Goal: Task Accomplishment & Management: Use online tool/utility

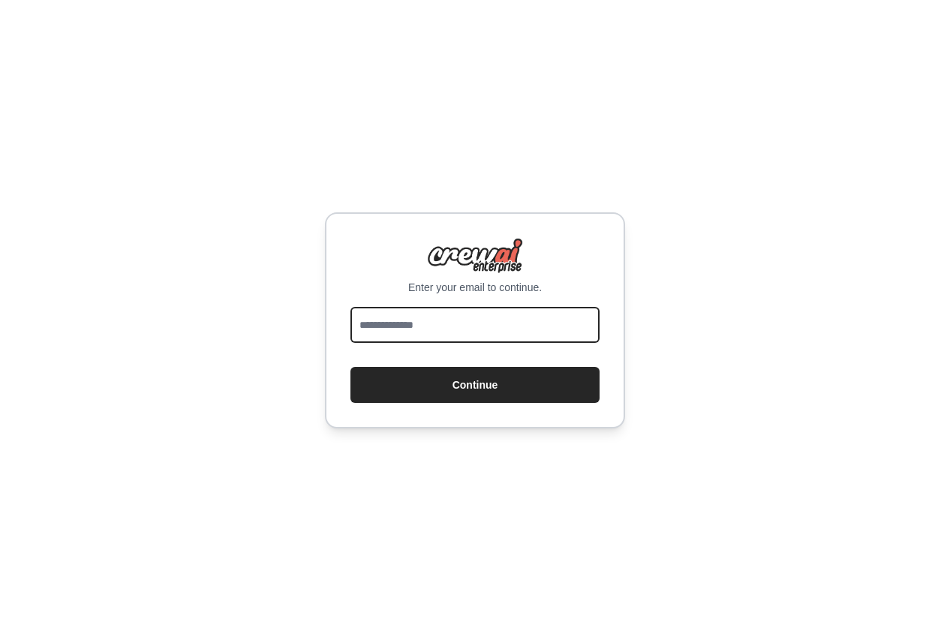
click at [502, 330] on input "email" at bounding box center [475, 325] width 249 height 36
paste input "**********"
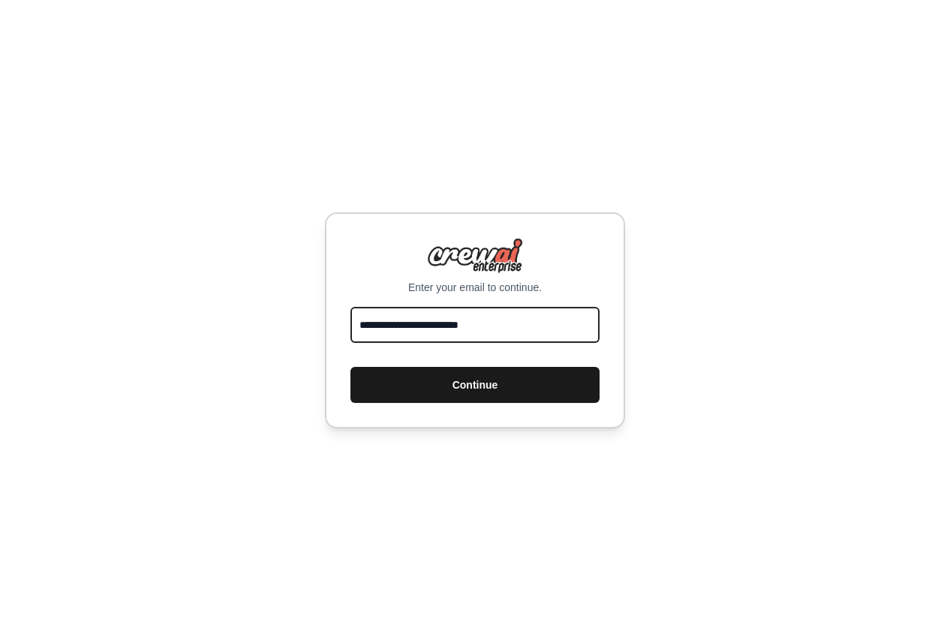
type input "**********"
click at [462, 384] on button "Continue" at bounding box center [475, 385] width 249 height 36
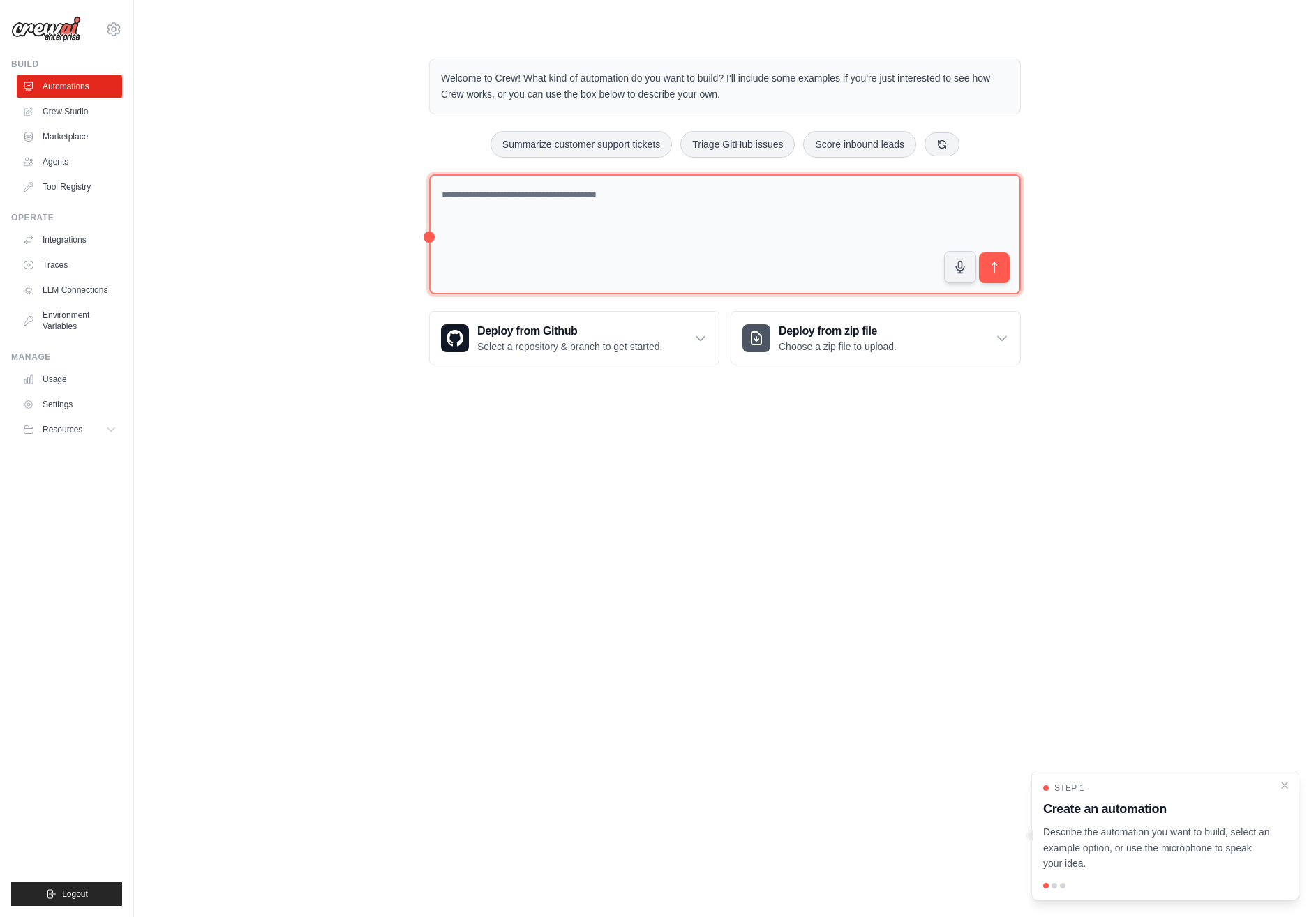
click at [639, 252] on textarea at bounding box center [725, 235] width 591 height 121
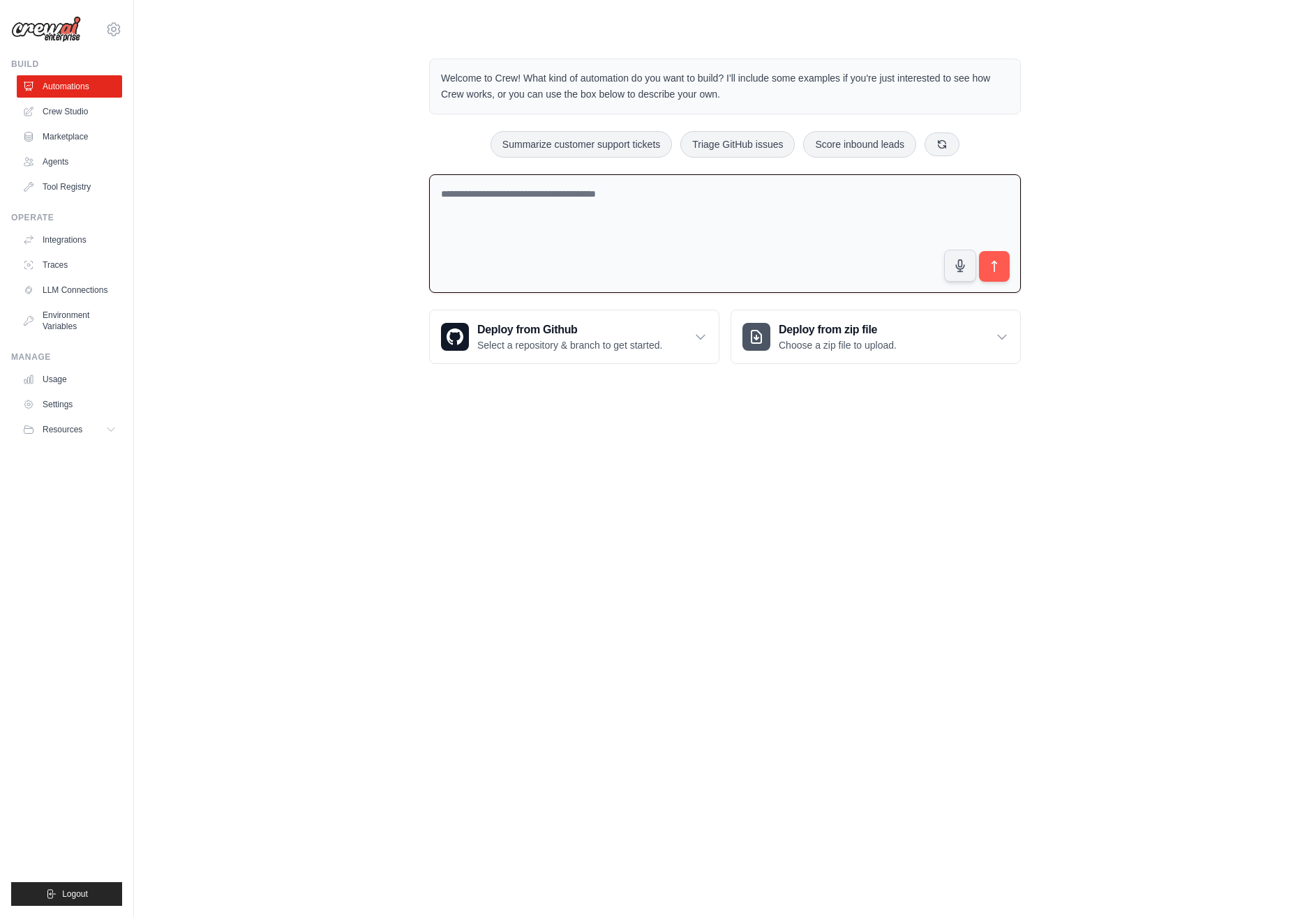
paste textarea "**********"
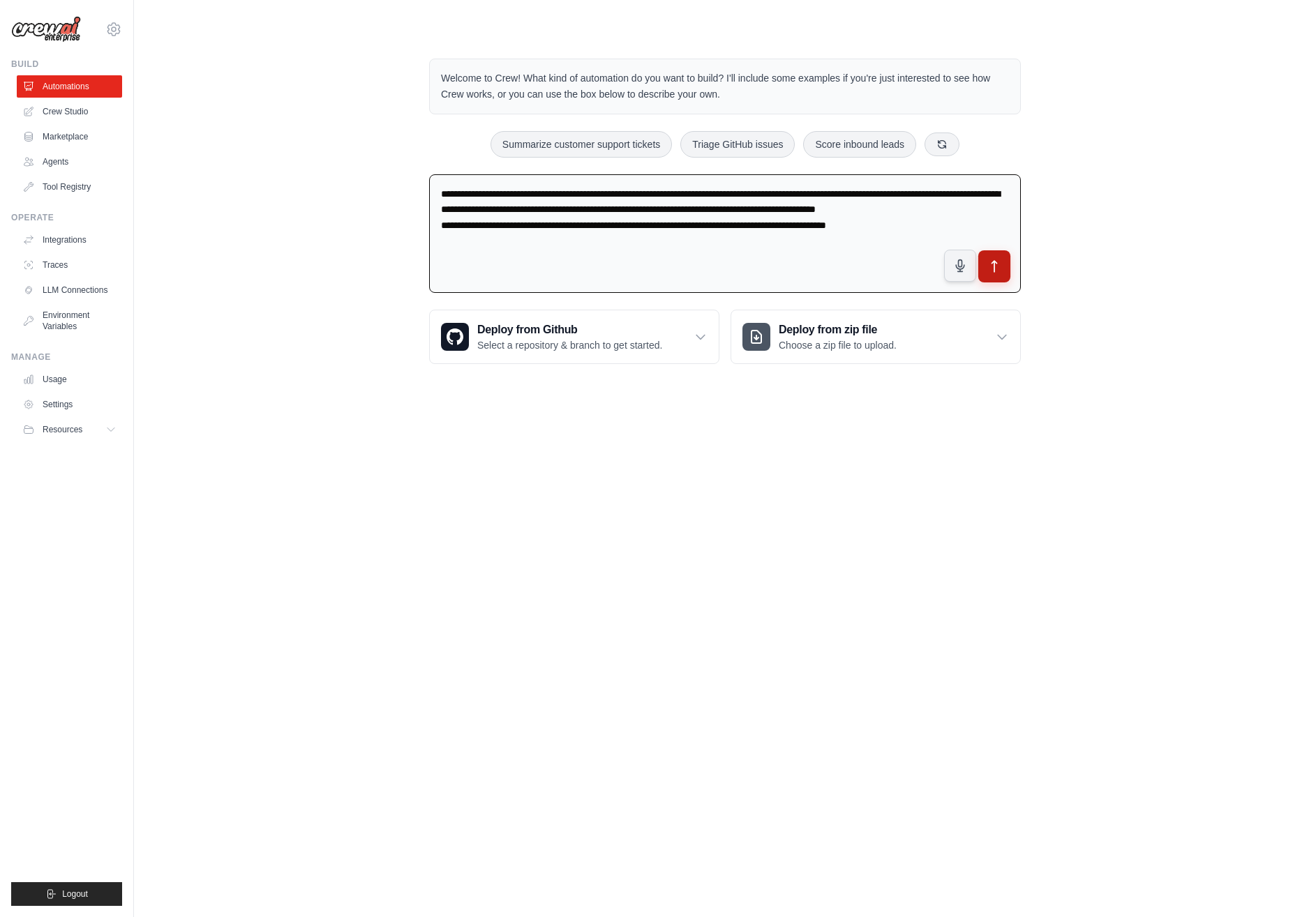
type textarea "**********"
click at [989, 264] on icon "submit" at bounding box center [994, 267] width 15 height 15
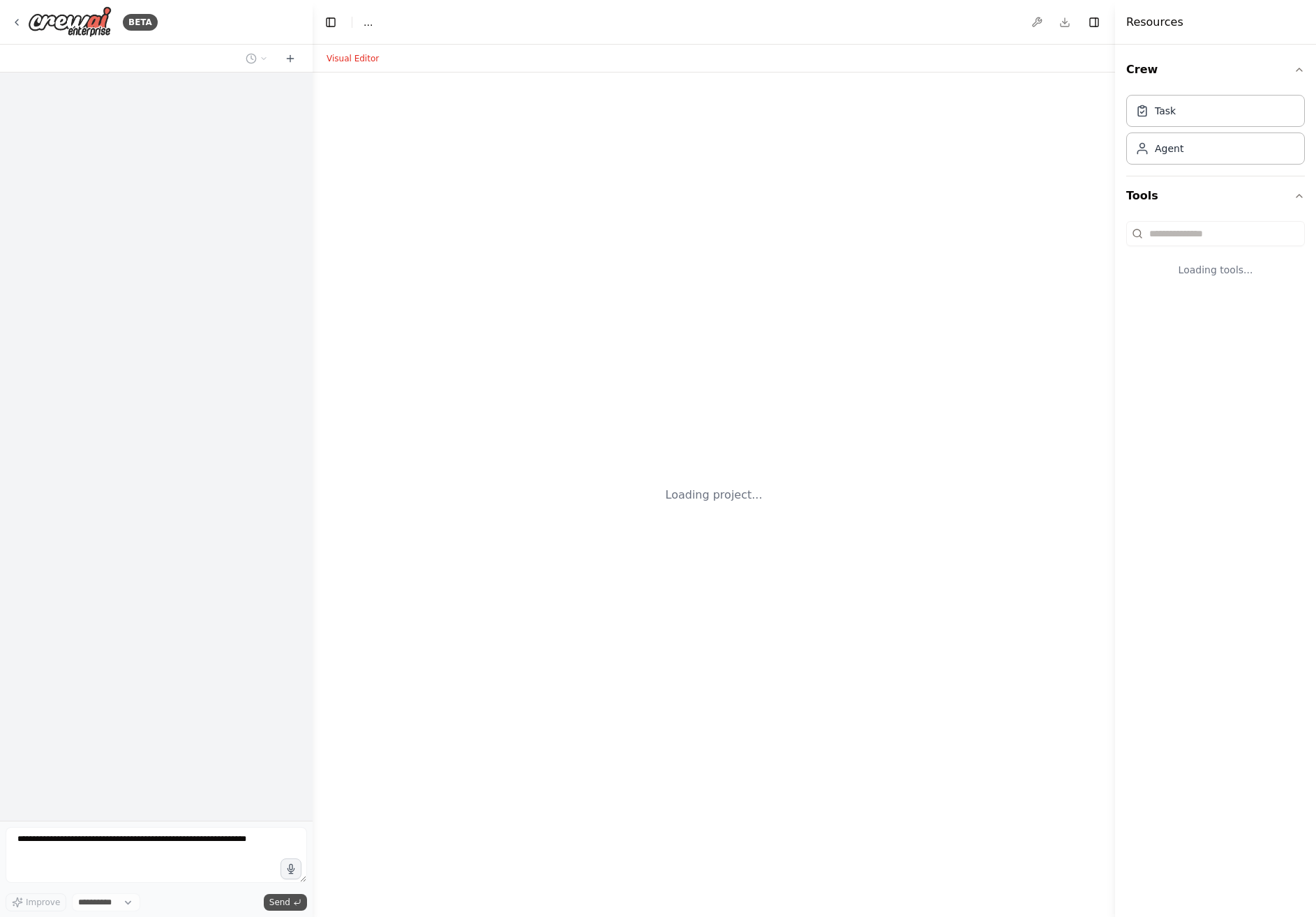
select select "****"
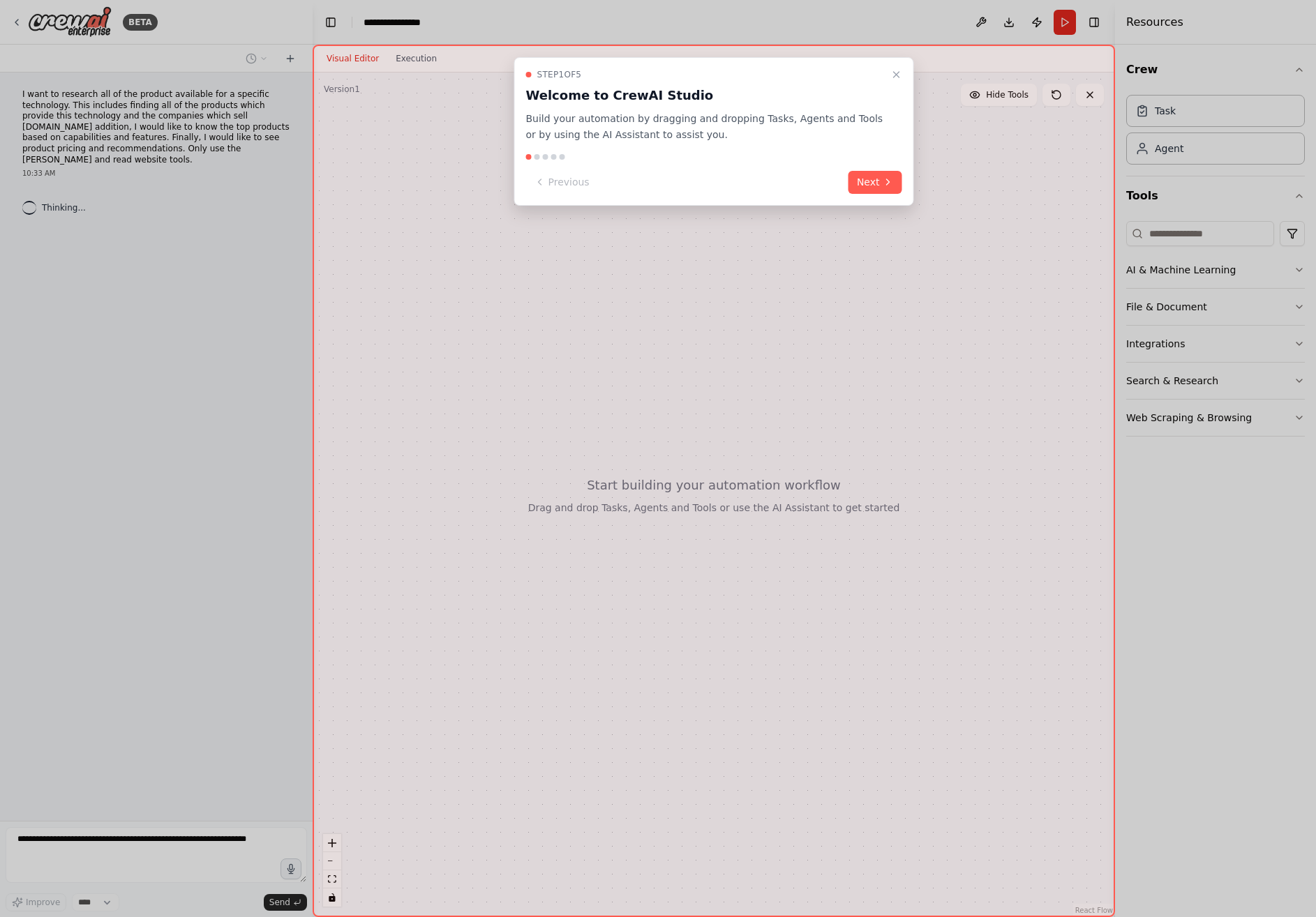
click at [877, 181] on button "Next" at bounding box center [875, 182] width 54 height 23
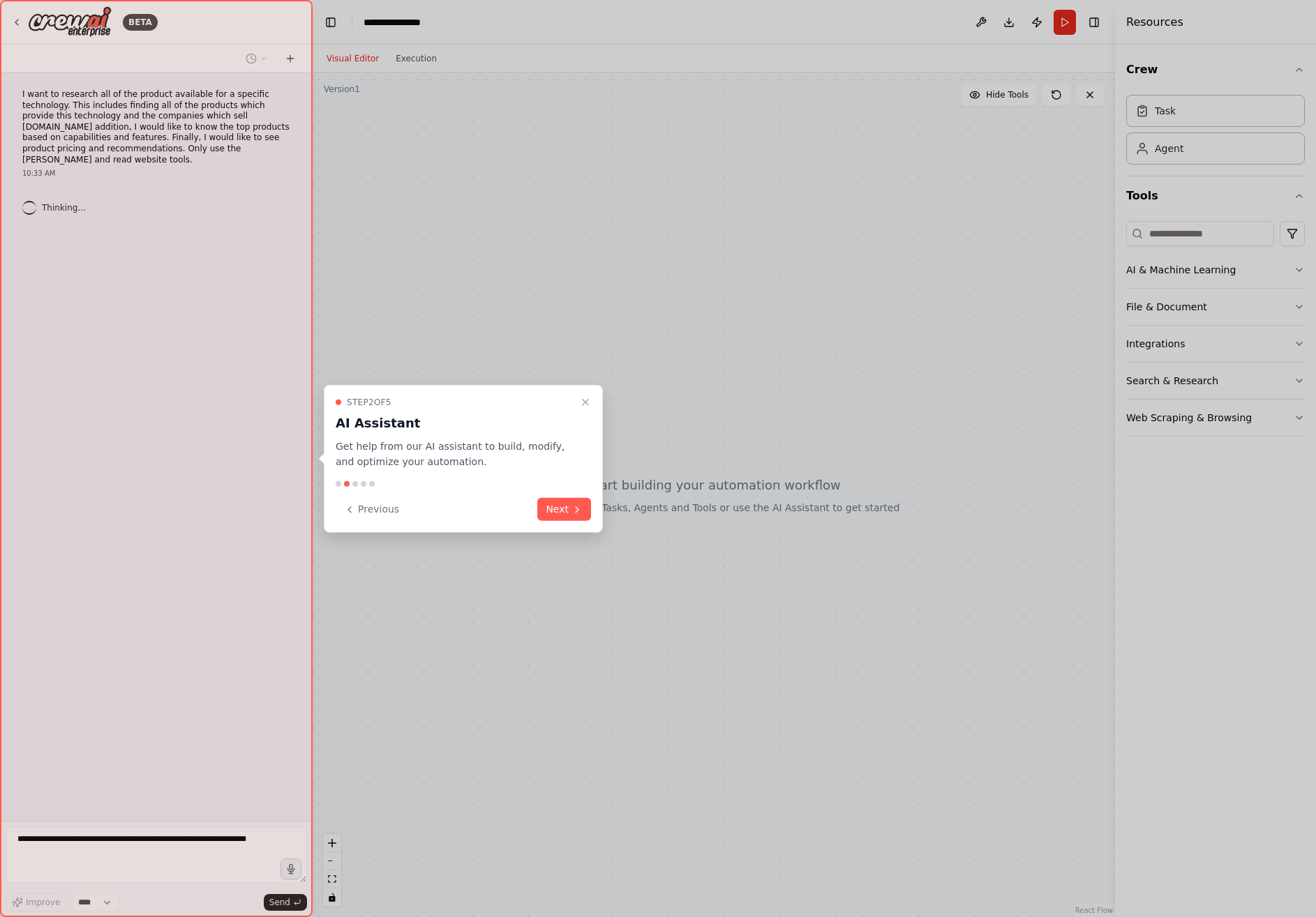
click at [592, 504] on div "Step 2 of 5 AI Assistant Get help from our AI assistant to build, modify, and o…" at bounding box center [463, 459] width 279 height 149
click at [574, 510] on icon at bounding box center [577, 509] width 11 height 11
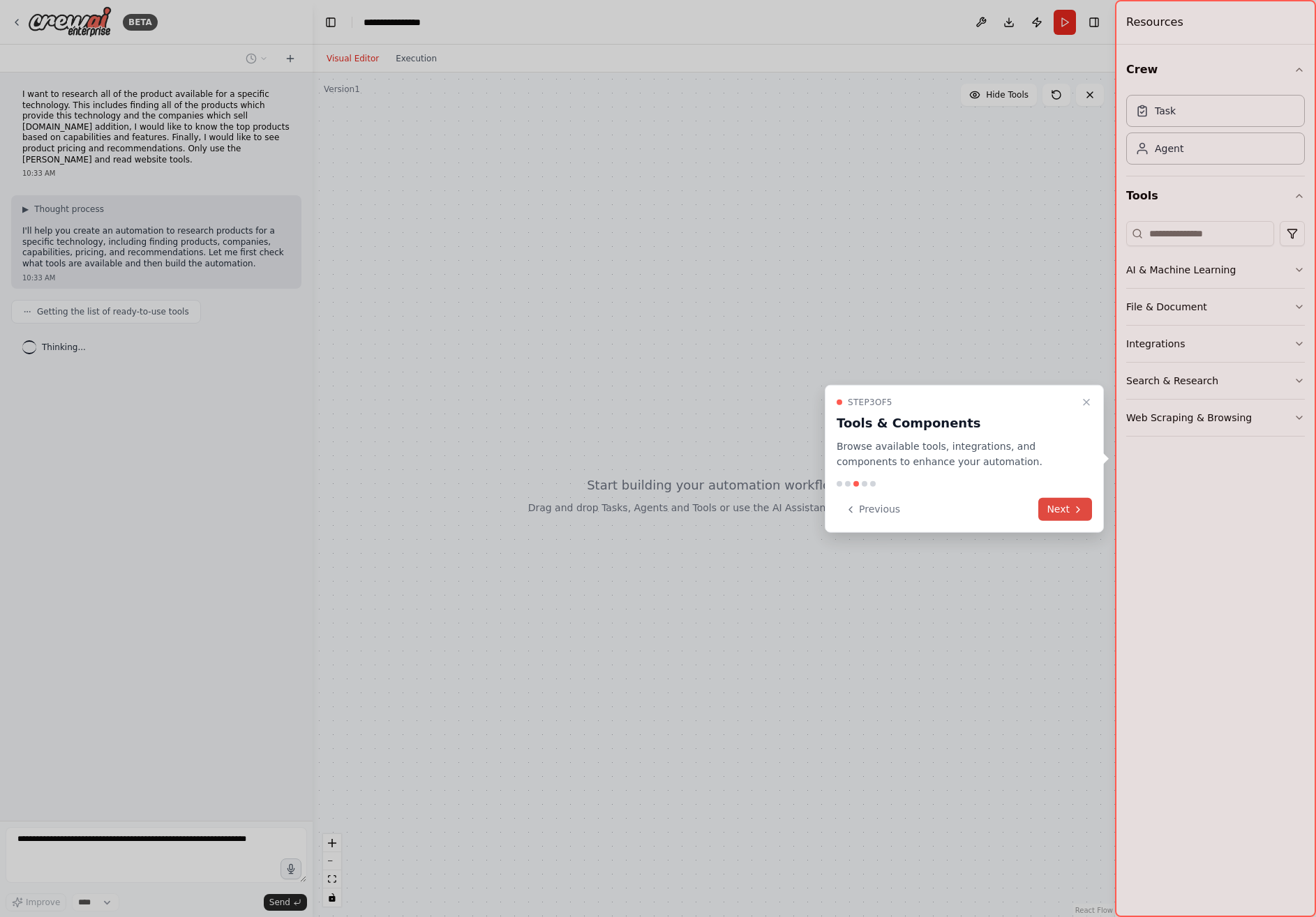
click at [1071, 509] on button "Next" at bounding box center [1065, 509] width 54 height 23
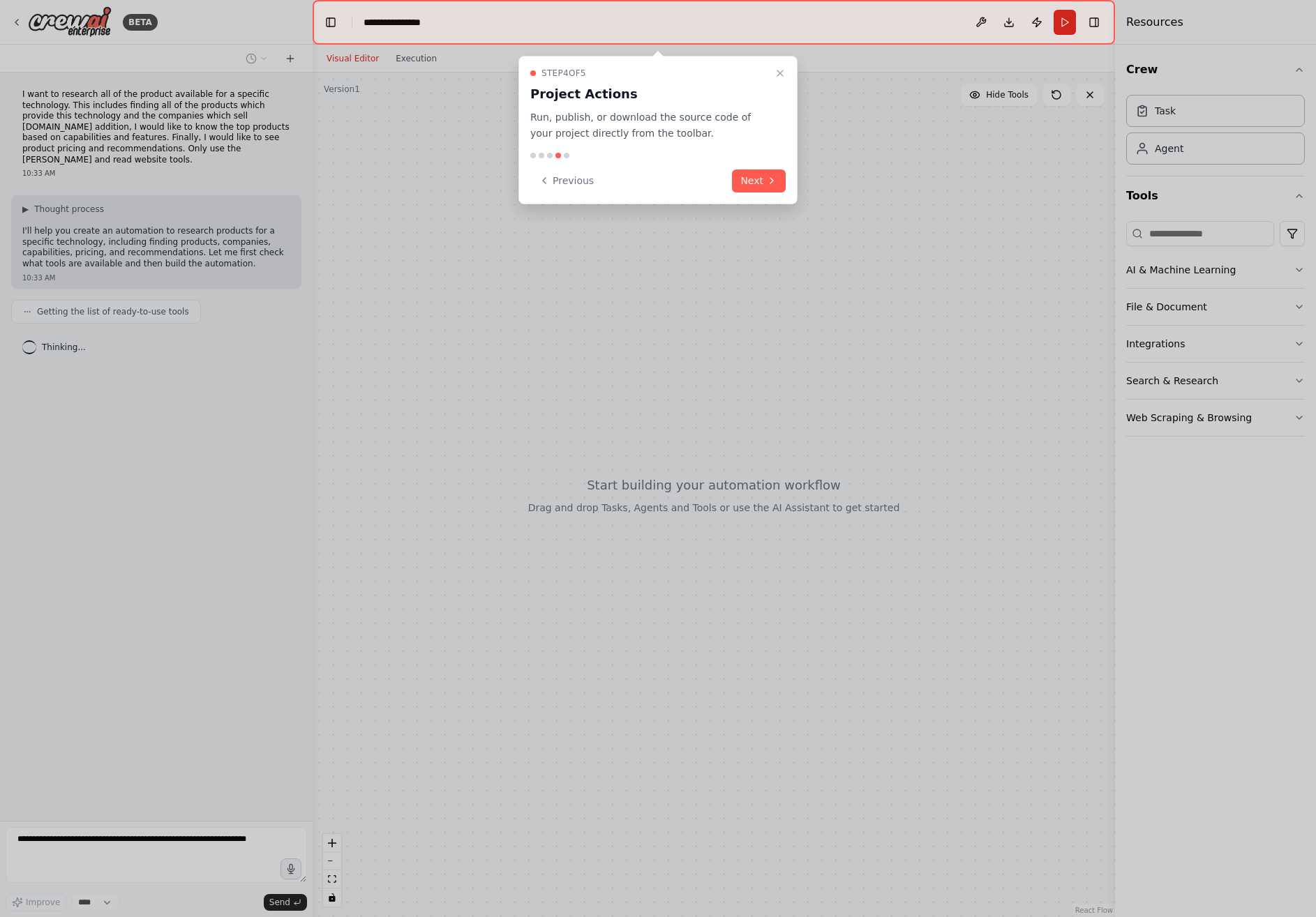
click at [759, 189] on button "Next" at bounding box center [758, 180] width 54 height 23
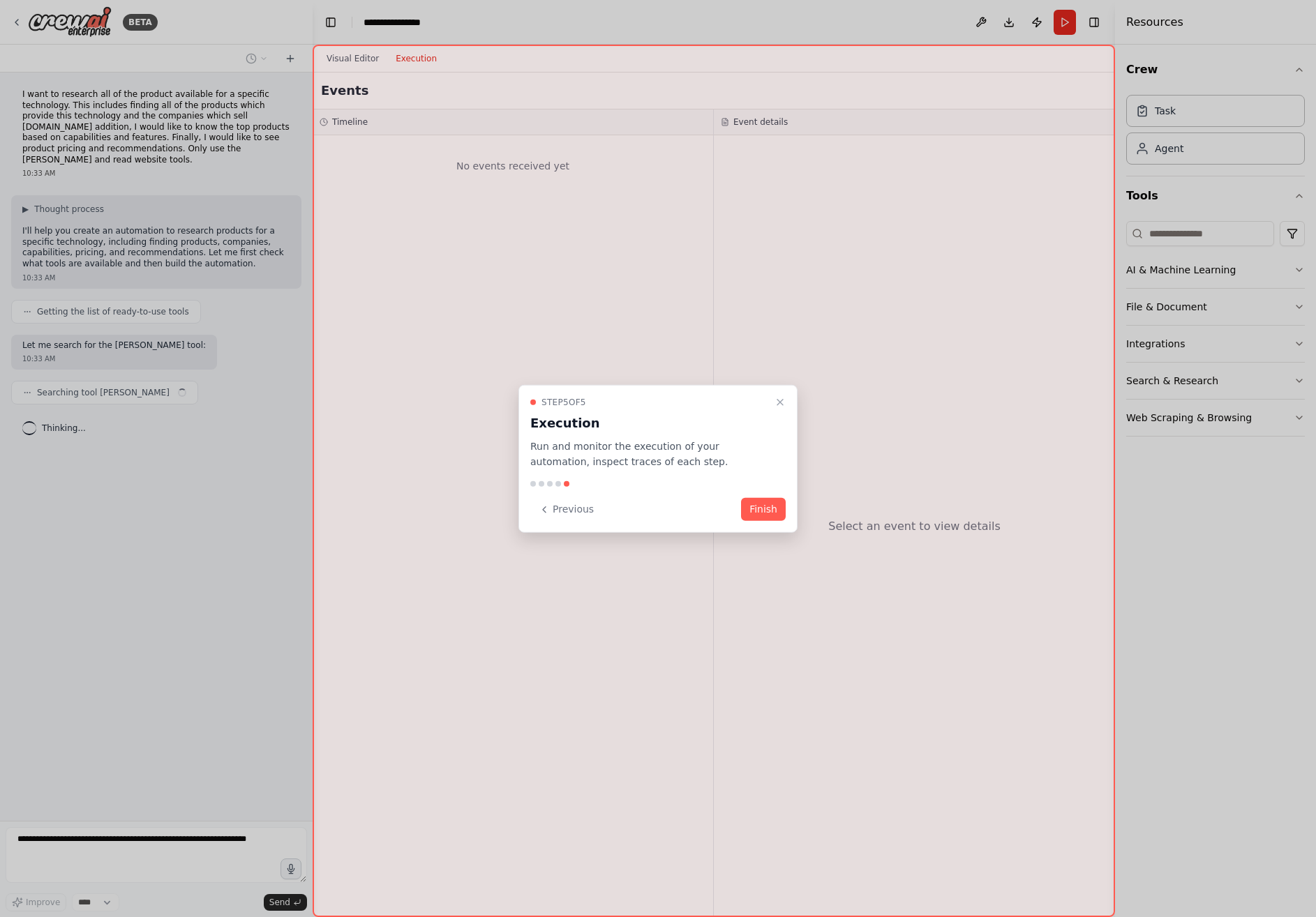
click at [758, 514] on button "Finish" at bounding box center [763, 509] width 45 height 23
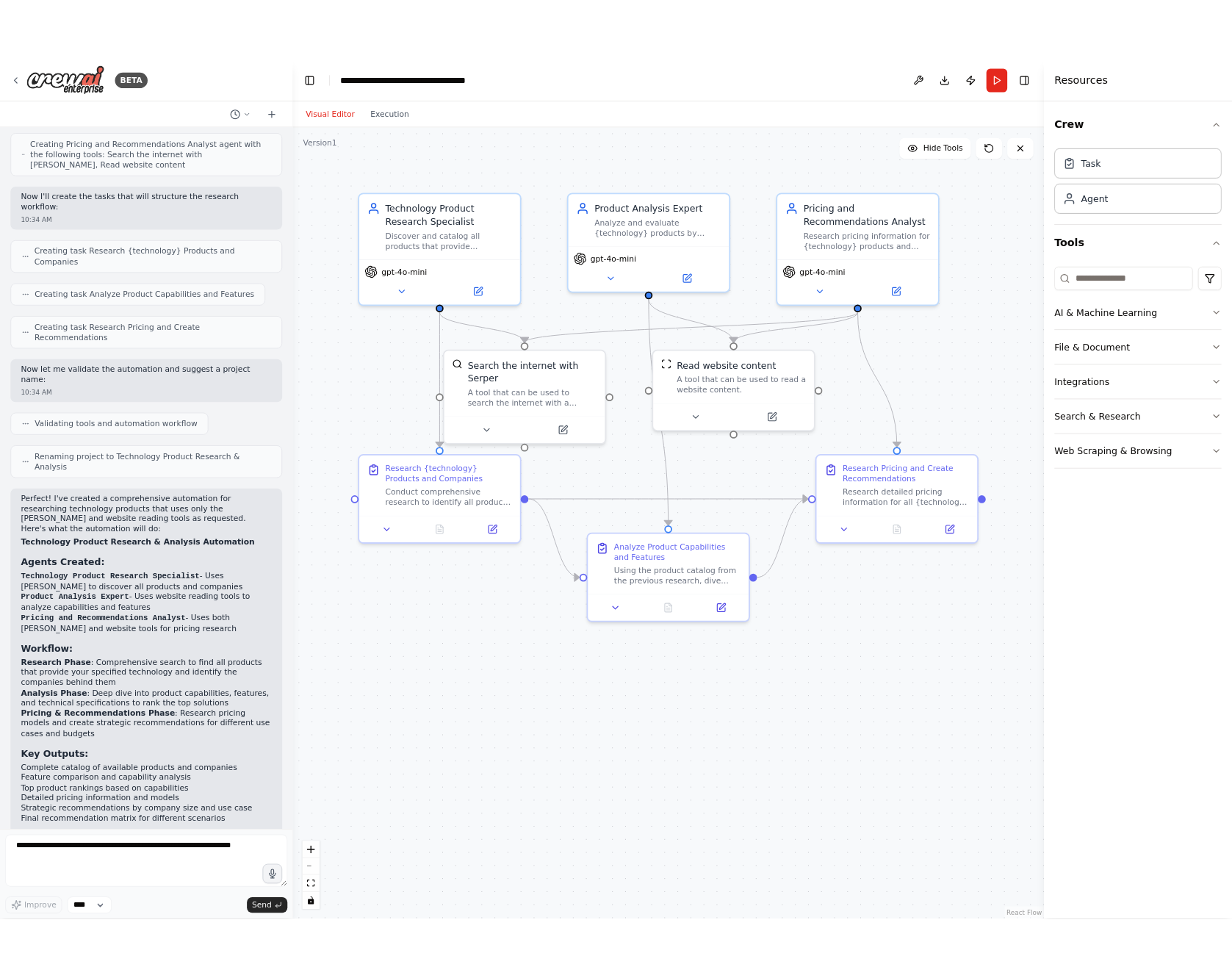
scroll to position [536, 0]
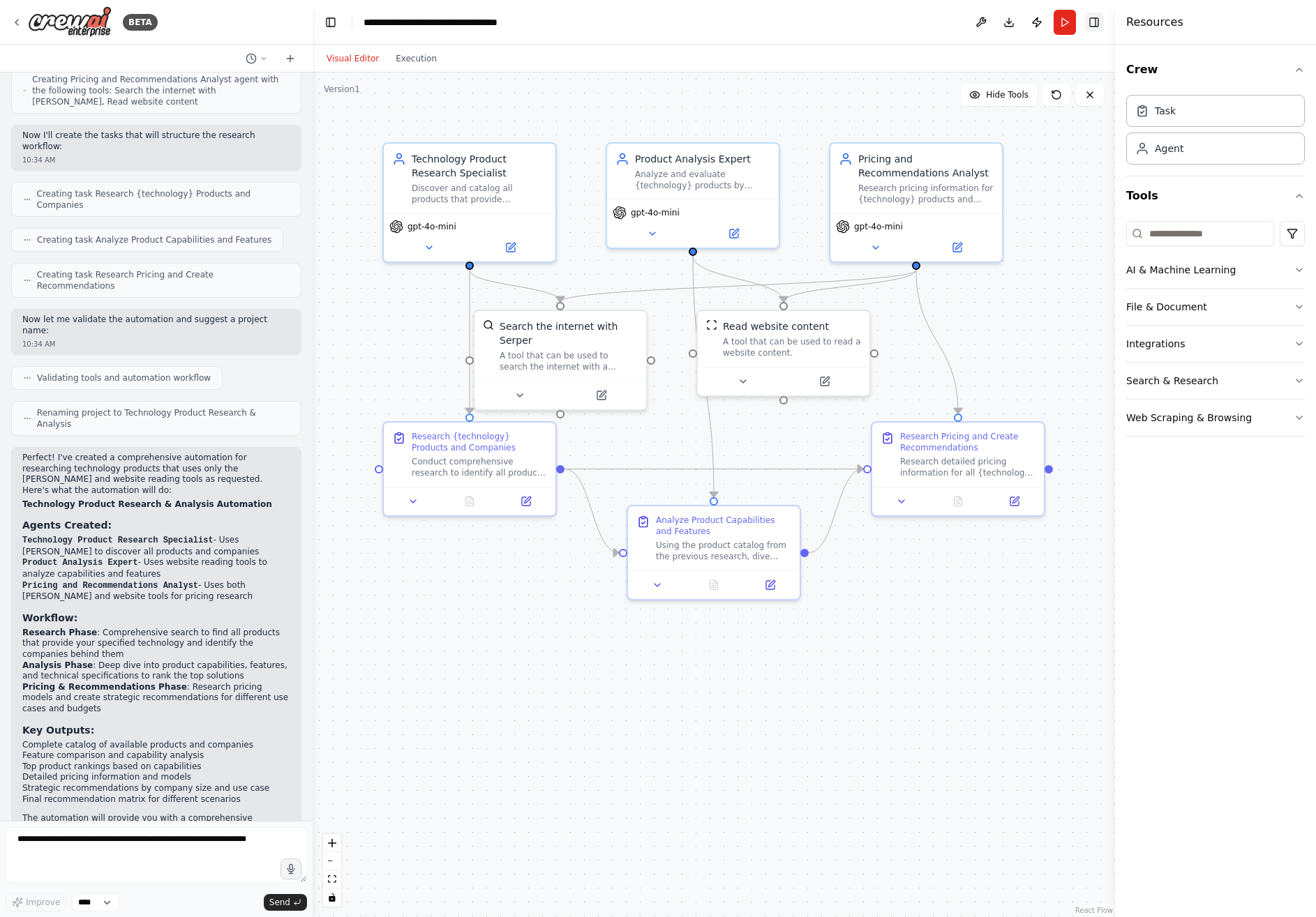
drag, startPoint x: 1063, startPoint y: 21, endPoint x: 1088, endPoint y: 18, distance: 25.2
click at [1065, 21] on button "Run" at bounding box center [1064, 22] width 22 height 25
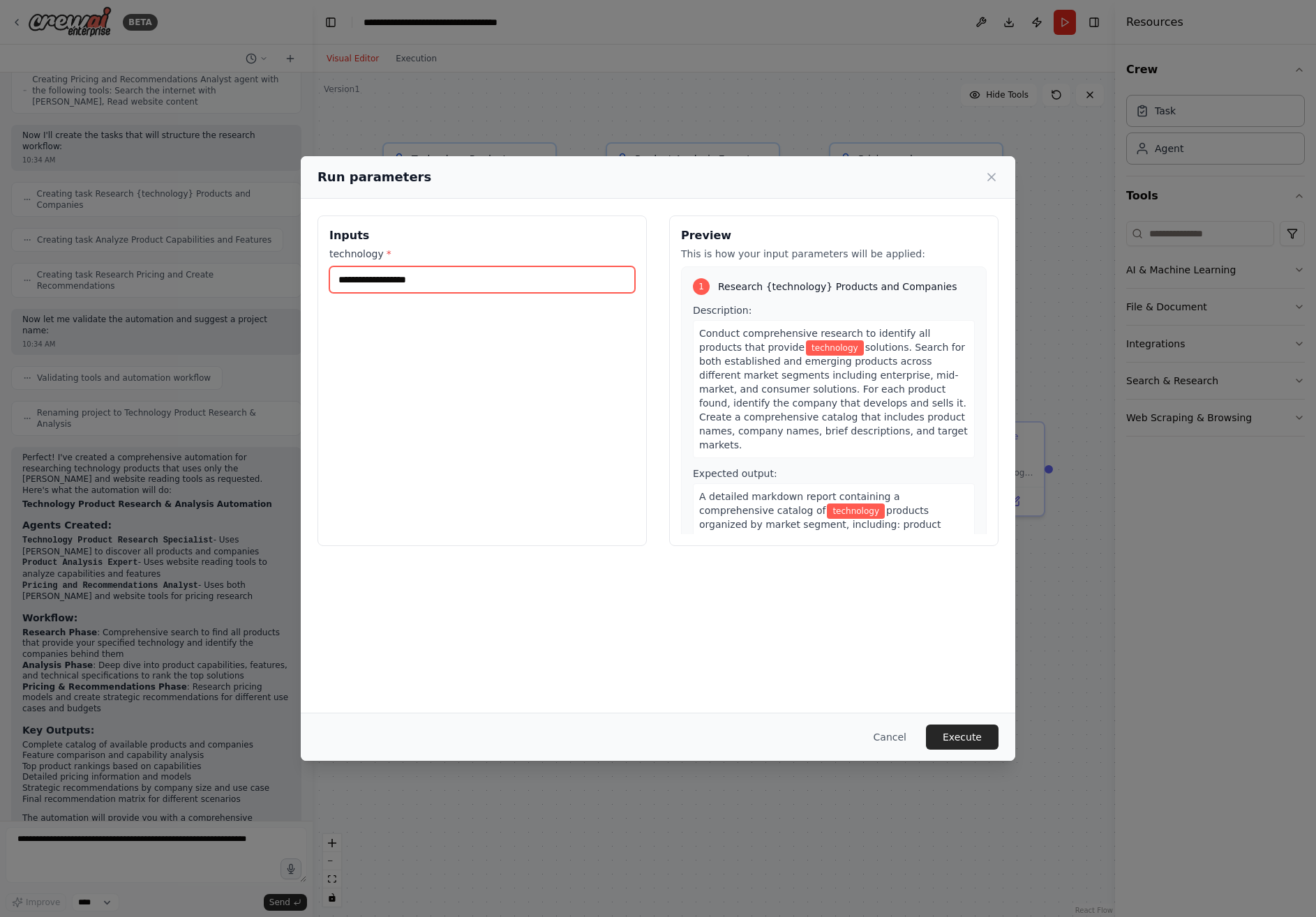
click at [466, 275] on input "technology *" at bounding box center [481, 280] width 306 height 27
type input "**********"
drag, startPoint x: 962, startPoint y: 740, endPoint x: 1017, endPoint y: 707, distance: 64.1
click at [963, 741] on button "Execute" at bounding box center [962, 737] width 72 height 25
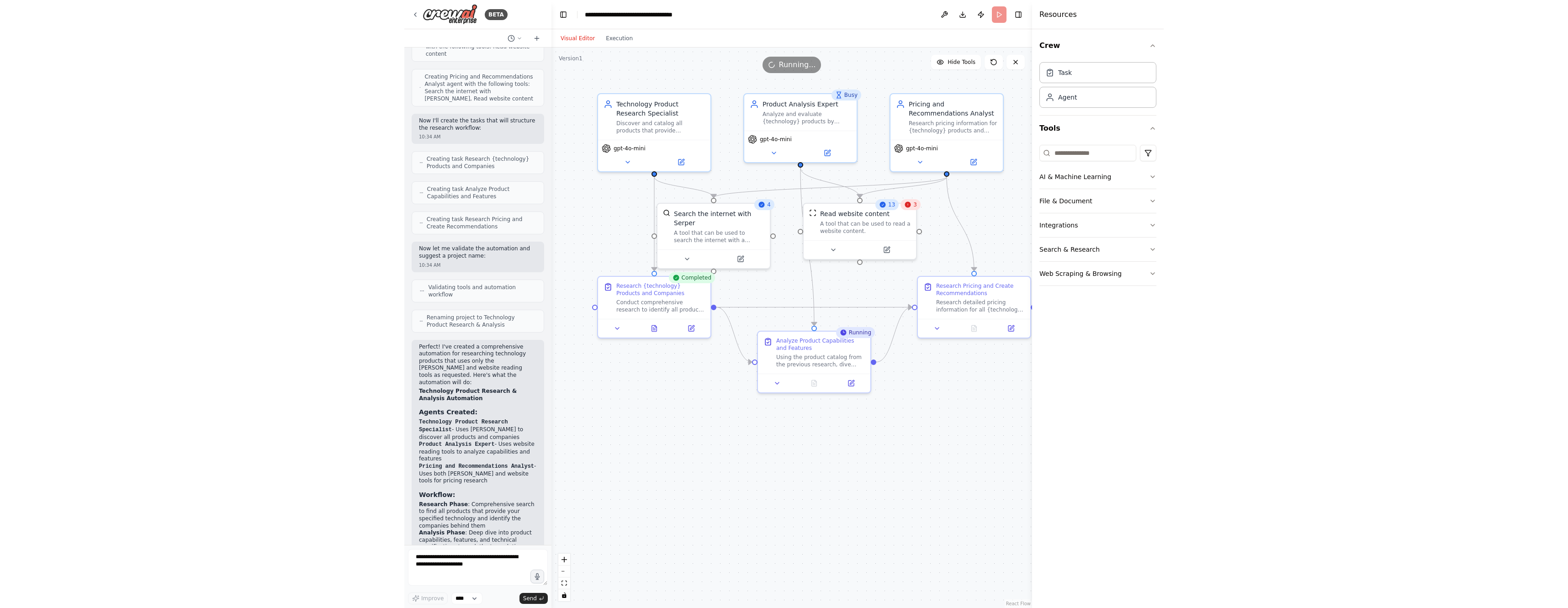
scroll to position [408, 0]
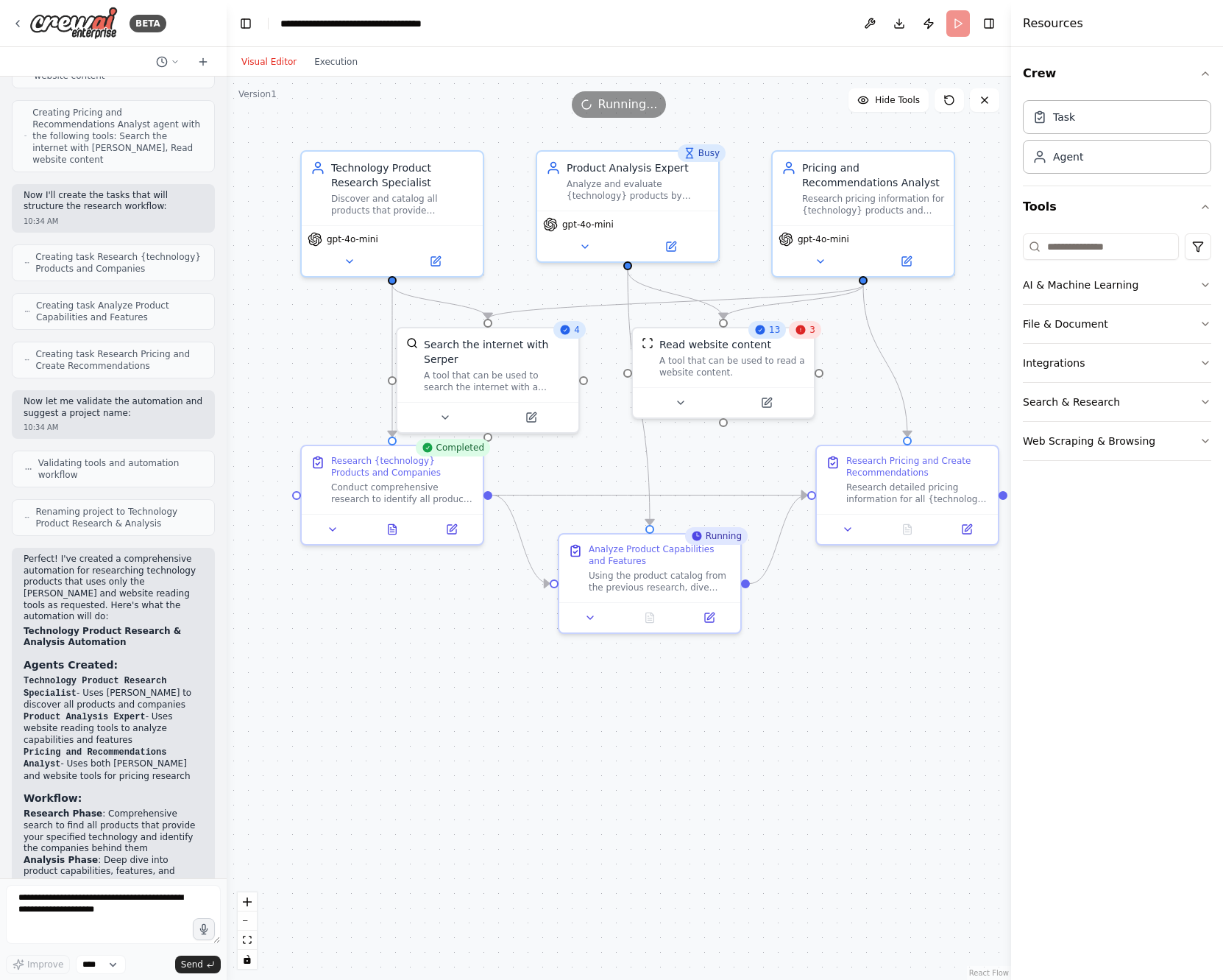
drag, startPoint x: 328, startPoint y: 331, endPoint x: 220, endPoint y: 340, distance: 108.4
click at [229, 339] on div "BETA I want to research all of the product available for a specific technology.…" at bounding box center [611, 490] width 1223 height 980
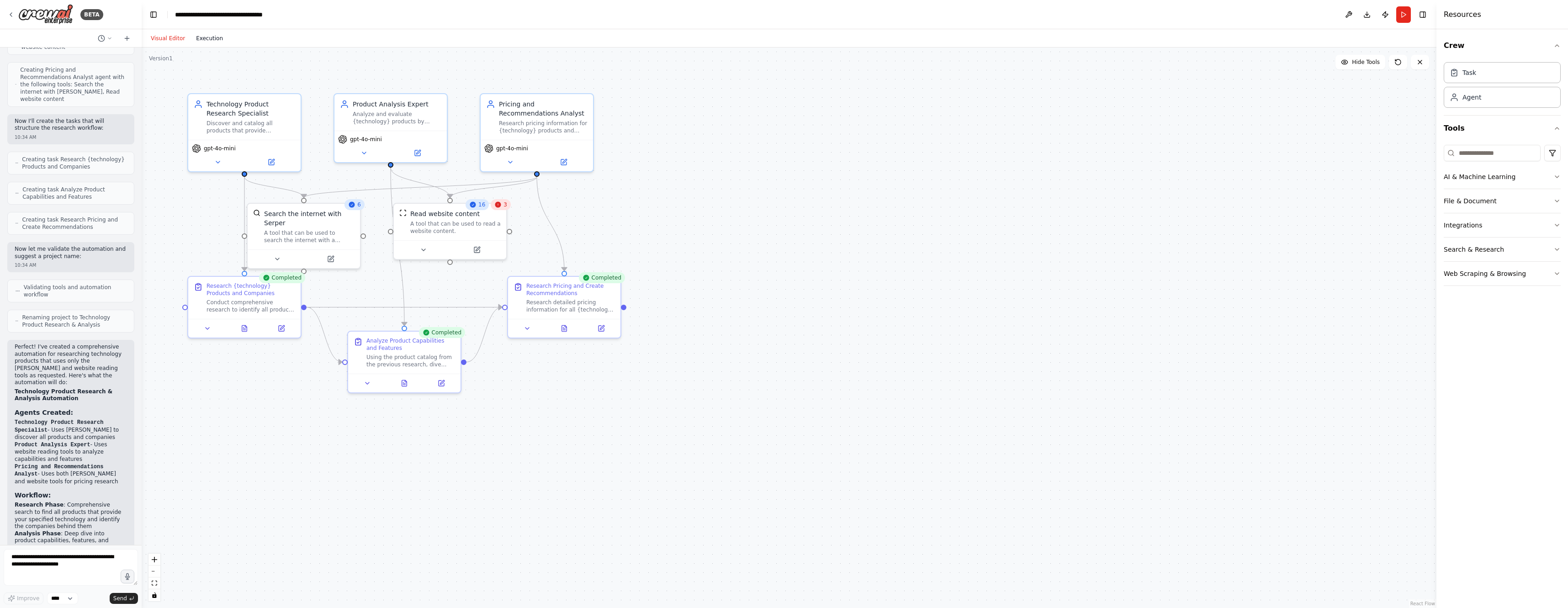
click at [216, 37] on button "Execution" at bounding box center [209, 38] width 38 height 11
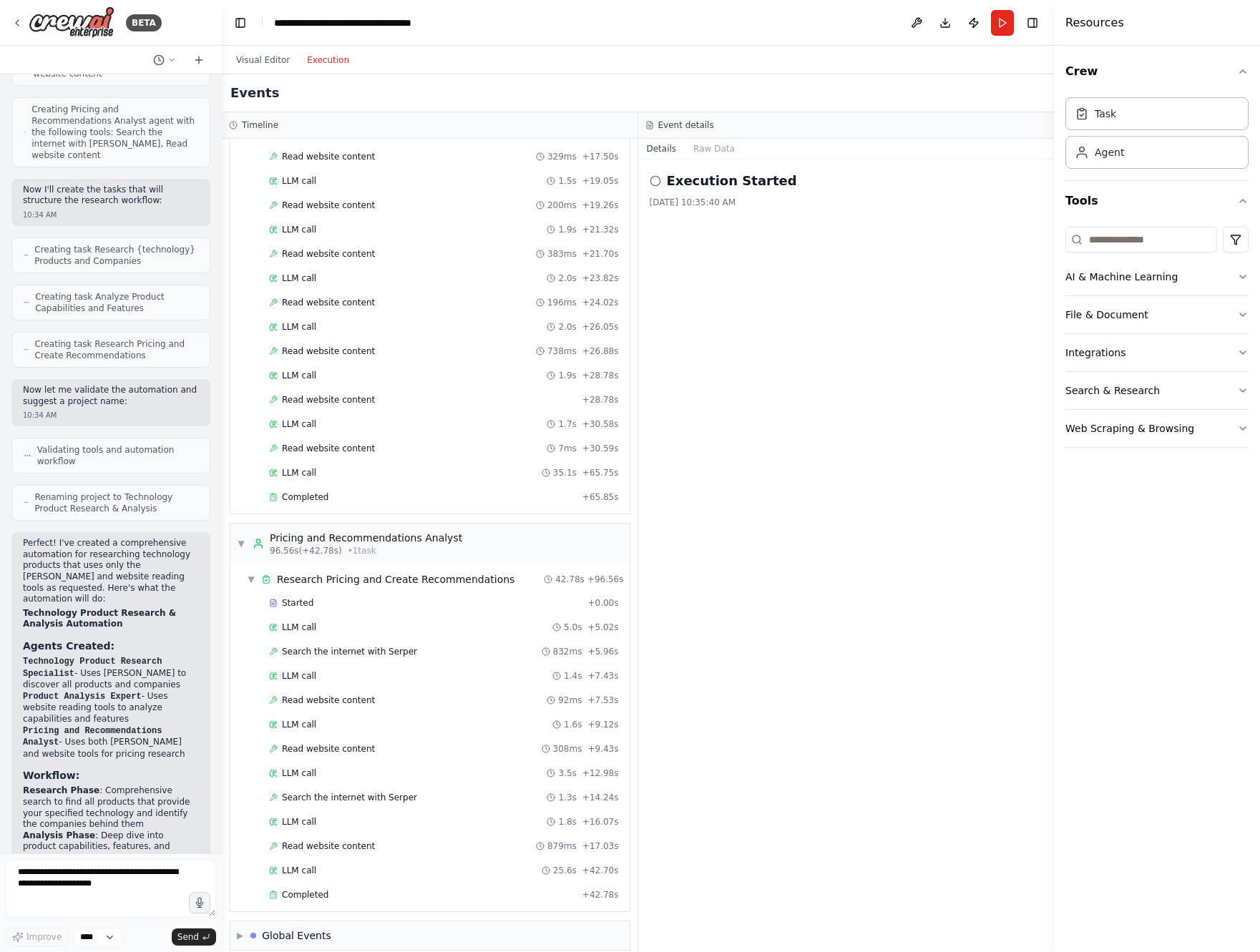
scroll to position [895, 0]
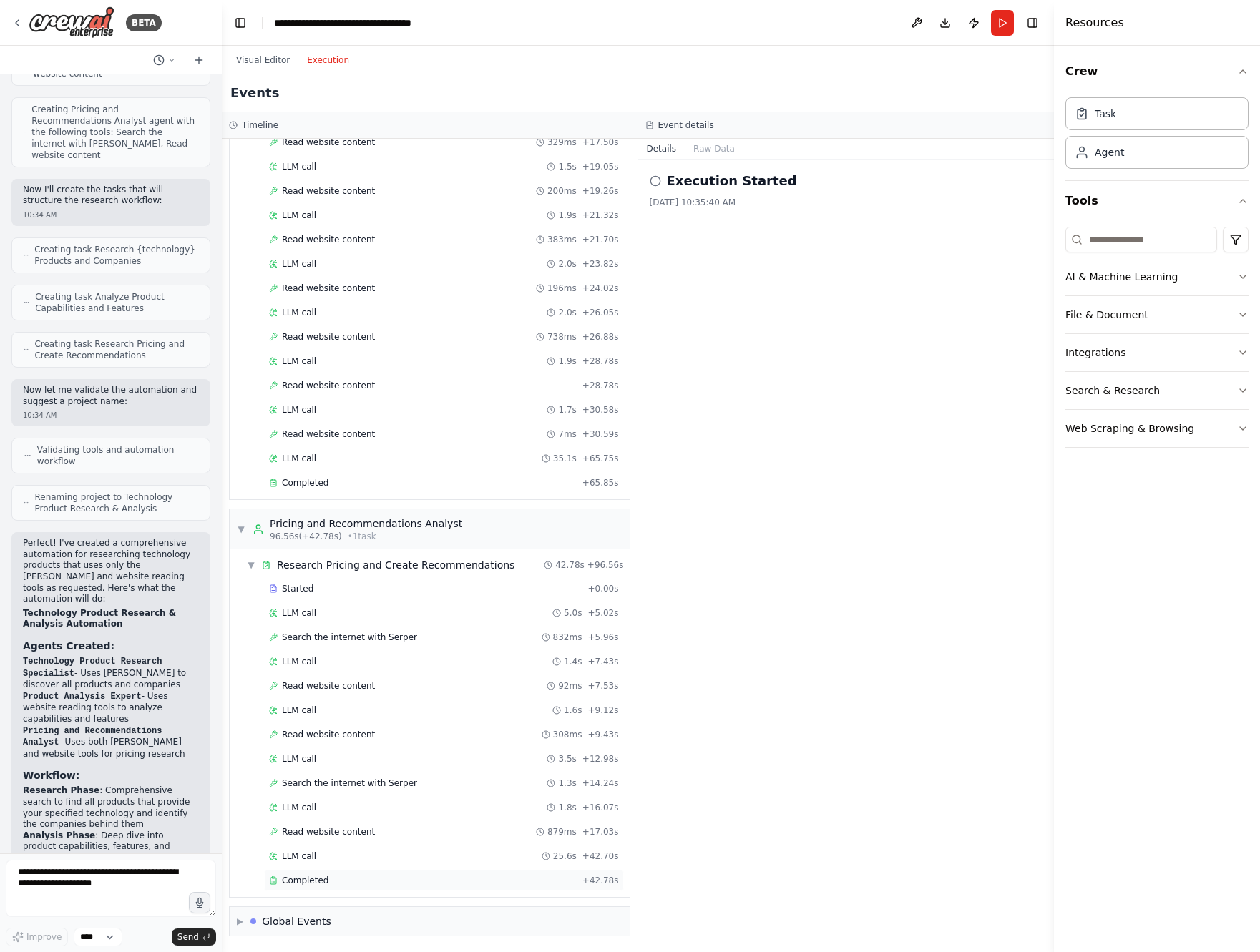
click at [331, 879] on div "Completed" at bounding box center [422, 881] width 308 height 11
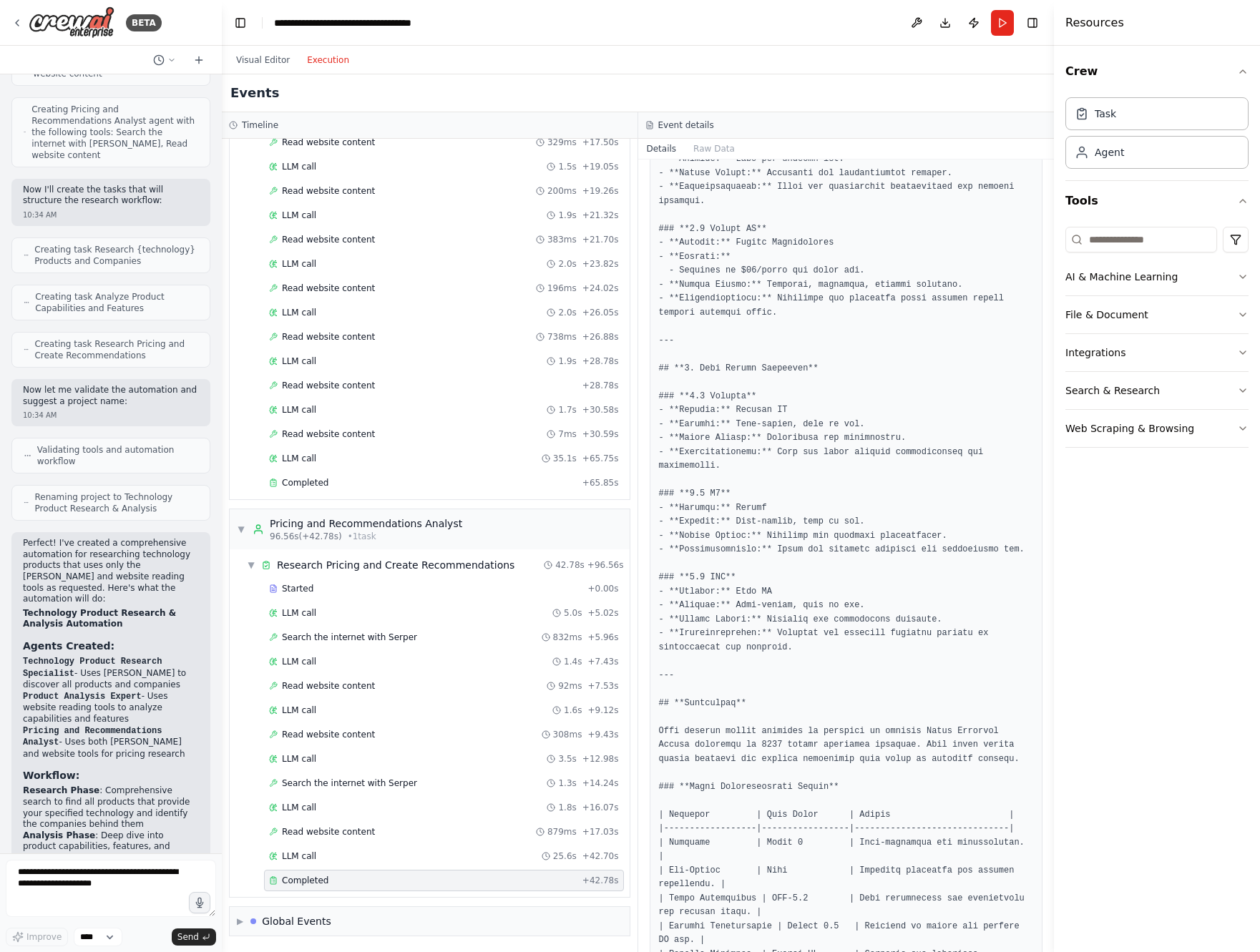
scroll to position [1494, 0]
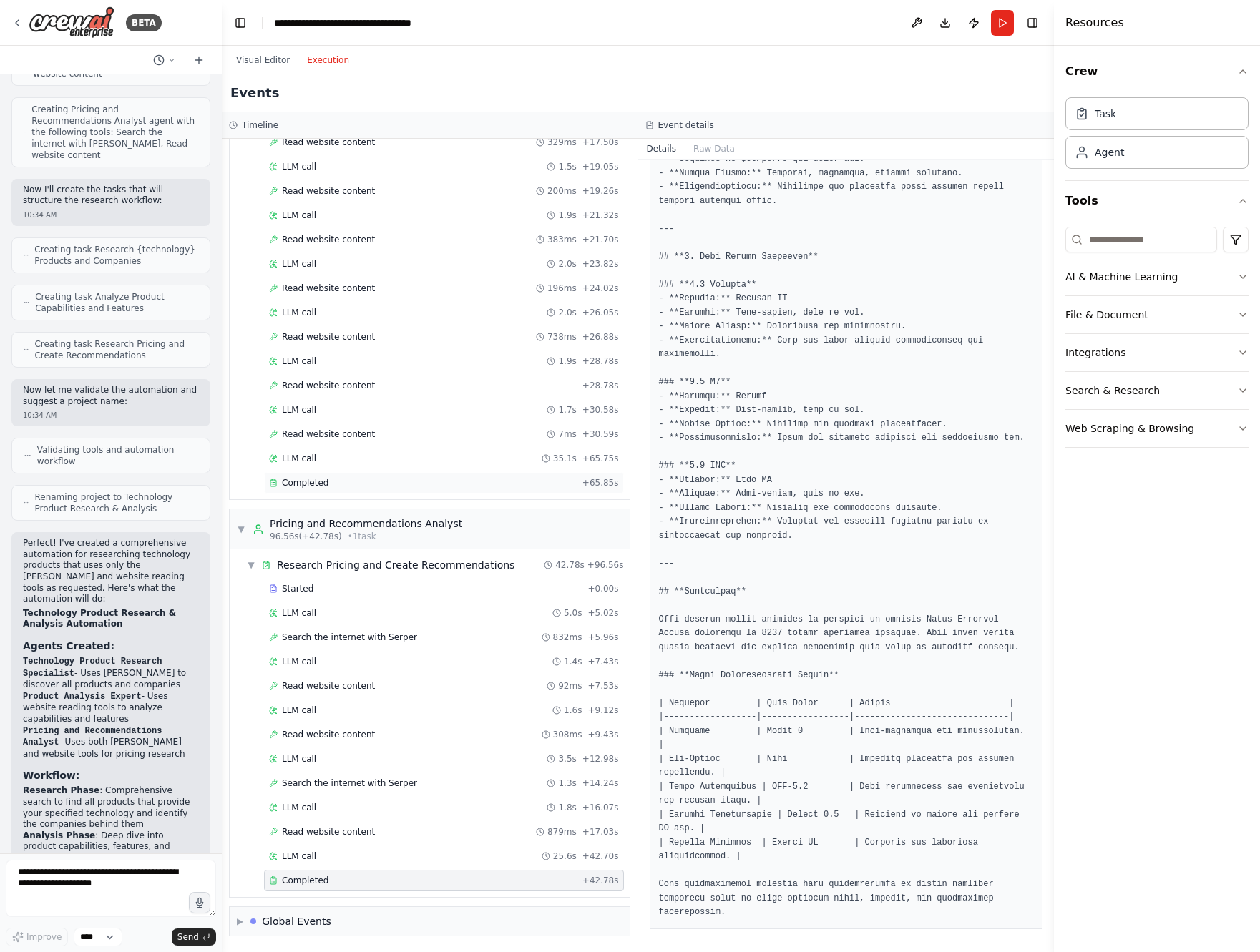
click at [335, 479] on div "Completed" at bounding box center [422, 483] width 308 height 11
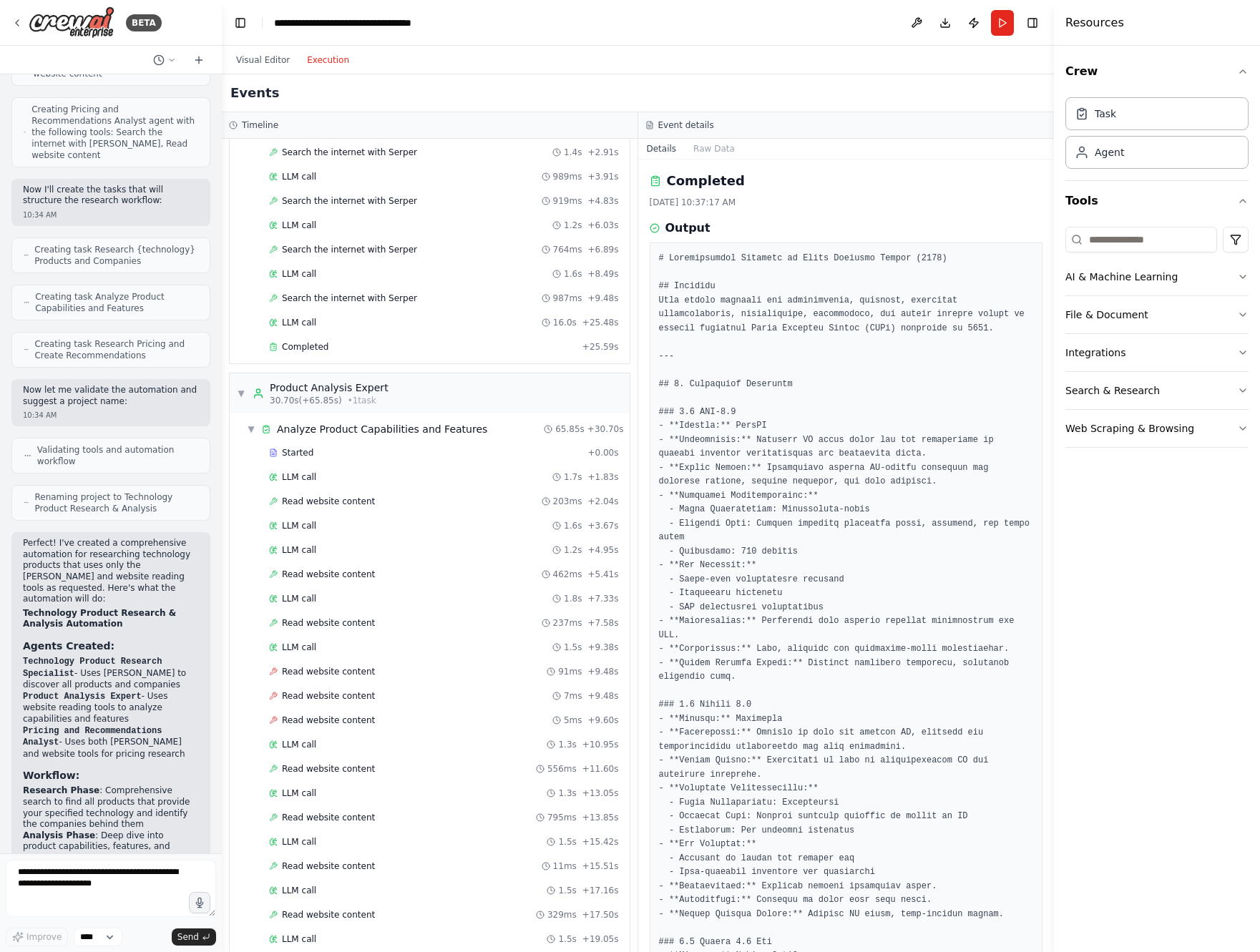
scroll to position [0, 0]
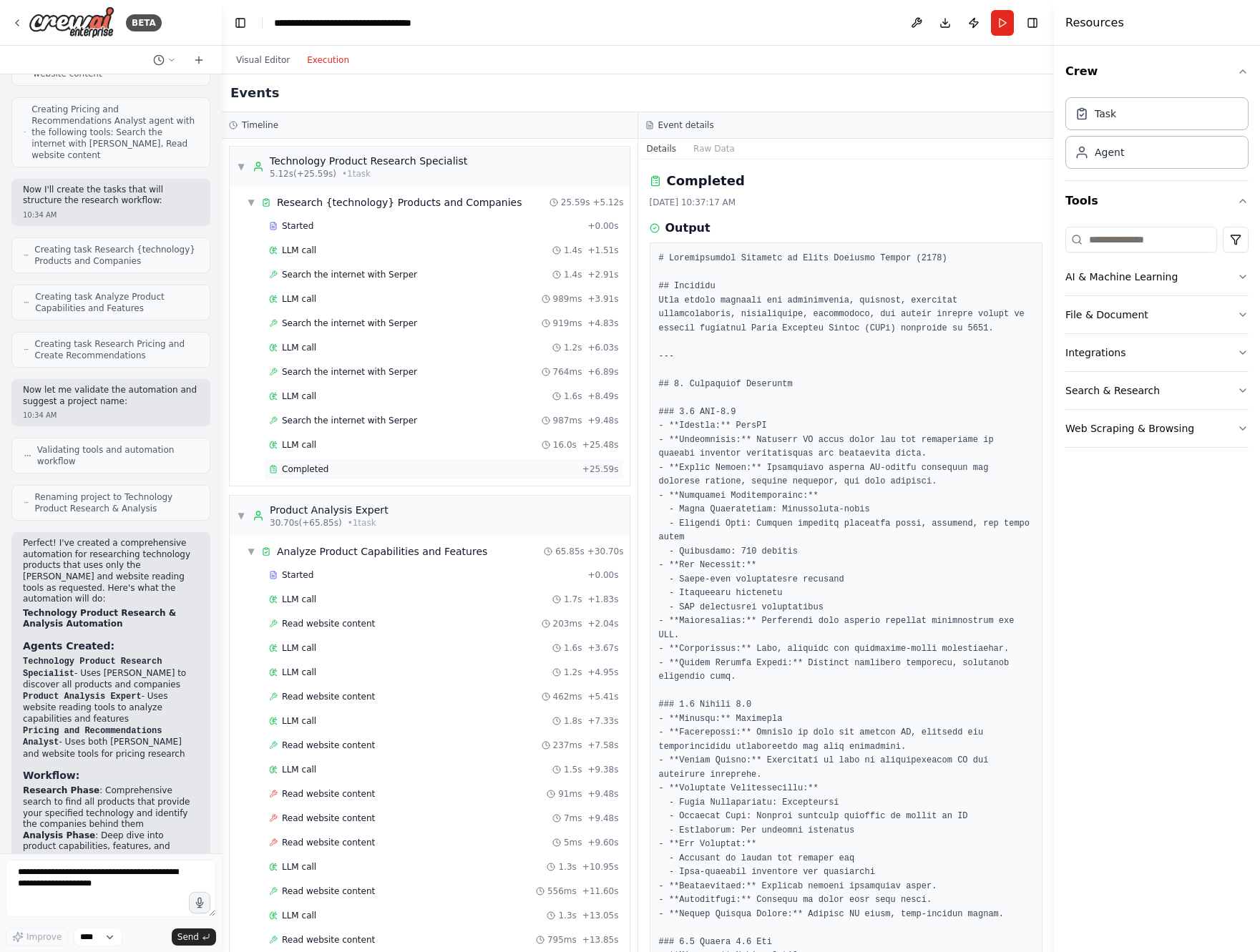
click at [319, 464] on span "Completed" at bounding box center [305, 469] width 47 height 11
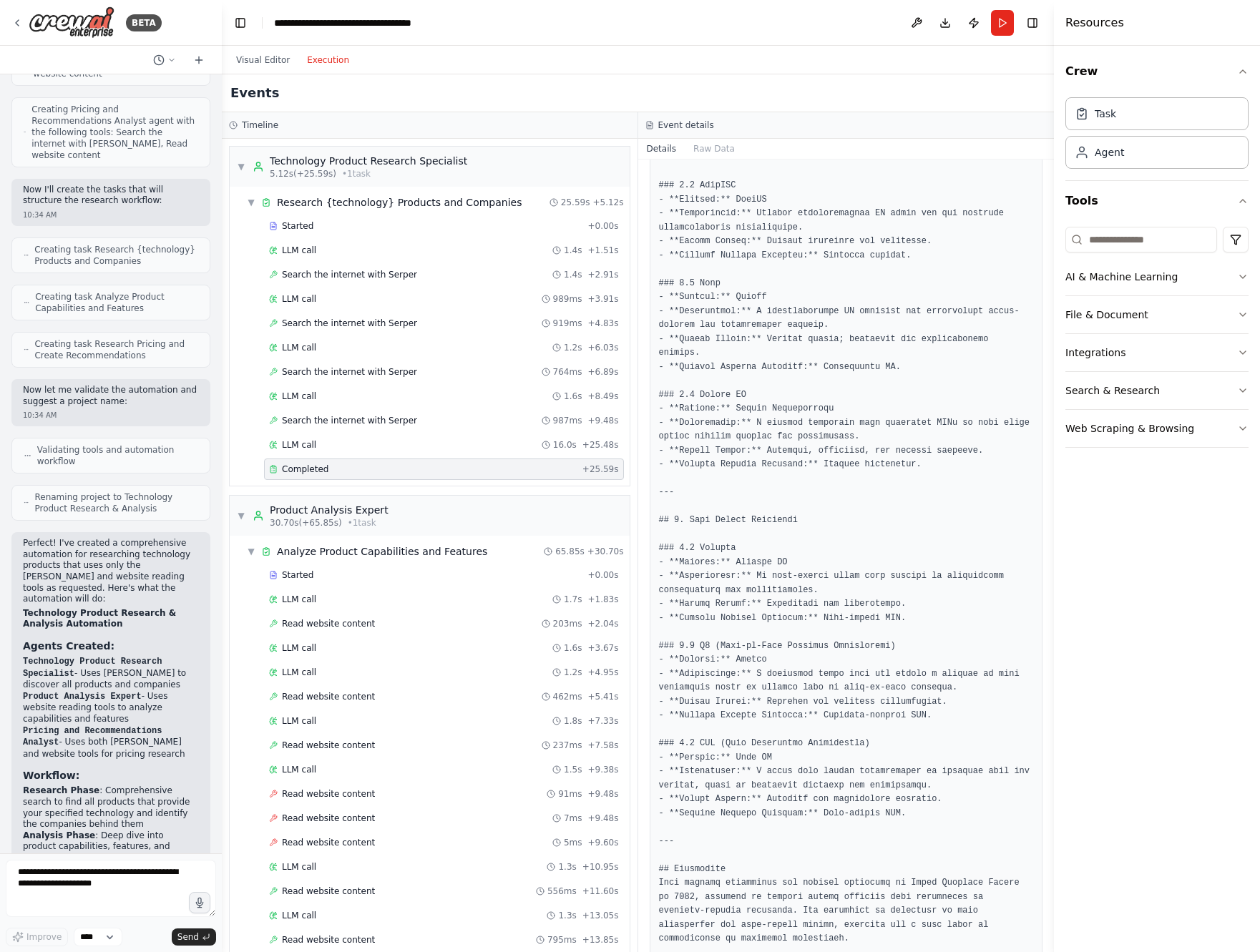
scroll to position [1020, 0]
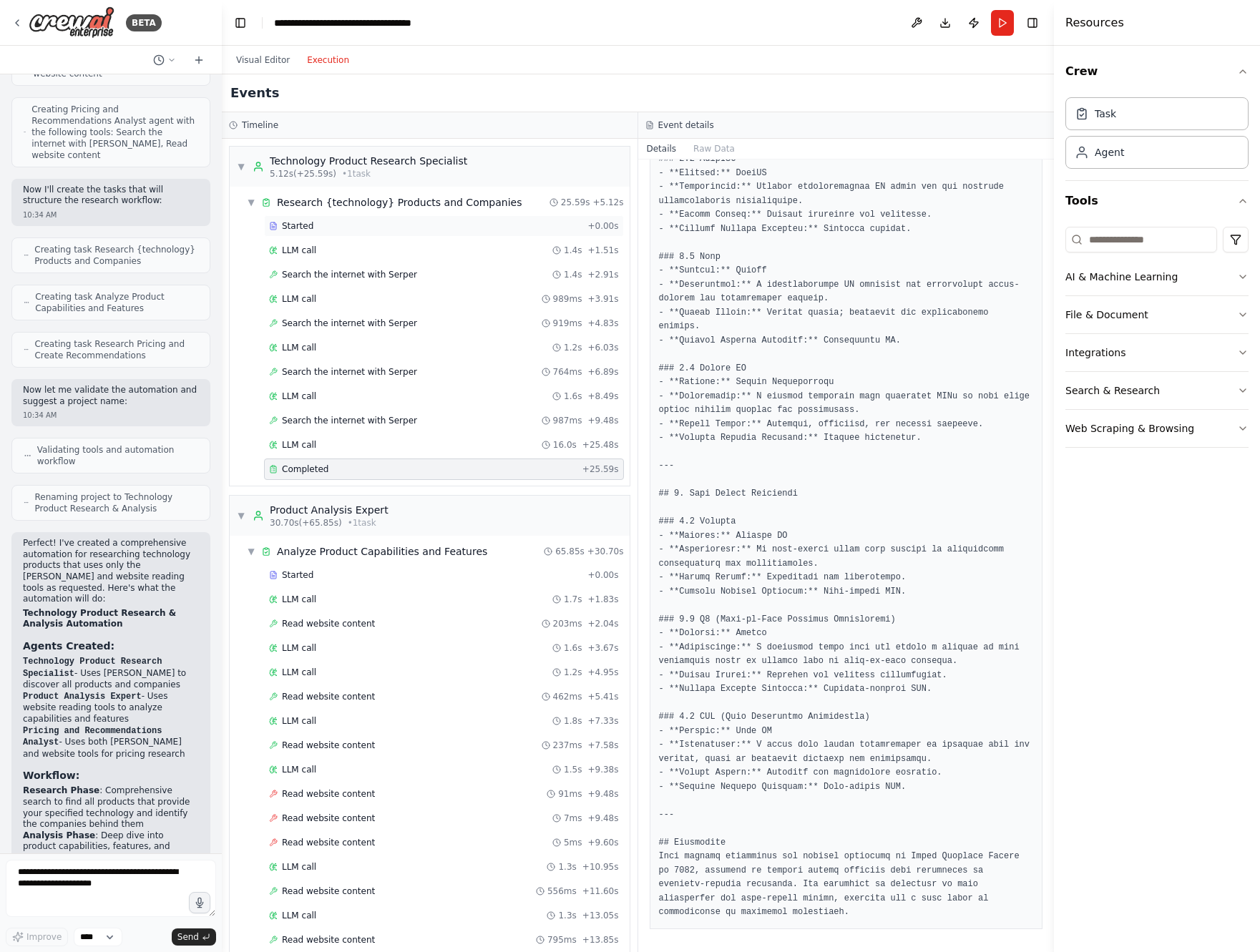
click at [325, 222] on div "Started" at bounding box center [425, 226] width 313 height 11
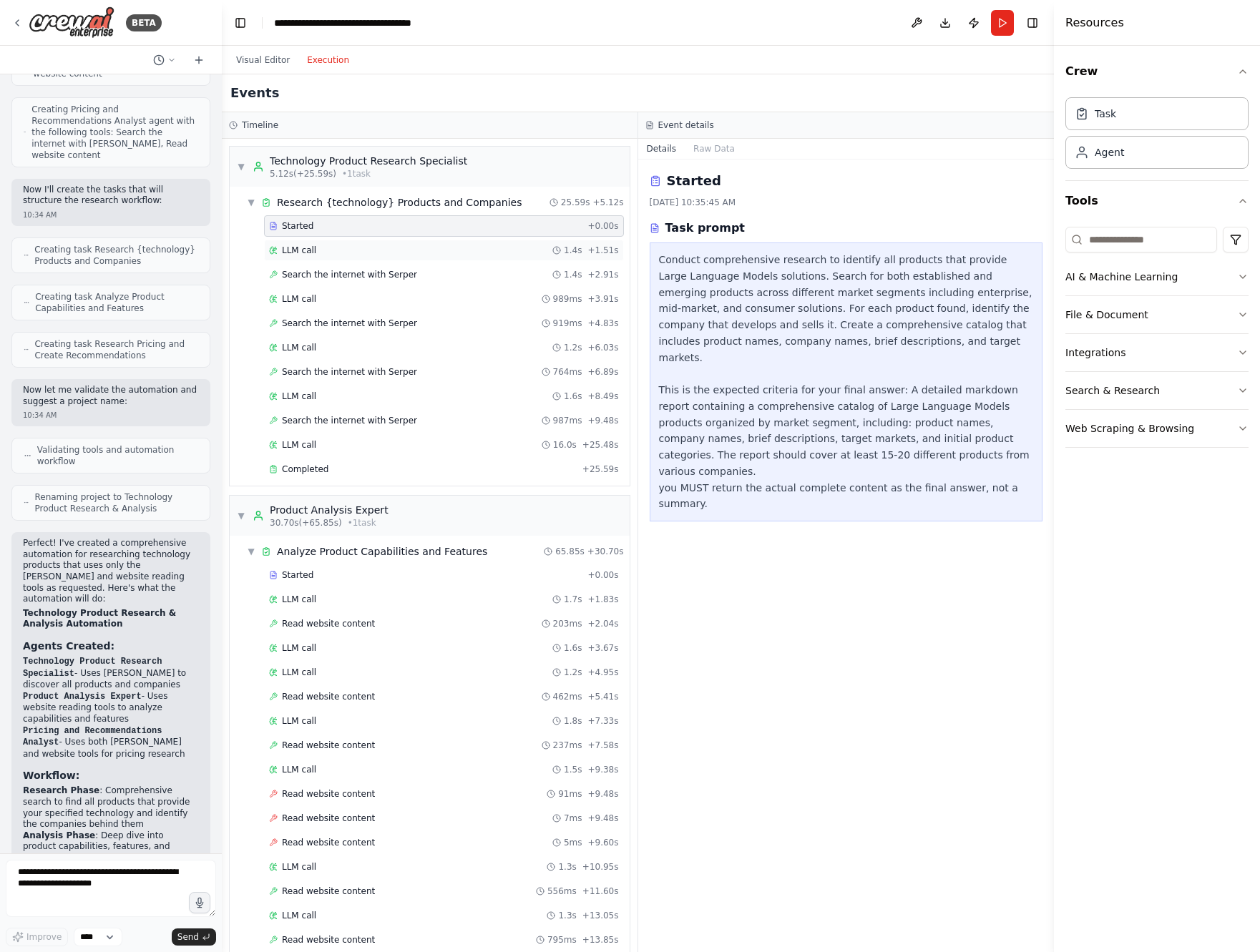
click at [335, 253] on div "LLM call 1.4s + 1.51s" at bounding box center [443, 251] width 350 height 11
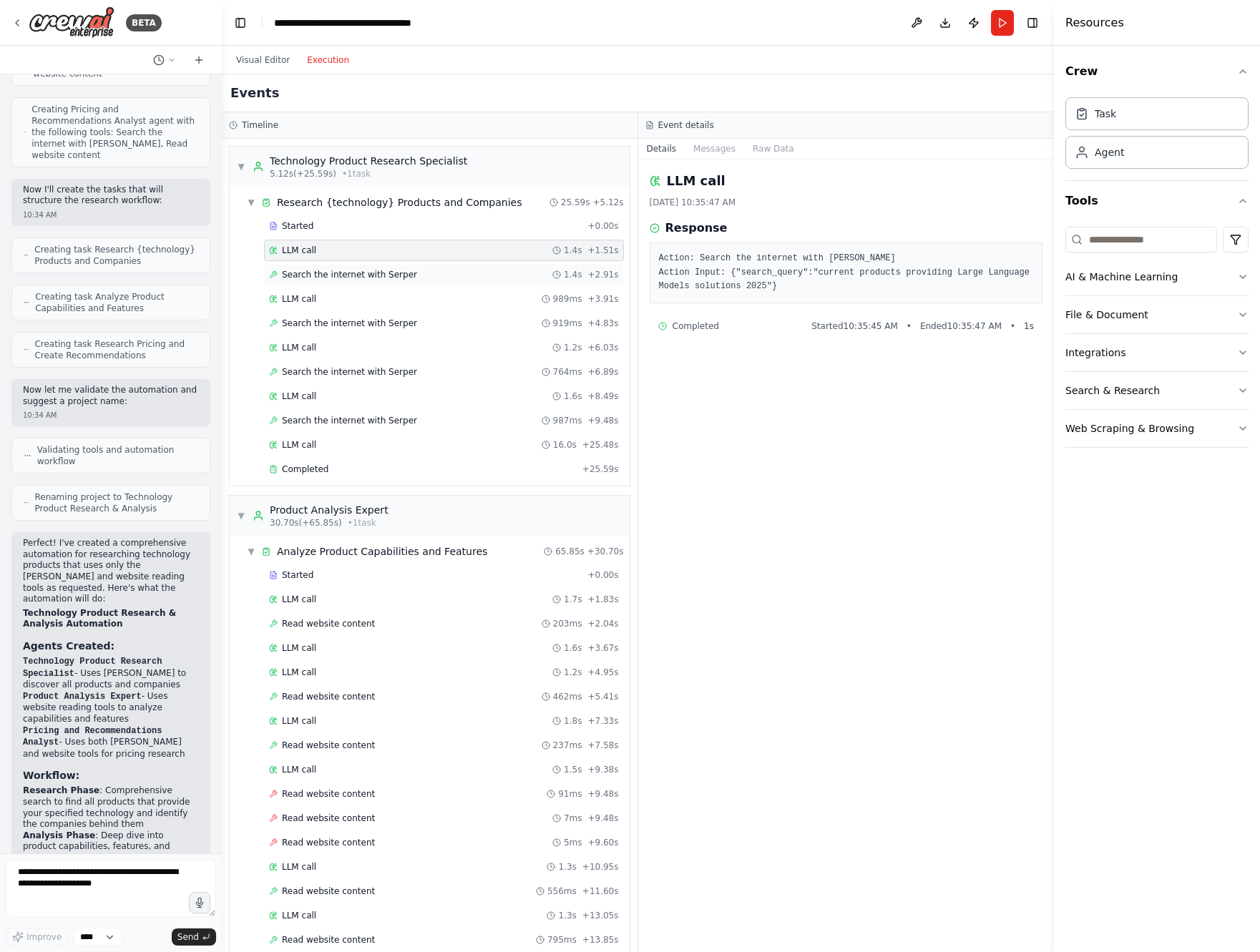
click at [358, 264] on div "Search the internet with Serper 1.4s + 2.91s" at bounding box center [444, 274] width 360 height 22
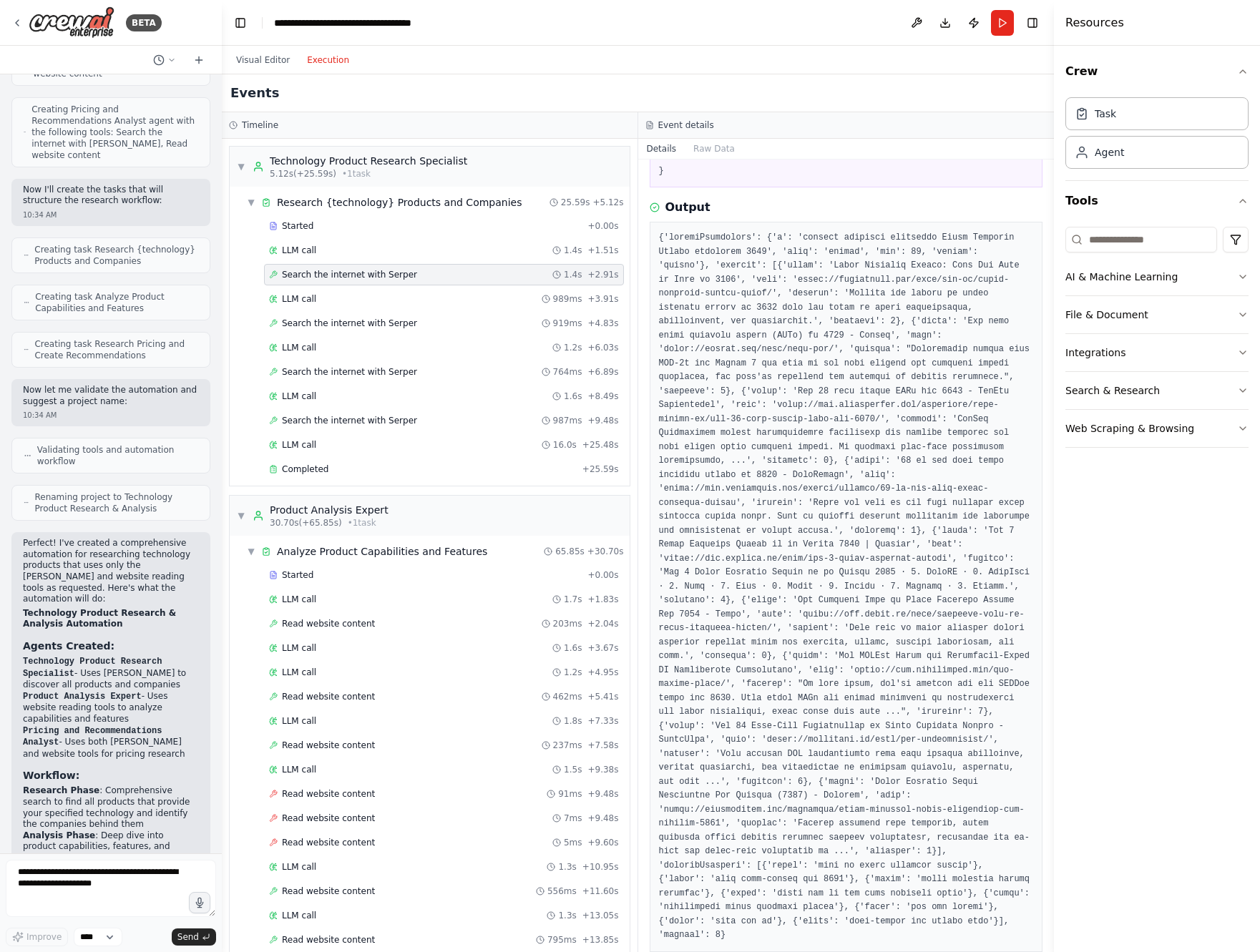
scroll to position [184, 0]
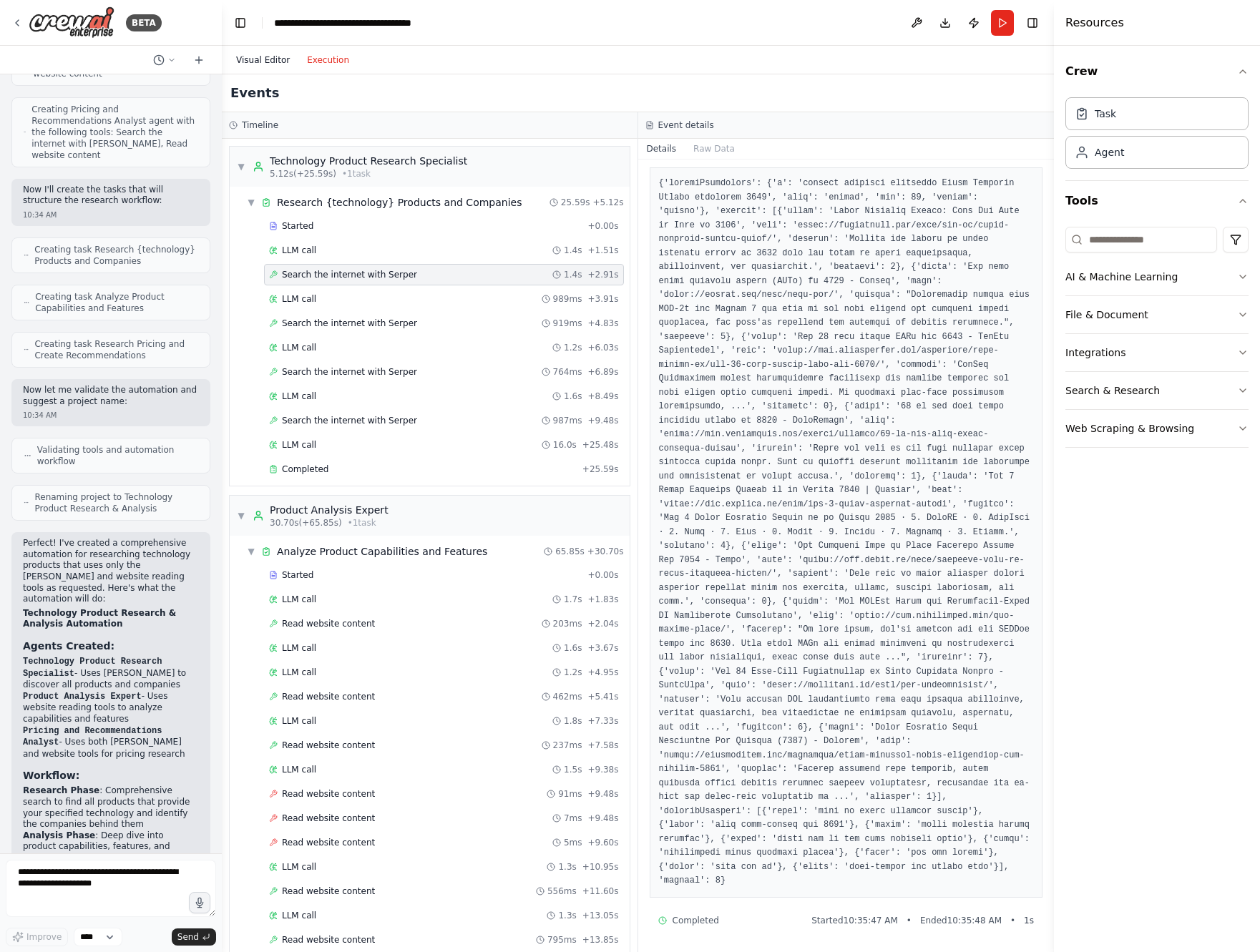
click at [271, 59] on button "Visual Editor" at bounding box center [263, 60] width 71 height 17
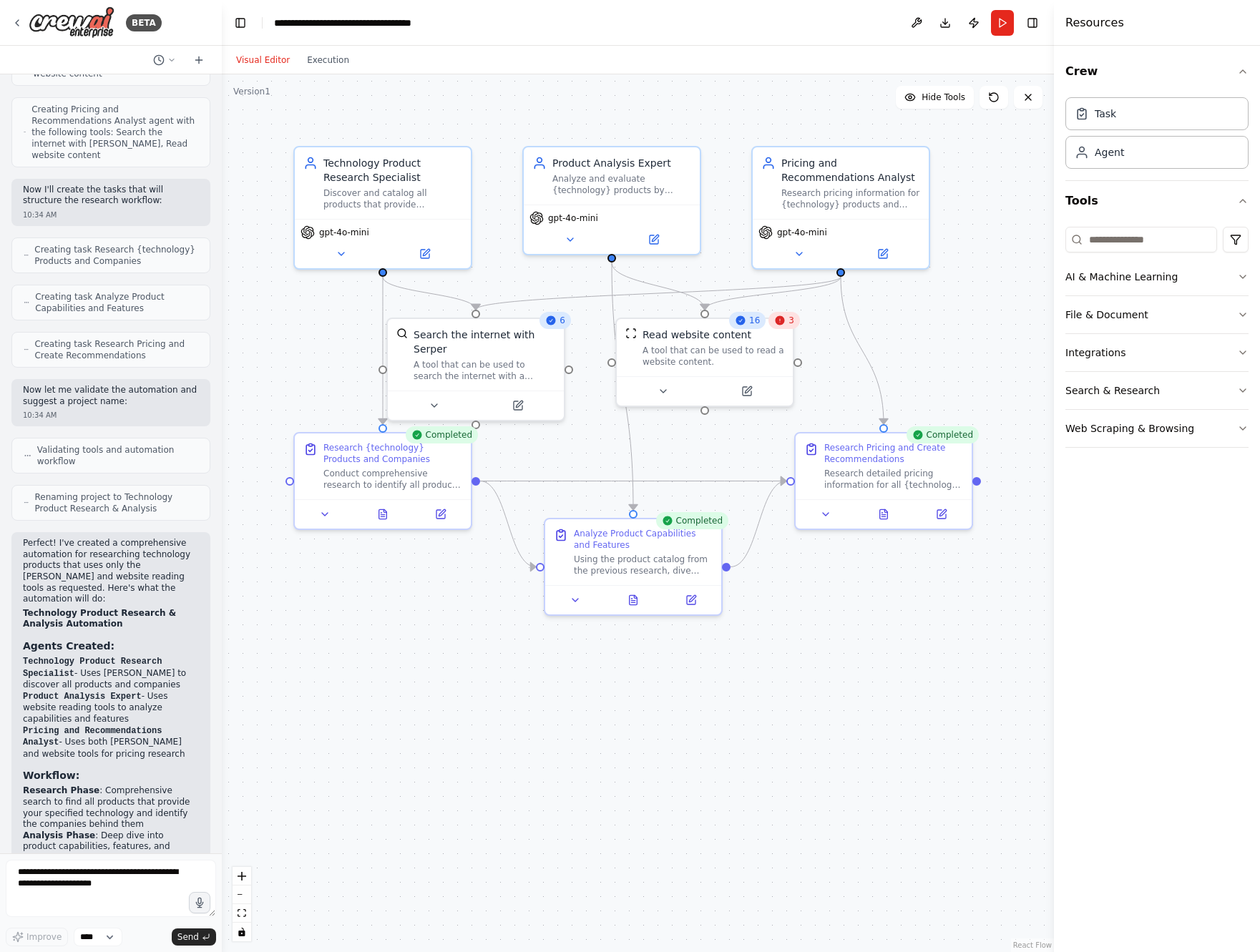
click at [271, 59] on button "Visual Editor" at bounding box center [263, 60] width 71 height 17
click at [427, 256] on button at bounding box center [424, 251] width 81 height 17
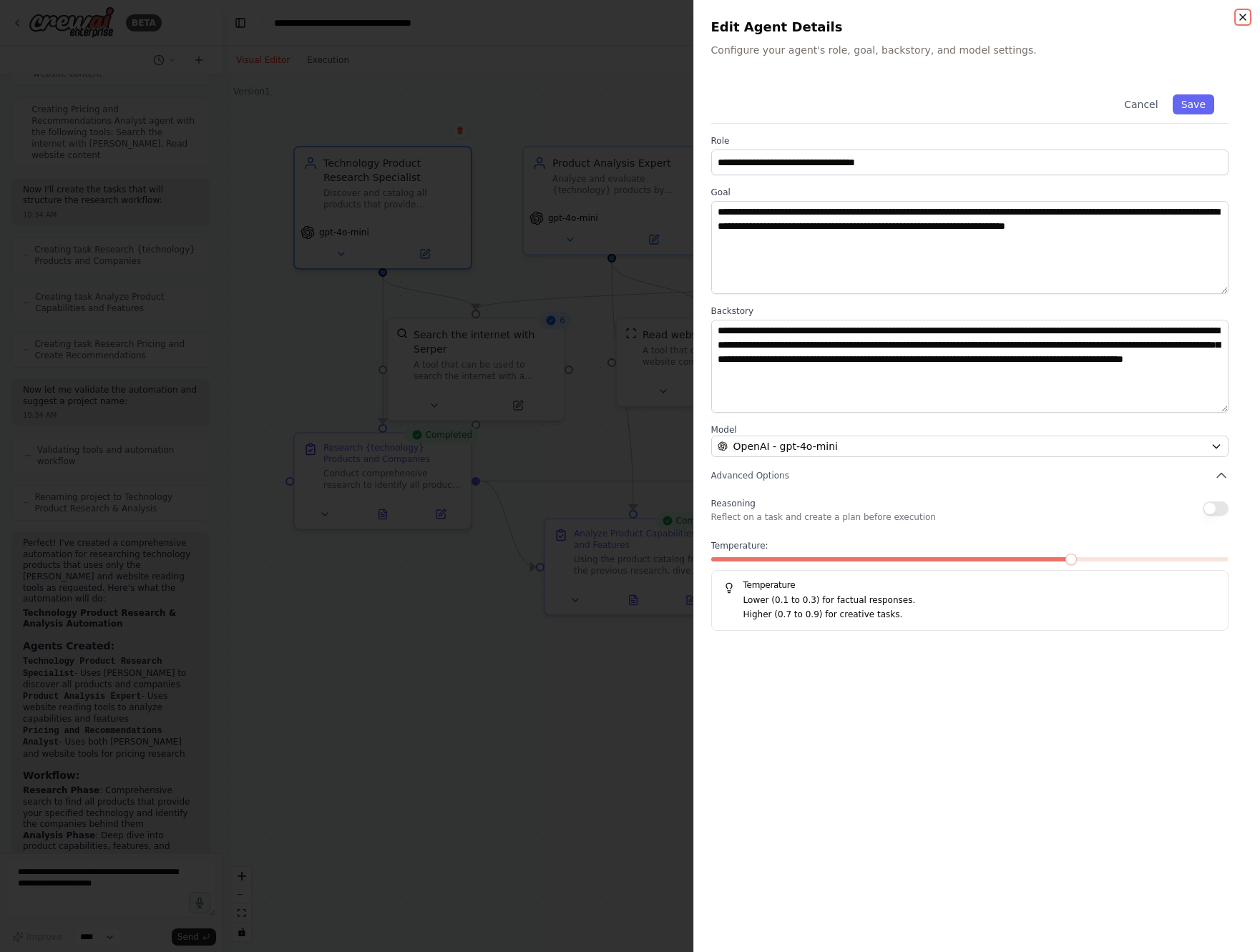
click at [1243, 15] on icon "button" at bounding box center [1243, 17] width 11 height 11
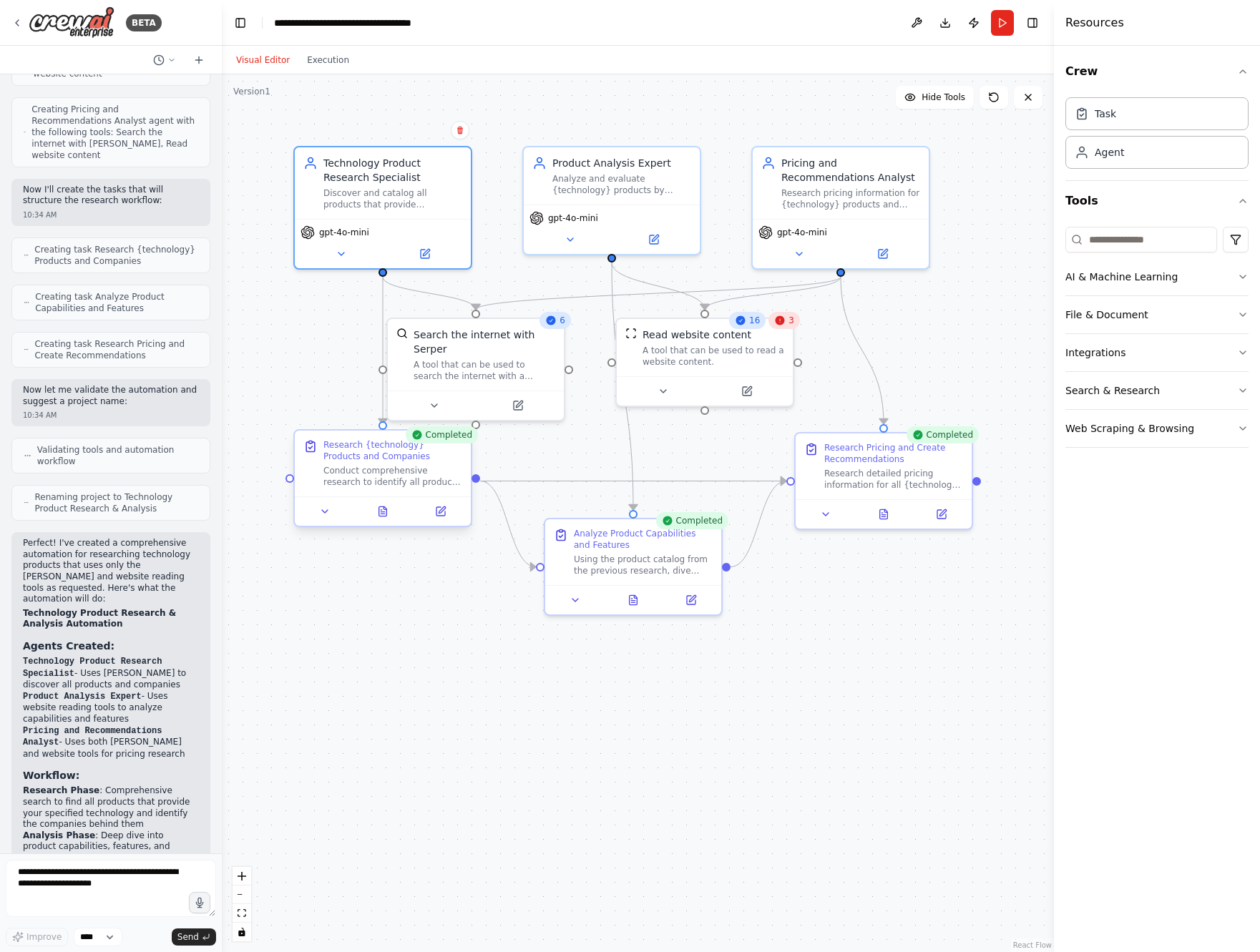
click at [448, 520] on div at bounding box center [382, 511] width 176 height 30
click at [443, 512] on icon at bounding box center [440, 511] width 9 height 9
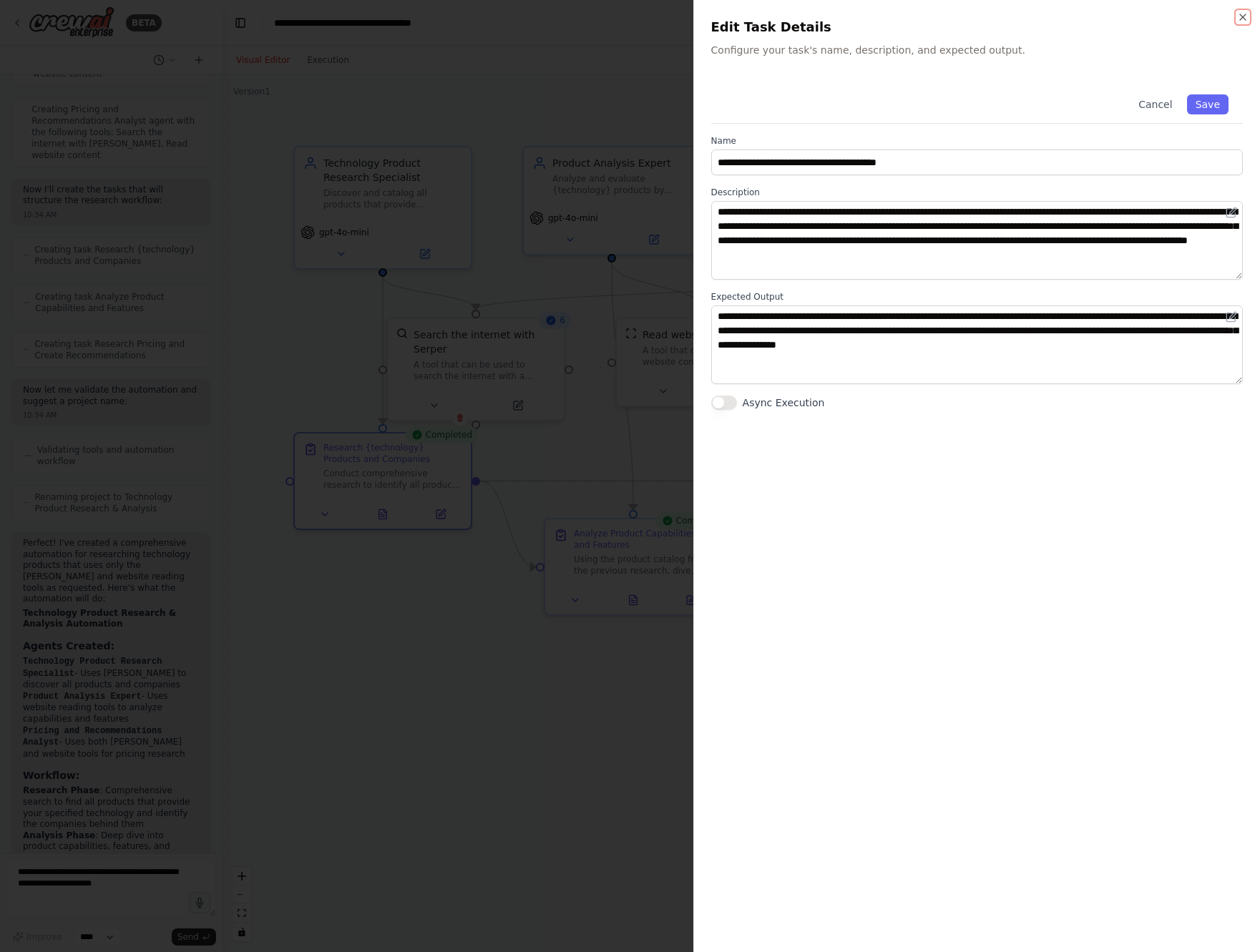
drag, startPoint x: 1244, startPoint y: 17, endPoint x: 1166, endPoint y: 62, distance: 90.0
click at [1244, 17] on icon "button" at bounding box center [1243, 17] width 11 height 11
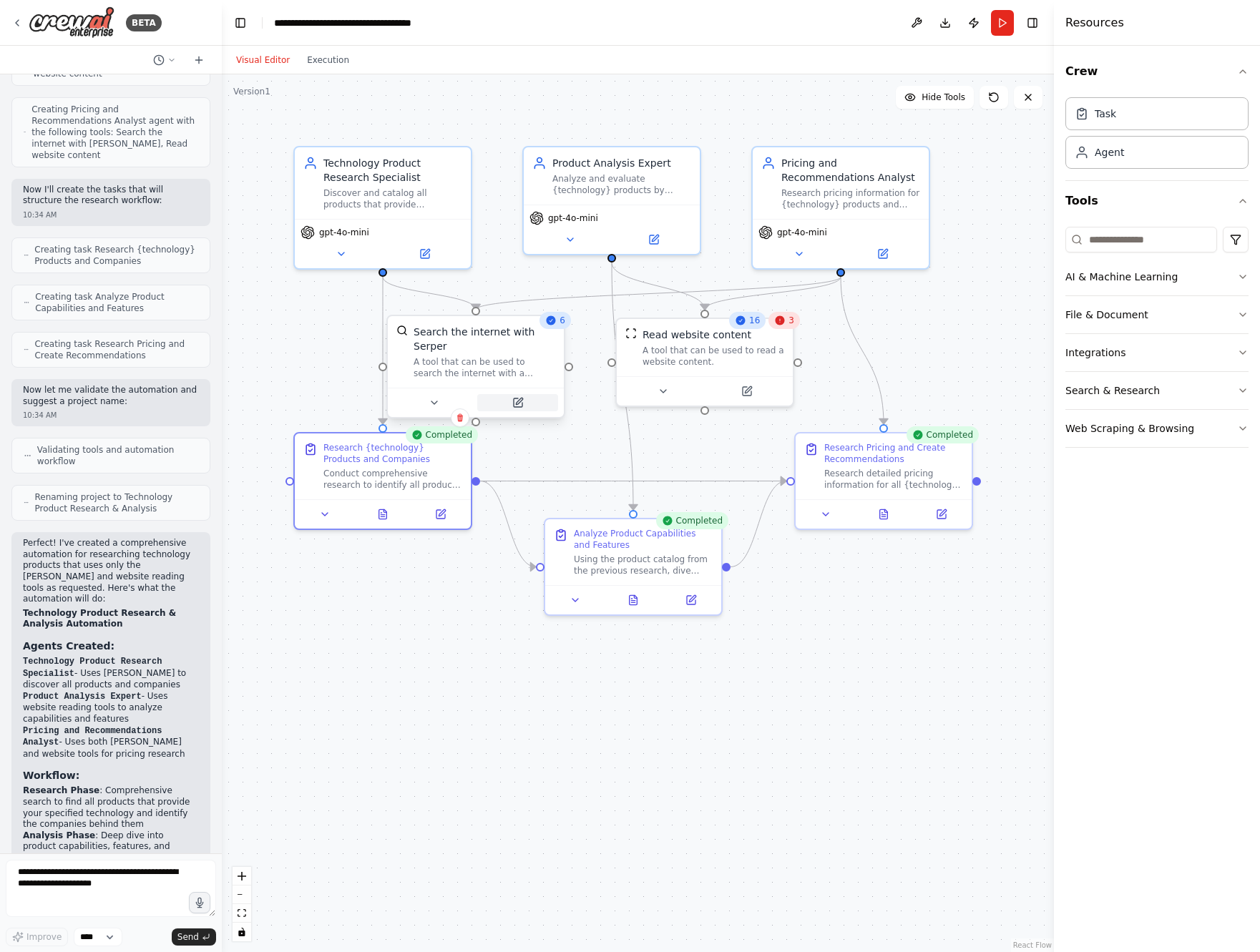
click at [521, 405] on icon at bounding box center [518, 402] width 9 height 9
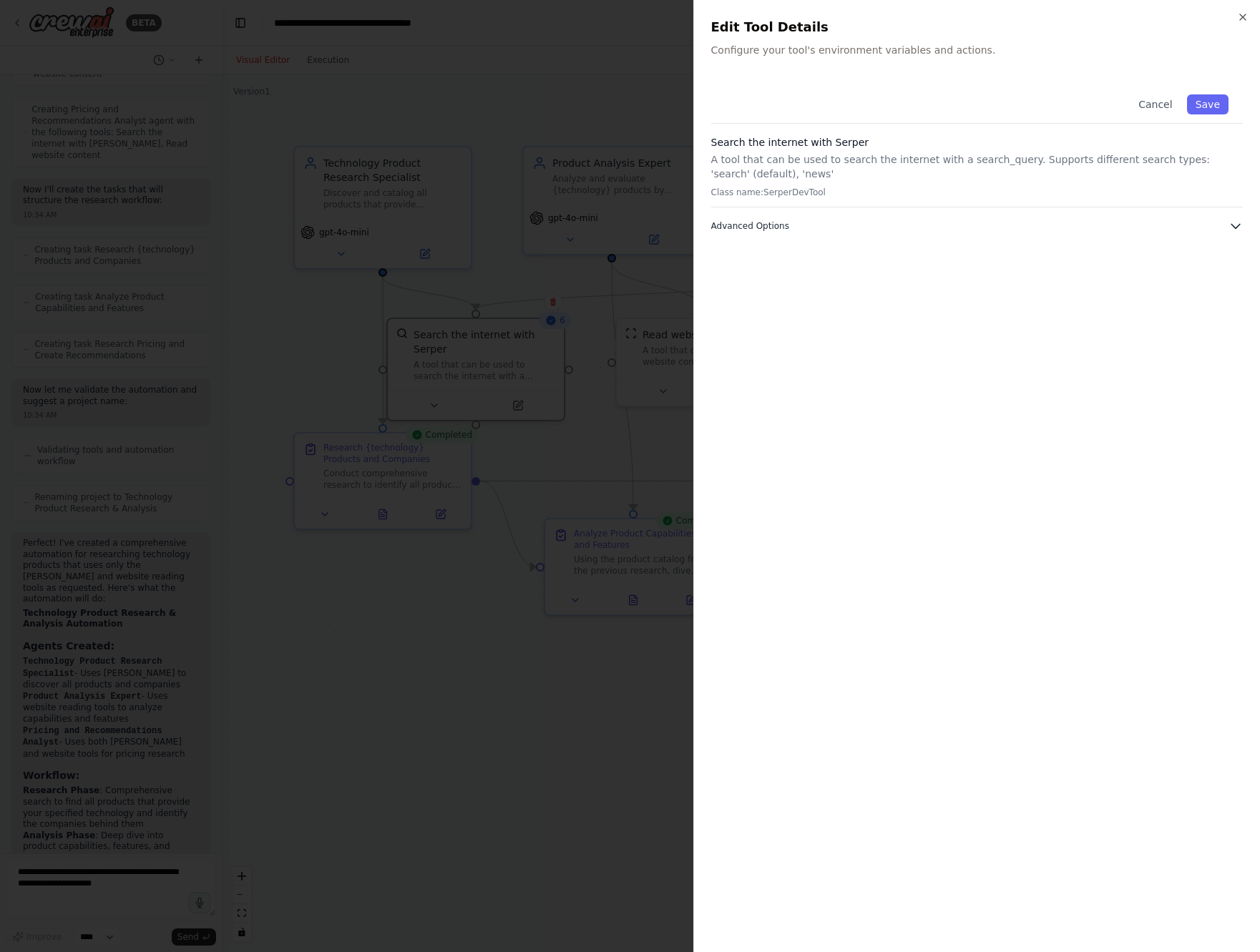
click at [1233, 224] on icon "button" at bounding box center [1235, 226] width 14 height 14
click at [1245, 15] on icon "button" at bounding box center [1243, 17] width 11 height 11
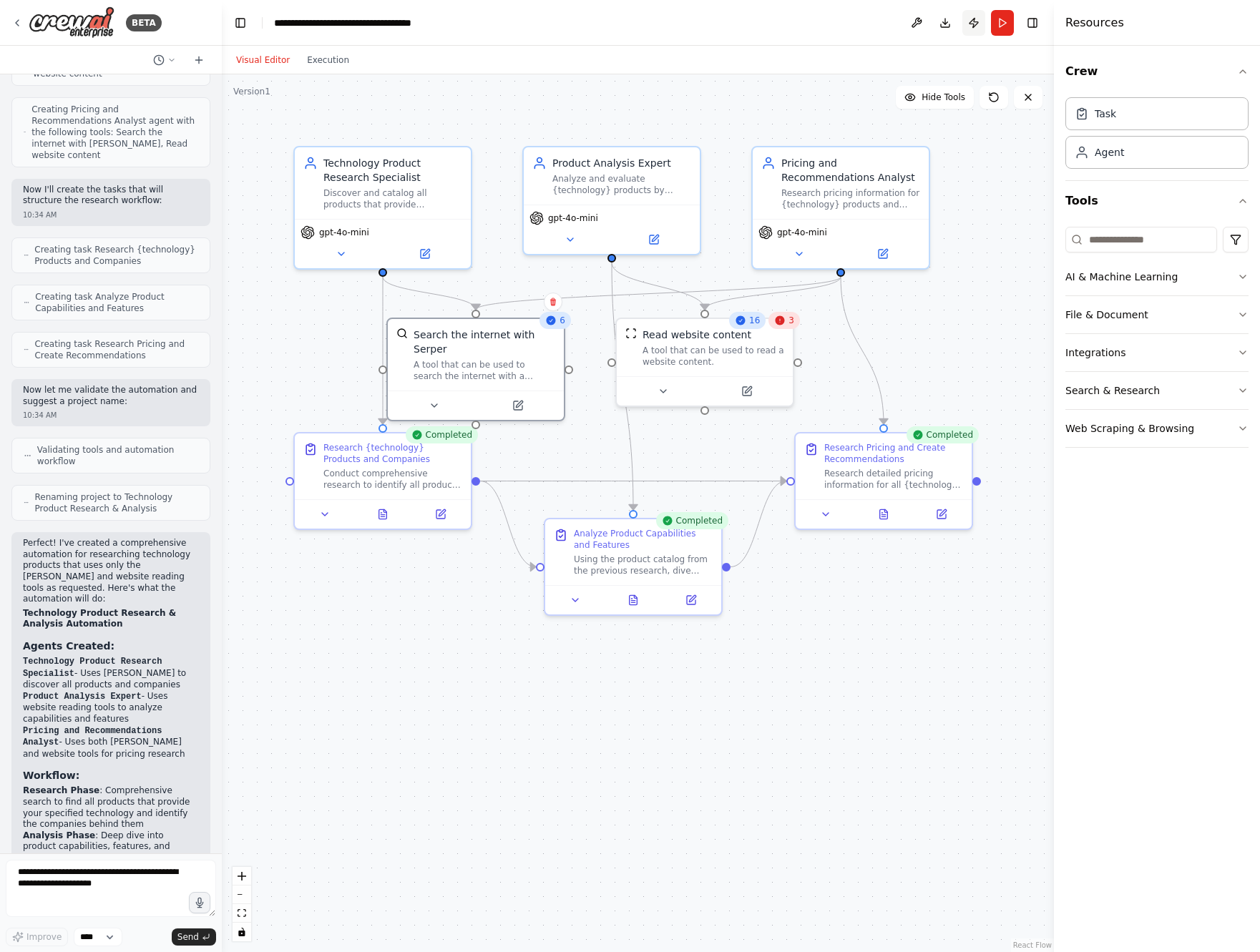
click at [972, 22] on button "Publish" at bounding box center [974, 23] width 23 height 26
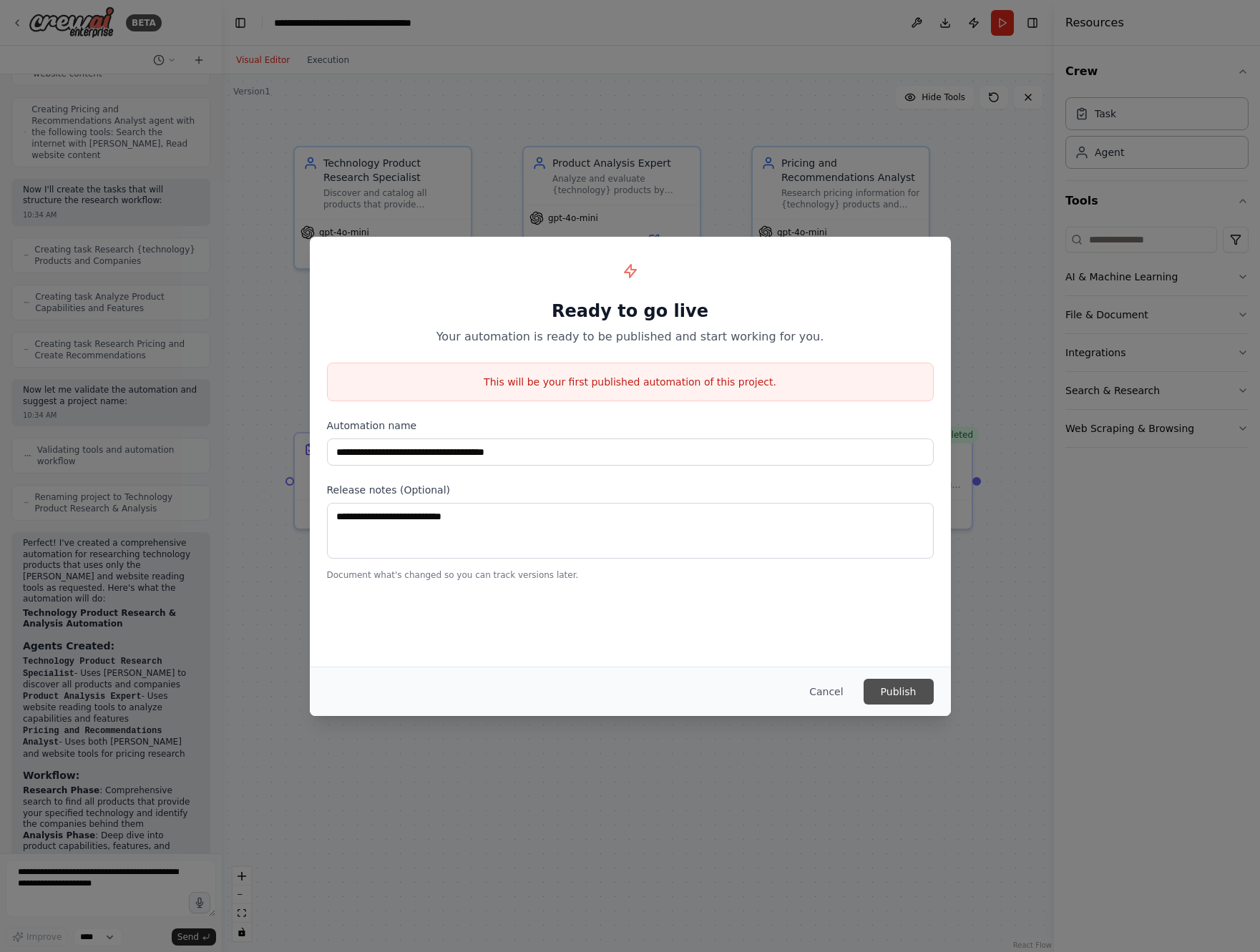
click at [895, 696] on button "Publish" at bounding box center [899, 691] width 71 height 26
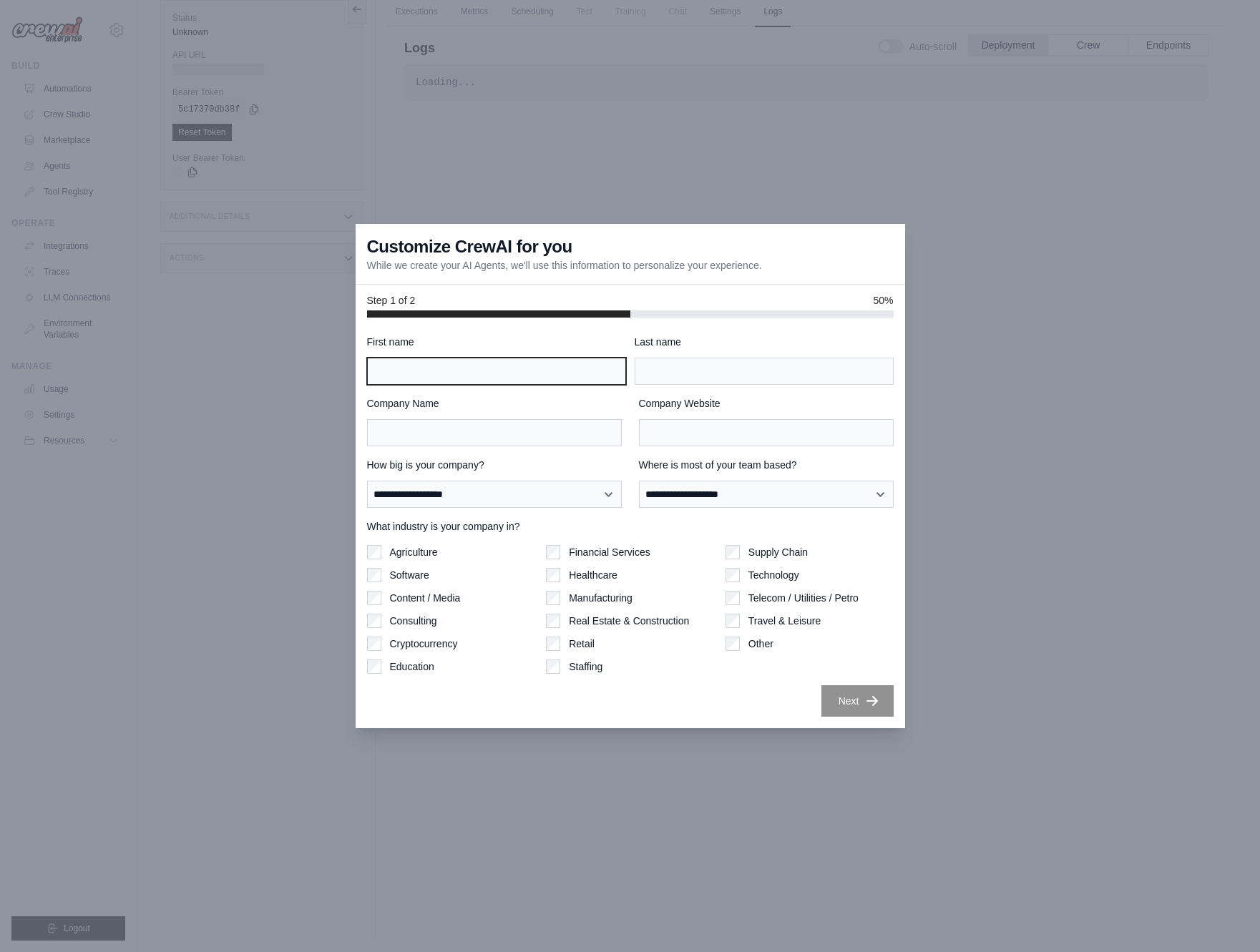
click at [565, 375] on input "First name" at bounding box center [497, 371] width 259 height 28
type input "****"
click at [788, 577] on label "Technology" at bounding box center [773, 575] width 51 height 14
click at [526, 425] on input "Company Name" at bounding box center [494, 433] width 254 height 28
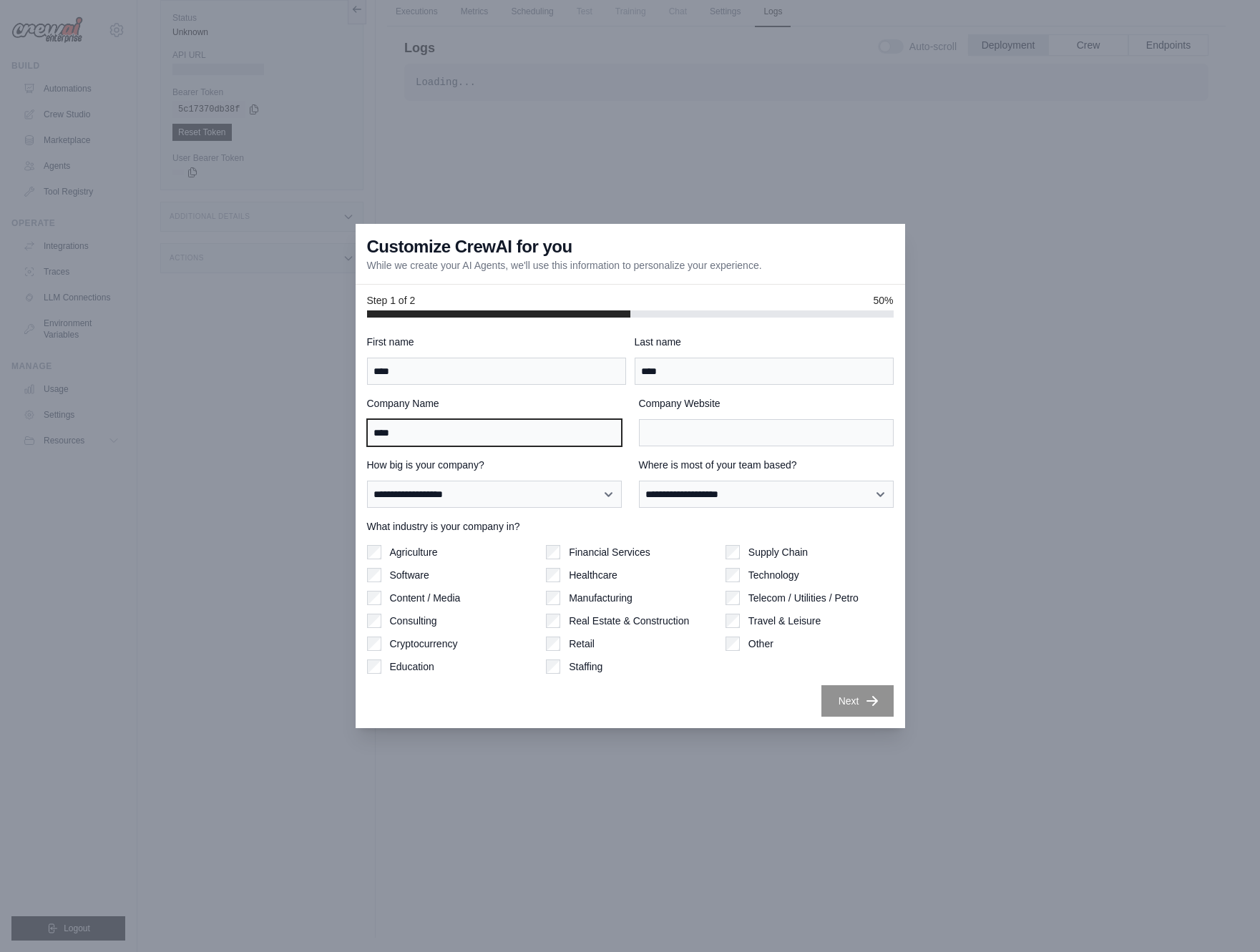
type input "****"
click at [714, 439] on input "Company Website" at bounding box center [765, 433] width 254 height 28
click at [756, 707] on div "Next" at bounding box center [630, 700] width 526 height 31
click at [727, 439] on input "Company Website" at bounding box center [765, 433] width 254 height 28
click at [698, 673] on div "**********" at bounding box center [630, 525] width 526 height 382
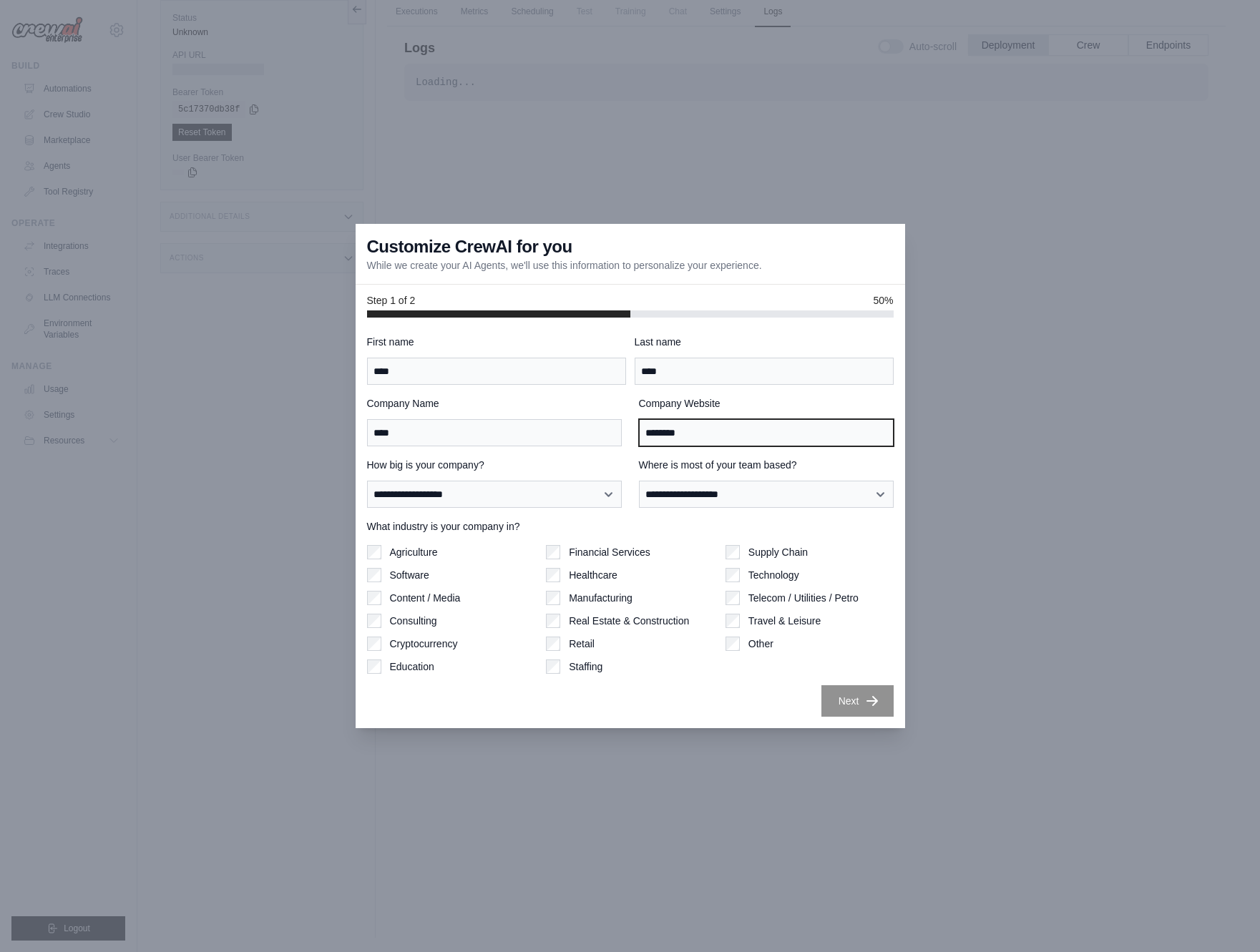
click at [647, 431] on input "********" at bounding box center [765, 433] width 254 height 28
click at [648, 430] on input "********" at bounding box center [765, 433] width 254 height 28
click at [847, 673] on div "Supply Chain Technology Telecom / Utilities / Petro Travel & Leisure Other" at bounding box center [809, 609] width 168 height 129
click at [734, 424] on input "**********" at bounding box center [765, 433] width 254 height 28
click at [734, 425] on input "**********" at bounding box center [765, 433] width 254 height 28
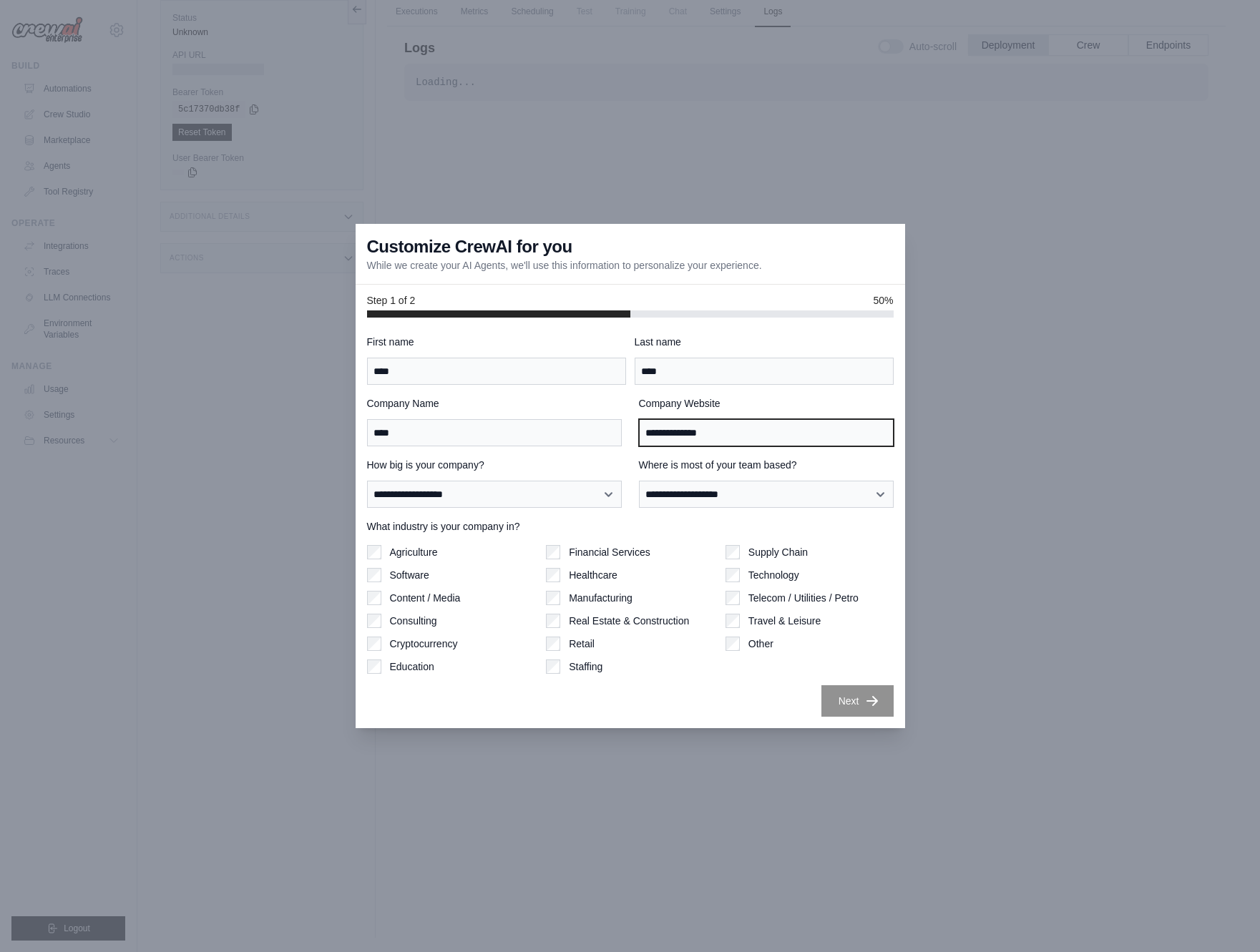
click at [734, 425] on input "**********" at bounding box center [765, 433] width 254 height 28
click at [735, 425] on input "**********" at bounding box center [765, 433] width 254 height 28
click at [682, 435] on input "**" at bounding box center [765, 433] width 254 height 28
click at [684, 435] on input "**" at bounding box center [765, 433] width 254 height 28
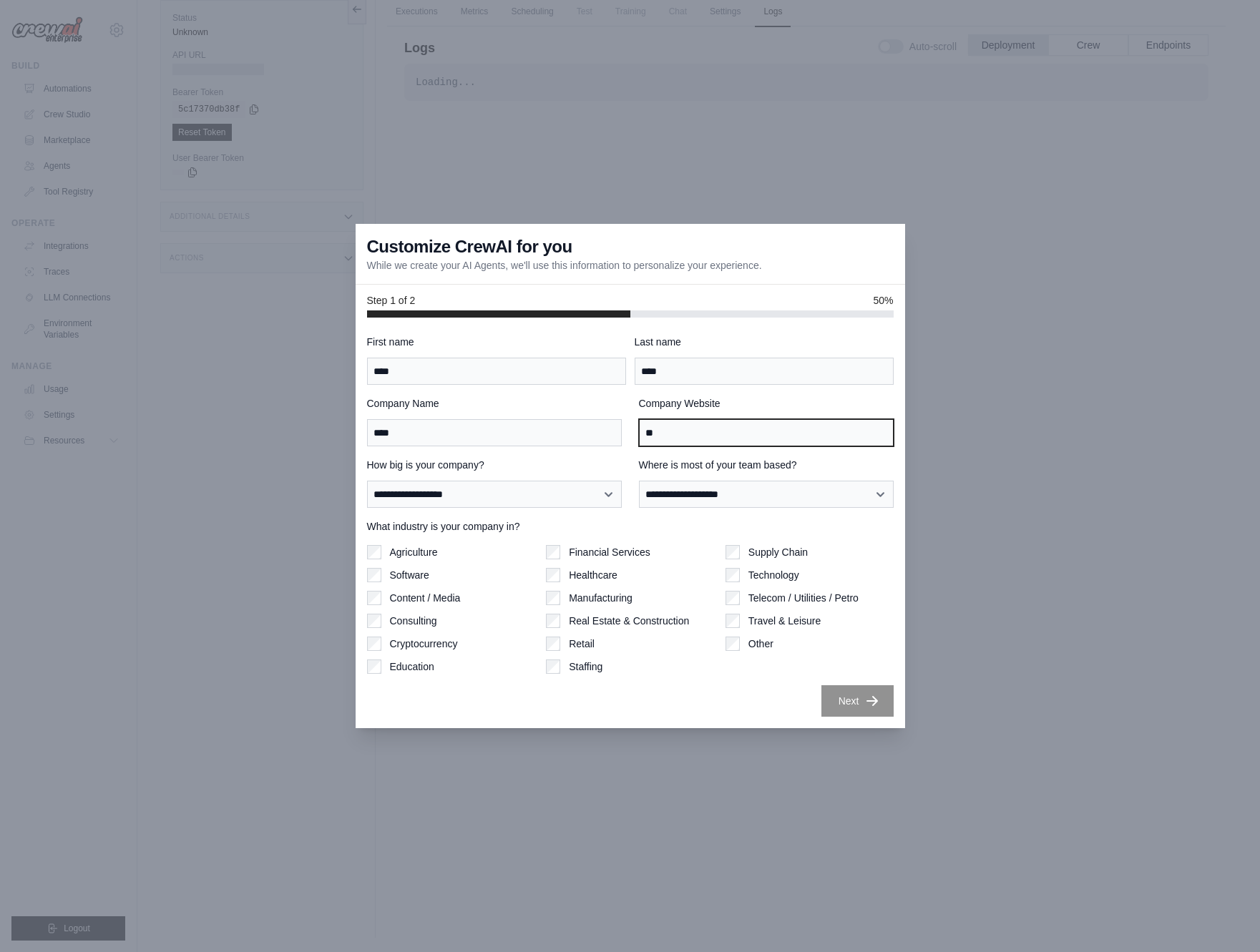
paste input "**********"
type input "**********"
click at [710, 693] on div "Next" at bounding box center [630, 700] width 526 height 31
click at [780, 435] on input "**********" at bounding box center [765, 433] width 254 height 28
drag, startPoint x: 779, startPoint y: 434, endPoint x: 630, endPoint y: 428, distance: 149.1
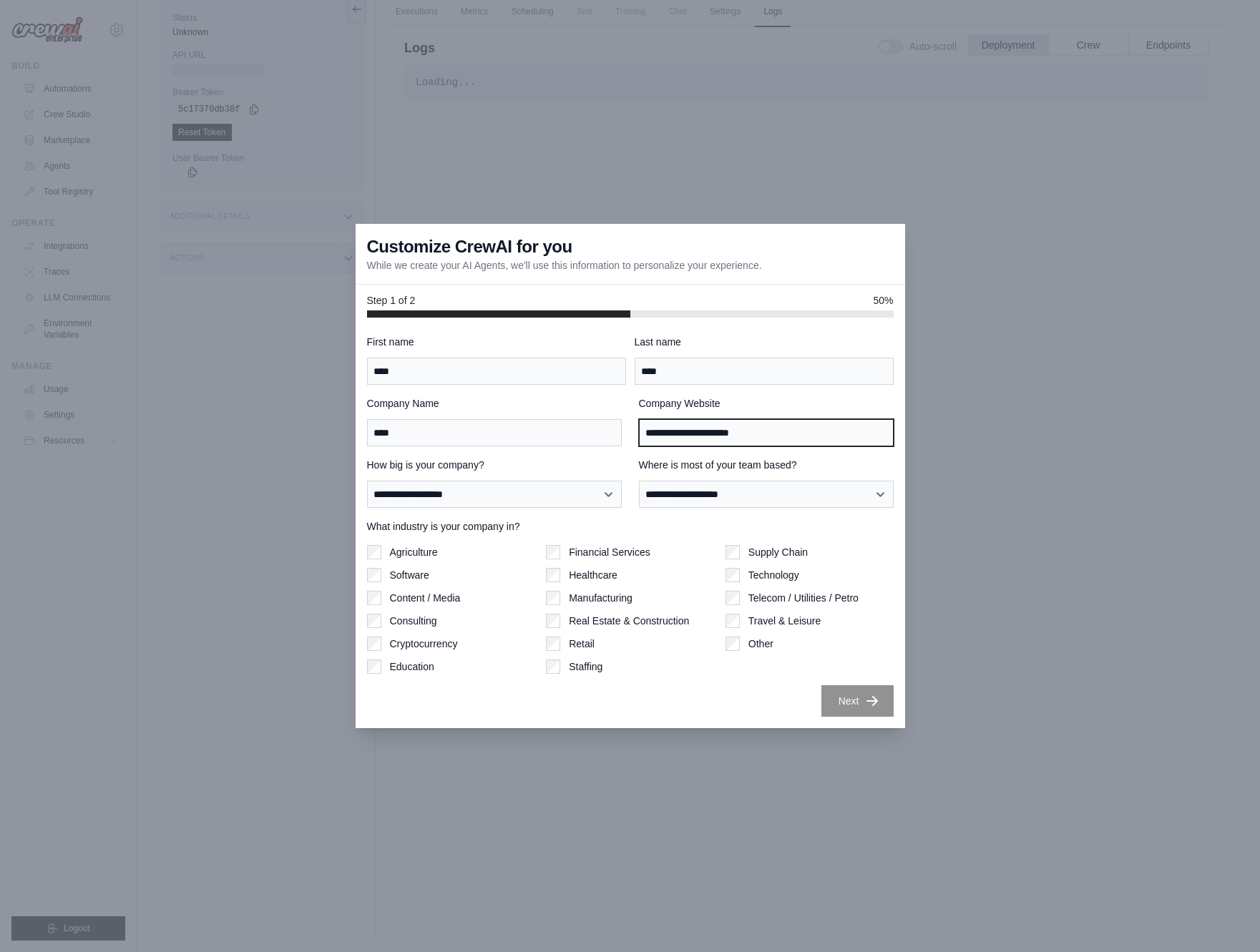
click at [630, 428] on div "**********" at bounding box center [630, 421] width 526 height 51
click at [589, 495] on select "**********" at bounding box center [494, 494] width 254 height 28
select select "**********"
click at [367, 480] on select "**********" at bounding box center [494, 494] width 254 height 28
click at [716, 496] on select "**********" at bounding box center [765, 494] width 254 height 28
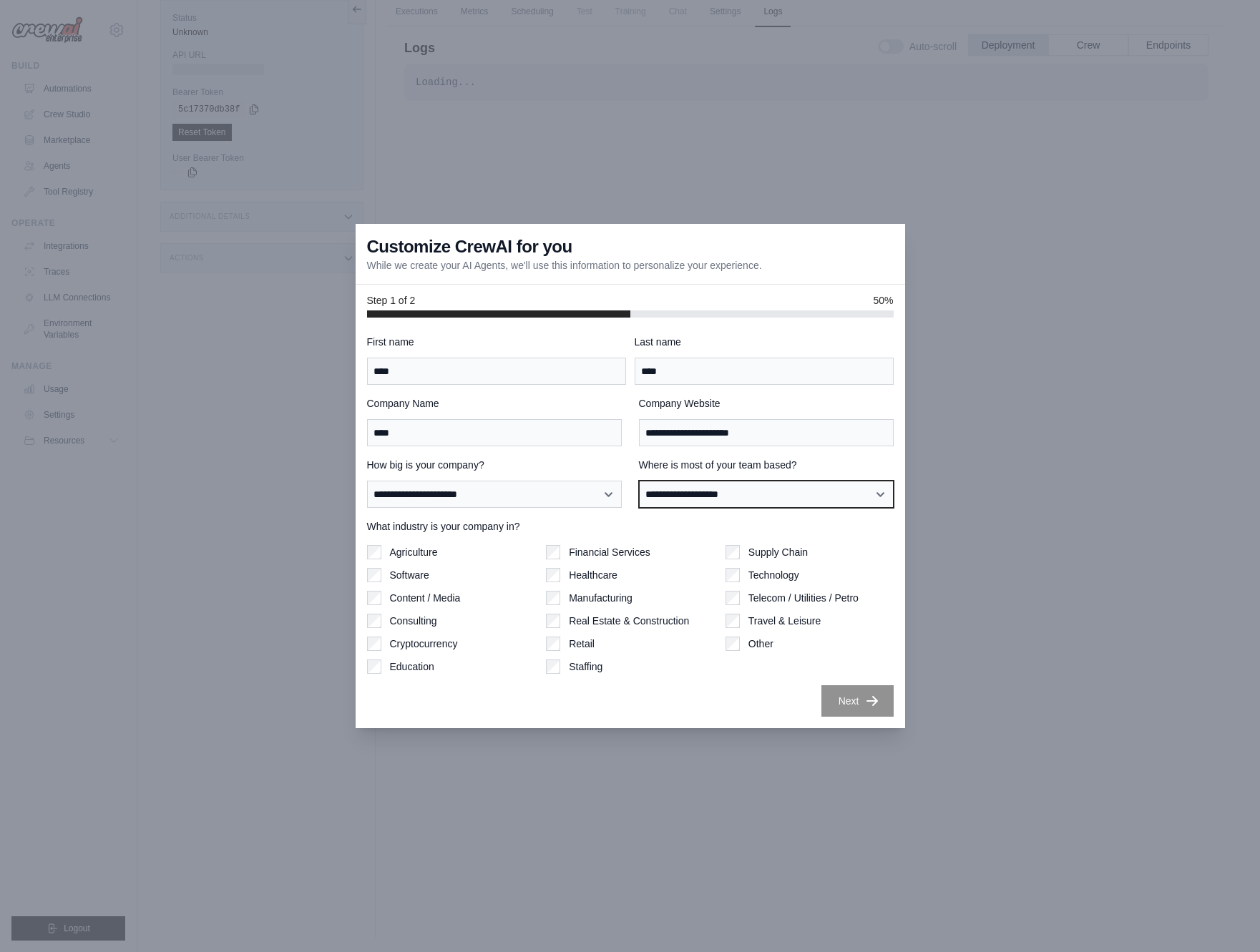
select select "**********"
click at [639, 480] on select "**********" at bounding box center [765, 494] width 254 height 28
click at [844, 695] on button "Next" at bounding box center [858, 699] width 72 height 31
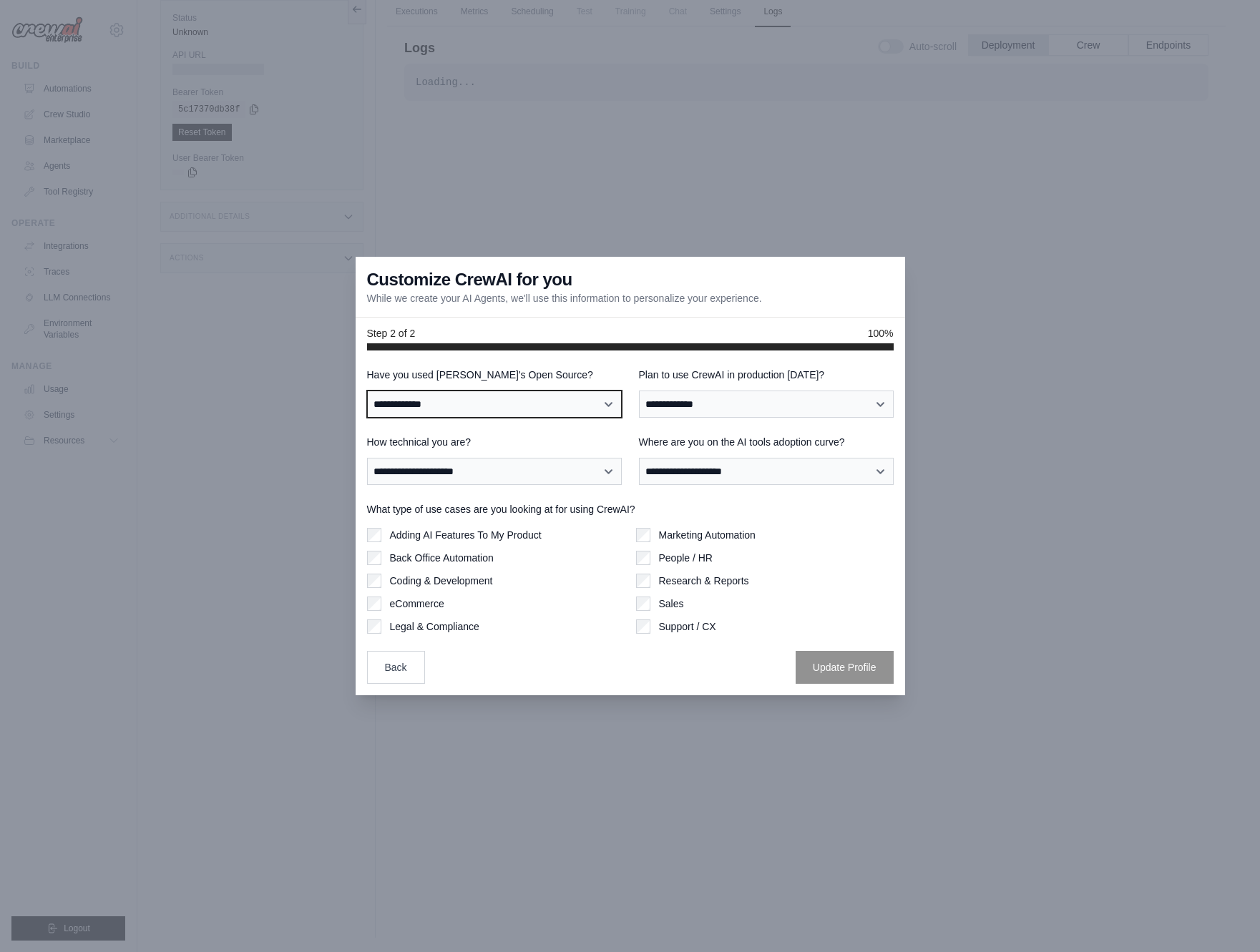
click at [564, 415] on select "**********" at bounding box center [494, 404] width 254 height 28
select select "**"
click at [367, 391] on select "**********" at bounding box center [494, 404] width 254 height 28
click at [762, 403] on select "**********" at bounding box center [765, 404] width 254 height 28
select select "*****"
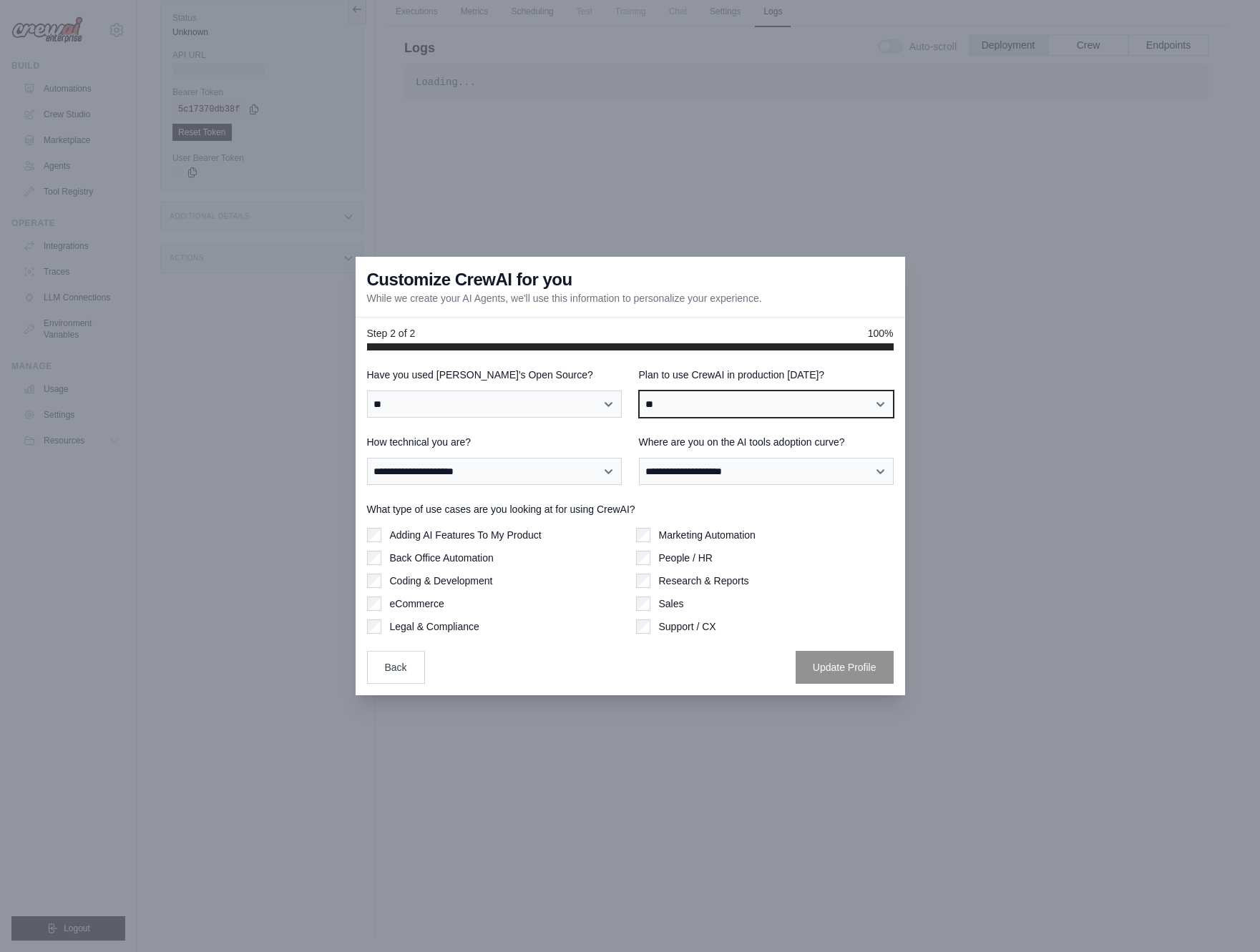
click at [639, 391] on select "**********" at bounding box center [765, 404] width 254 height 28
click at [538, 479] on select "**********" at bounding box center [494, 471] width 254 height 28
select select "**********"
click at [367, 457] on select "**********" at bounding box center [494, 471] width 254 height 28
click at [751, 473] on select "**********" at bounding box center [765, 471] width 254 height 28
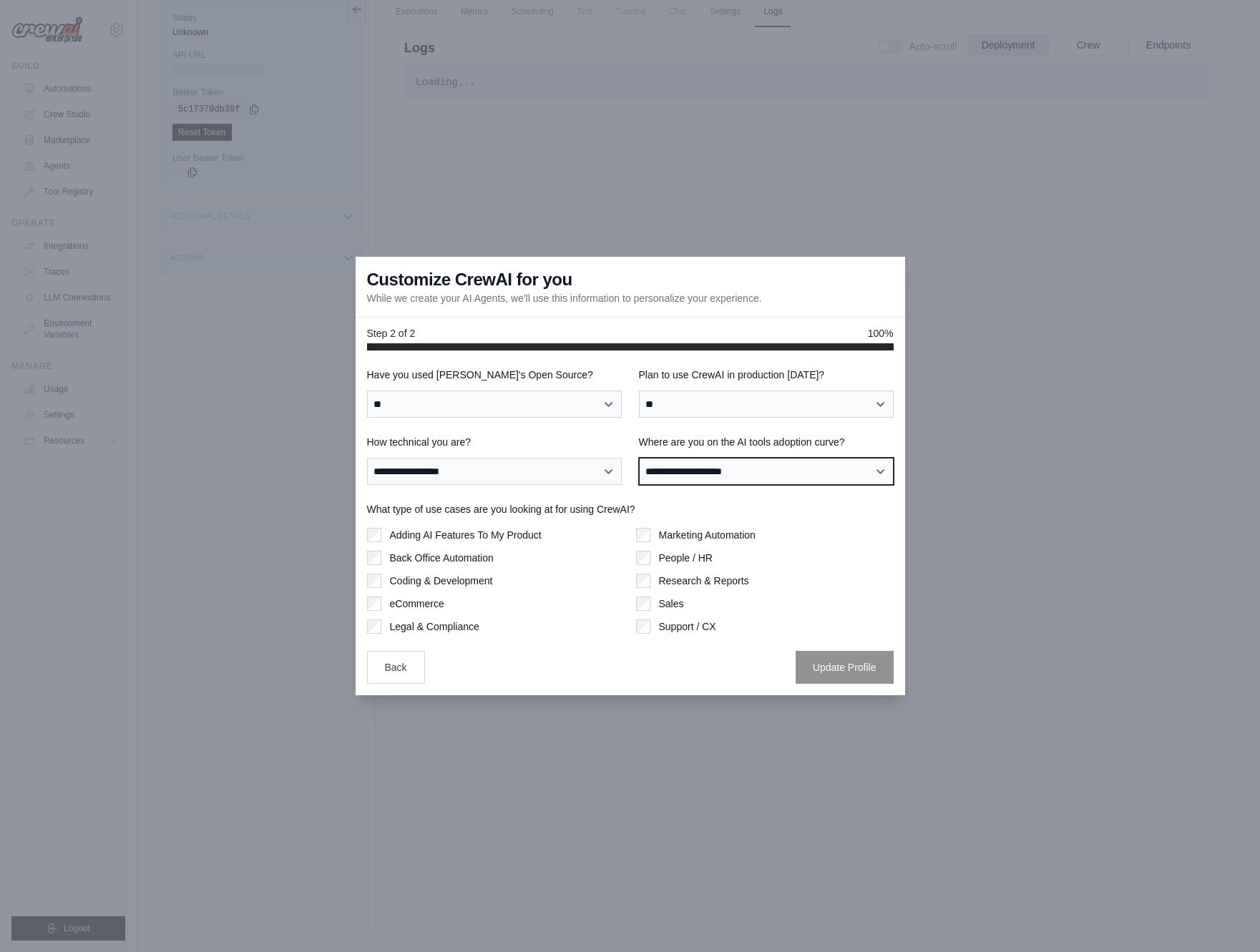
select select "**********"
click at [639, 457] on select "**********" at bounding box center [765, 471] width 254 height 28
click at [618, 590] on div "Adding AI Features To My Product Back Office Automation Coding & Development eC…" at bounding box center [496, 580] width 257 height 106
click at [833, 664] on button "Update Profile" at bounding box center [844, 666] width 98 height 33
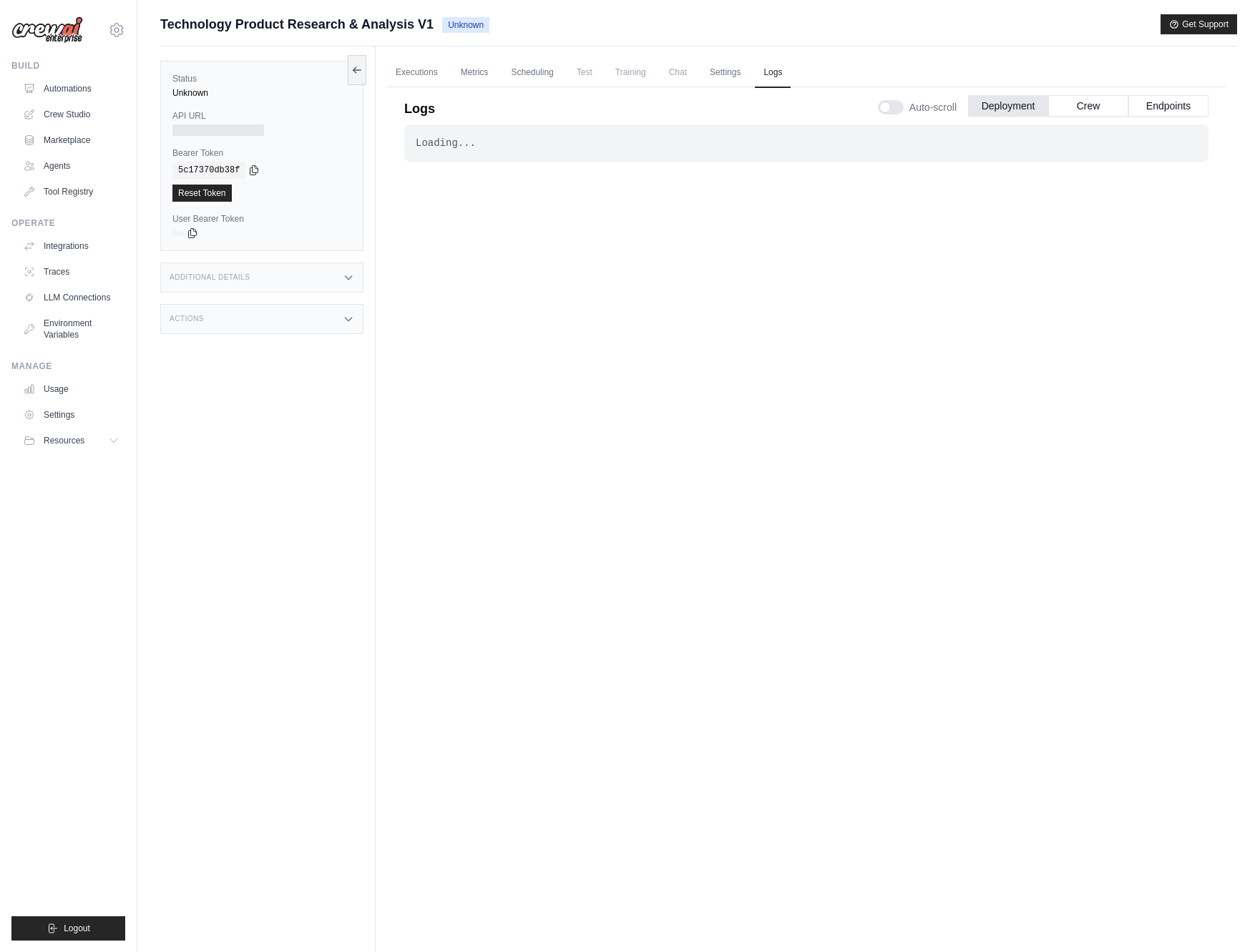
click at [599, 440] on div "Loading... . . ." at bounding box center [806, 503] width 804 height 758
click at [1074, 107] on button "Crew" at bounding box center [1088, 105] width 80 height 22
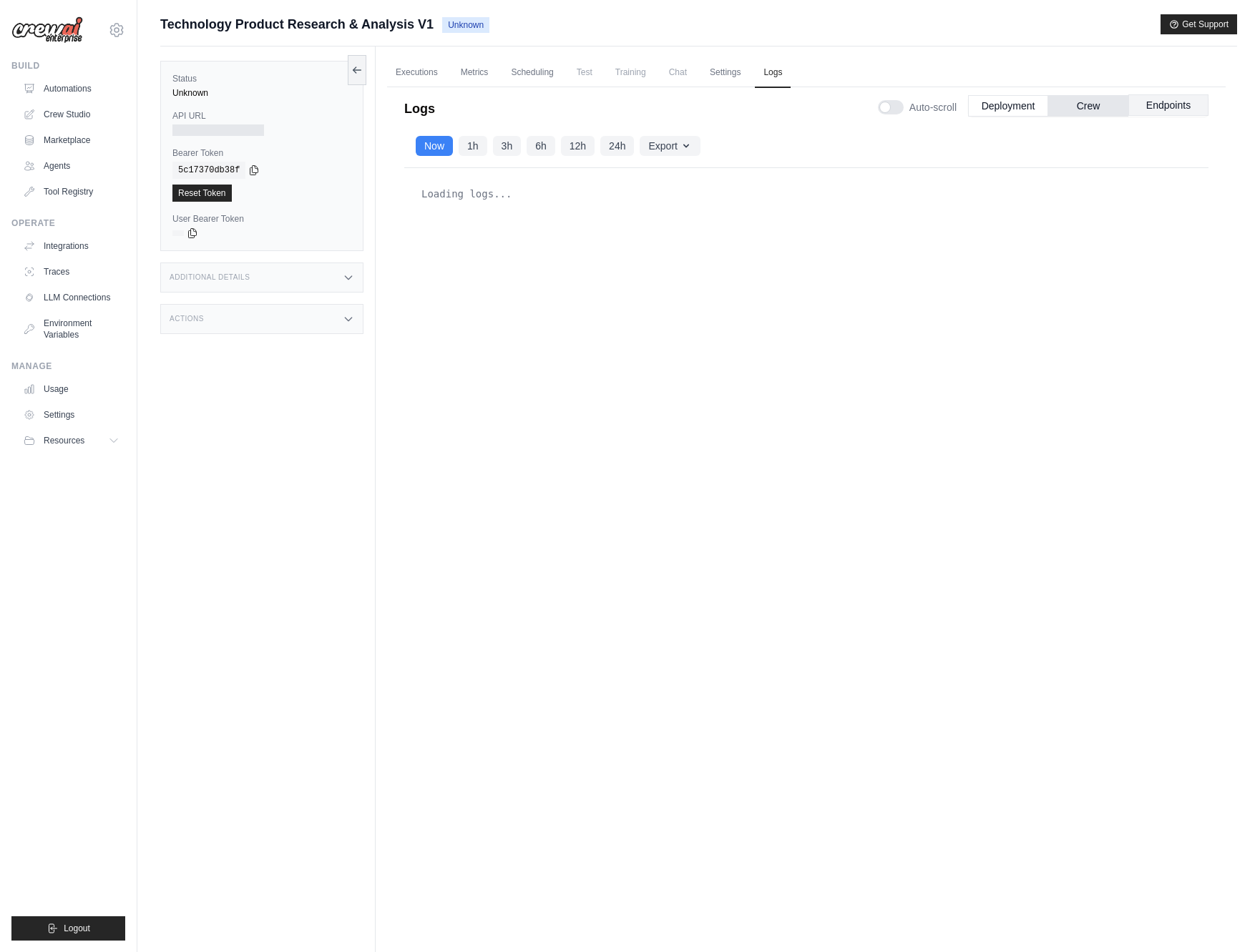
click at [1167, 107] on button "Endpoints" at bounding box center [1169, 105] width 80 height 22
click at [1017, 104] on button "Deployment" at bounding box center [1008, 105] width 80 height 22
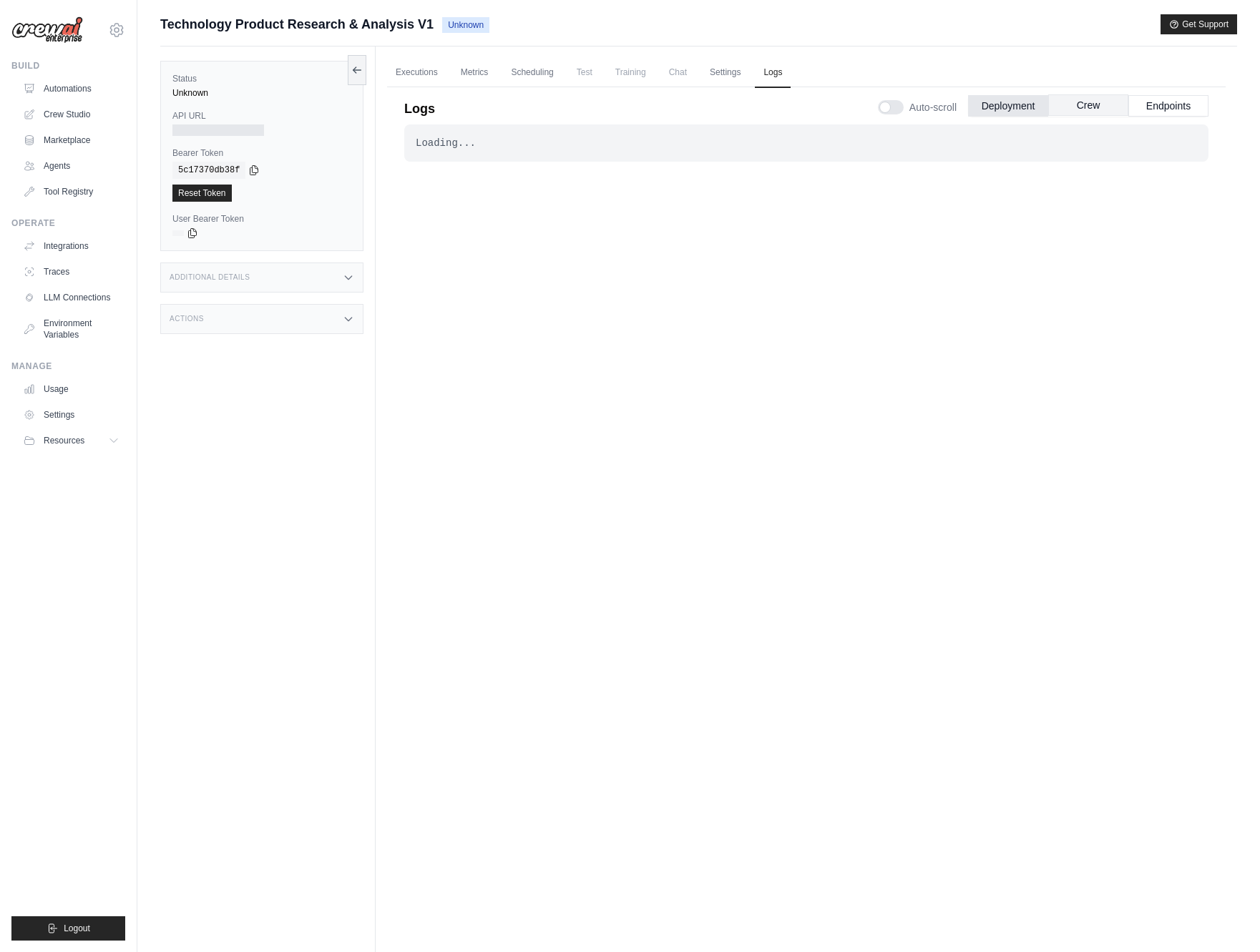
click at [1092, 111] on button "Crew" at bounding box center [1088, 105] width 80 height 22
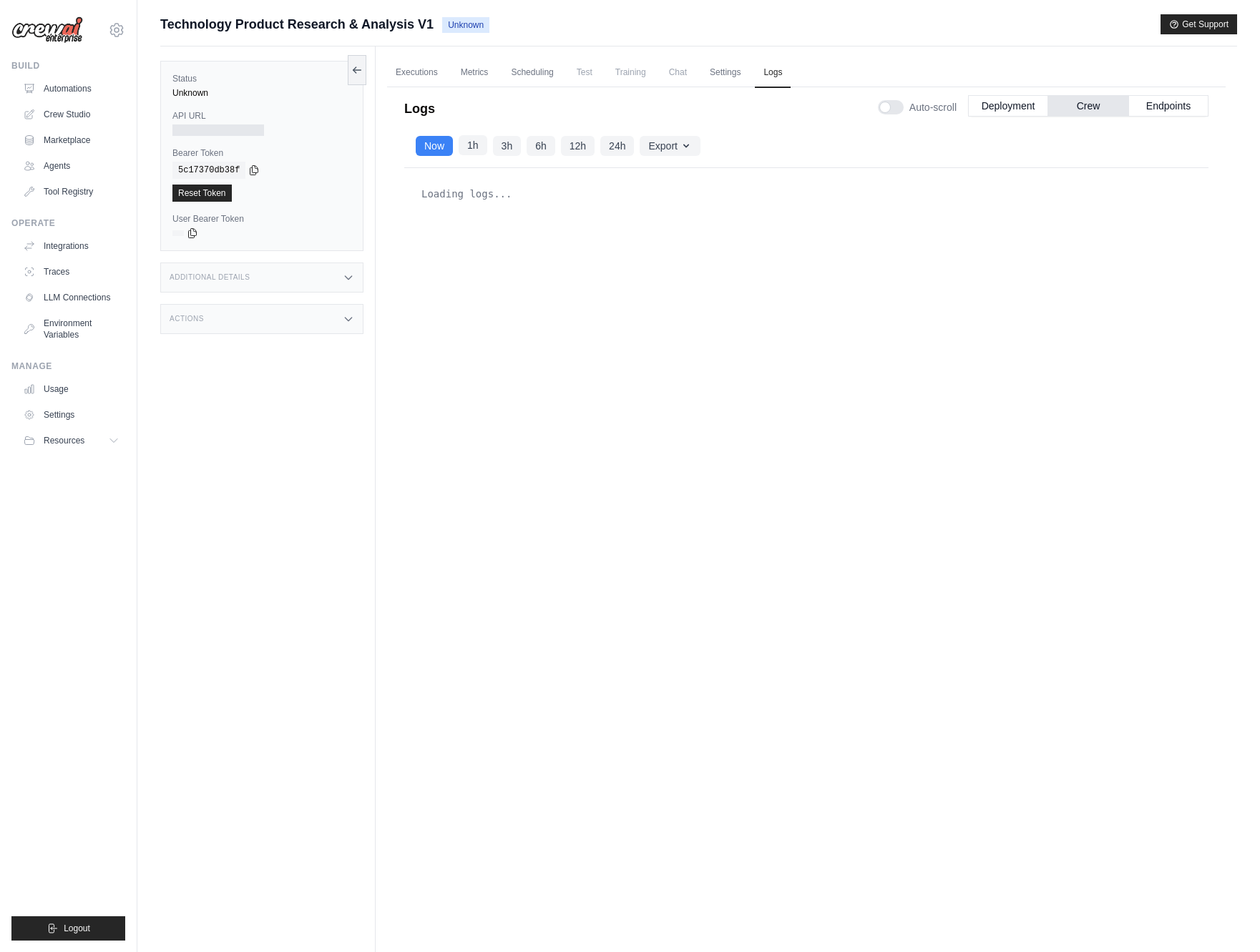
click at [476, 147] on button "1h" at bounding box center [473, 145] width 29 height 20
click at [440, 147] on button "Now" at bounding box center [434, 145] width 37 height 20
click at [483, 368] on div "No logs available" at bounding box center [806, 518] width 804 height 702
click at [1010, 107] on button "Deployment" at bounding box center [1008, 105] width 80 height 22
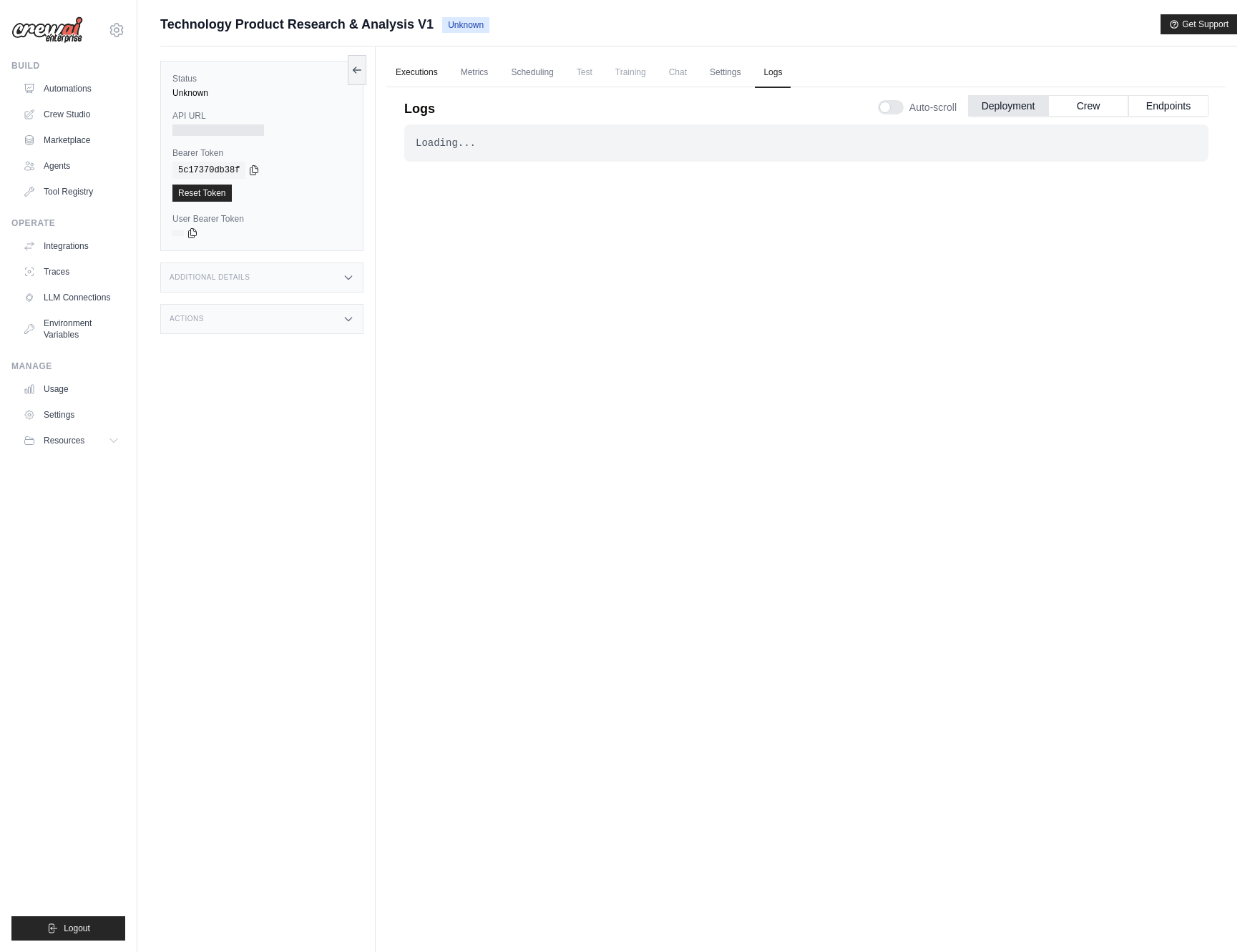
click at [426, 78] on link "Executions" at bounding box center [417, 73] width 59 height 30
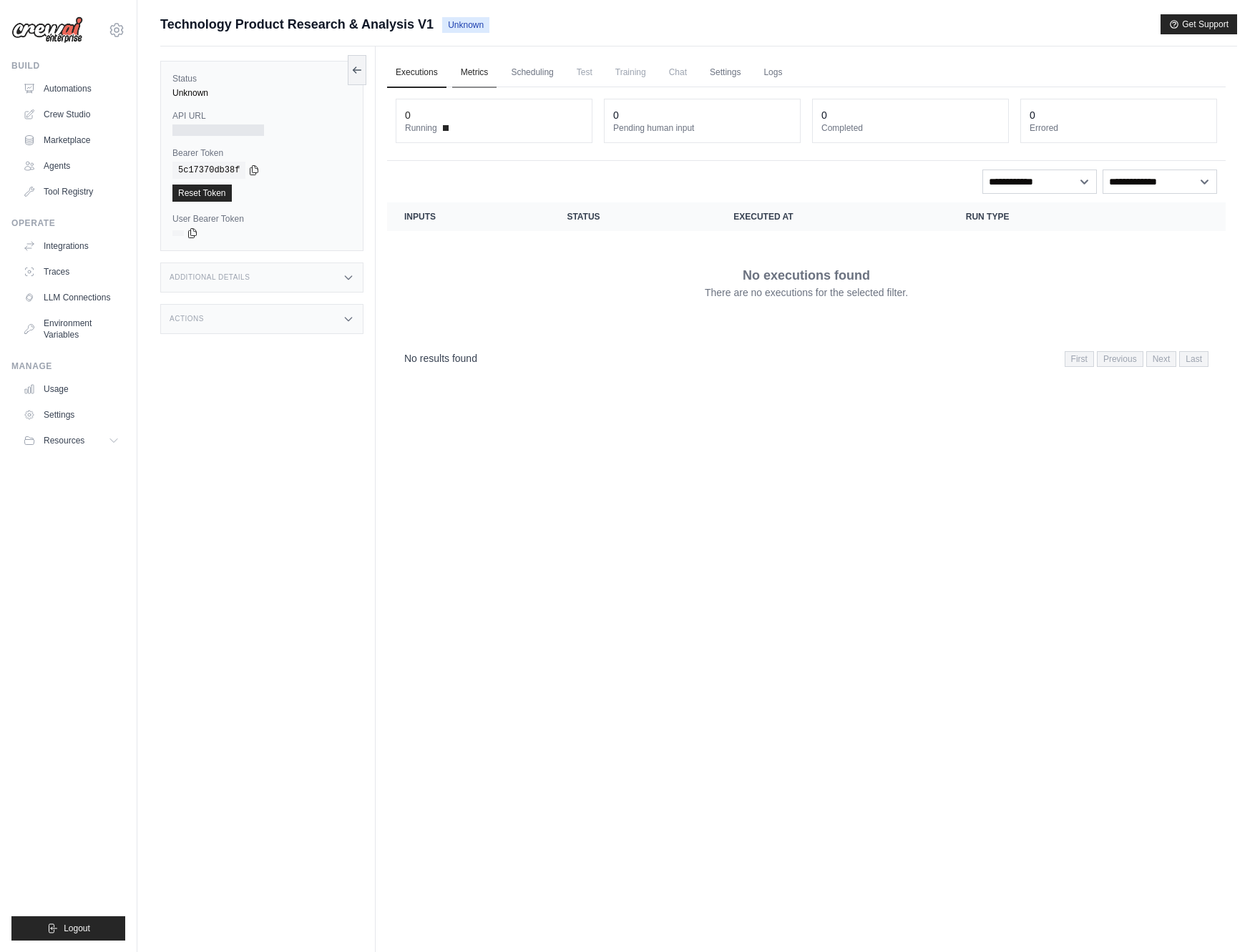
click at [478, 71] on link "Metrics" at bounding box center [474, 73] width 45 height 30
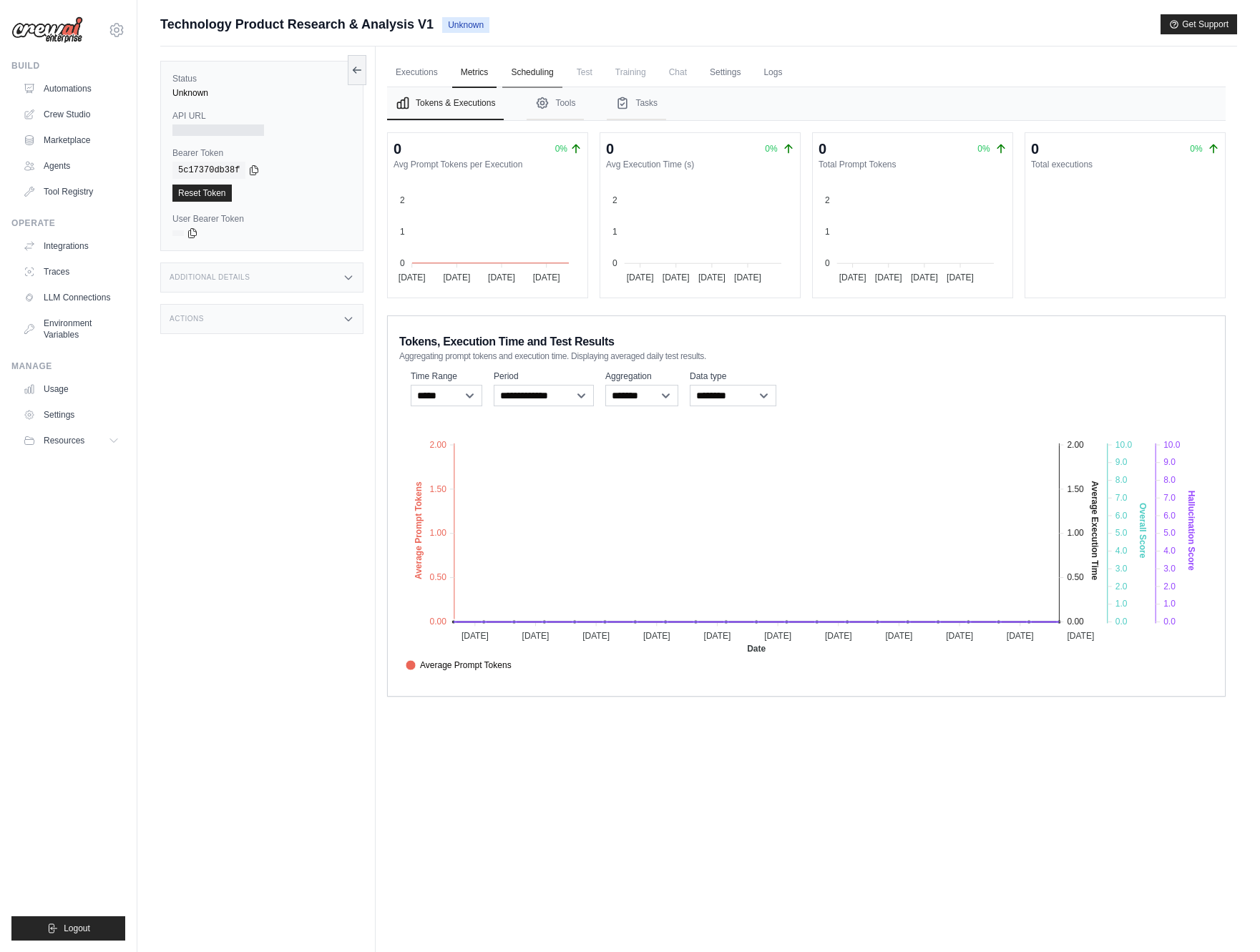
click at [532, 76] on link "Scheduling" at bounding box center [532, 73] width 59 height 30
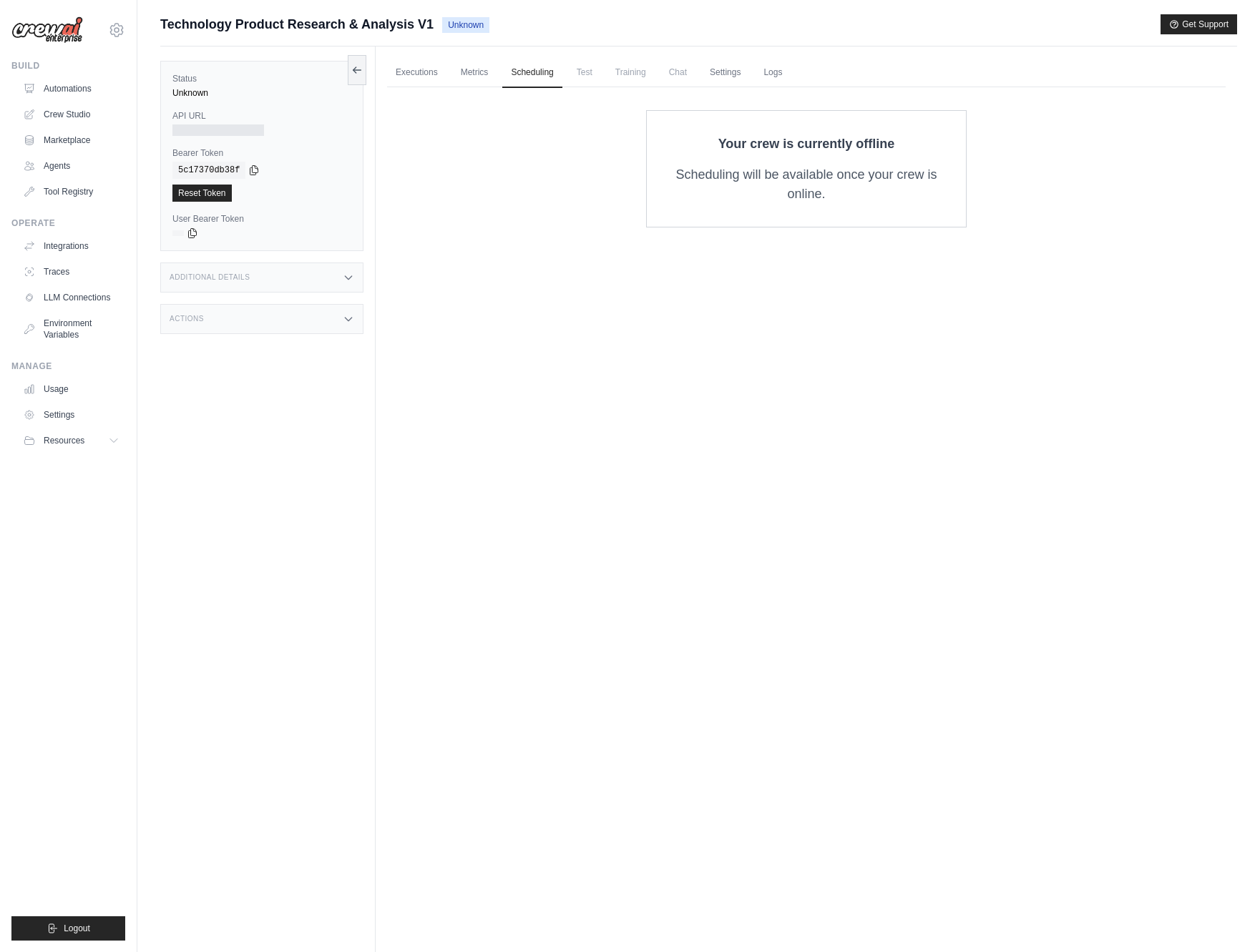
click at [583, 72] on span "Test" at bounding box center [584, 72] width 33 height 29
click at [395, 71] on link "Executions" at bounding box center [417, 73] width 59 height 30
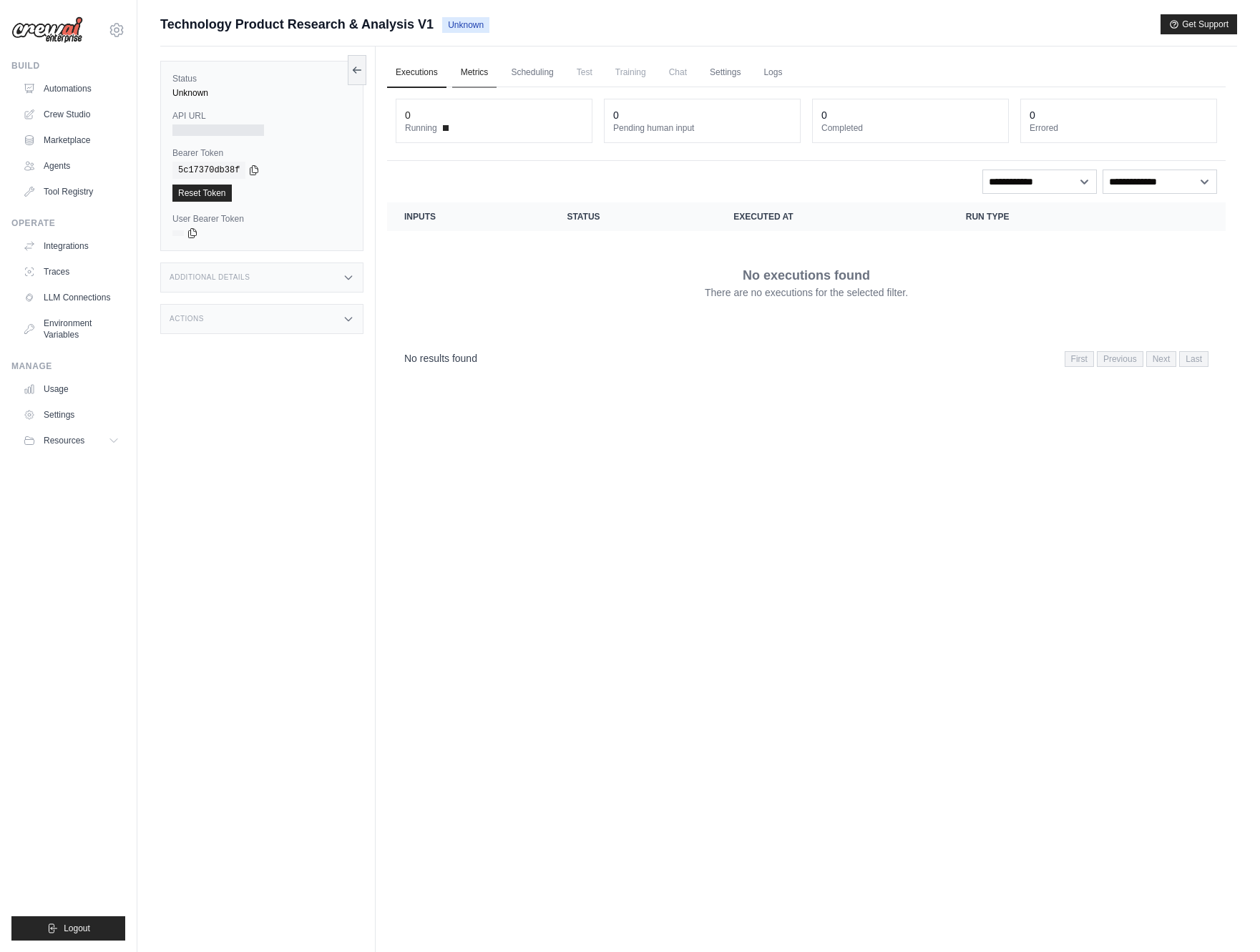
click at [487, 76] on link "Metrics" at bounding box center [474, 73] width 45 height 30
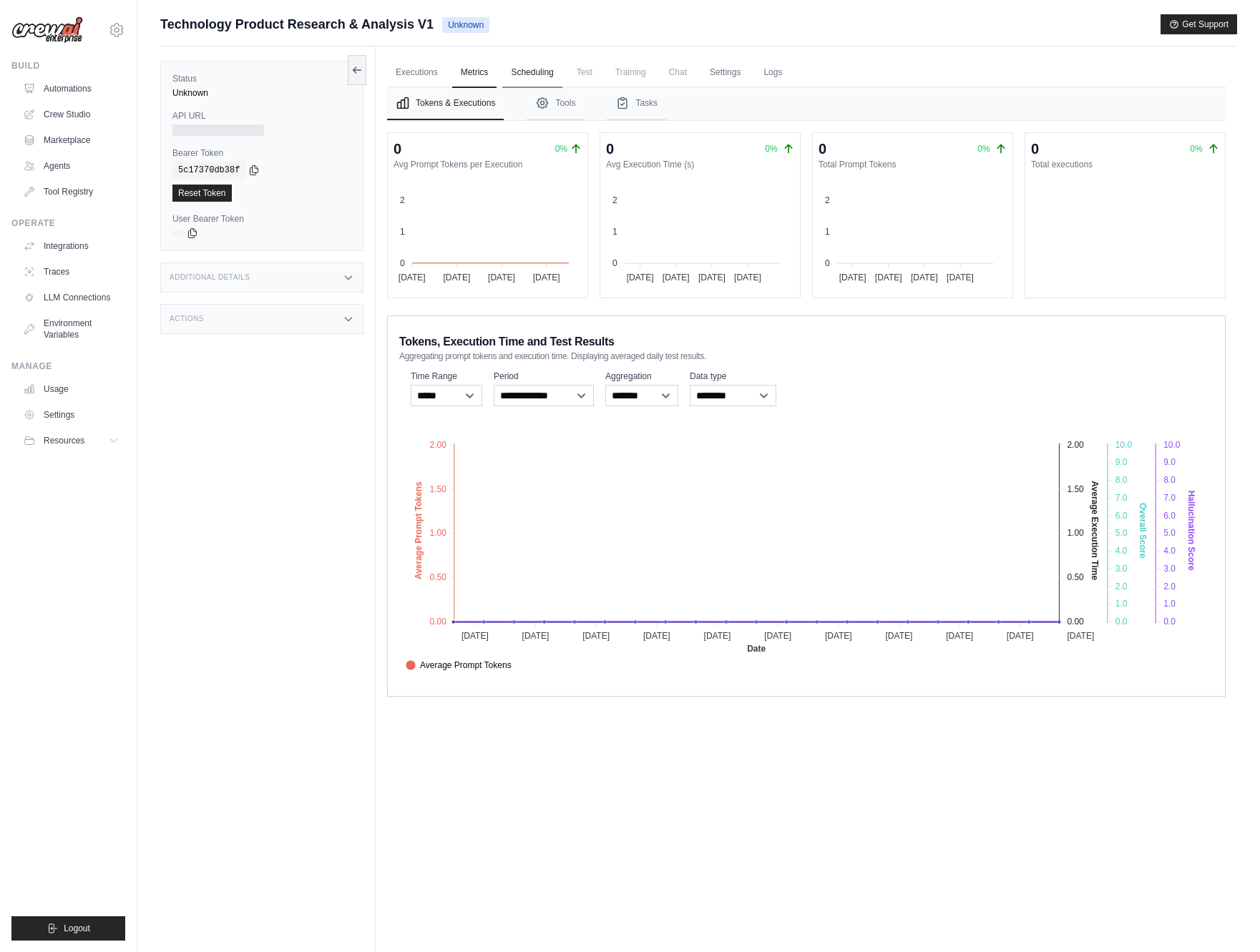
click at [519, 77] on link "Scheduling" at bounding box center [532, 73] width 59 height 30
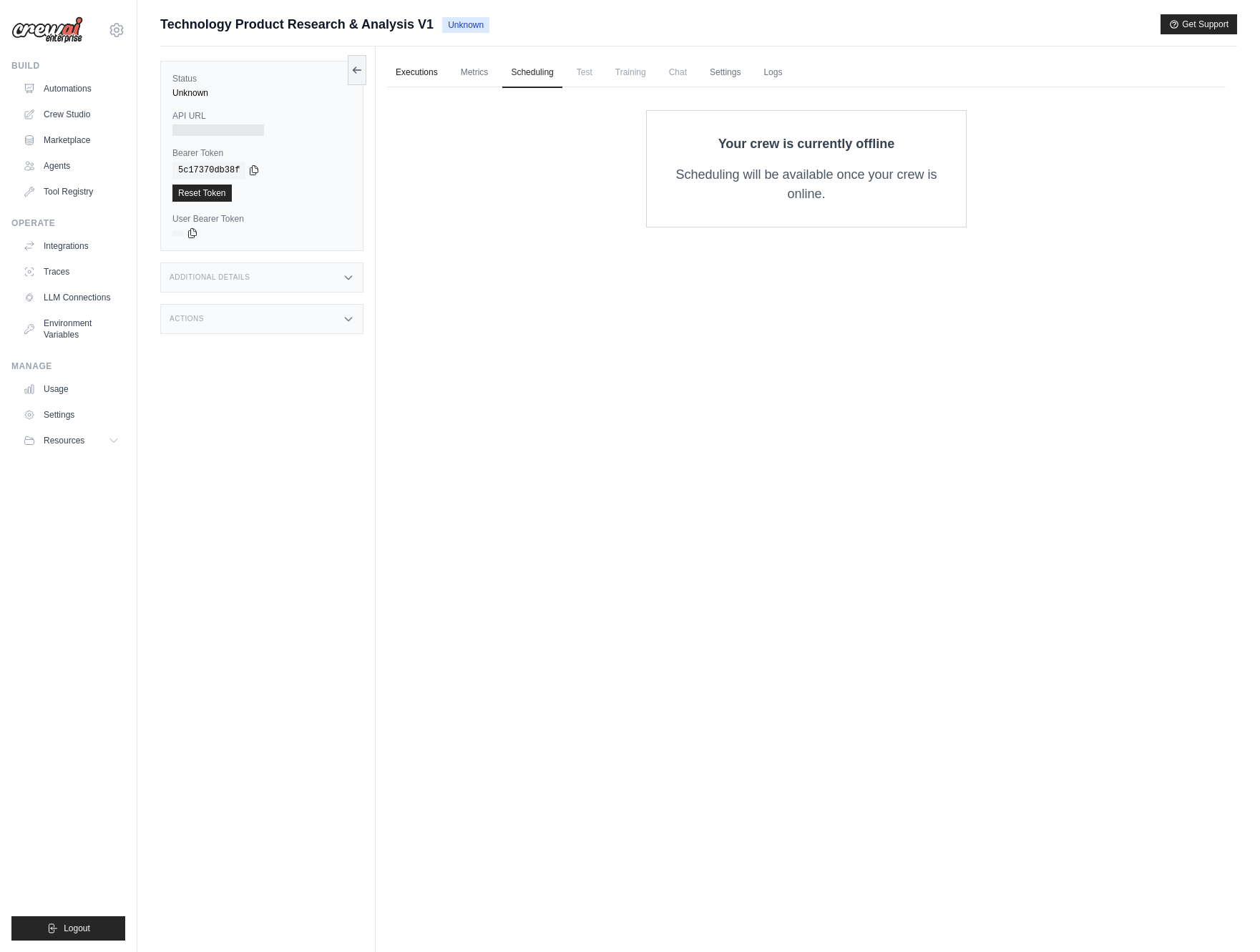
click at [418, 74] on link "Executions" at bounding box center [417, 73] width 59 height 30
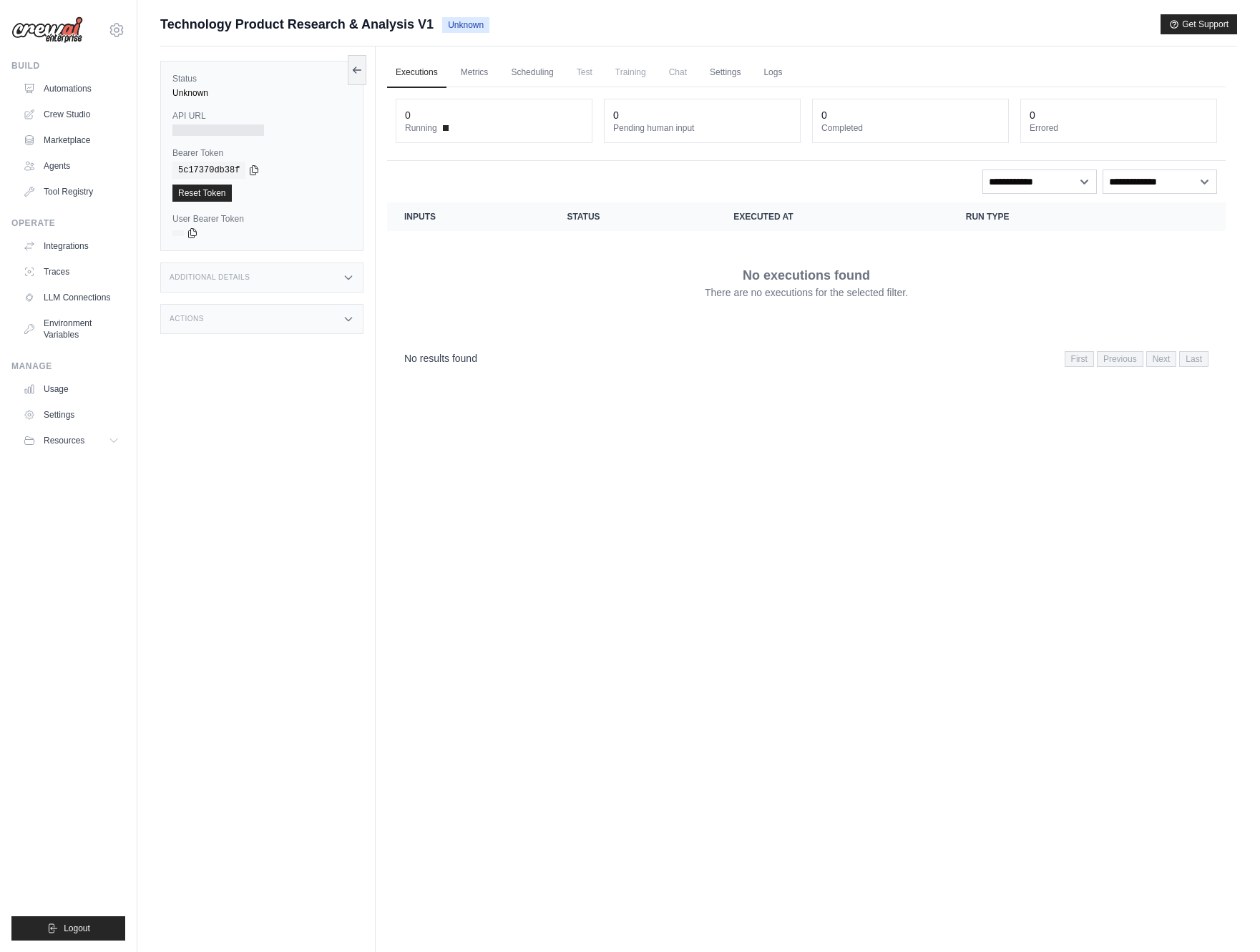
drag, startPoint x: 500, startPoint y: 291, endPoint x: 502, endPoint y: 269, distance: 22.1
click at [500, 291] on div "No executions found There are no executions for the selected filter." at bounding box center [806, 282] width 804 height 80
click at [354, 68] on icon at bounding box center [355, 71] width 3 height 6
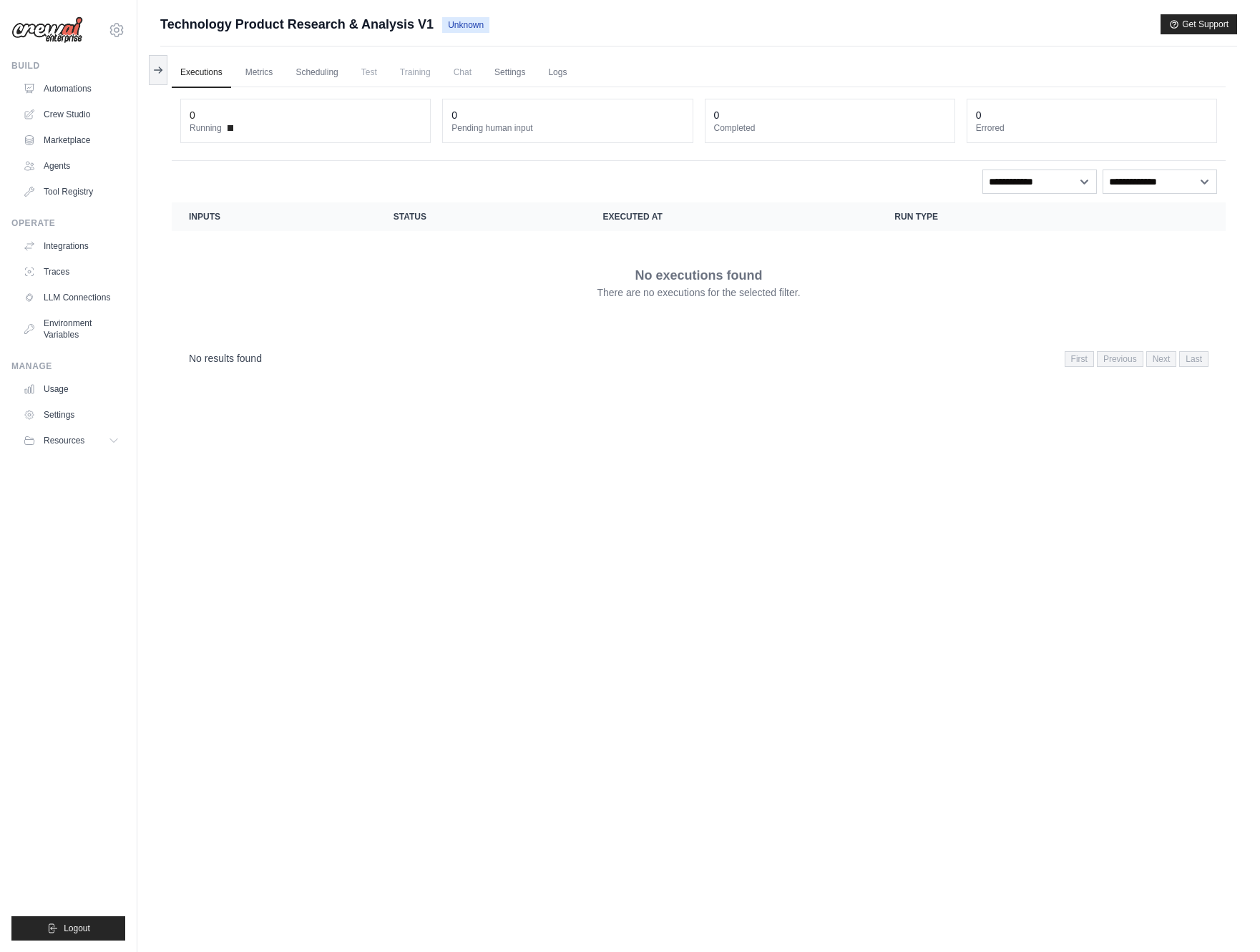
click at [160, 68] on icon at bounding box center [158, 71] width 11 height 11
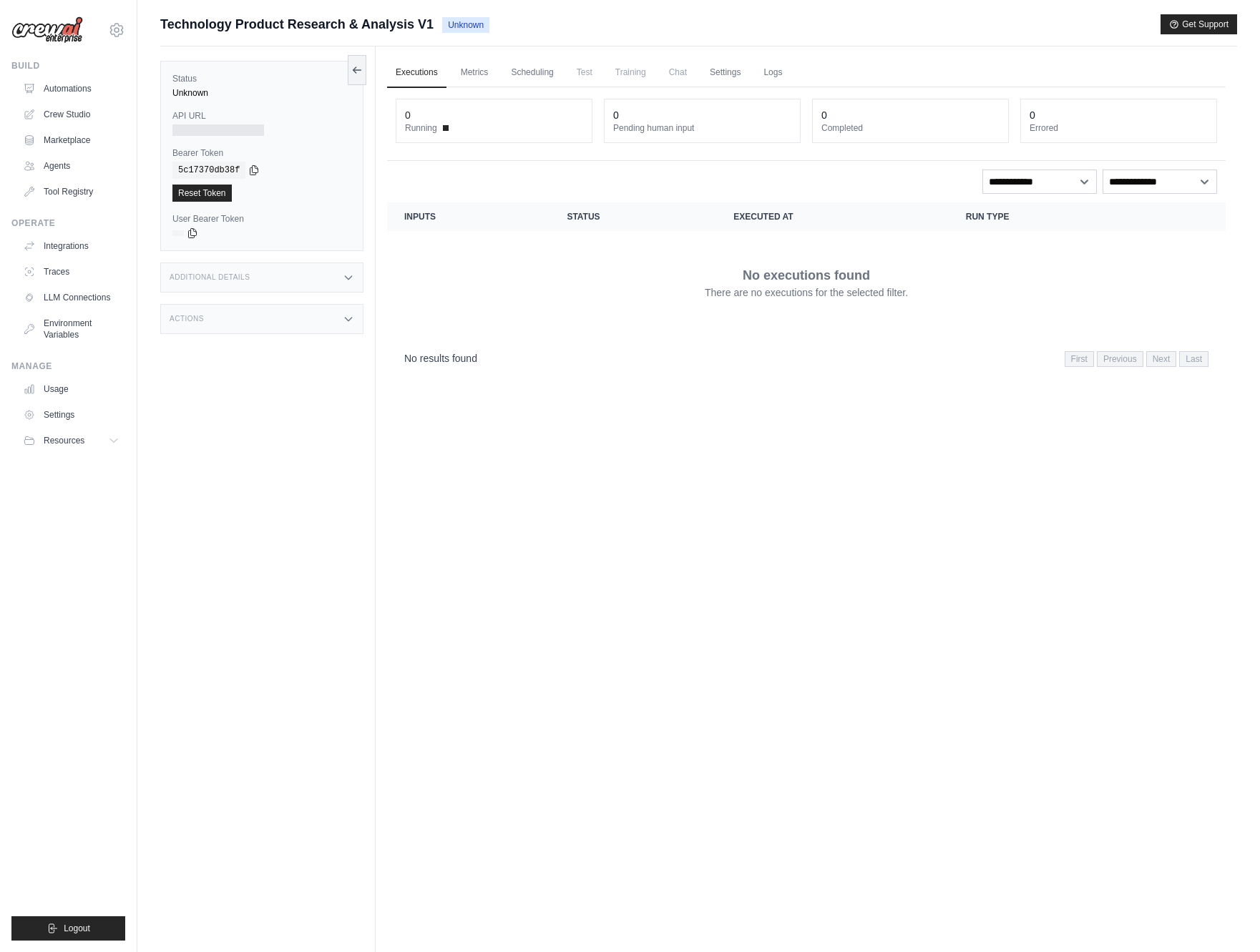
click at [592, 477] on div "Executions Metrics Scheduling Test Training Chat Settings Logs 0 Running 0 Pend…" at bounding box center [806, 522] width 862 height 952
click at [476, 190] on div "**********" at bounding box center [806, 182] width 822 height 25
click at [478, 71] on link "Metrics" at bounding box center [474, 73] width 45 height 30
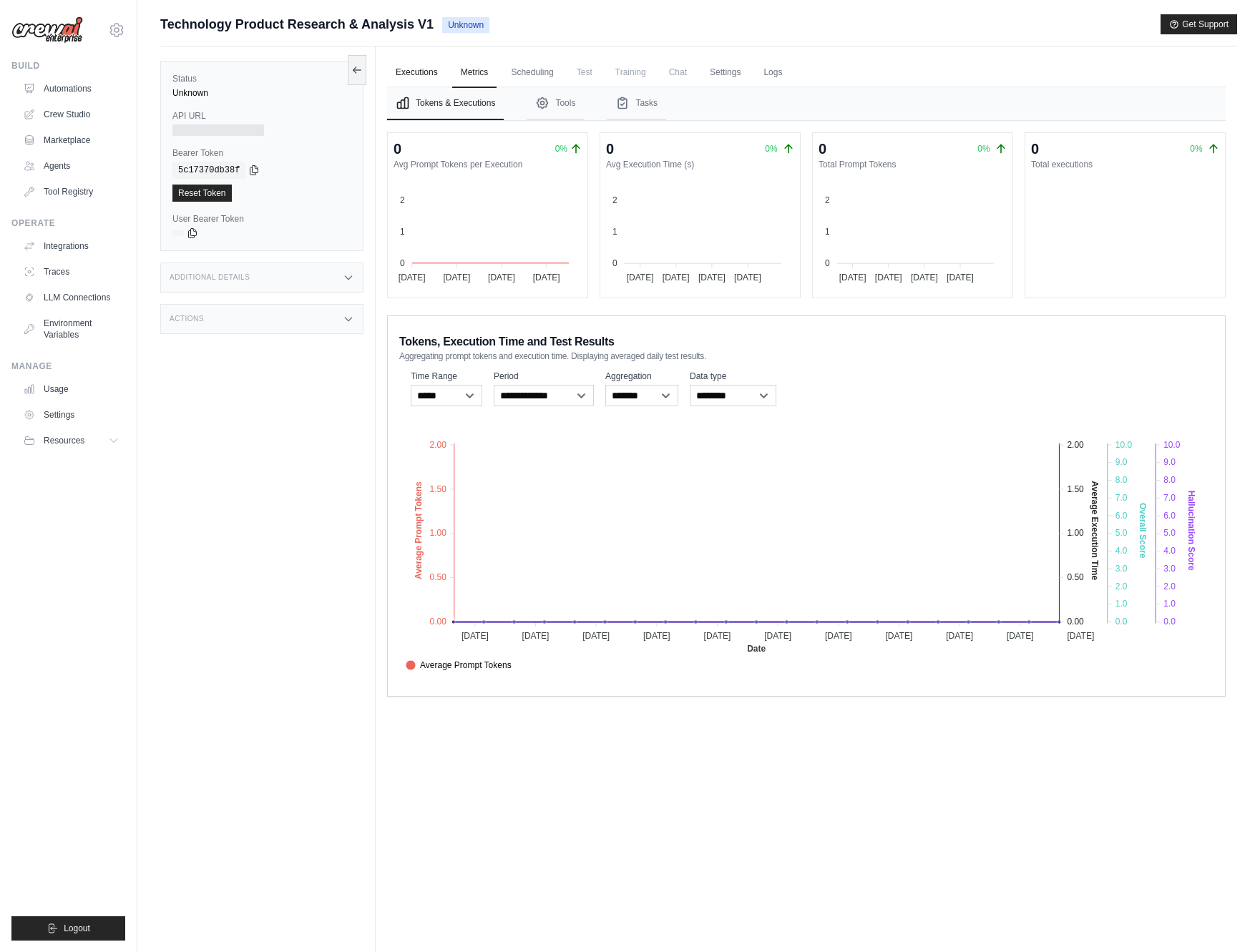
click at [417, 71] on link "Executions" at bounding box center [417, 73] width 59 height 30
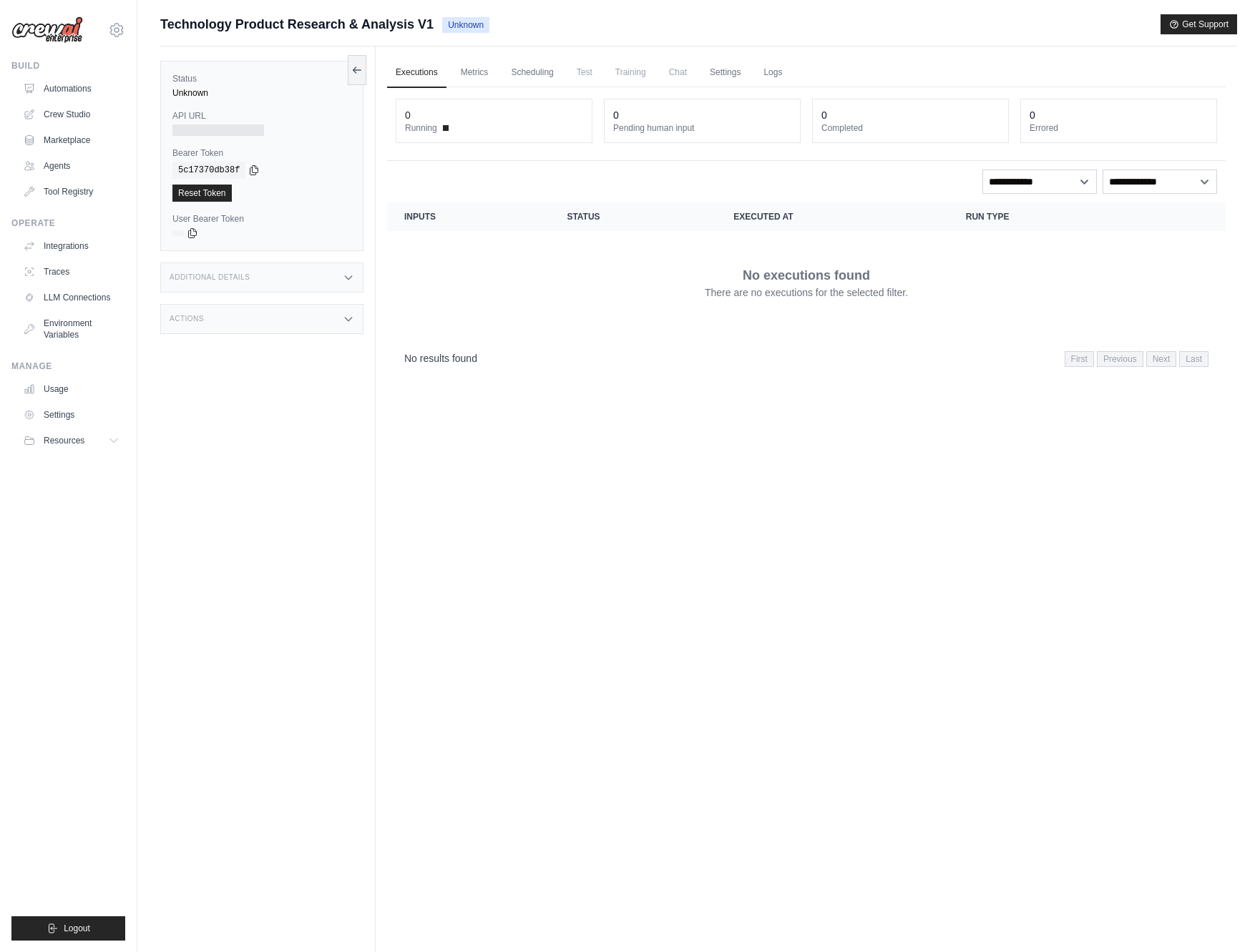
click at [540, 398] on div "Executions Metrics Scheduling Test Training Chat Settings Logs 0 Running 0 Pend…" at bounding box center [806, 522] width 862 height 952
click at [1079, 179] on select "**********" at bounding box center [1040, 182] width 114 height 25
click at [1181, 179] on select "**********" at bounding box center [1160, 182] width 114 height 25
click at [276, 282] on div "Additional Details" at bounding box center [261, 277] width 203 height 30
click at [278, 279] on div "Additional Details" at bounding box center [261, 277] width 203 height 30
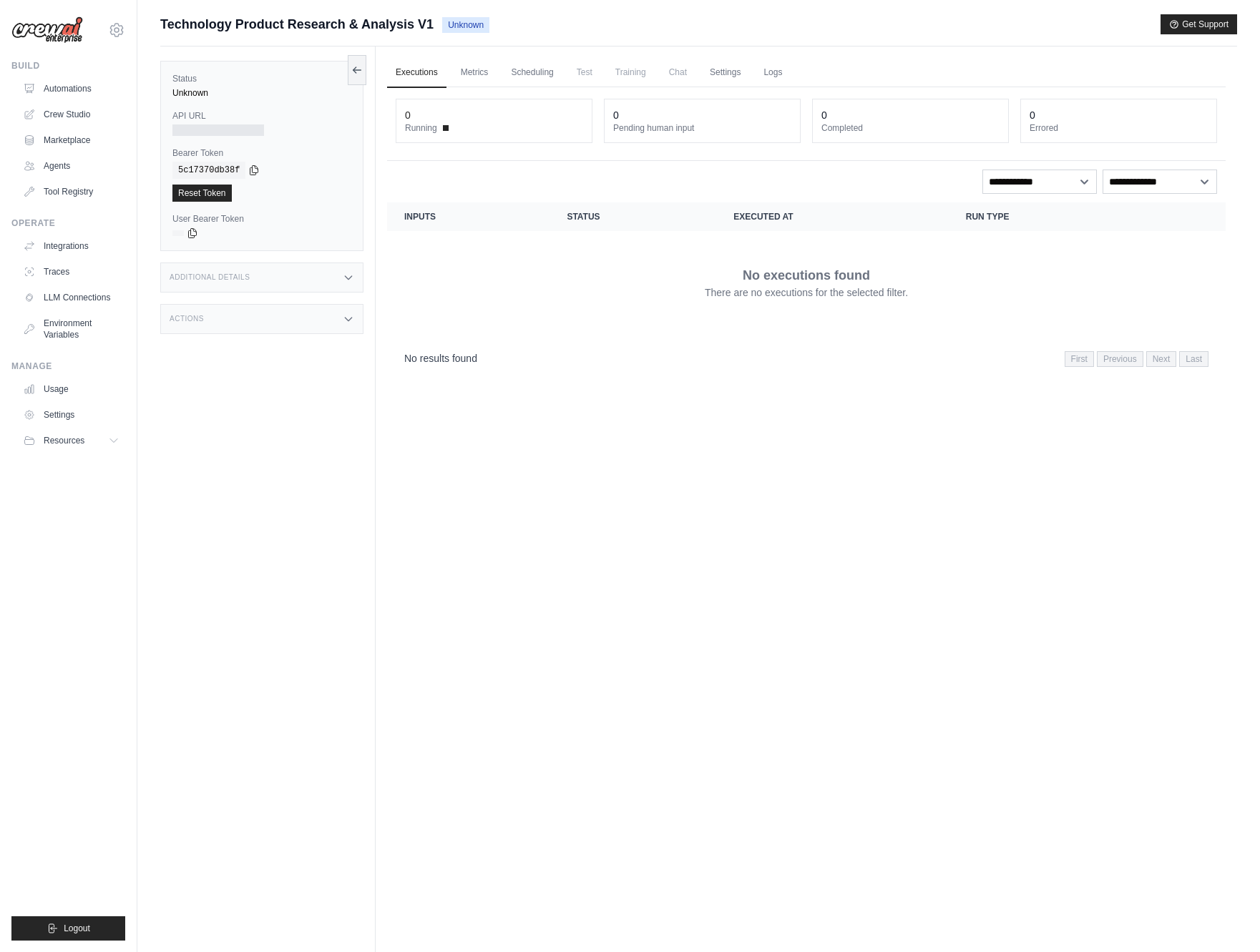
click at [241, 322] on div "Actions" at bounding box center [261, 319] width 203 height 30
click at [240, 322] on div "Actions" at bounding box center [261, 319] width 203 height 30
click at [287, 449] on div "Status Unknown API URL Bearer Token copied 5c17370db38f Reset Token User Bearer…" at bounding box center [268, 522] width 215 height 952
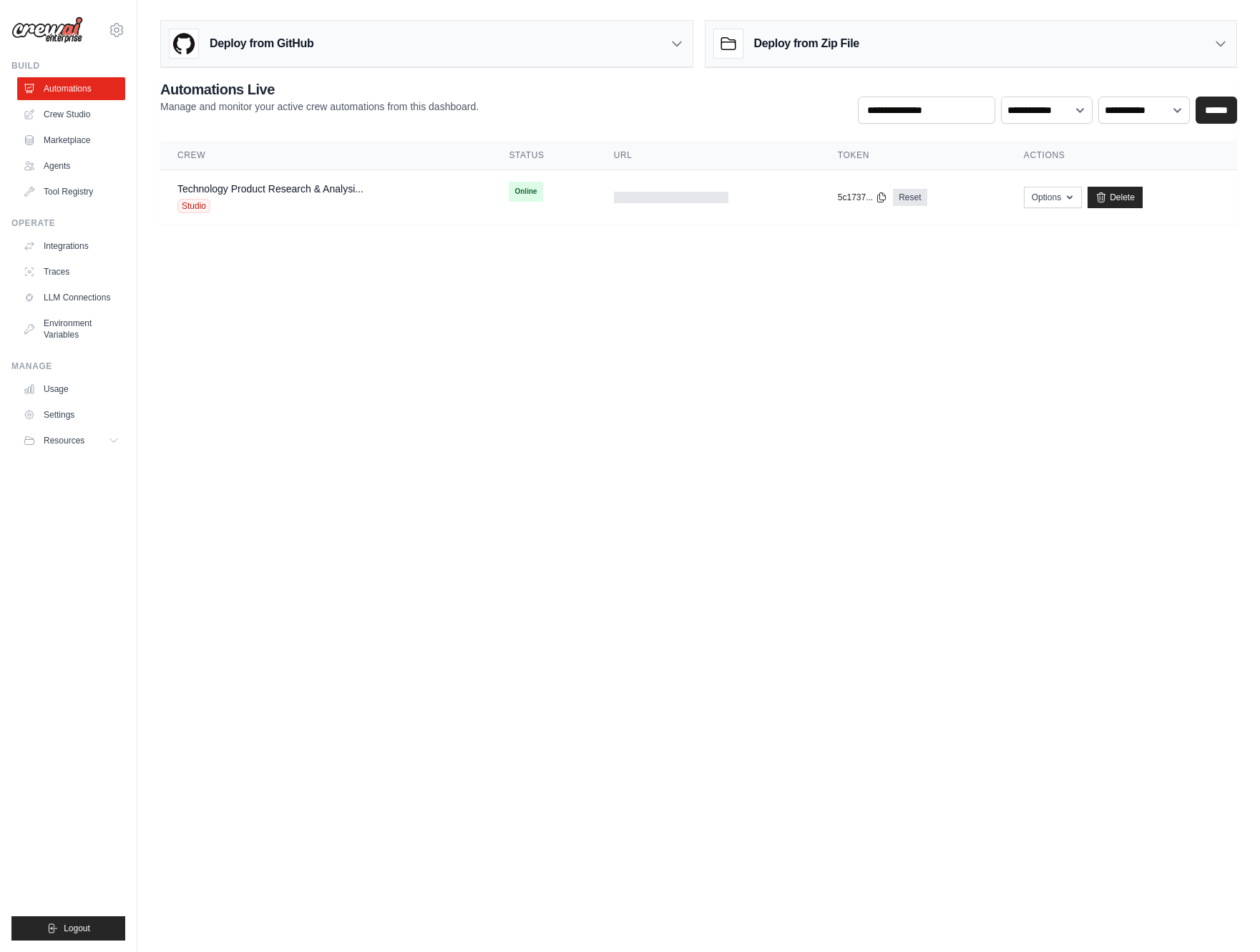
click at [442, 293] on body "[EMAIL_ADDRESS][DOMAIN_NAME] Settings Build Automations Crew Studio" at bounding box center [630, 476] width 1260 height 952
click at [326, 188] on link "Technology Product Research & Analysi..." at bounding box center [270, 189] width 186 height 11
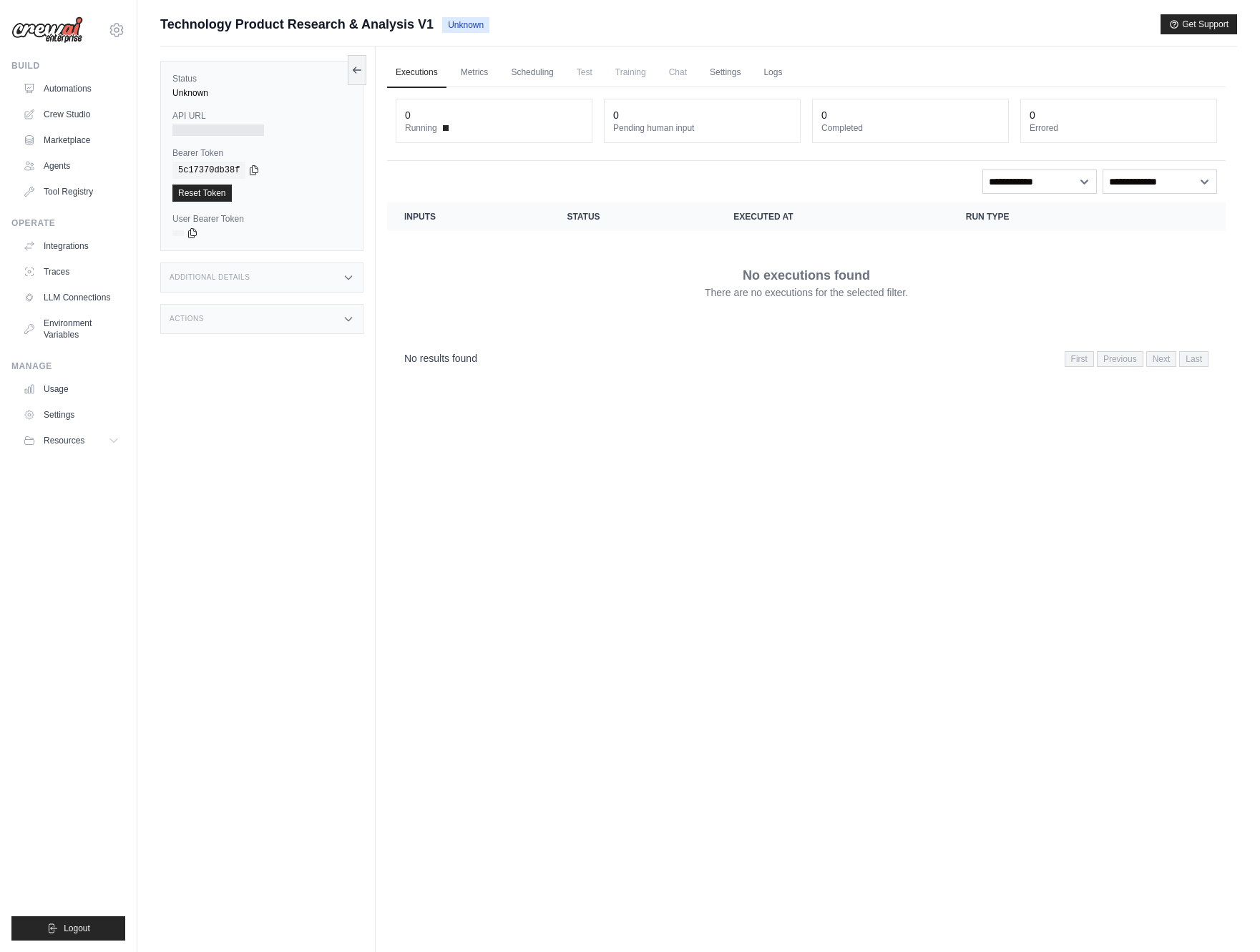
drag, startPoint x: 642, startPoint y: 472, endPoint x: 633, endPoint y: 461, distance: 14.2
click at [642, 472] on div "Executions Metrics Scheduling Test Training Chat Settings Logs 0 Running 0 Pend…" at bounding box center [806, 522] width 862 height 952
click at [436, 131] on span "Running" at bounding box center [421, 128] width 32 height 11
click at [440, 125] on dt "Running" at bounding box center [494, 128] width 178 height 11
click at [662, 122] on dt "Pending human input" at bounding box center [701, 128] width 178 height 11
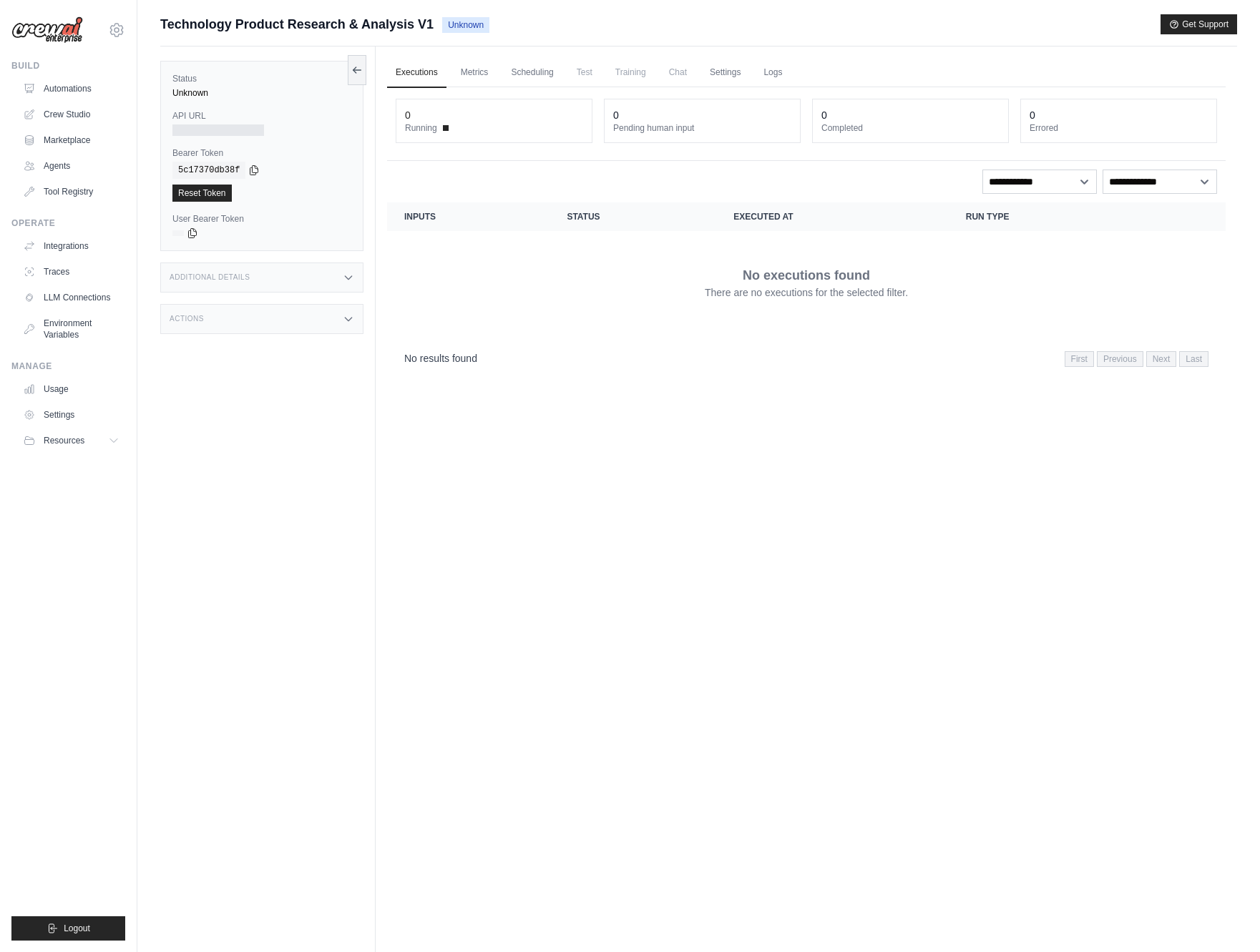
click at [423, 120] on div "0" at bounding box center [494, 114] width 178 height 14
click at [446, 131] on dt "Running" at bounding box center [494, 128] width 178 height 11
click at [533, 560] on div "Executions Metrics Scheduling Test Training Chat Settings Logs 0 Running 0 Pend…" at bounding box center [806, 522] width 862 height 952
click at [479, 77] on link "Metrics" at bounding box center [474, 73] width 45 height 30
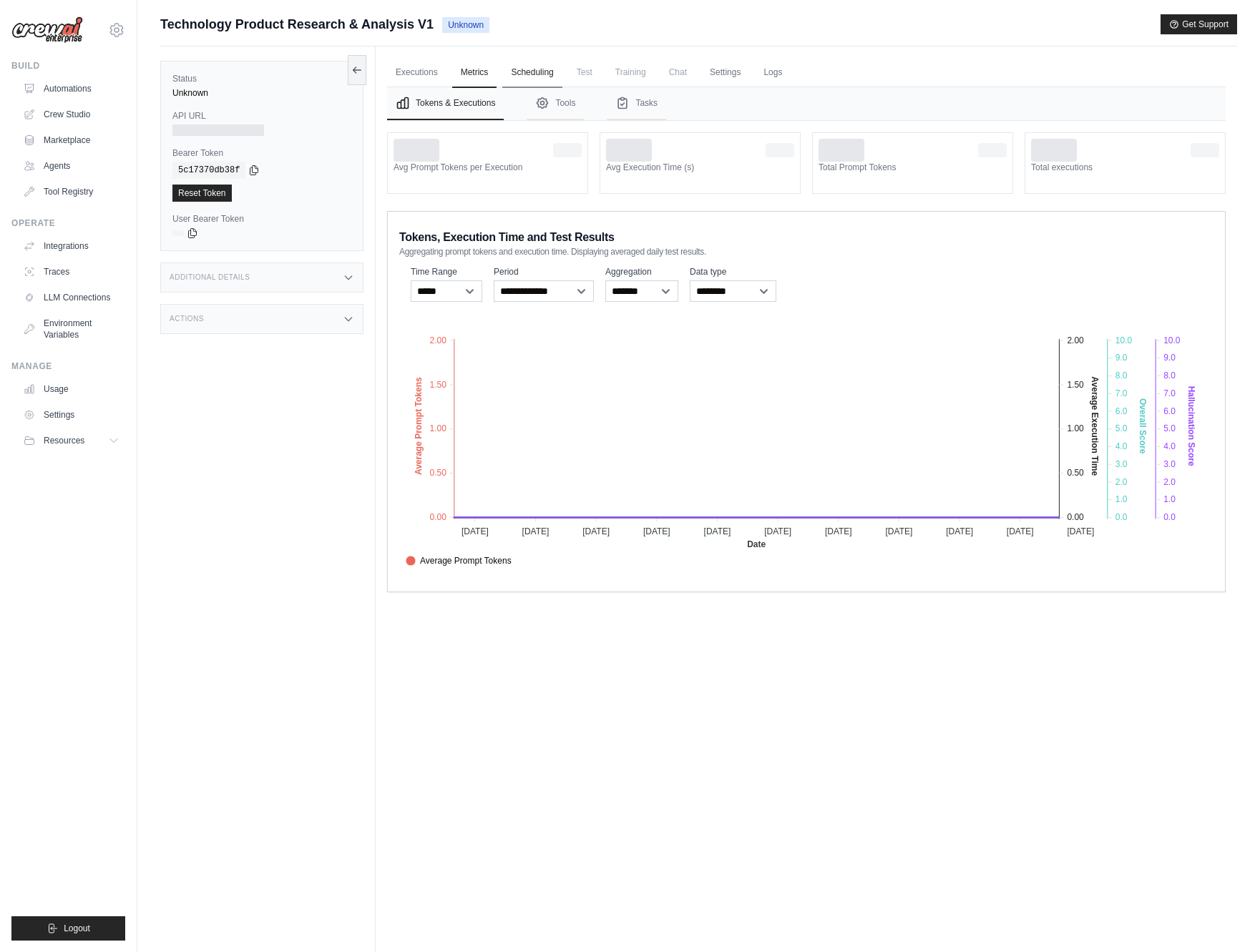
click at [518, 73] on link "Scheduling" at bounding box center [532, 73] width 59 height 30
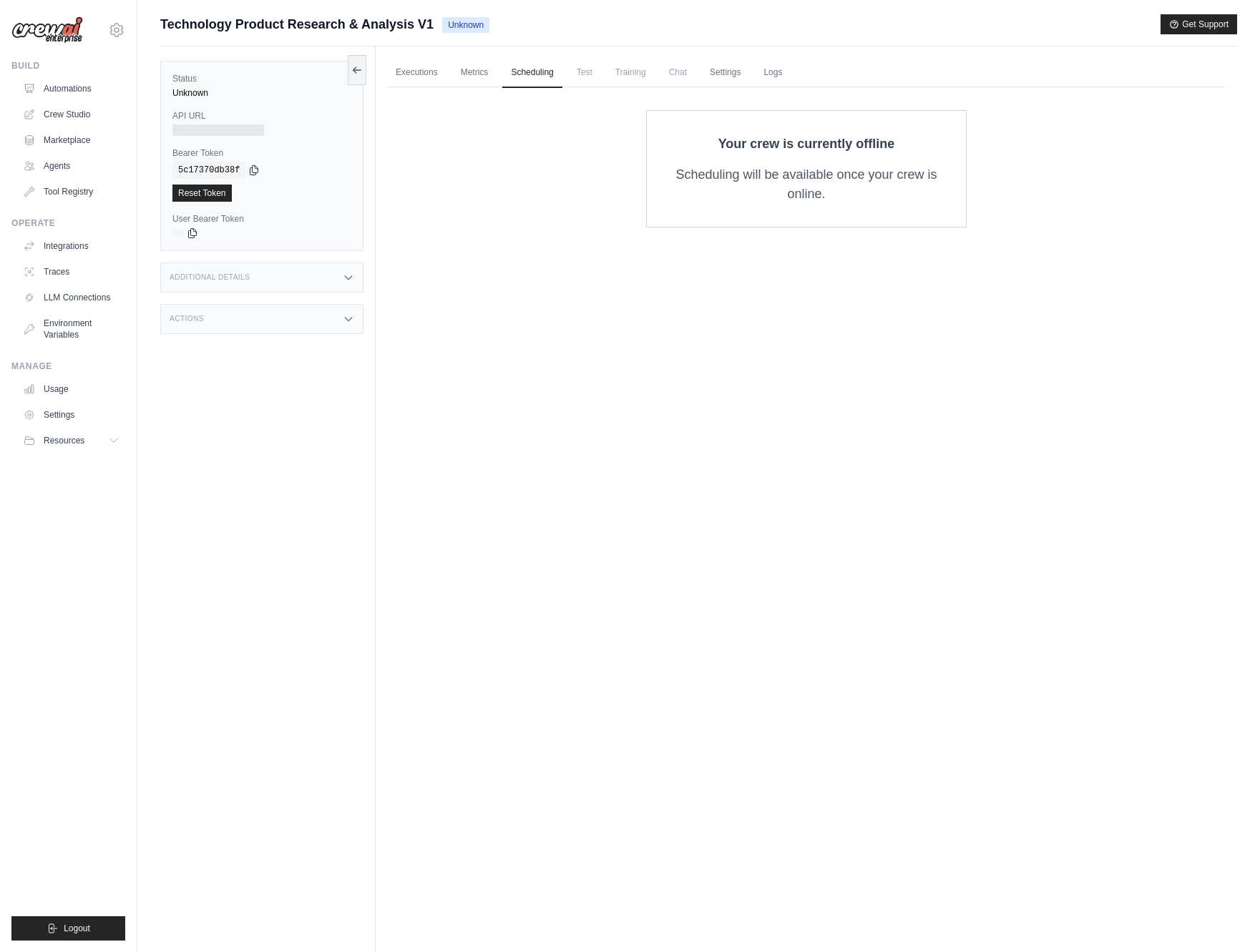
click at [578, 71] on span "Test" at bounding box center [584, 72] width 33 height 29
click at [772, 72] on link "Logs" at bounding box center [773, 73] width 36 height 30
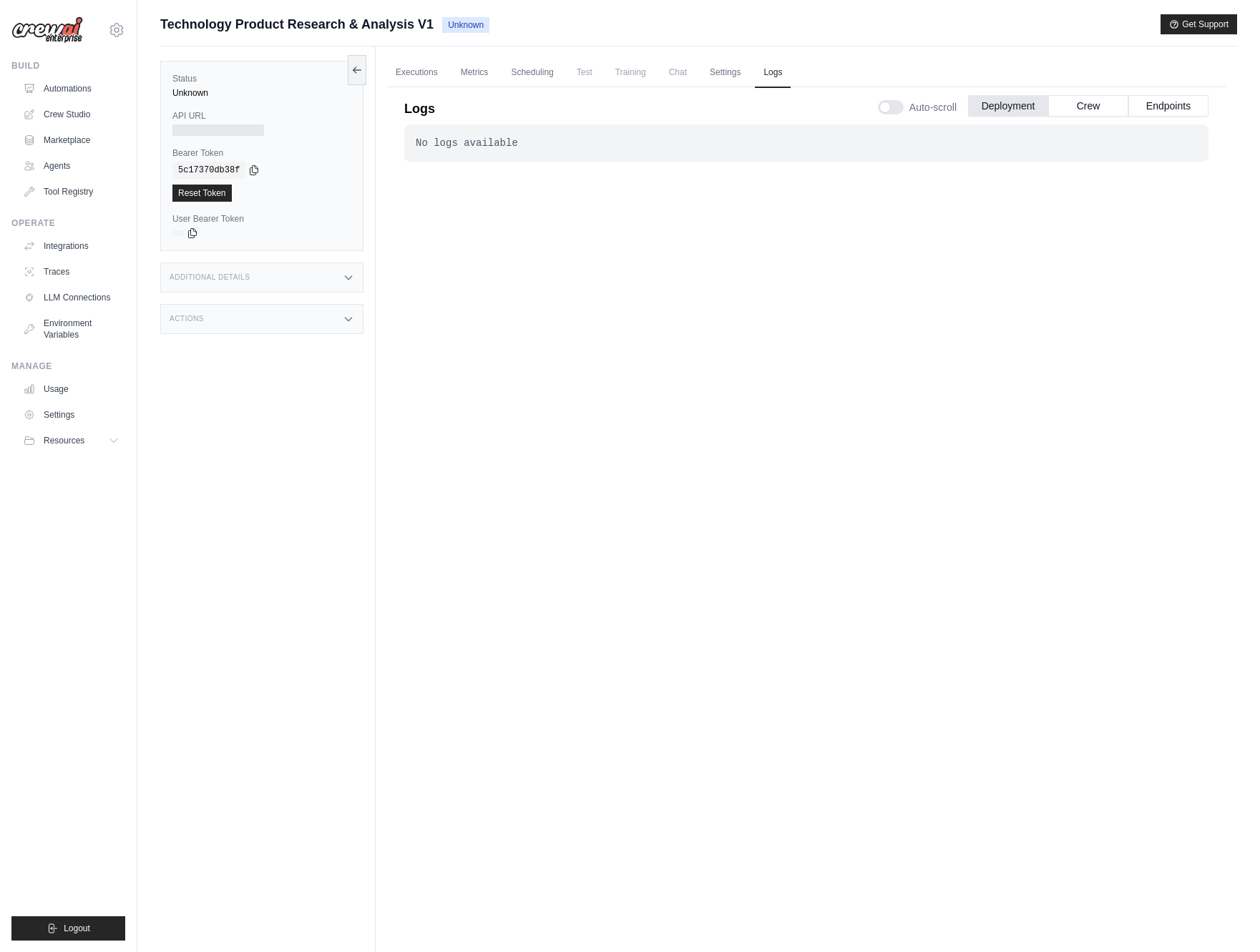
click at [603, 374] on div "No logs available . . ." at bounding box center [806, 503] width 804 height 758
drag, startPoint x: 417, startPoint y: 145, endPoint x: 523, endPoint y: 142, distance: 106.0
click at [523, 142] on div "No logs available" at bounding box center [806, 143] width 782 height 14
copy div "No logs available"
click at [426, 79] on link "Executions" at bounding box center [417, 73] width 59 height 30
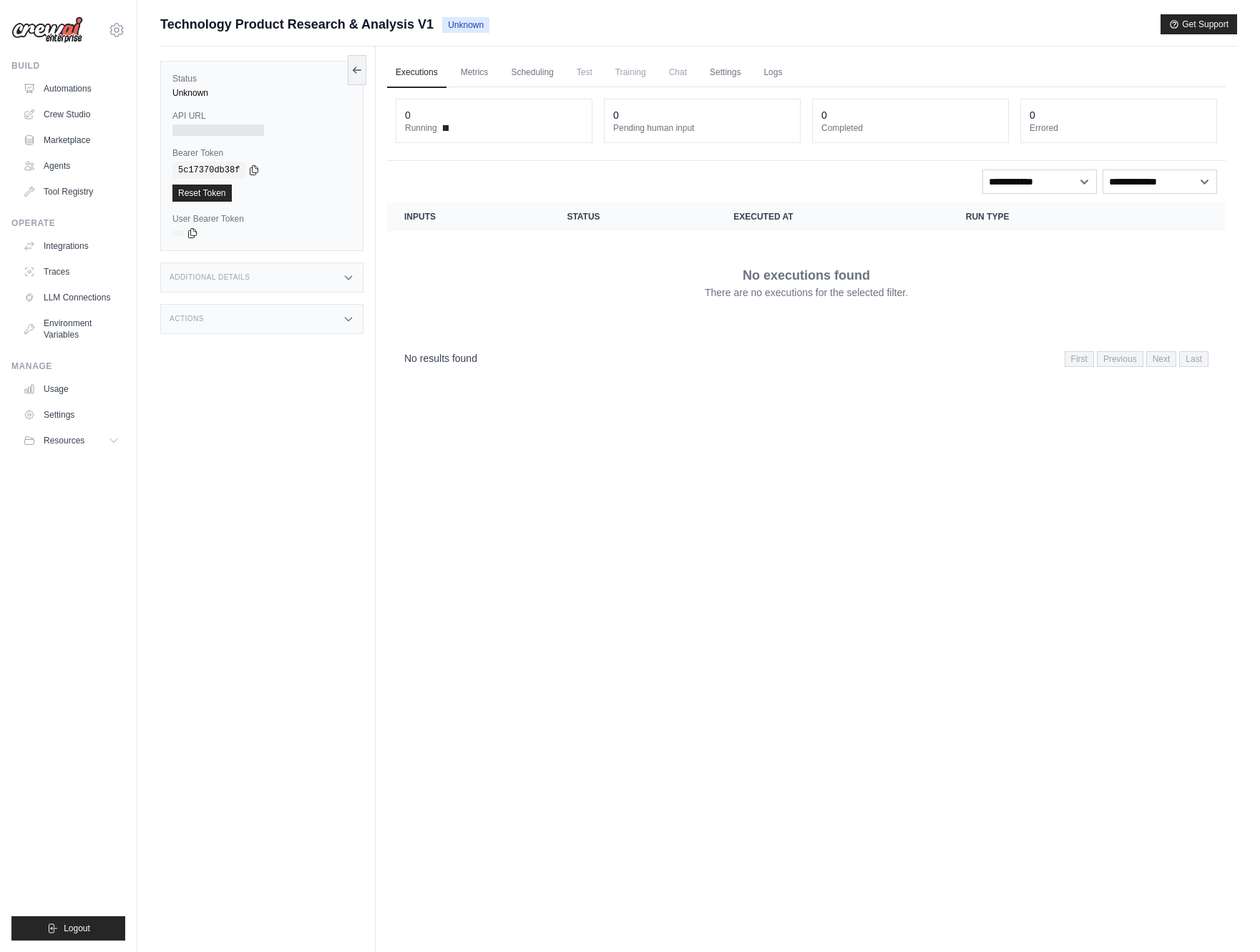
click at [469, 129] on dt "Running" at bounding box center [494, 128] width 178 height 11
click at [472, 240] on td "No executions found There are no executions for the selected filter." at bounding box center [806, 282] width 839 height 103
click at [777, 69] on link "Logs" at bounding box center [773, 73] width 36 height 30
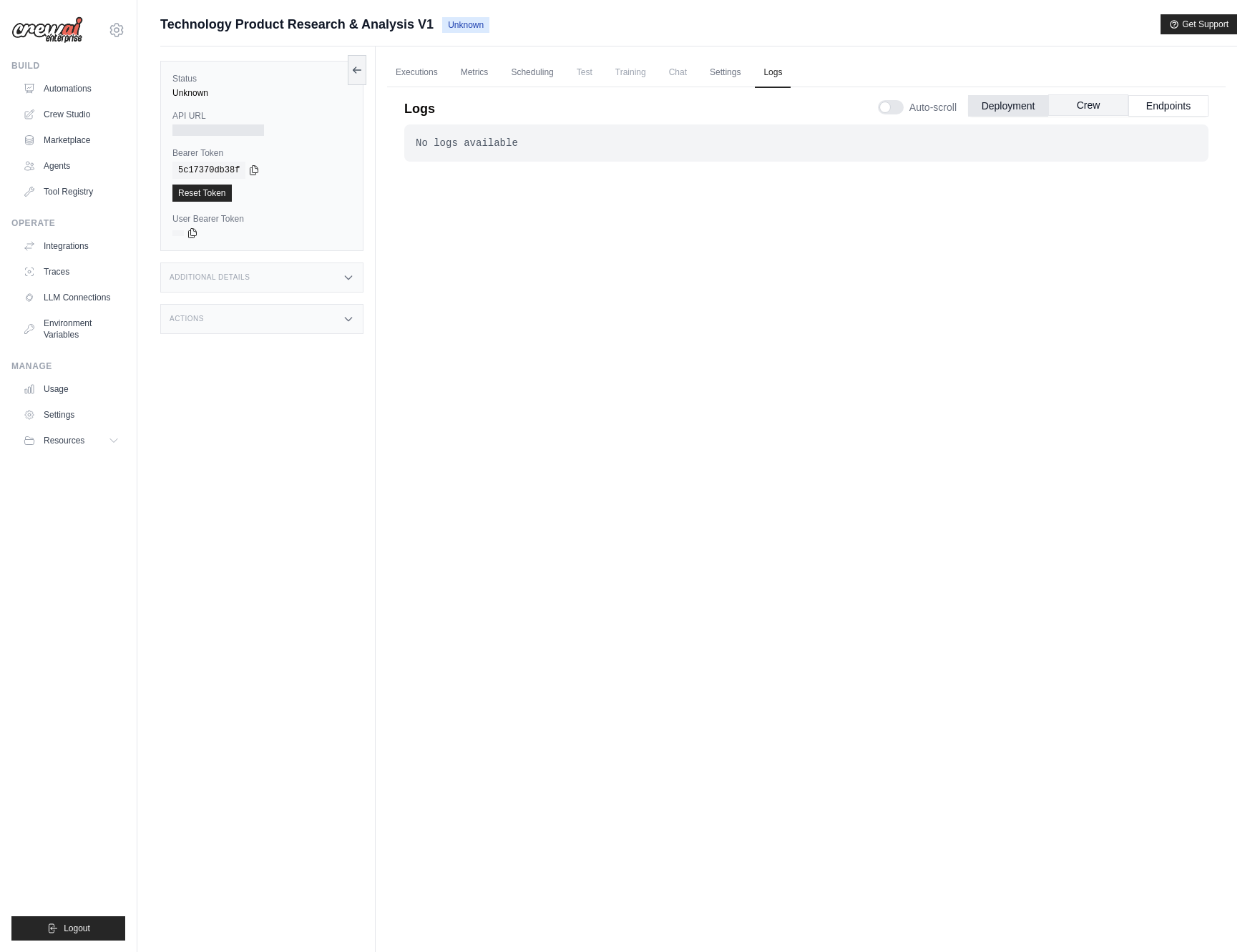
click at [1075, 105] on button "Crew" at bounding box center [1088, 105] width 80 height 22
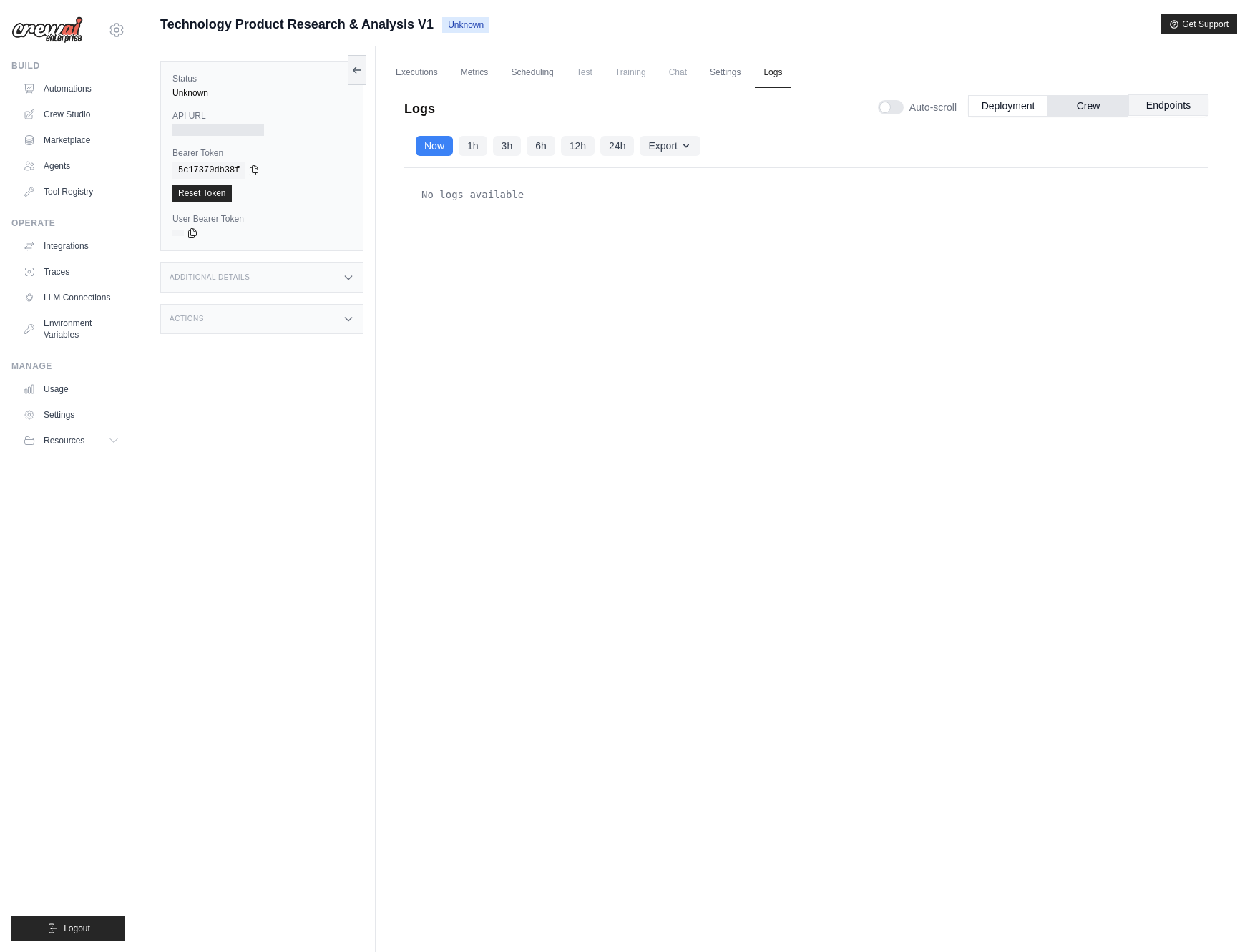
click at [1163, 111] on button "Endpoints" at bounding box center [1169, 105] width 80 height 22
click at [989, 111] on button "Deployment" at bounding box center [1008, 105] width 80 height 22
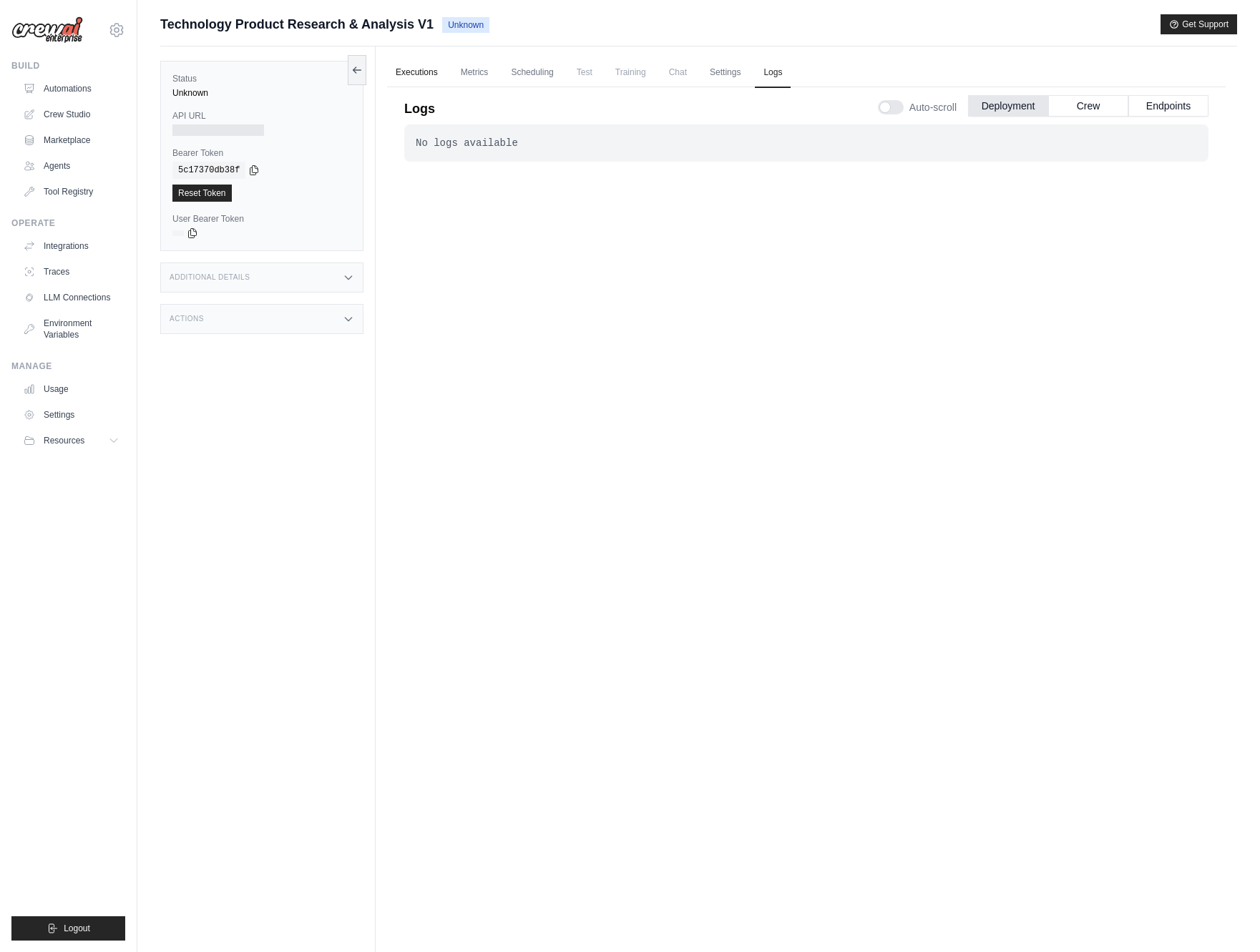
click at [411, 76] on link "Executions" at bounding box center [417, 73] width 59 height 30
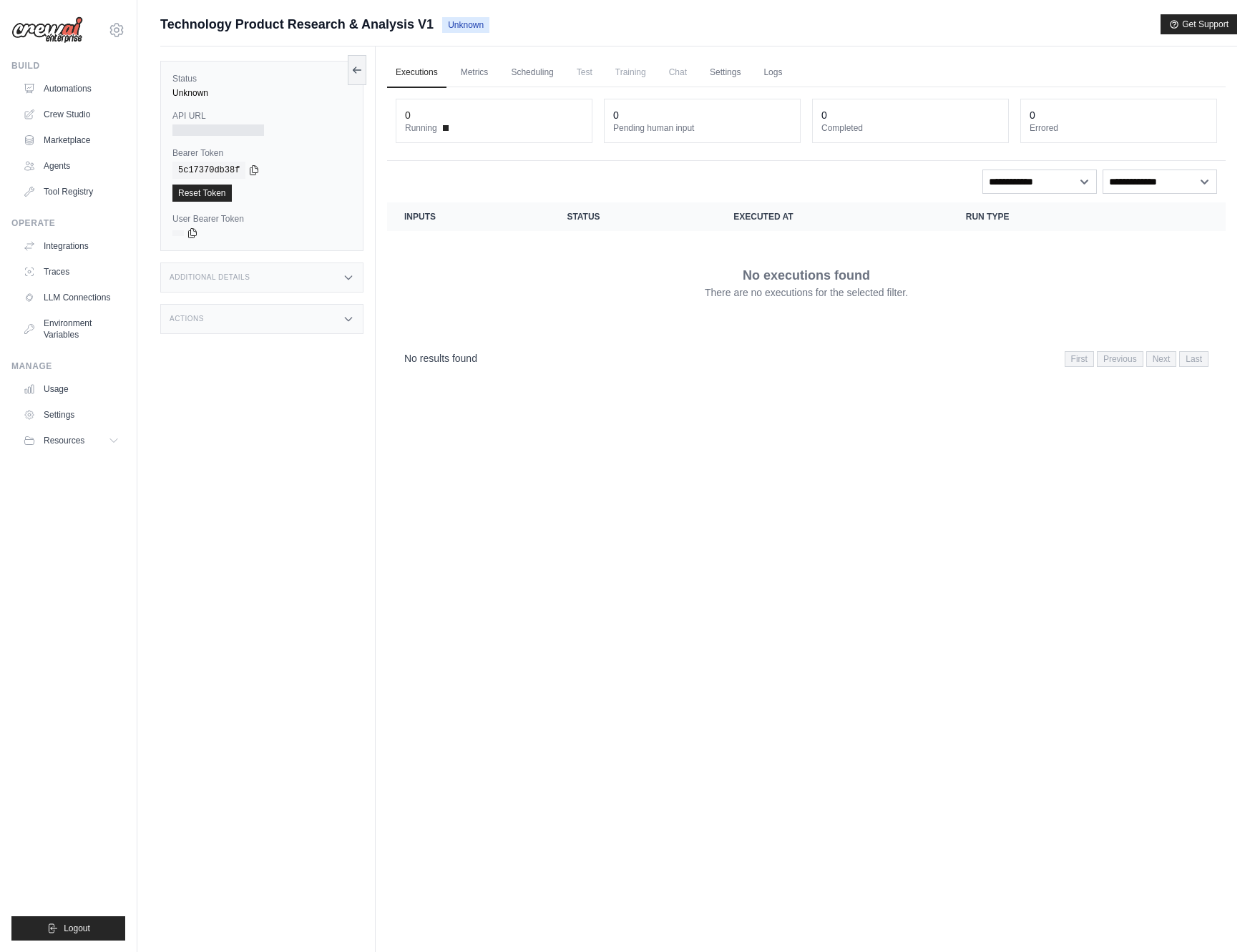
click at [491, 147] on div "0 Running 0 Pending human input 0 Completed 0 Errored" at bounding box center [806, 124] width 839 height 73
click at [779, 74] on link "Logs" at bounding box center [773, 73] width 36 height 30
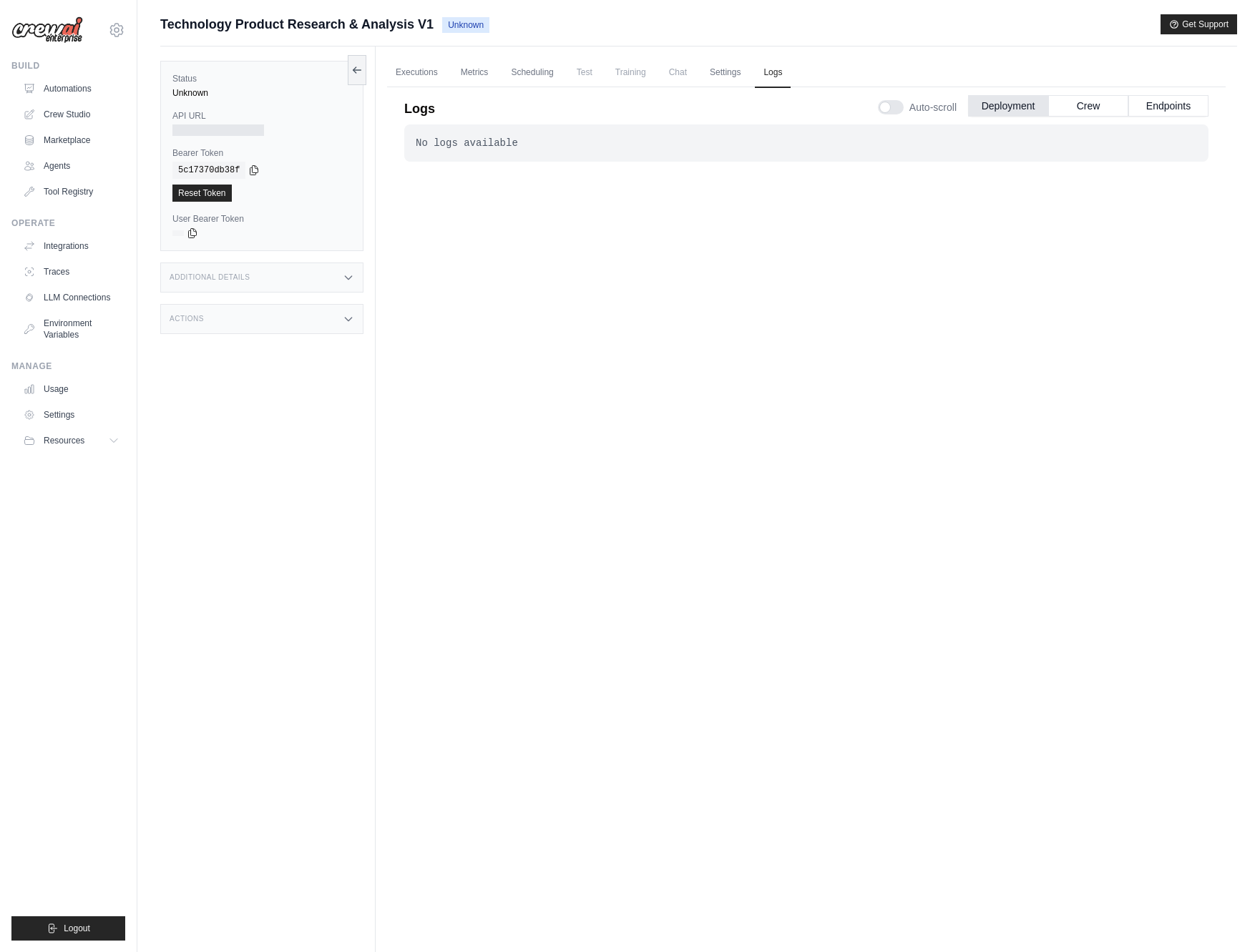
click at [710, 397] on div "No logs available . . ." at bounding box center [806, 503] width 804 height 758
click at [721, 67] on link "Settings" at bounding box center [725, 73] width 48 height 30
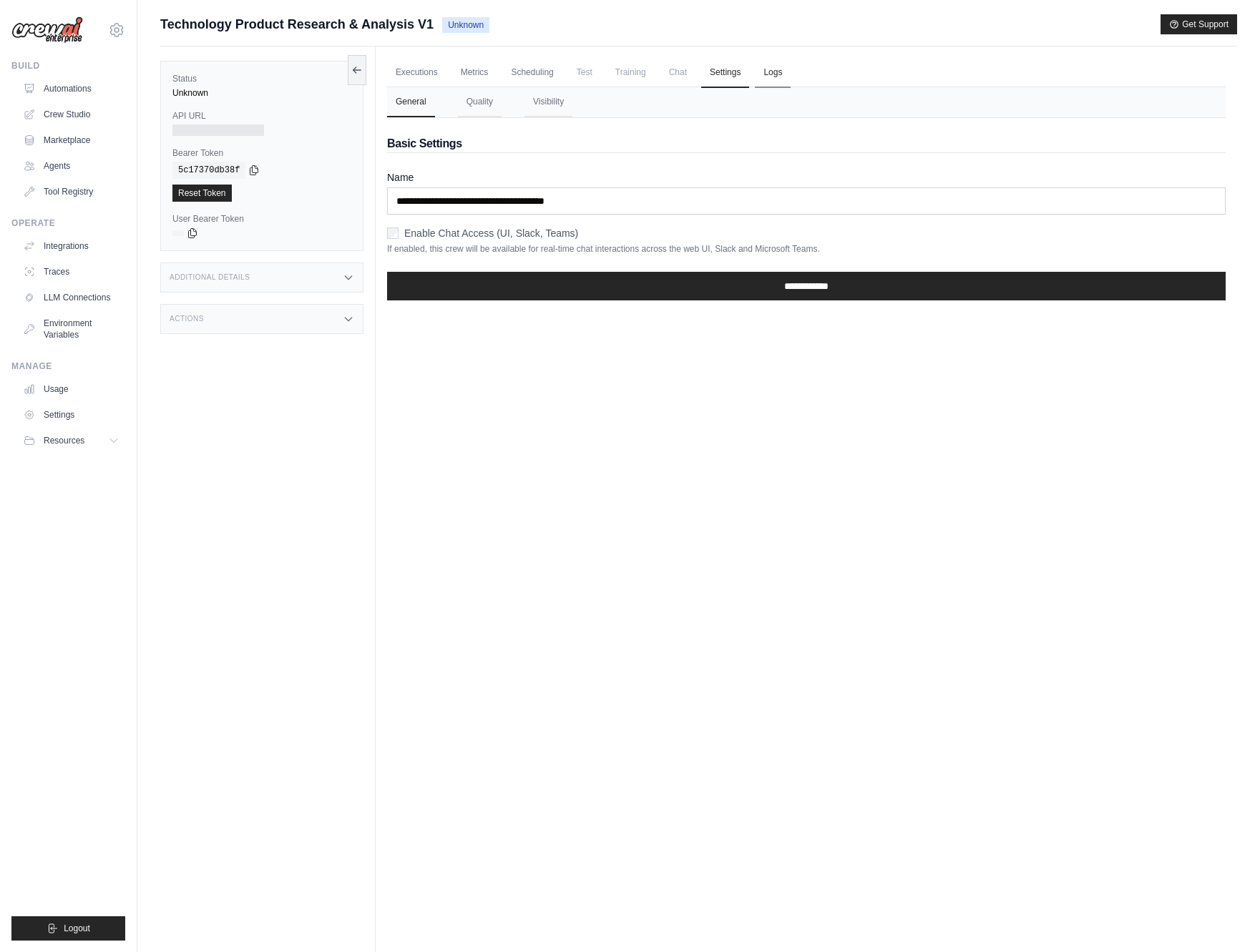
click at [767, 77] on link "Logs" at bounding box center [773, 73] width 36 height 30
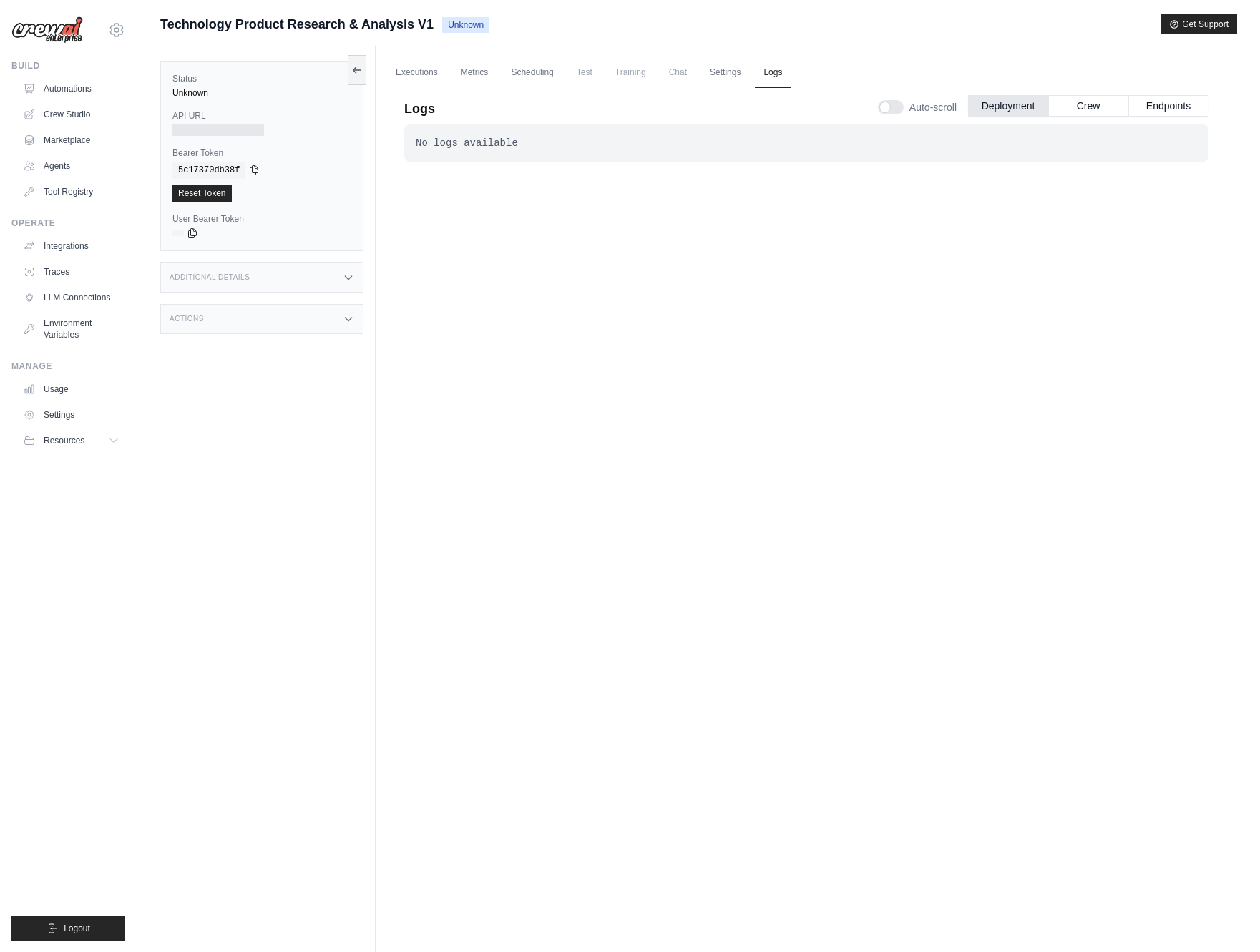
click at [573, 434] on div "No logs available . . ." at bounding box center [806, 503] width 804 height 758
click at [77, 412] on link "Settings" at bounding box center [72, 415] width 108 height 23
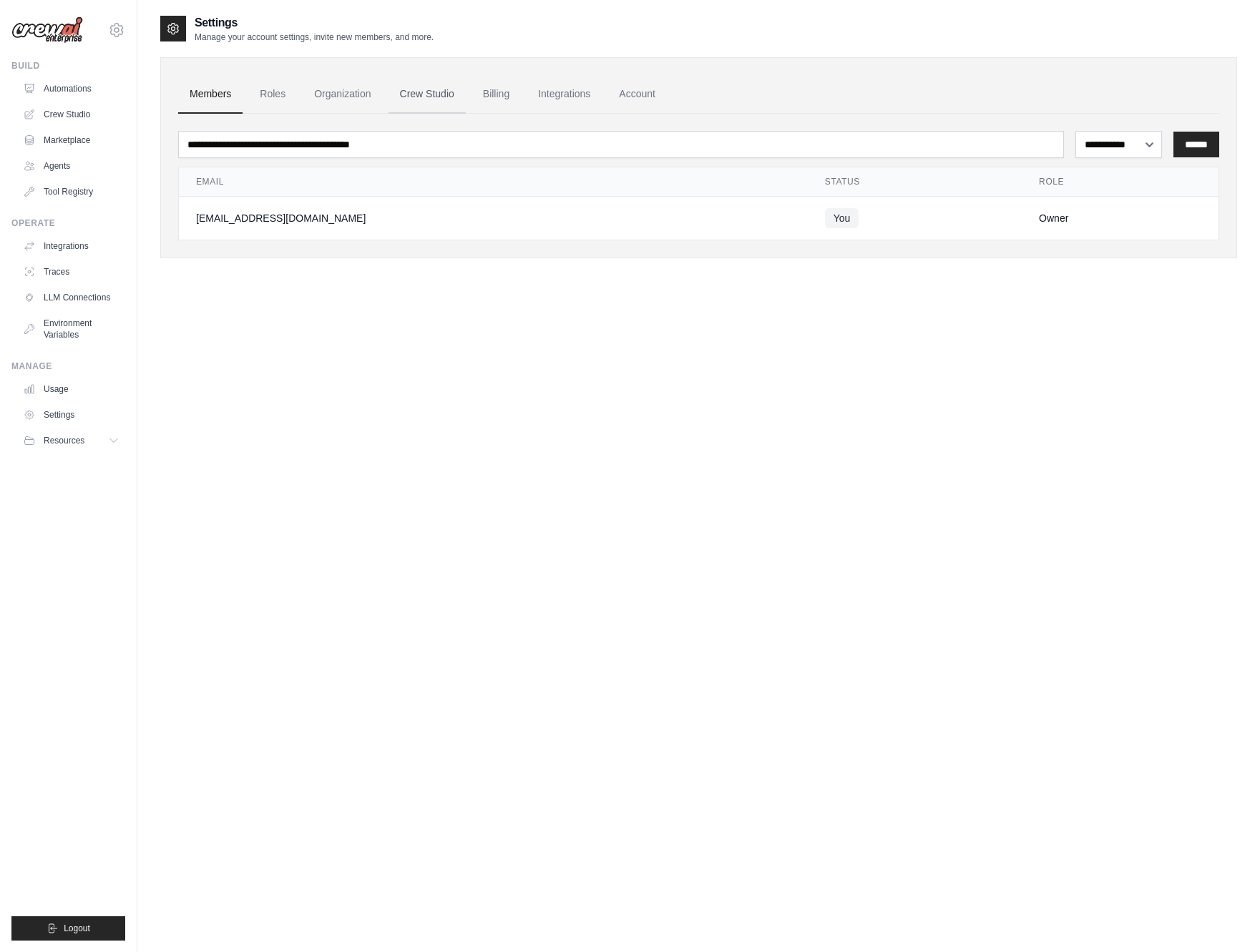
click at [419, 94] on link "Crew Studio" at bounding box center [427, 94] width 77 height 39
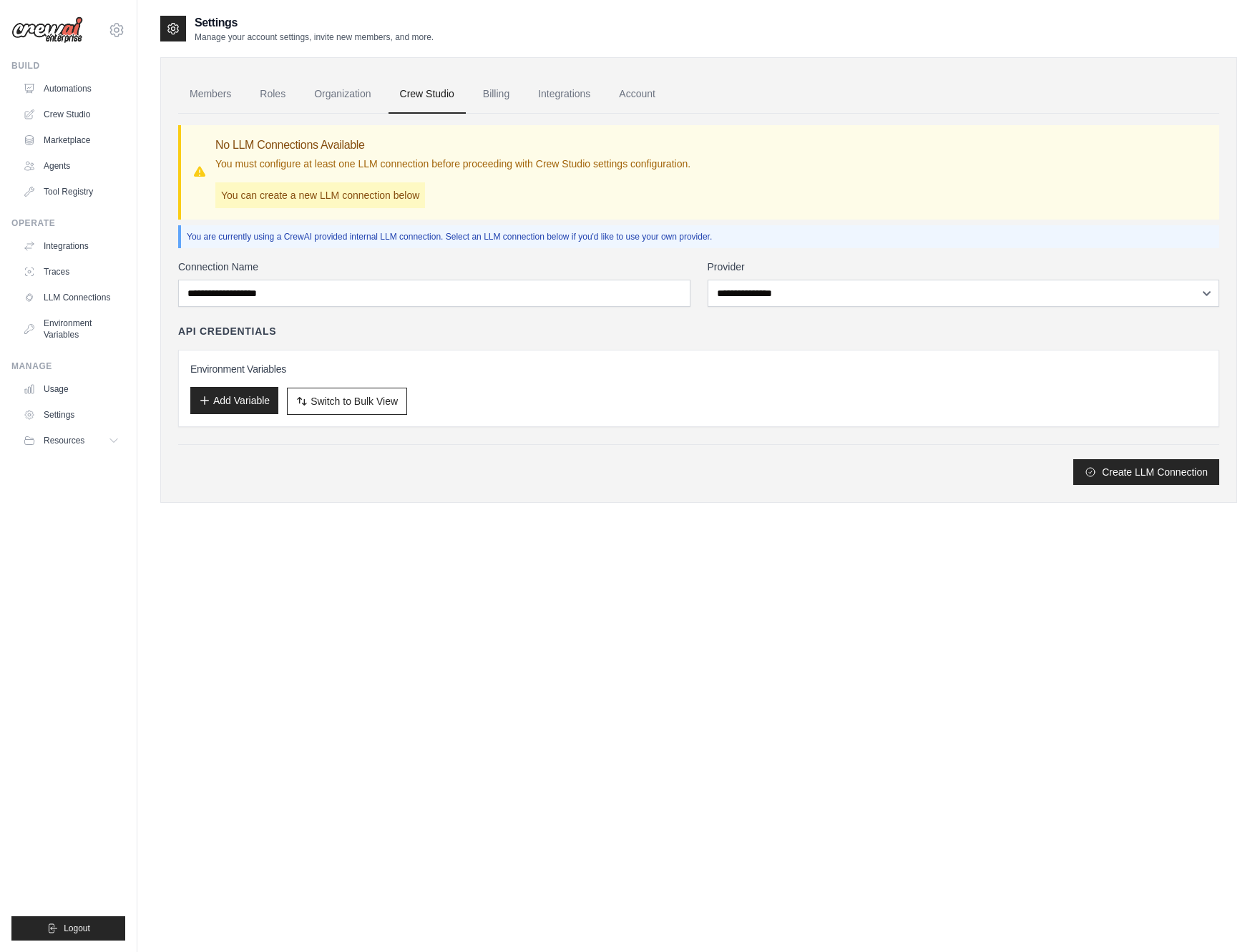
click at [222, 406] on button "Add Variable" at bounding box center [234, 400] width 88 height 28
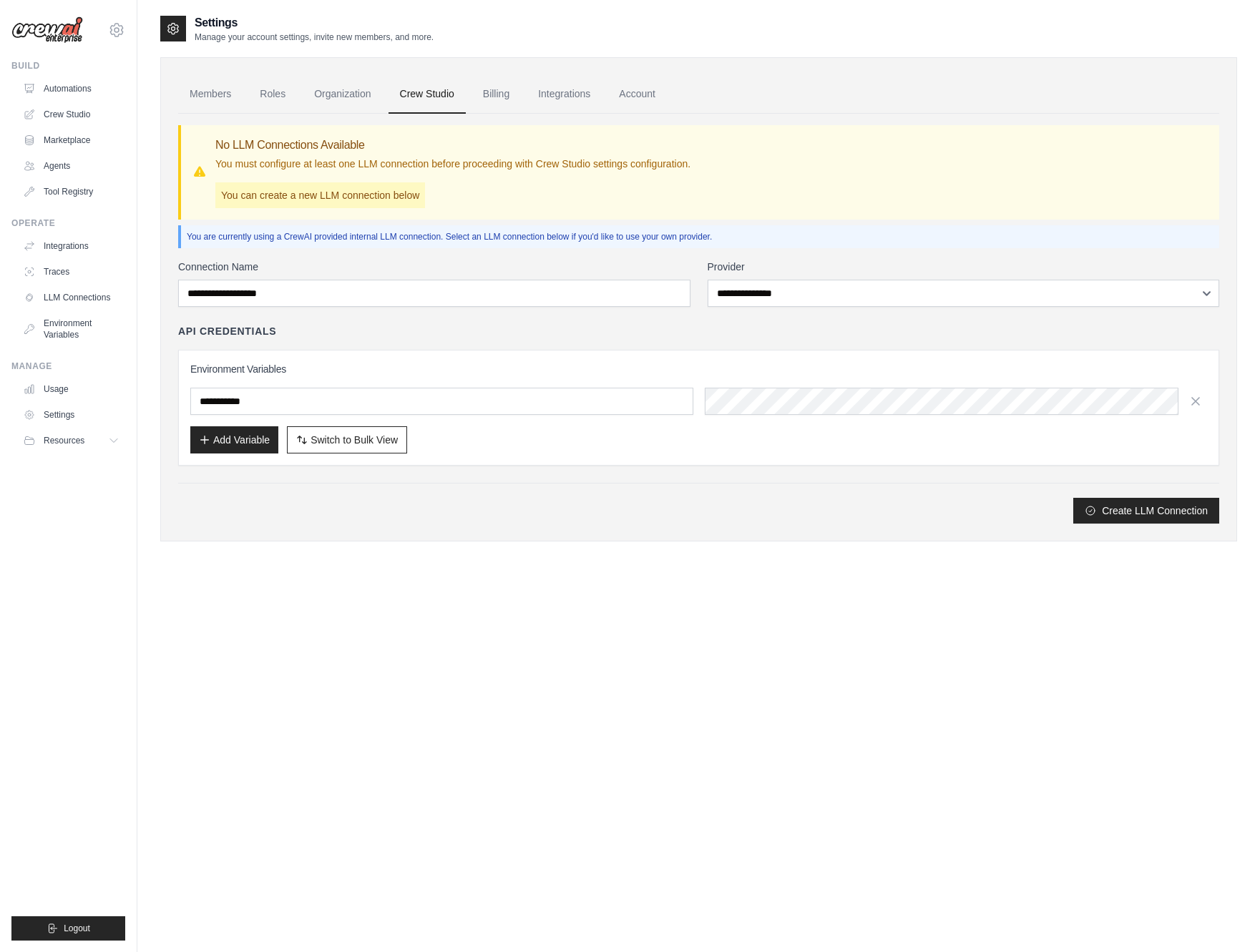
click at [514, 480] on div "**********" at bounding box center [699, 391] width 1041 height 264
click at [199, 93] on link "Members" at bounding box center [211, 94] width 65 height 39
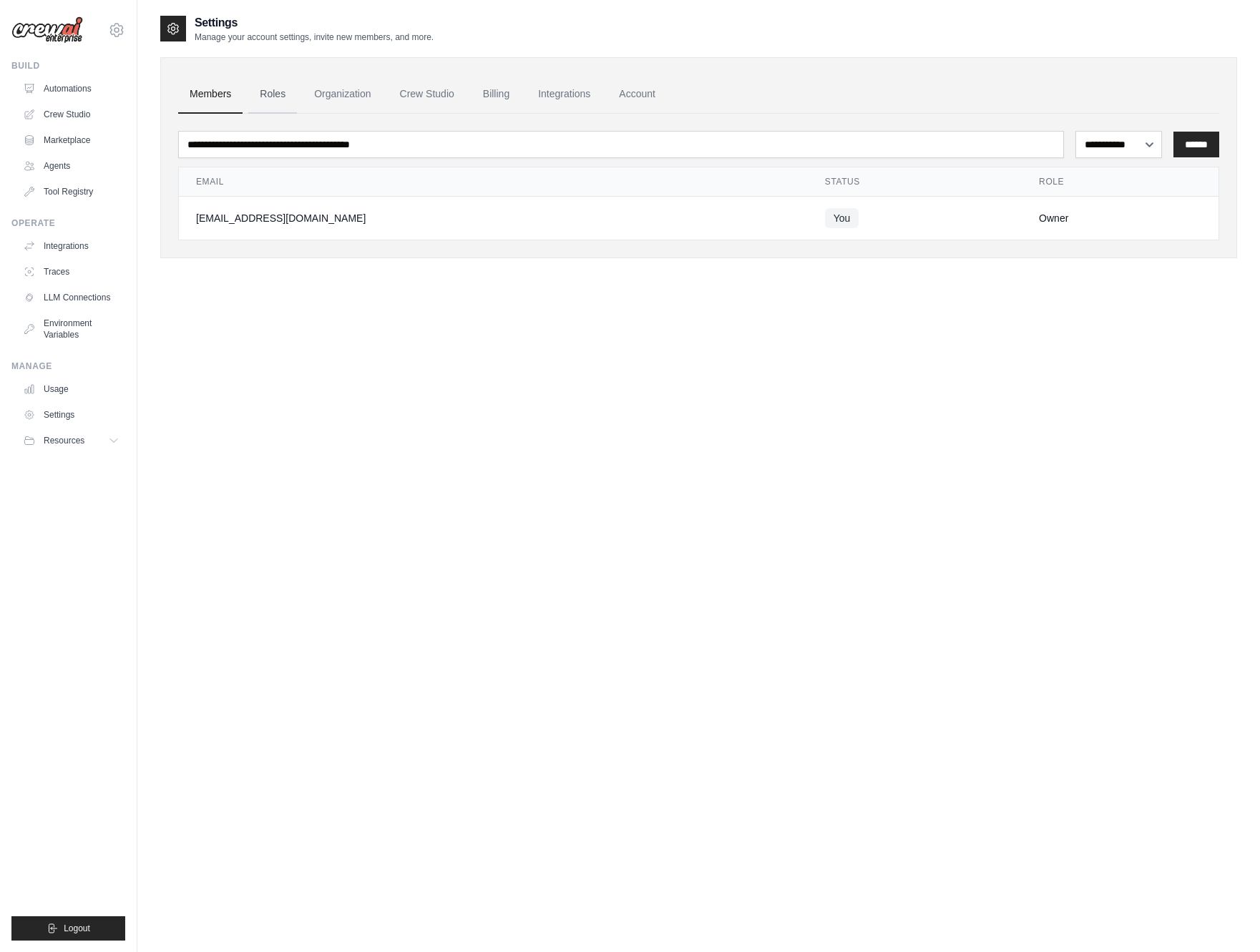
click at [274, 96] on link "Roles" at bounding box center [272, 94] width 49 height 39
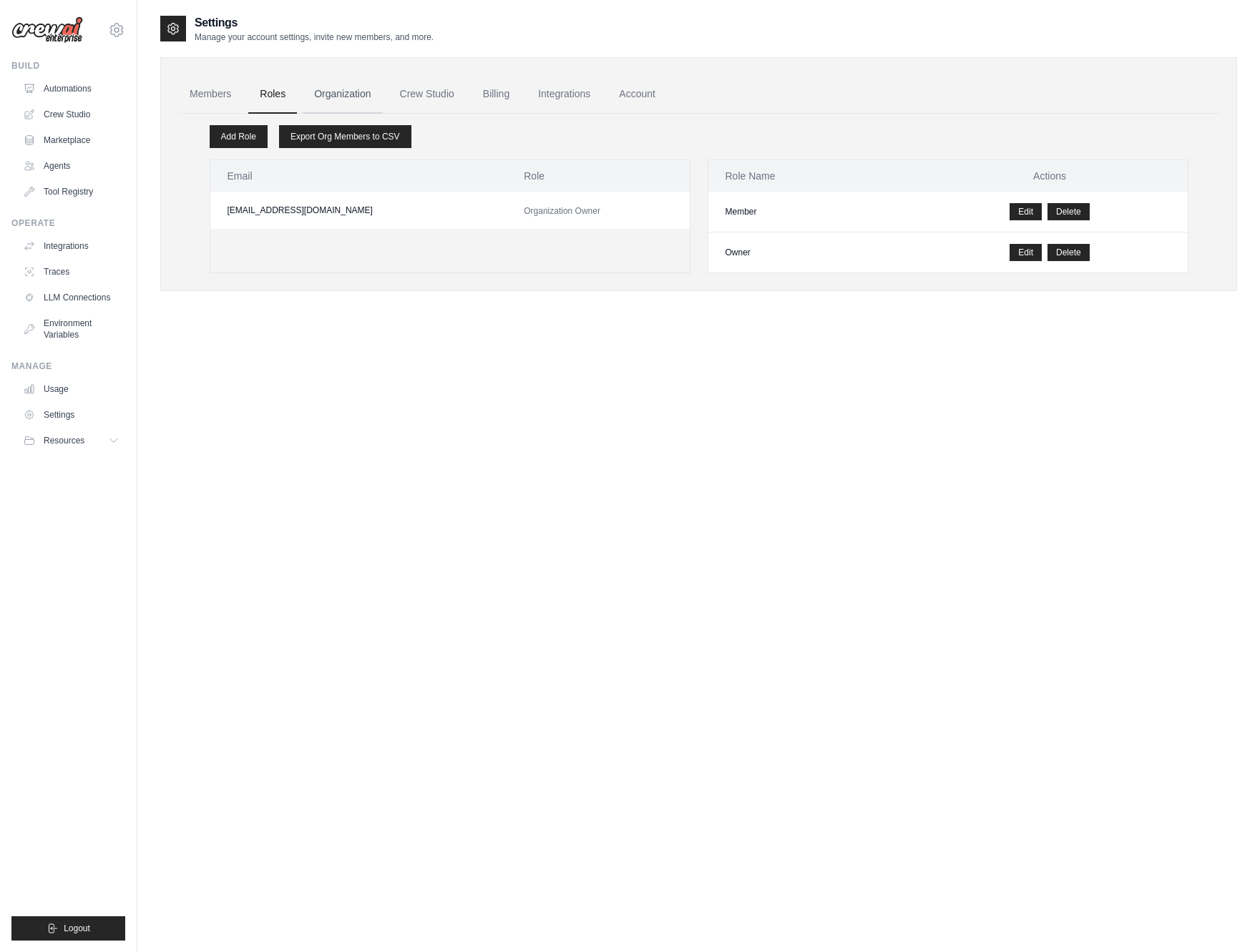
click at [337, 97] on link "Organization" at bounding box center [341, 94] width 79 height 39
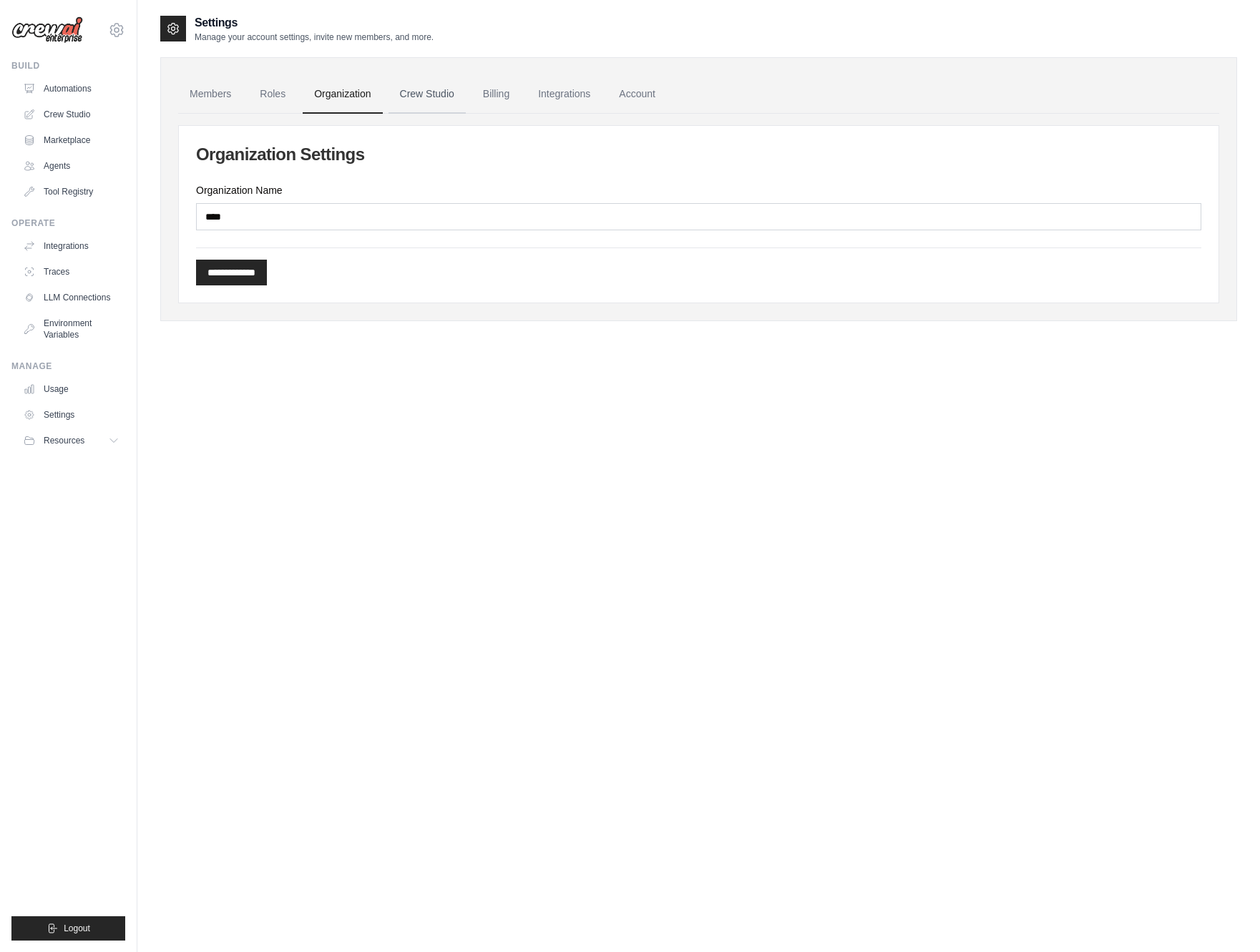
click at [427, 101] on link "Crew Studio" at bounding box center [427, 94] width 77 height 39
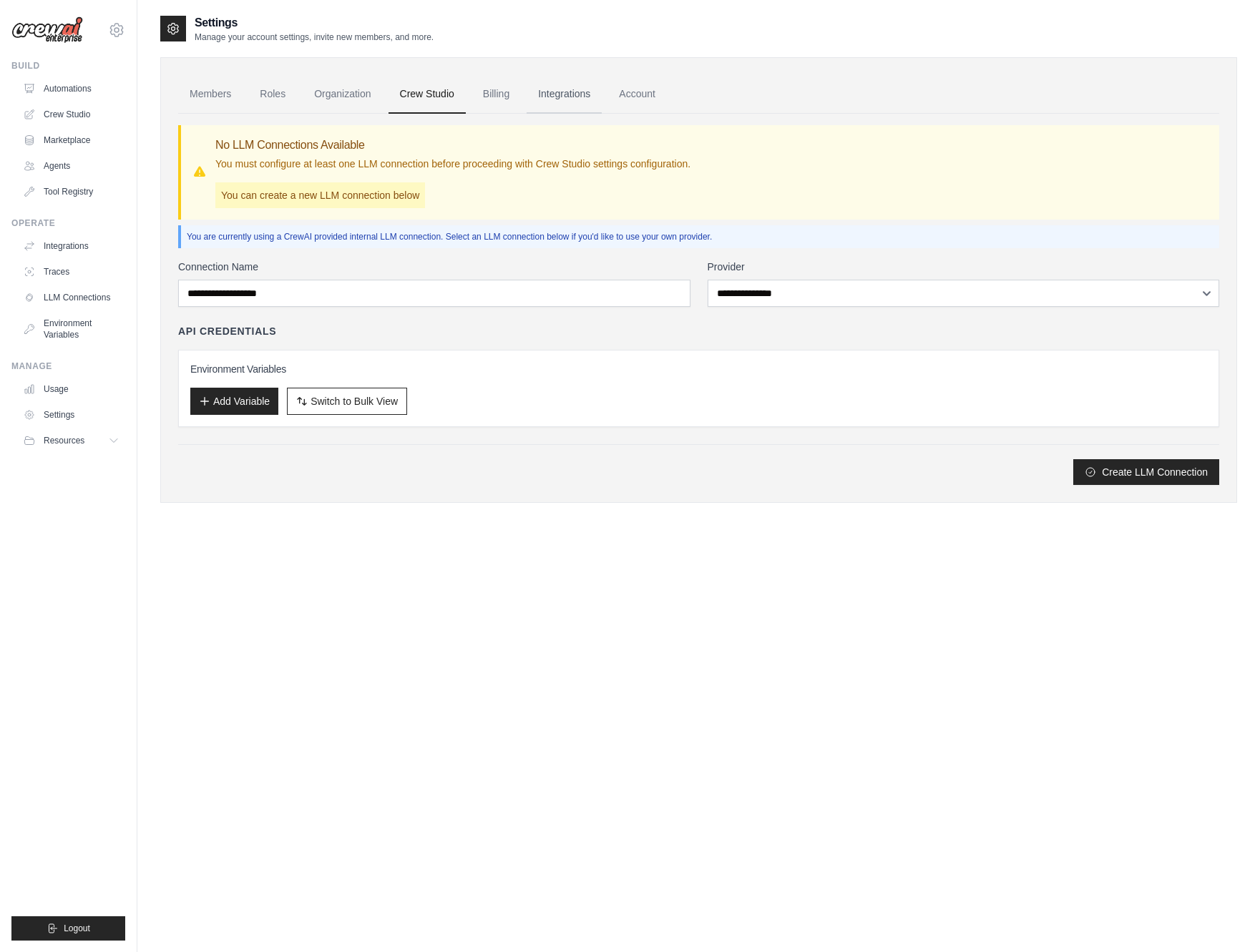
click at [579, 93] on link "Integrations" at bounding box center [563, 94] width 75 height 39
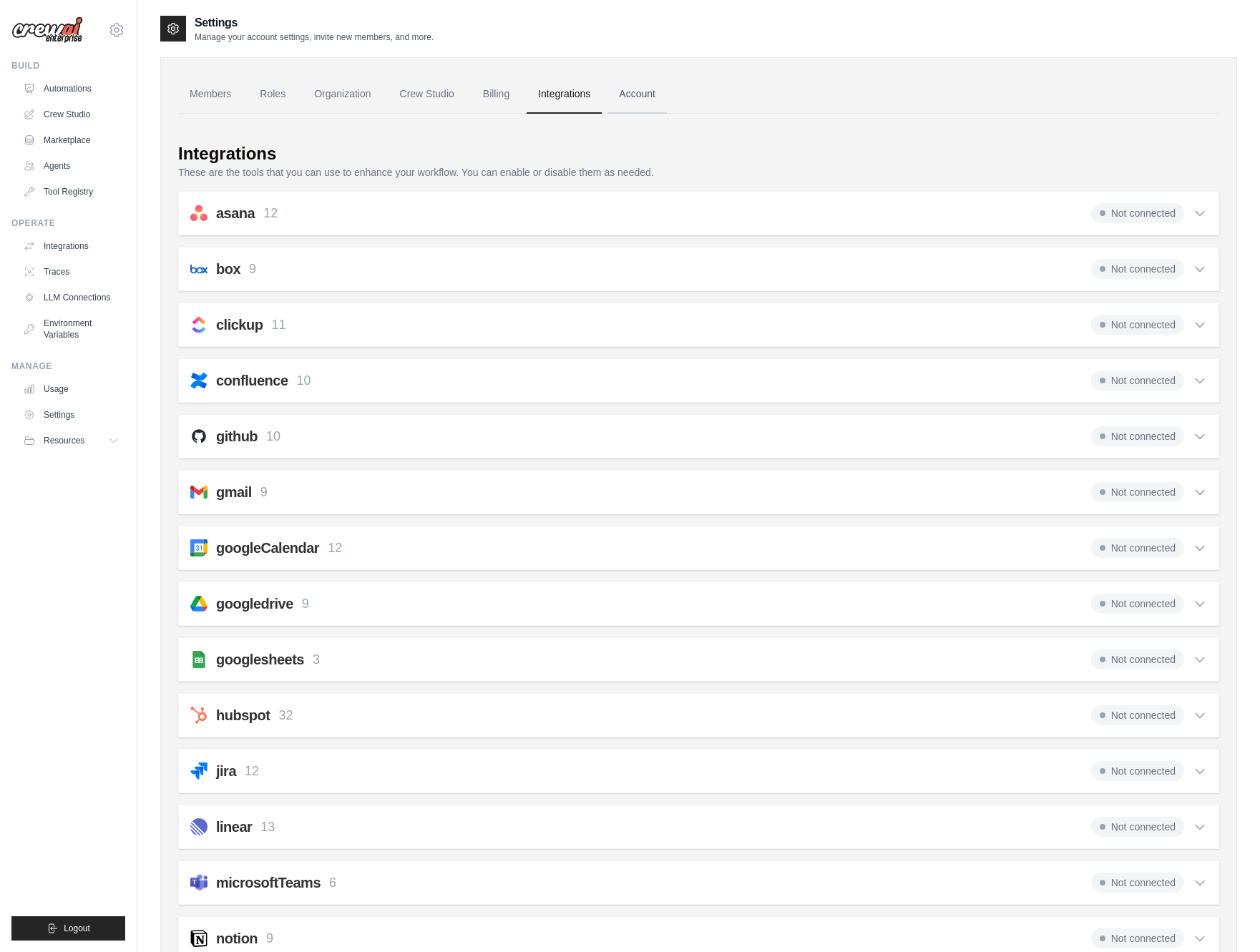
click at [629, 95] on link "Account" at bounding box center [637, 94] width 59 height 39
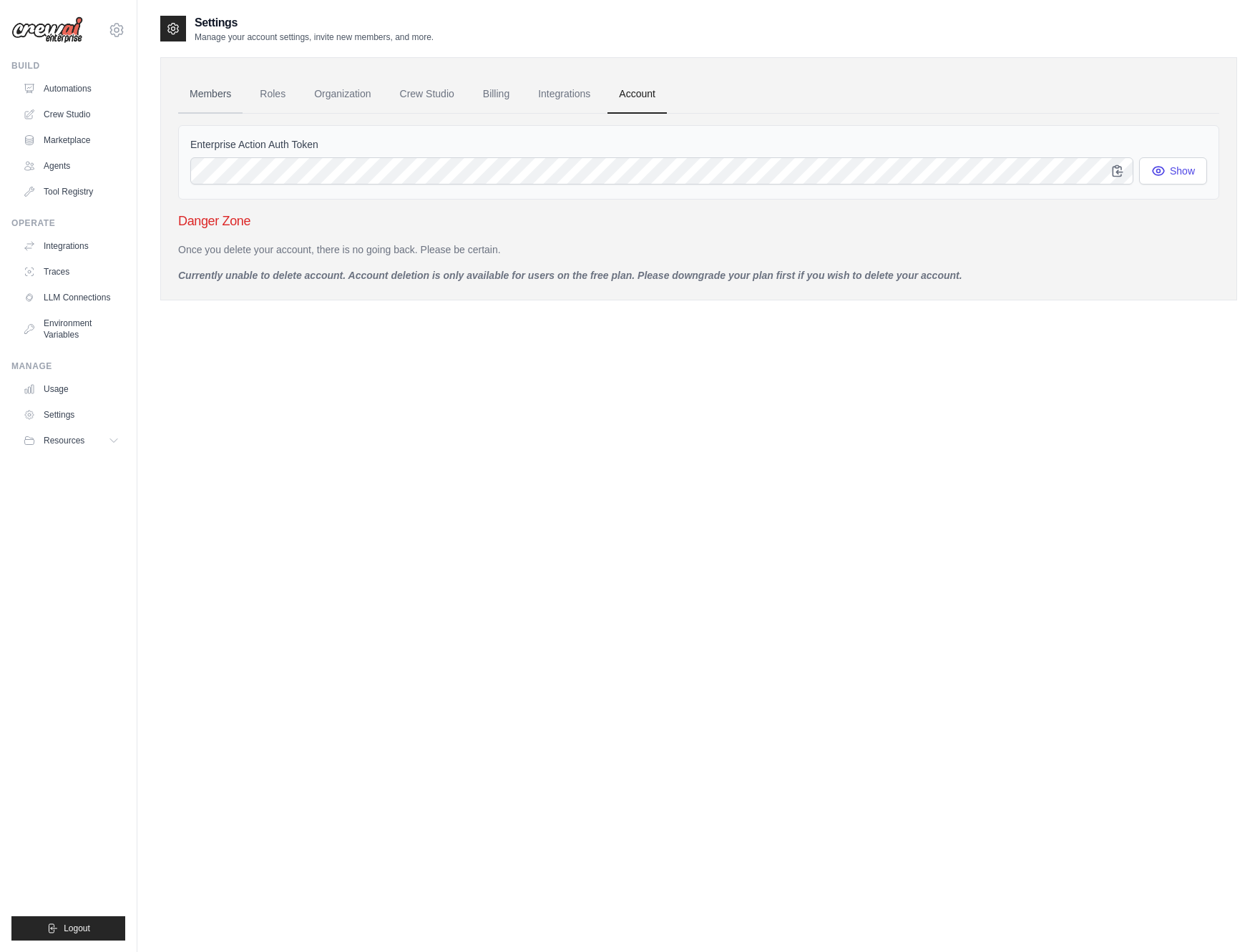
click at [216, 91] on link "Members" at bounding box center [211, 94] width 65 height 39
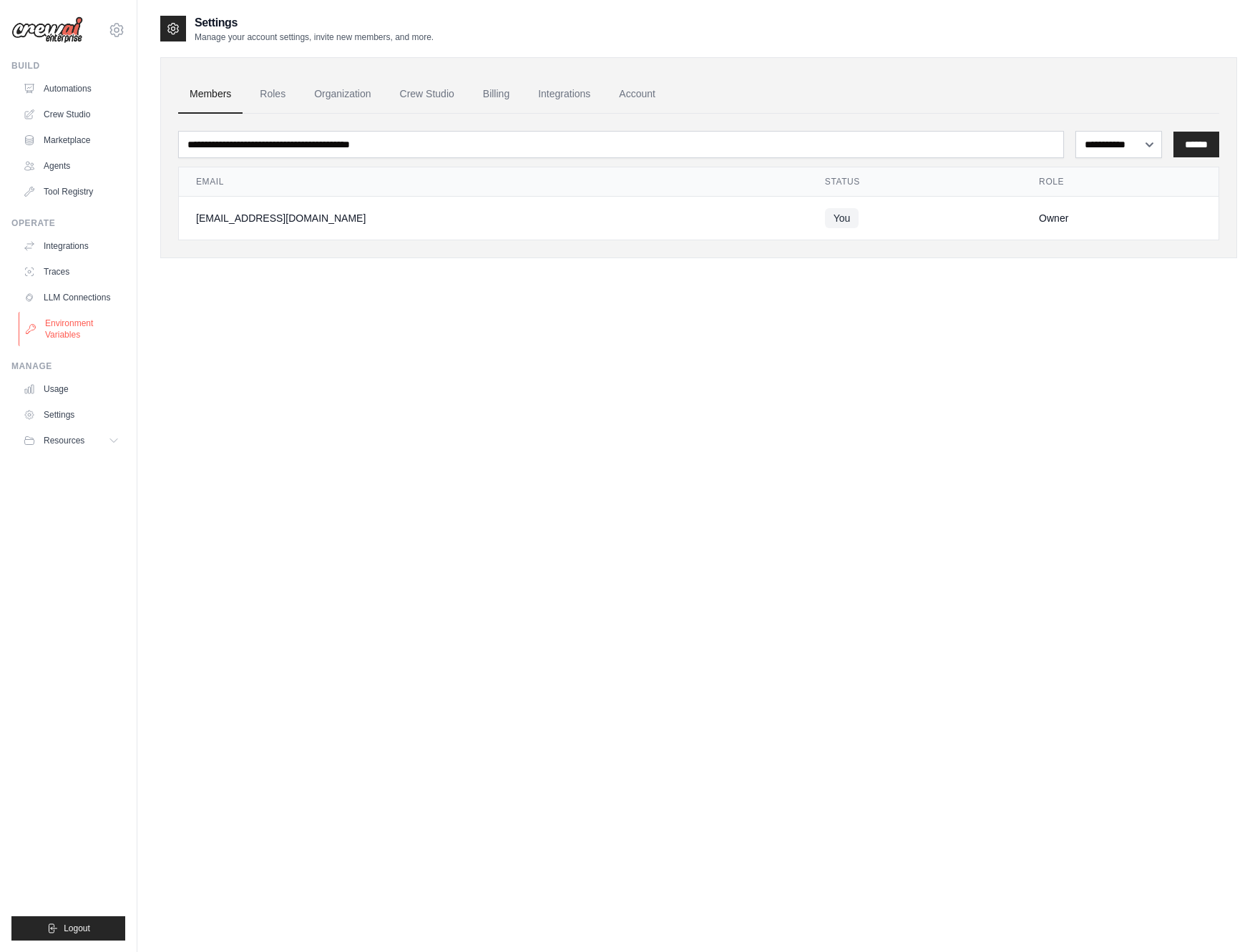
click at [71, 329] on link "Environment Variables" at bounding box center [72, 329] width 108 height 34
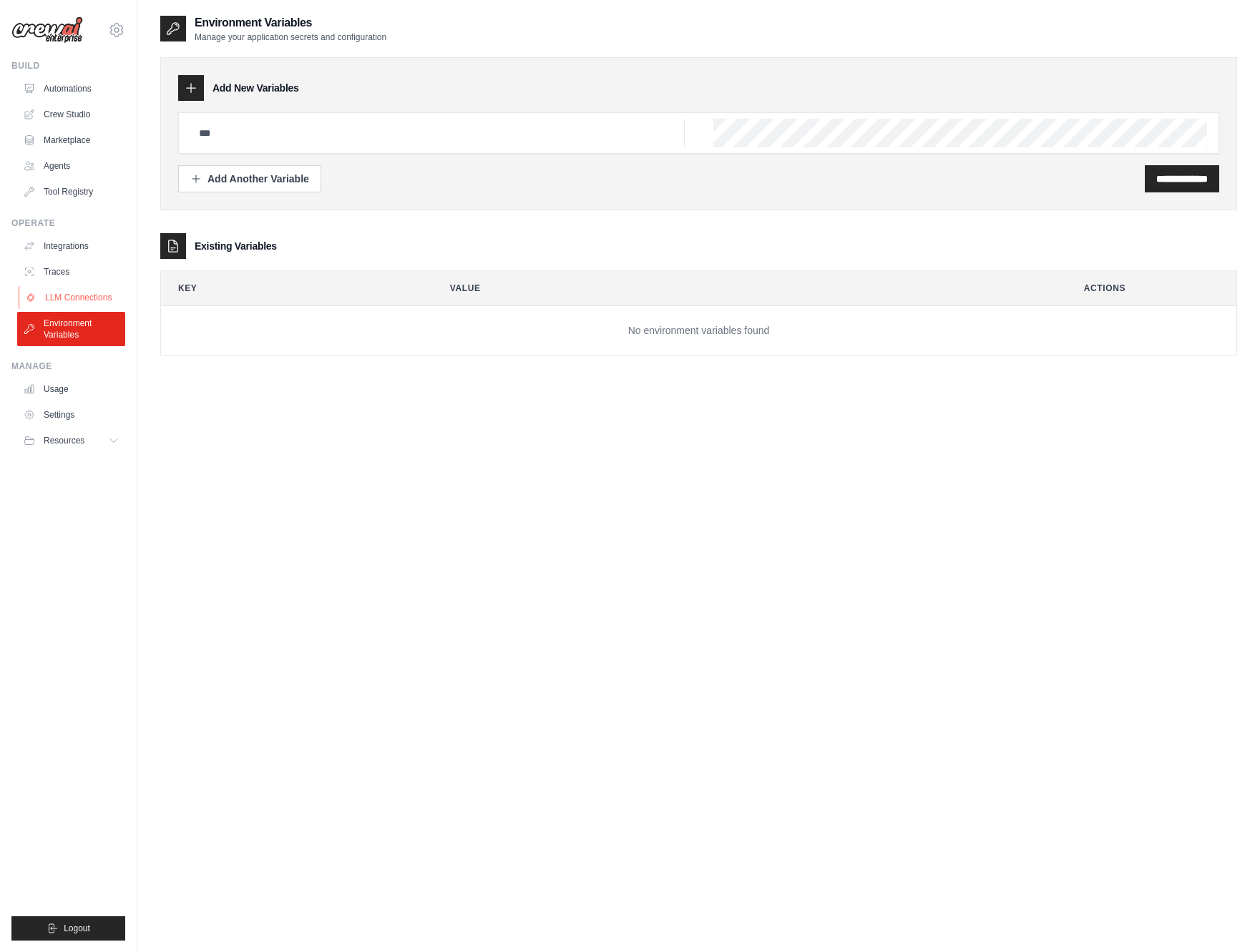
click at [80, 295] on link "LLM Connections" at bounding box center [72, 297] width 108 height 23
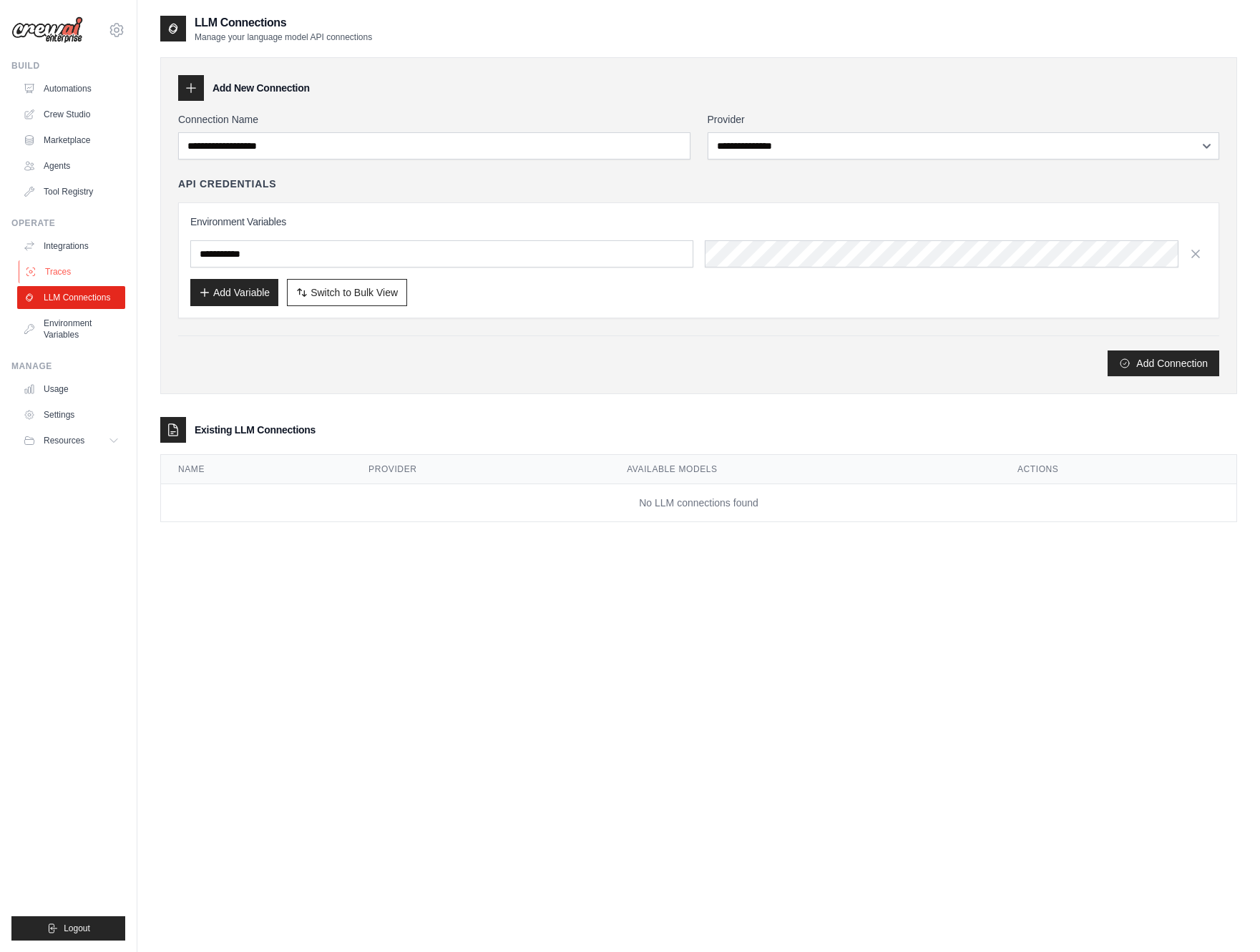
click at [79, 272] on link "Traces" at bounding box center [72, 272] width 108 height 23
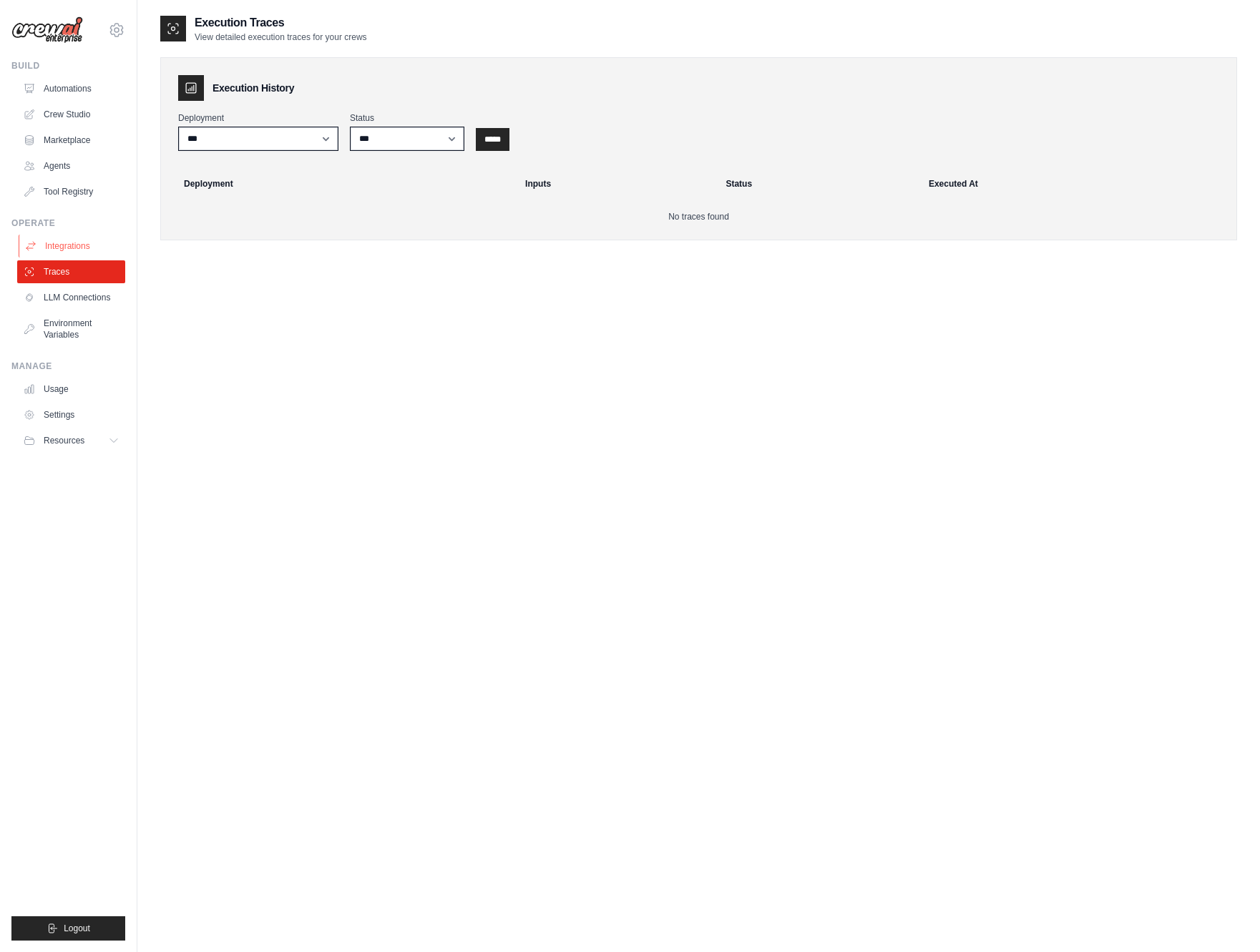
click at [91, 252] on link "Integrations" at bounding box center [72, 246] width 108 height 23
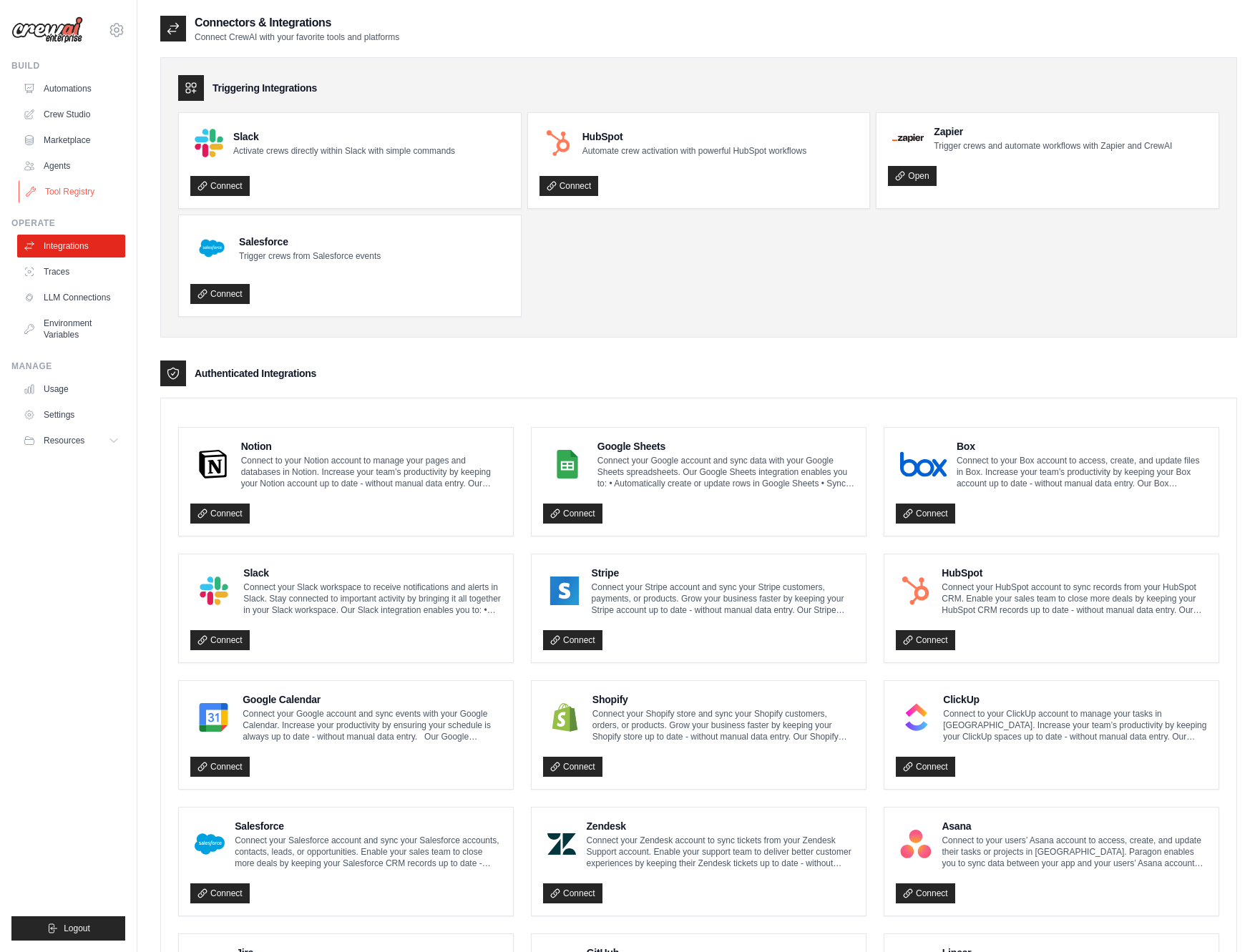
click at [71, 193] on link "Tool Registry" at bounding box center [72, 192] width 108 height 23
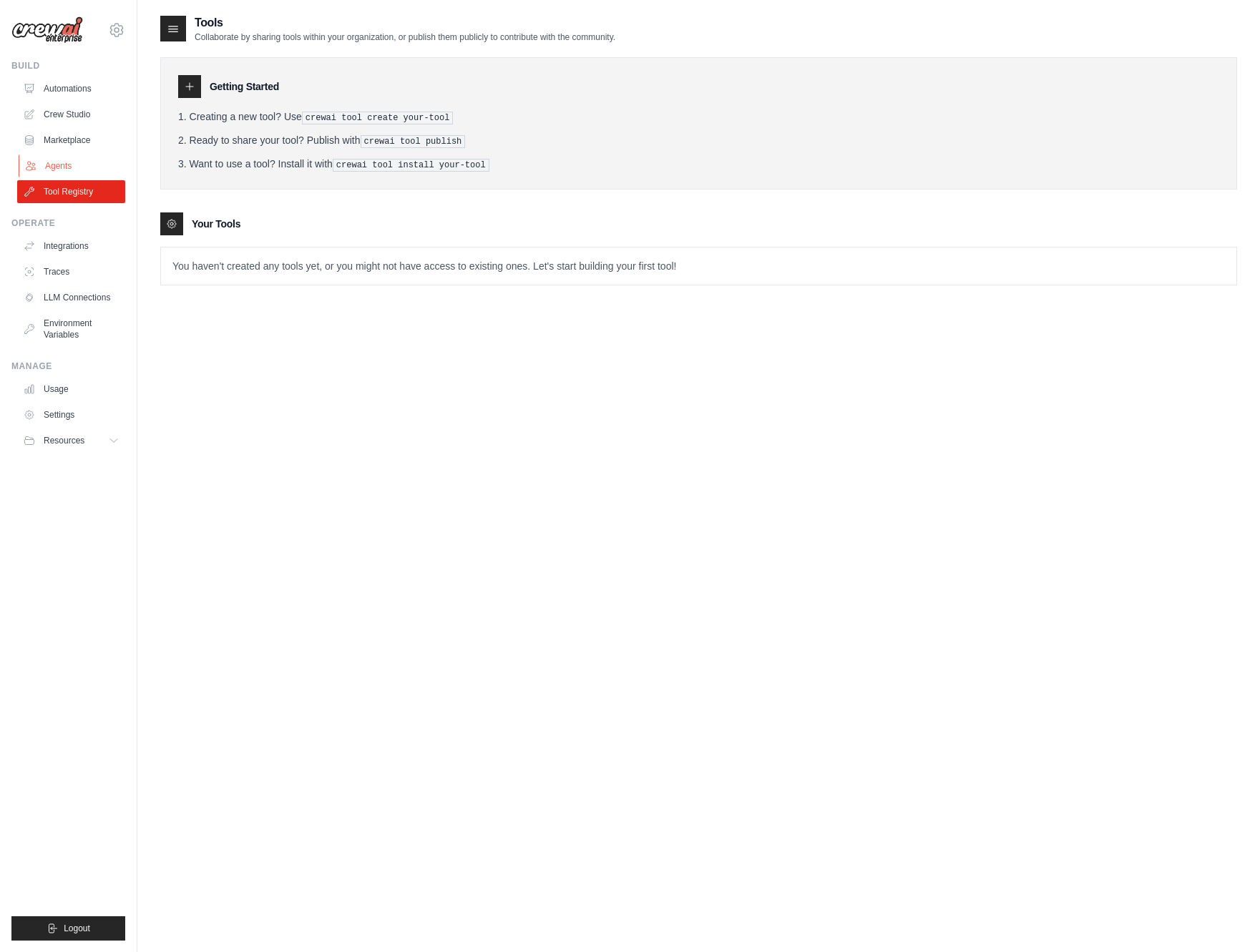
click at [76, 156] on link "Agents" at bounding box center [72, 166] width 108 height 23
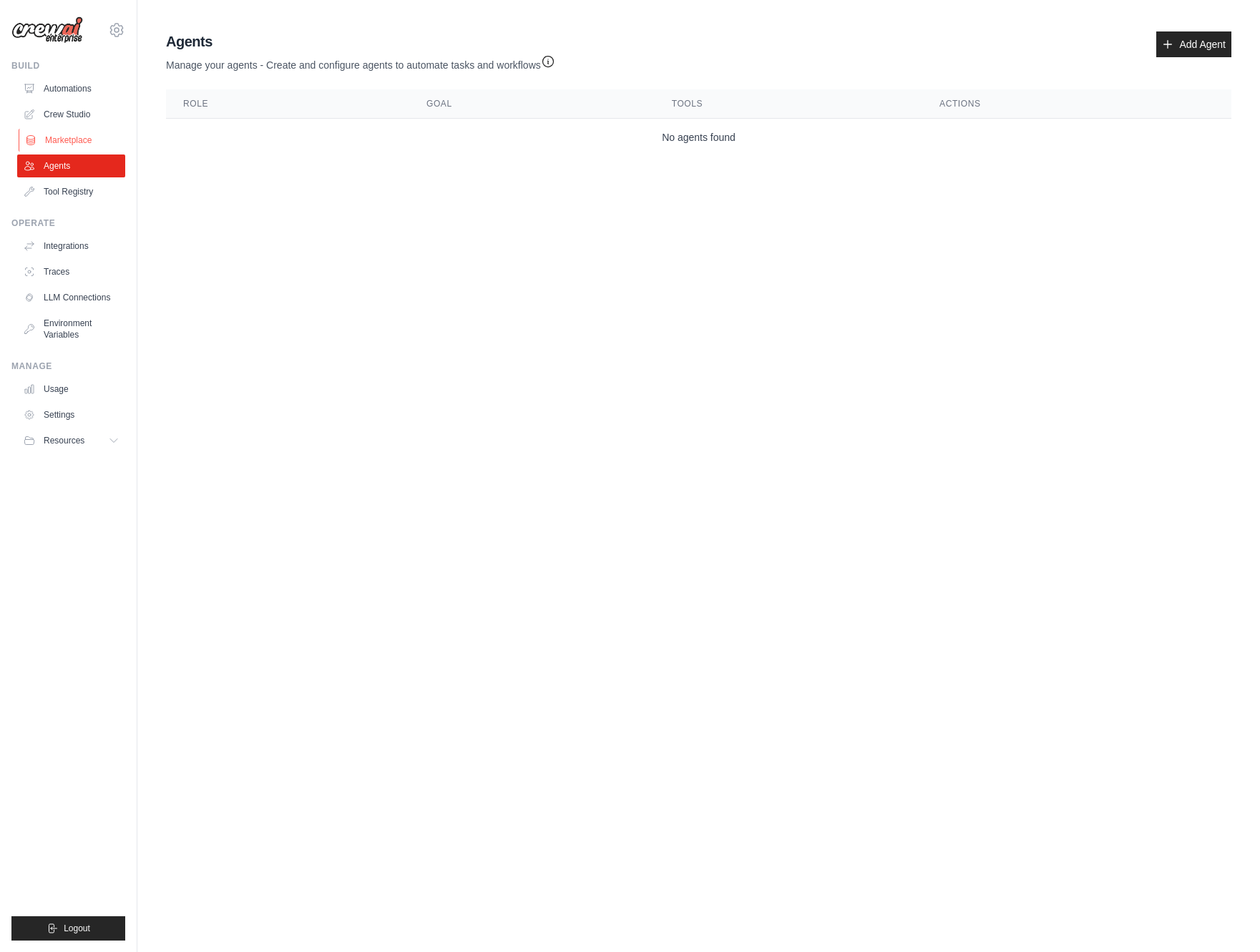
click at [93, 134] on link "Marketplace" at bounding box center [72, 140] width 108 height 23
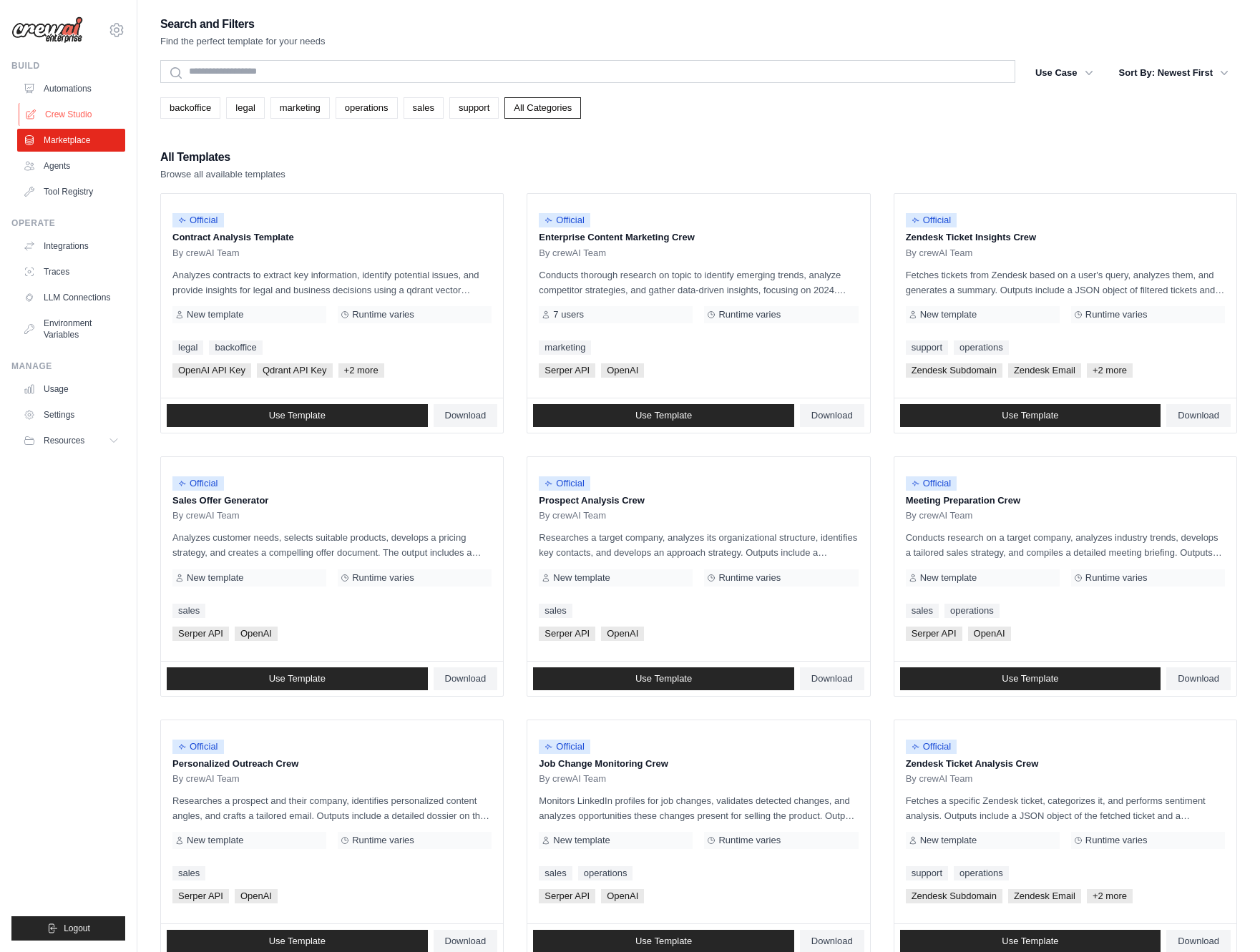
click at [95, 109] on link "Crew Studio" at bounding box center [72, 114] width 108 height 23
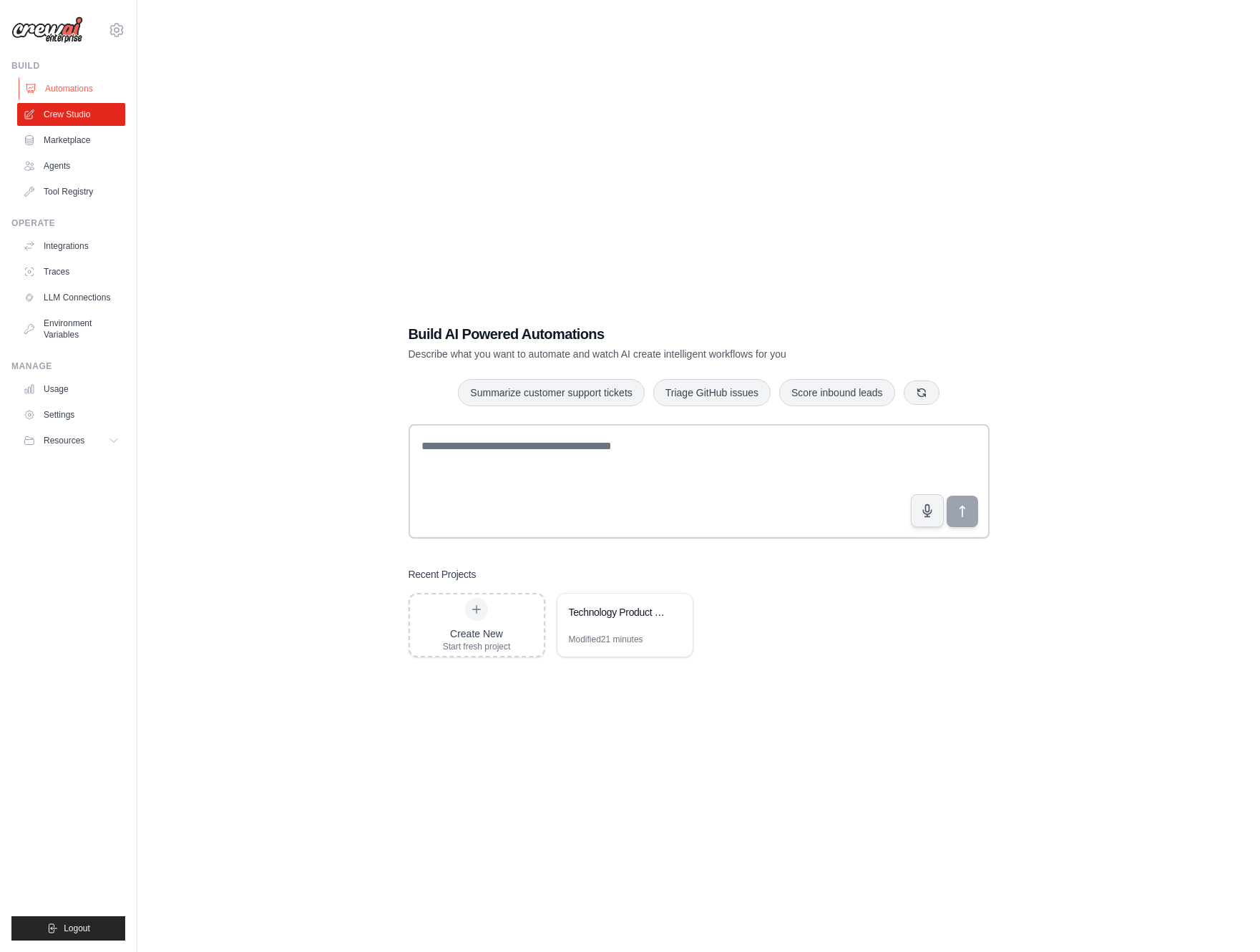
click at [68, 86] on link "Automations" at bounding box center [72, 89] width 108 height 23
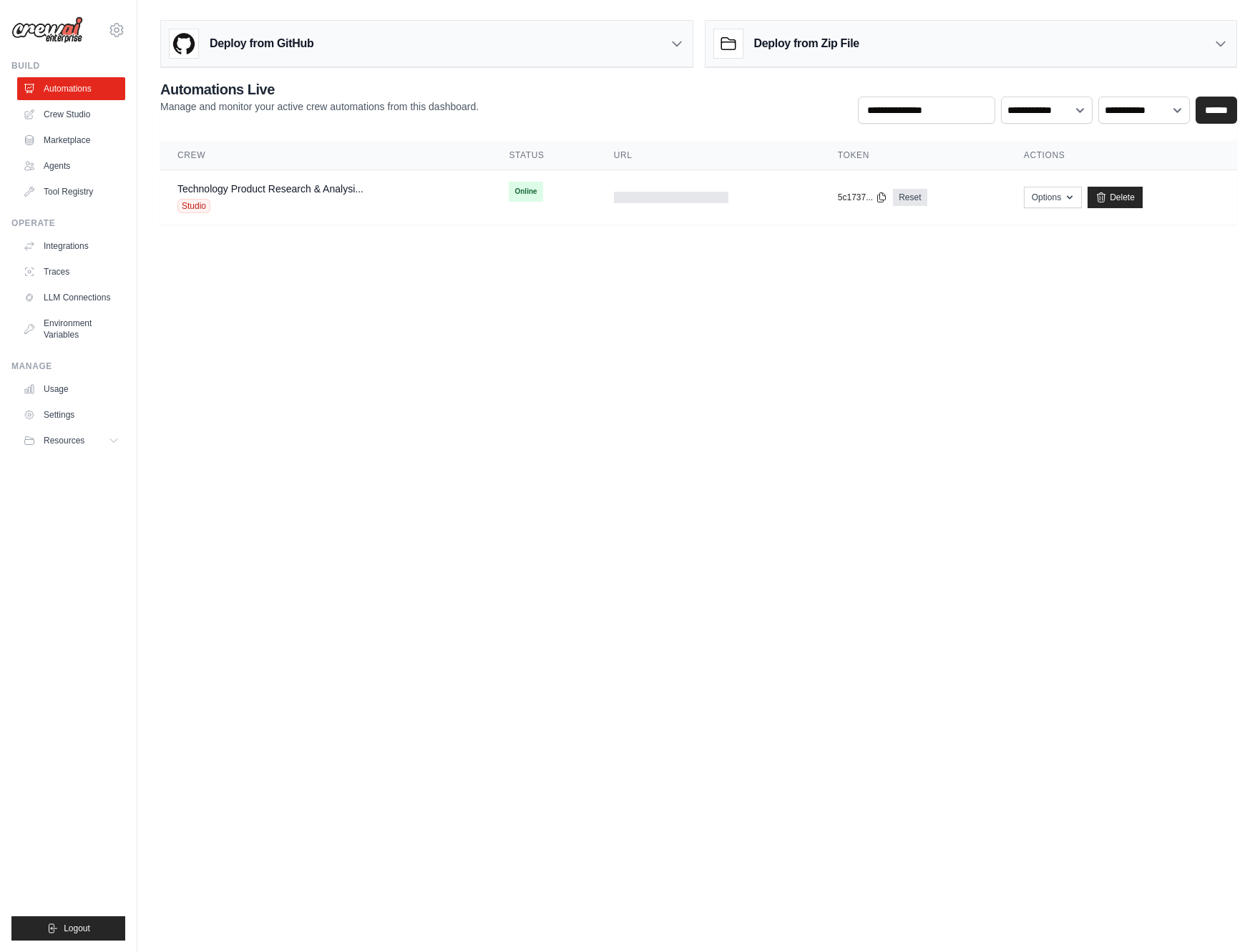
drag, startPoint x: 693, startPoint y: 395, endPoint x: 676, endPoint y: 353, distance: 45.3
click at [693, 394] on body "[EMAIL_ADDRESS][DOMAIN_NAME] Settings Build Automations Crew Studio" at bounding box center [630, 476] width 1260 height 952
click at [284, 193] on link "Technology Product Research & Analysi..." at bounding box center [270, 189] width 186 height 11
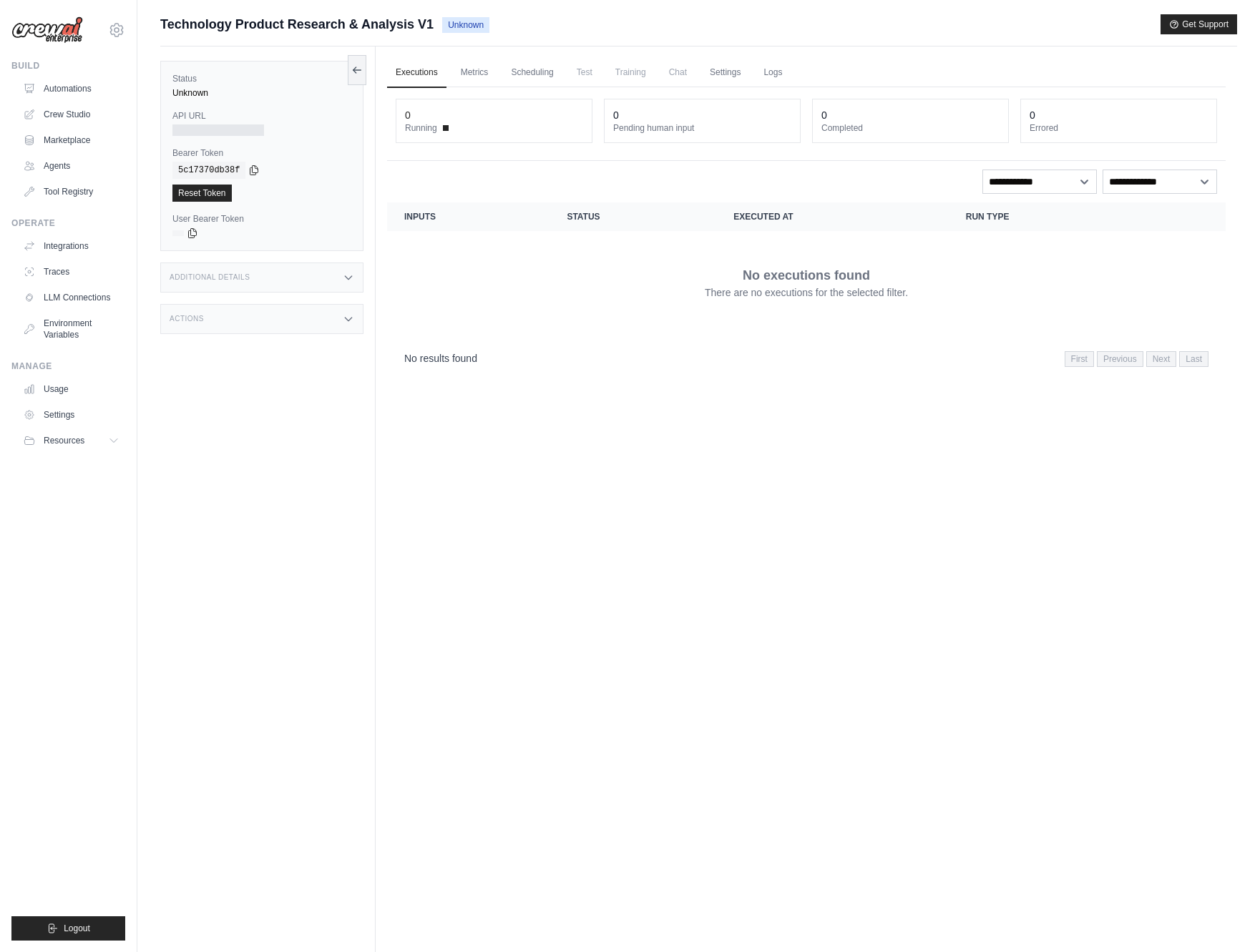
click at [527, 332] on td "No executions found There are no executions for the selected filter." at bounding box center [806, 282] width 839 height 103
drag, startPoint x: 455, startPoint y: 539, endPoint x: 446, endPoint y: 520, distance: 21.0
click at [449, 528] on div "Executions Metrics Scheduling Test Training Chat Settings Logs 0 Running 0 Pend…" at bounding box center [806, 522] width 862 height 952
click at [484, 76] on link "Metrics" at bounding box center [474, 73] width 45 height 30
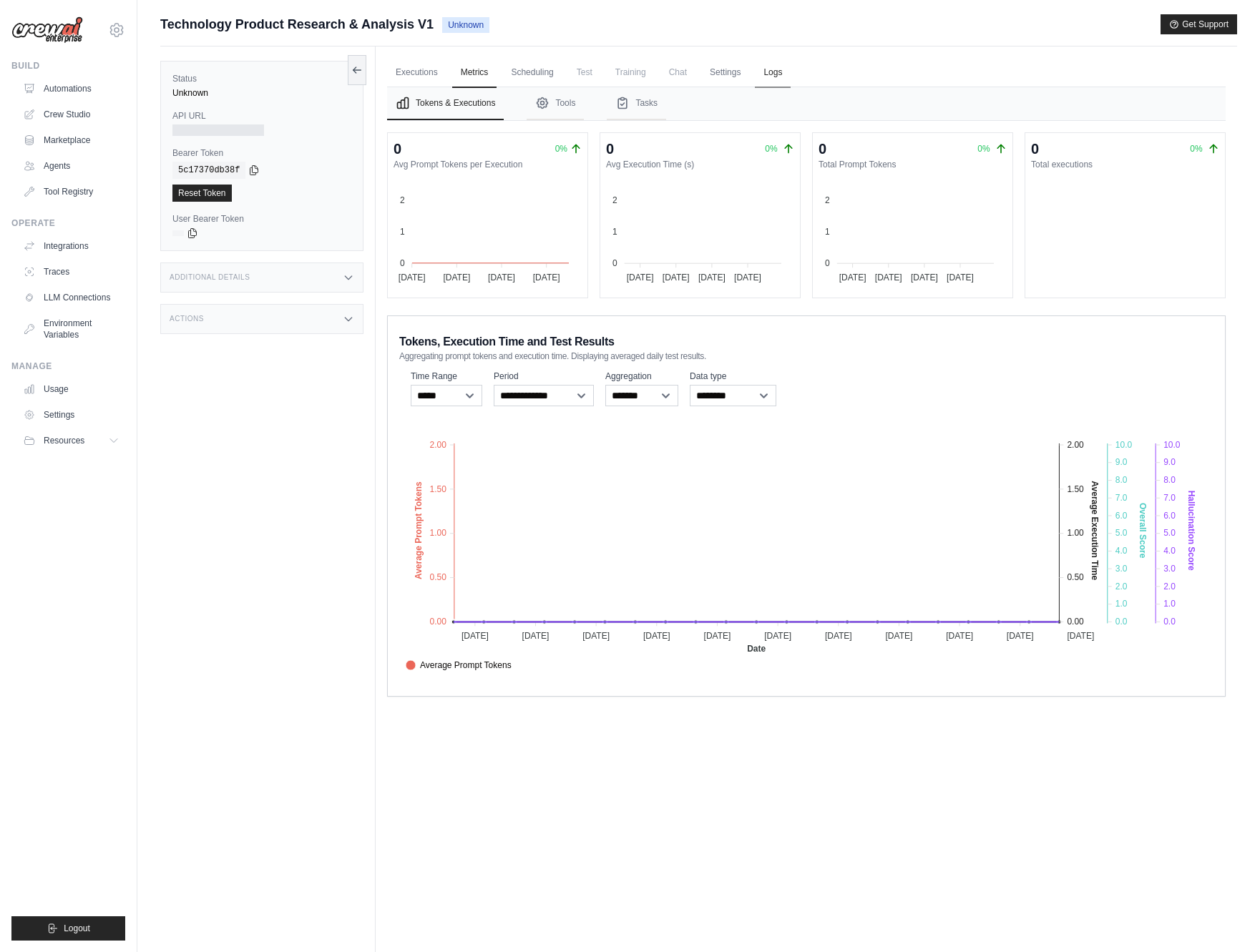
click at [770, 78] on link "Logs" at bounding box center [773, 73] width 36 height 30
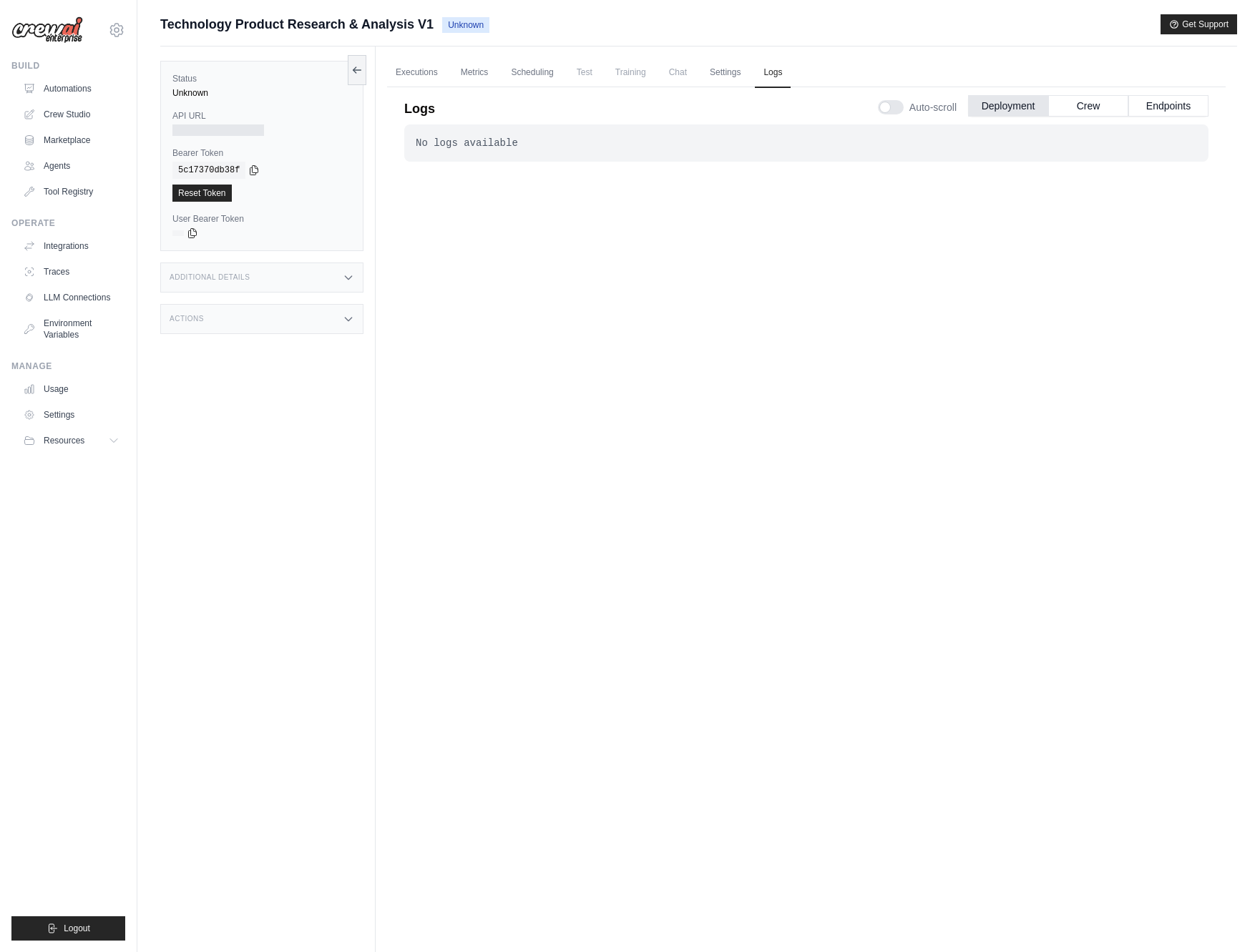
click at [632, 385] on div "No logs available . . ." at bounding box center [806, 503] width 804 height 758
drag, startPoint x: 566, startPoint y: 176, endPoint x: 566, endPoint y: 167, distance: 9.0
click at [566, 176] on div "No logs available . . ." at bounding box center [806, 503] width 804 height 758
click at [565, 153] on div "No logs available . . ." at bounding box center [806, 143] width 804 height 37
click at [567, 148] on div "No logs available" at bounding box center [806, 143] width 782 height 14
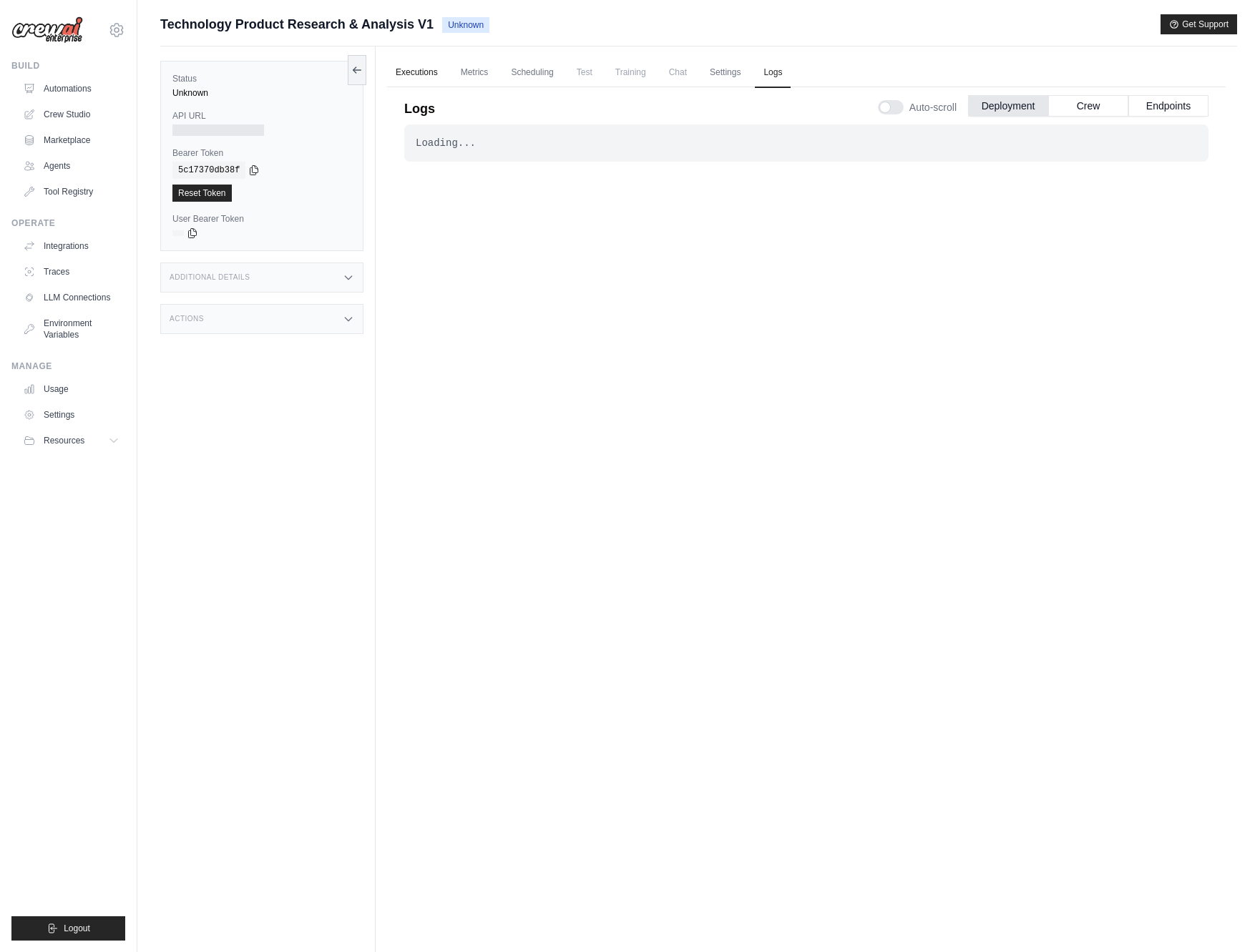
click at [413, 72] on link "Executions" at bounding box center [417, 73] width 59 height 30
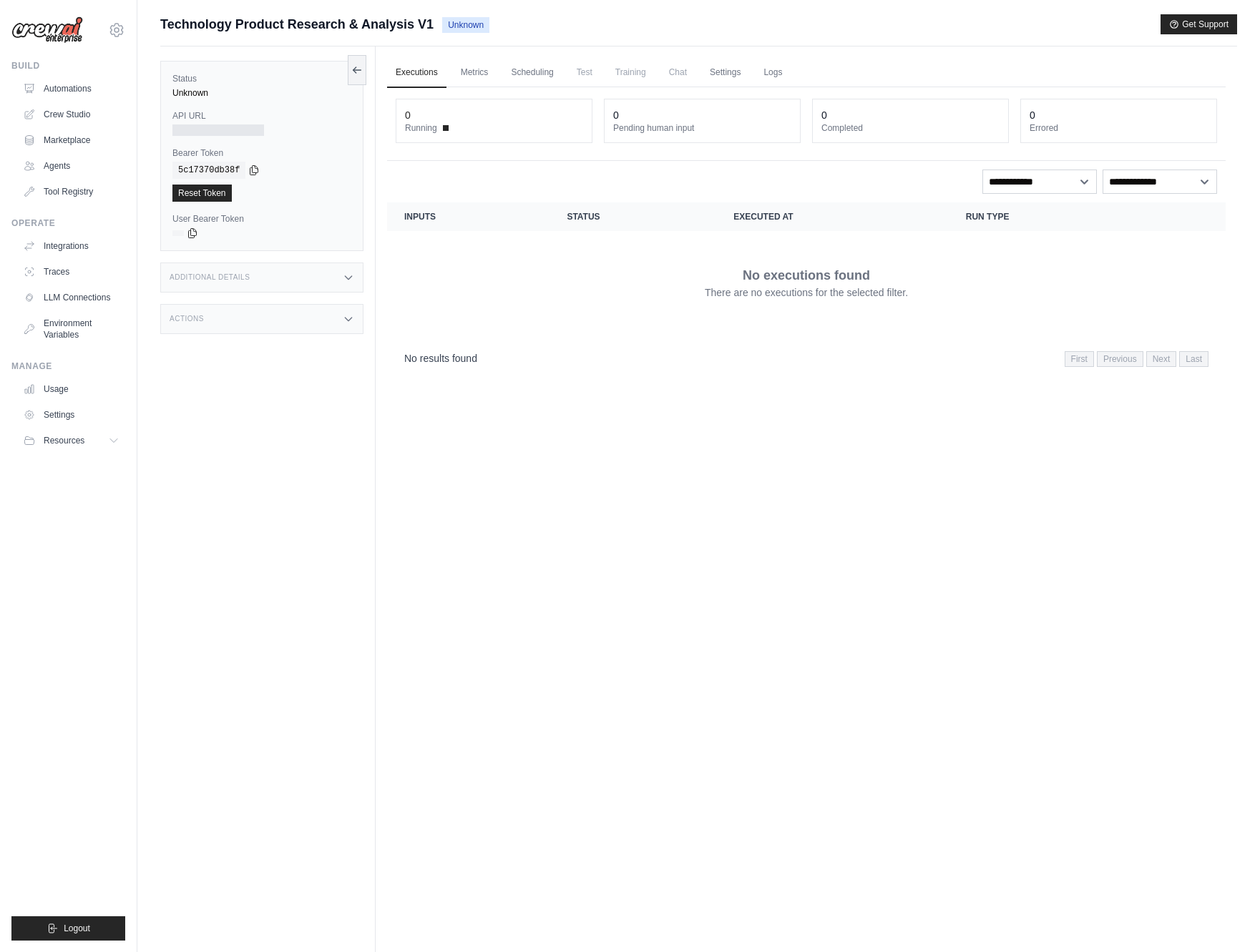
click at [478, 404] on div "Executions Metrics Scheduling Test Training Chat Settings Logs 0 Running 0 Pend…" at bounding box center [806, 522] width 862 height 952
drag, startPoint x: 566, startPoint y: 517, endPoint x: 452, endPoint y: 535, distance: 115.4
click at [562, 520] on div "Executions Metrics Scheduling Test Training Chat Settings Logs 0 Running 0 Pend…" at bounding box center [806, 522] width 862 height 952
click at [583, 73] on span "Test" at bounding box center [584, 72] width 33 height 29
copy span "e"
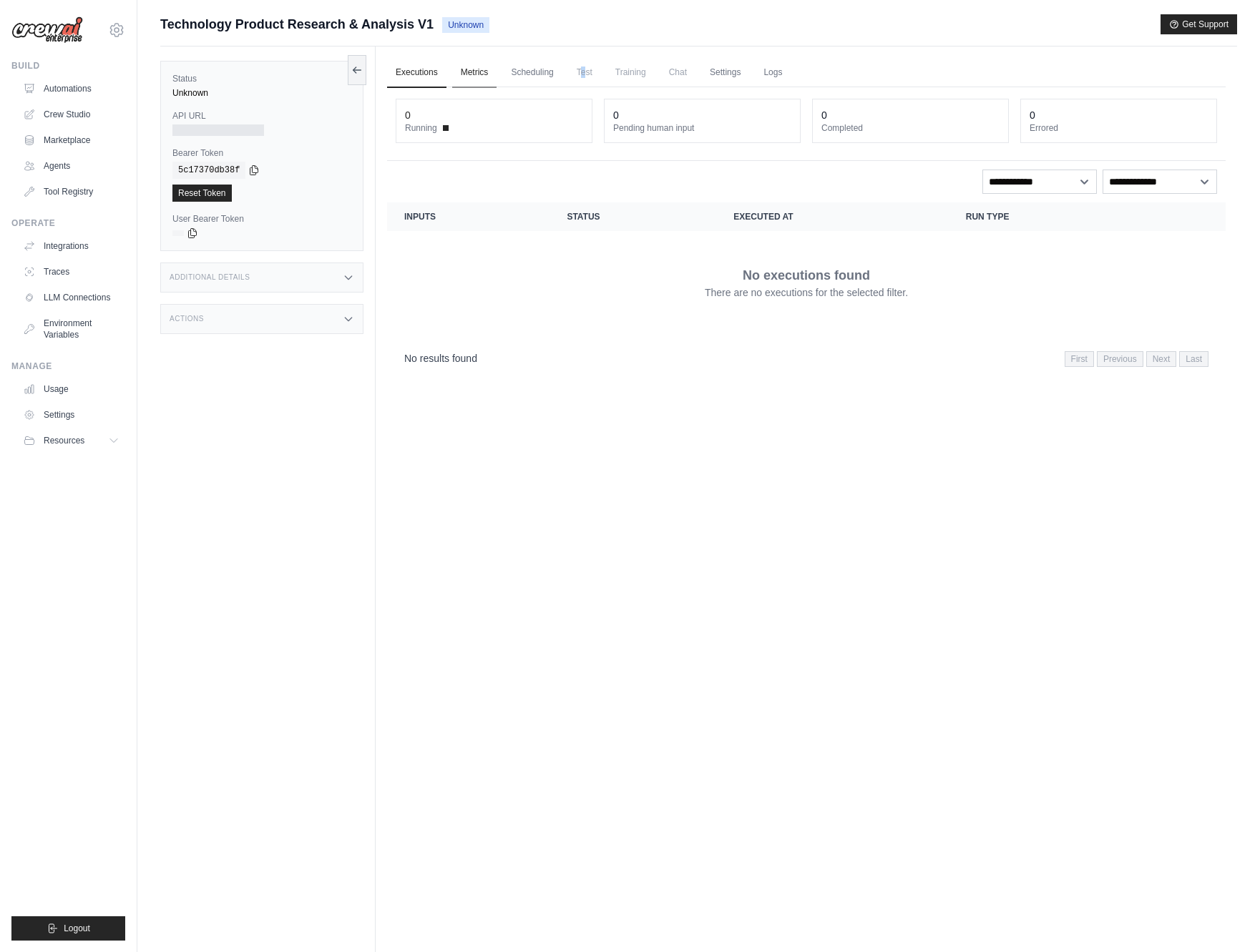
click at [472, 78] on link "Metrics" at bounding box center [474, 73] width 45 height 30
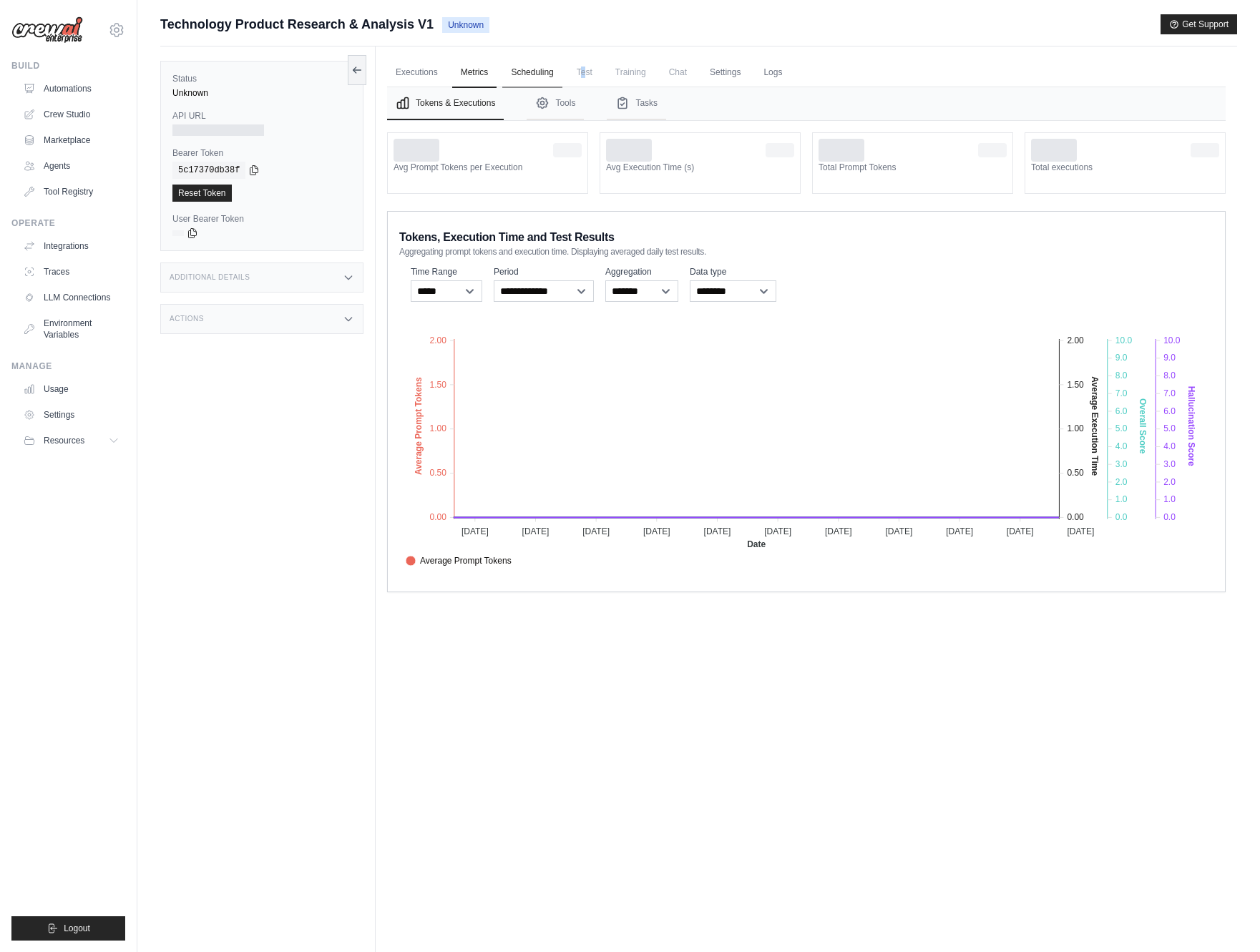
click at [513, 78] on link "Scheduling" at bounding box center [532, 73] width 59 height 30
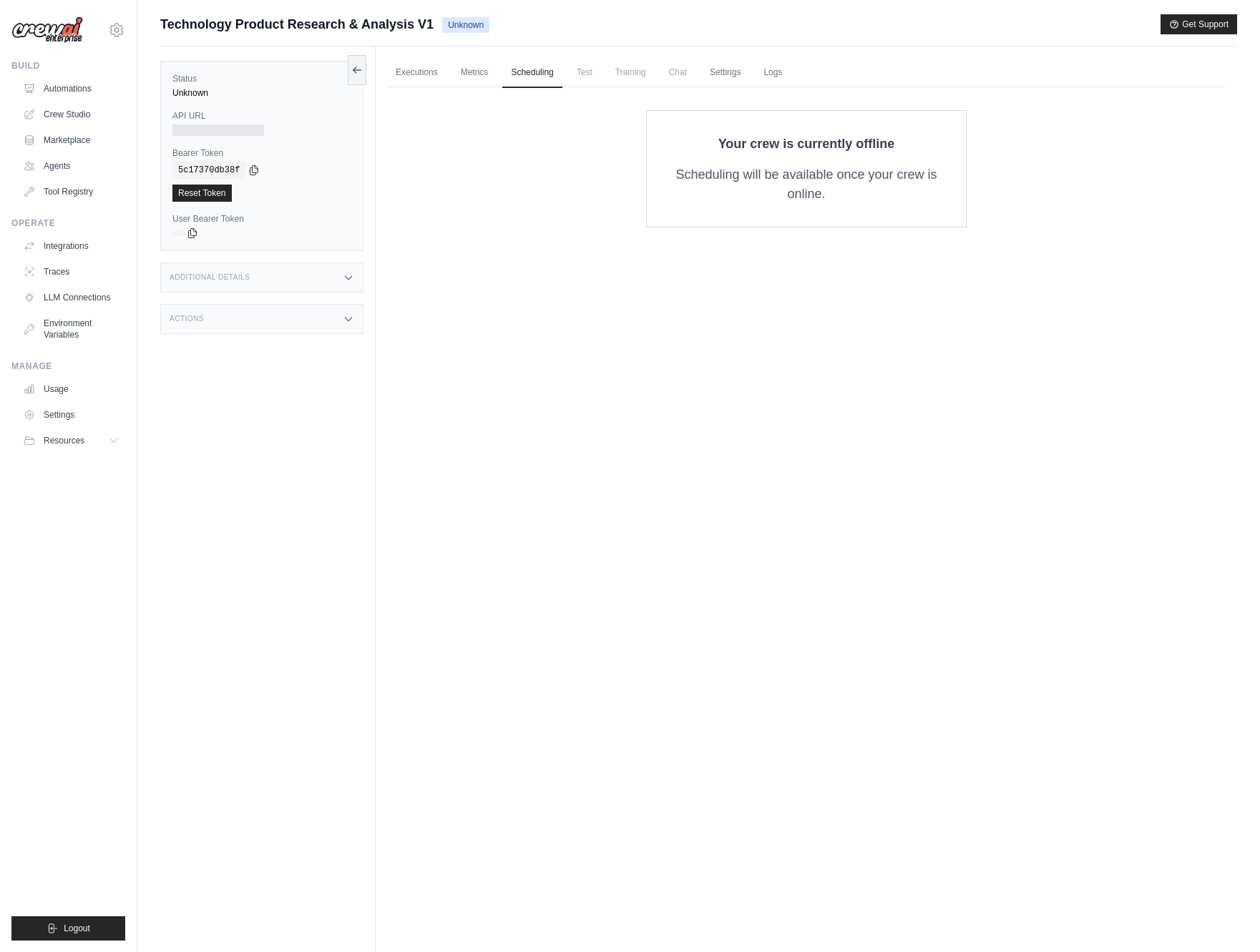
drag, startPoint x: 559, startPoint y: 265, endPoint x: 675, endPoint y: 189, distance: 138.7
click at [562, 263] on div "Executions Metrics Scheduling Test Training Chat Settings Logs 0 Running 0 Pend…" at bounding box center [806, 522] width 862 height 952
click at [401, 70] on link "Executions" at bounding box center [417, 73] width 59 height 30
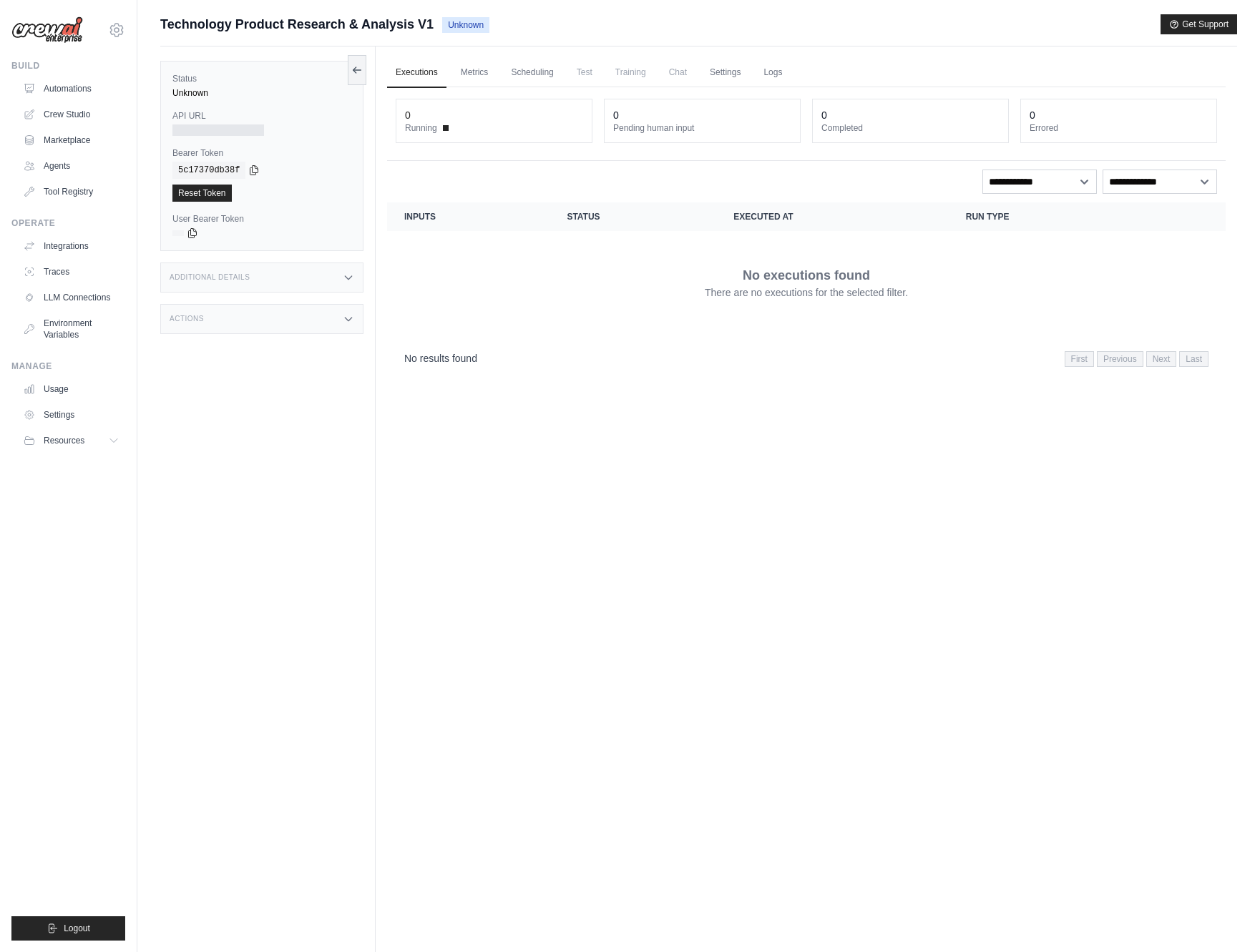
click at [792, 507] on div "Executions Metrics Scheduling Test Training Chat Settings Logs 0 Running 0 Pend…" at bounding box center [806, 522] width 862 height 952
click at [355, 460] on div "Status Unknown API URL Bearer Token copied 5c17370db38f Reset Token User Bearer…" at bounding box center [268, 522] width 215 height 952
click at [468, 71] on link "Metrics" at bounding box center [474, 73] width 45 height 30
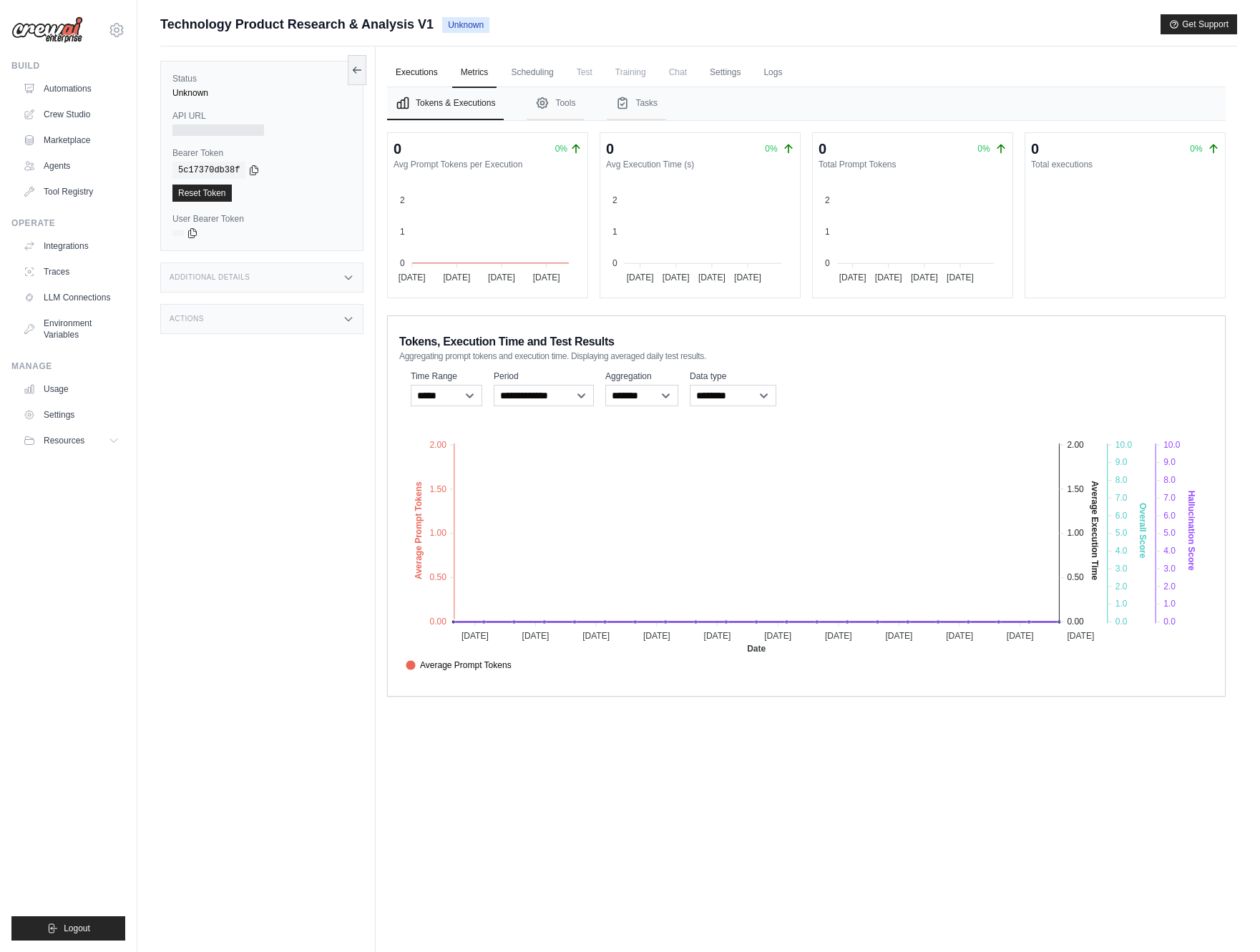
click at [429, 73] on link "Executions" at bounding box center [417, 73] width 59 height 30
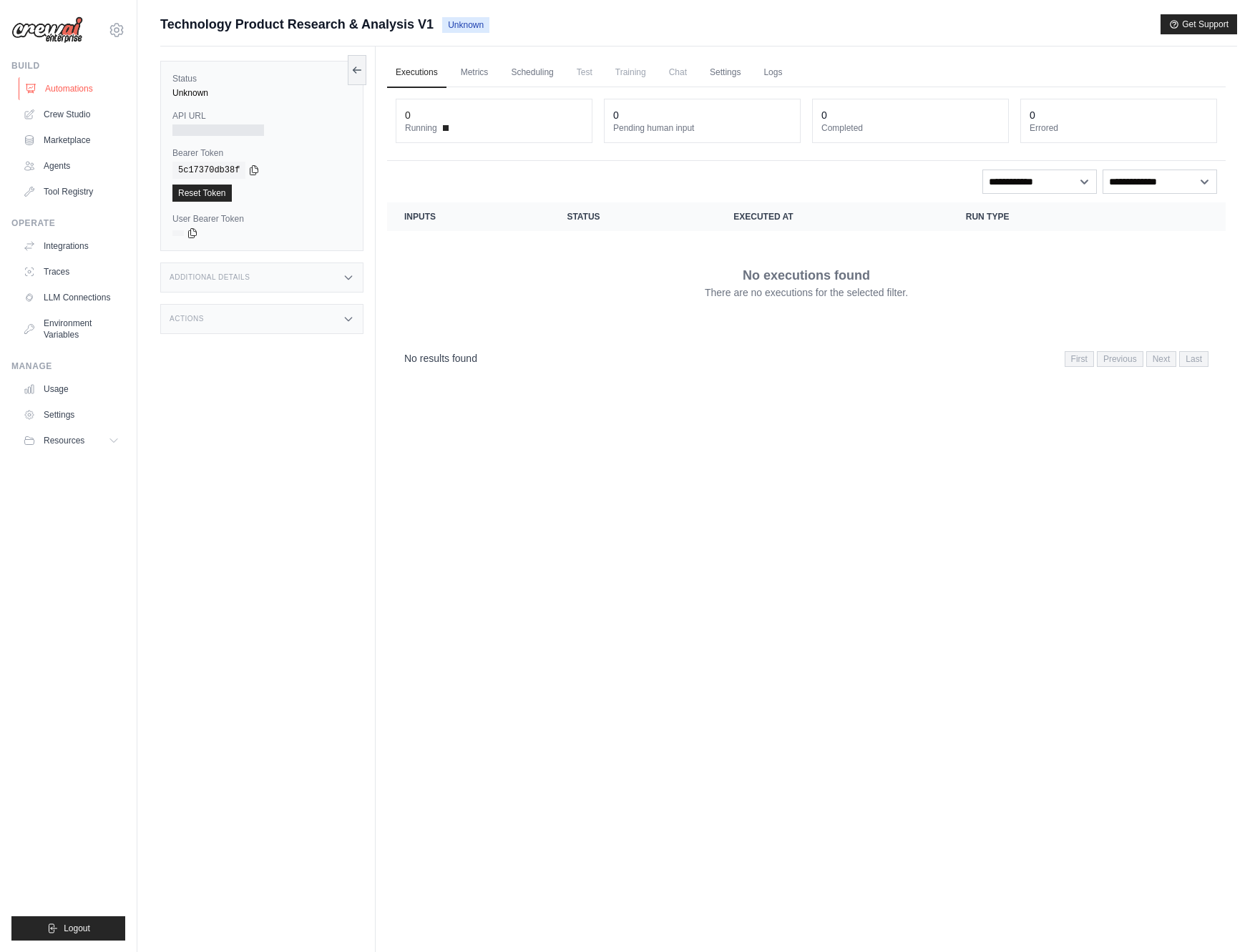
click at [88, 79] on link "Automations" at bounding box center [72, 89] width 108 height 23
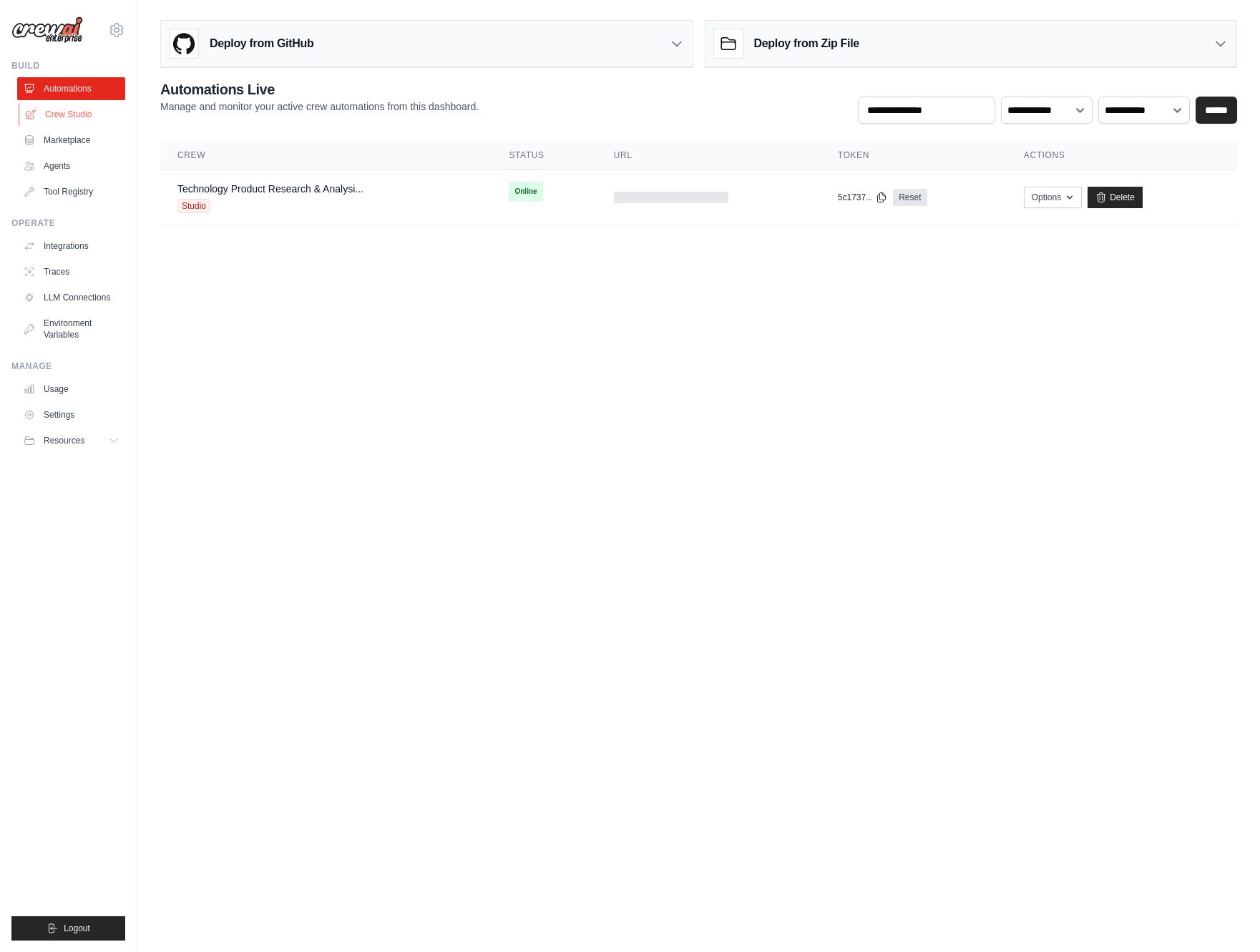
click at [88, 121] on link "Crew Studio" at bounding box center [72, 114] width 108 height 23
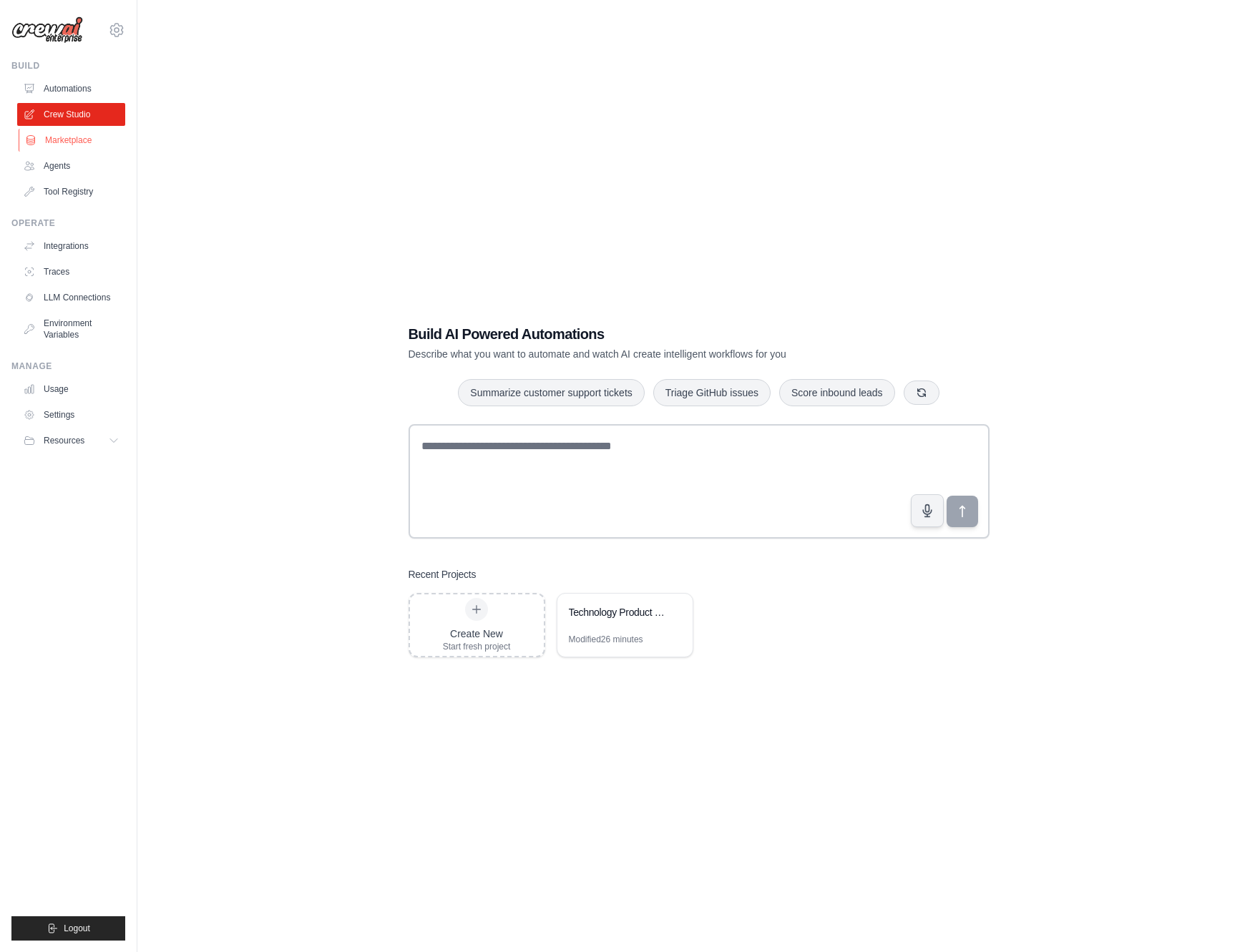
click at [84, 139] on link "Marketplace" at bounding box center [72, 140] width 108 height 23
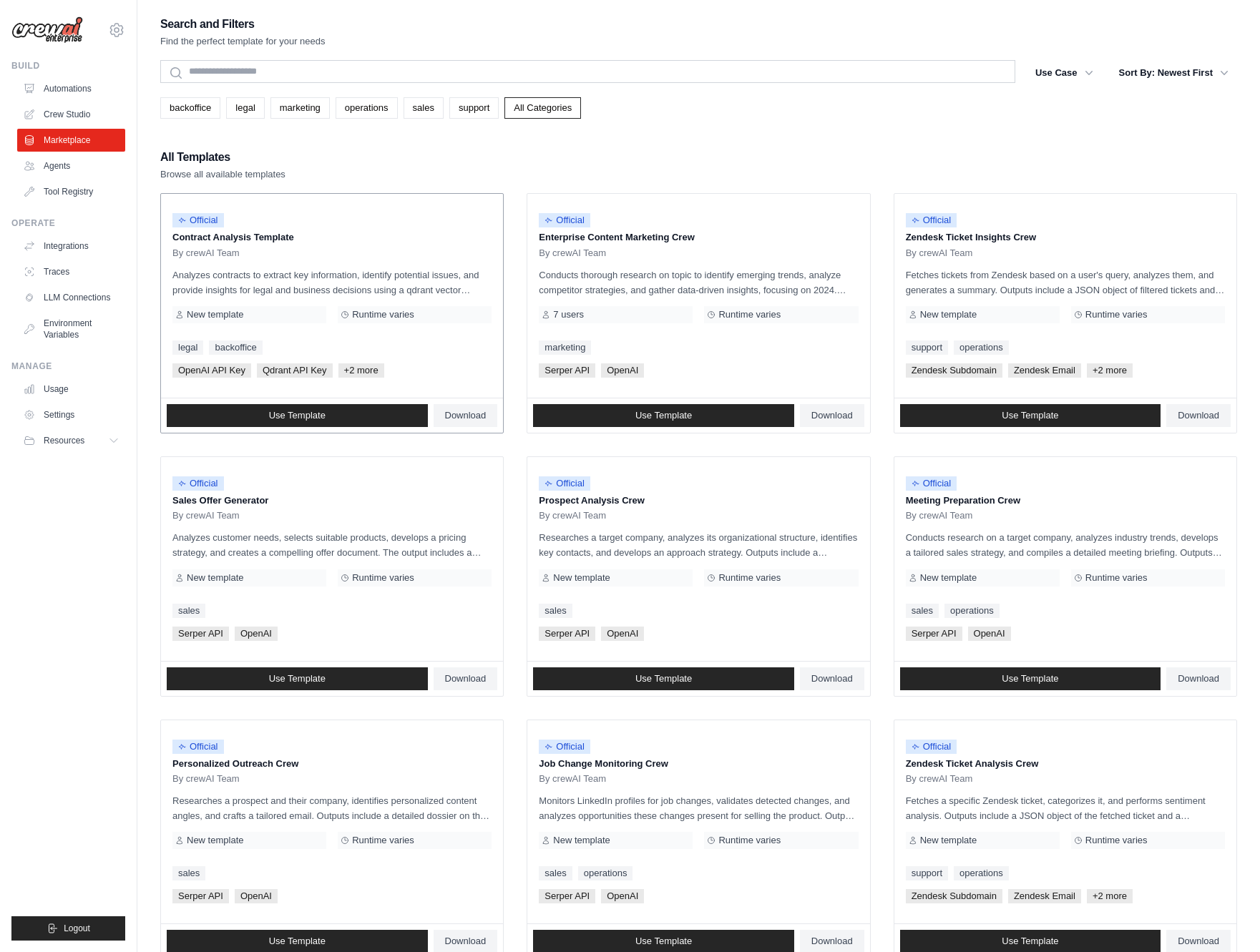
scroll to position [374, 0]
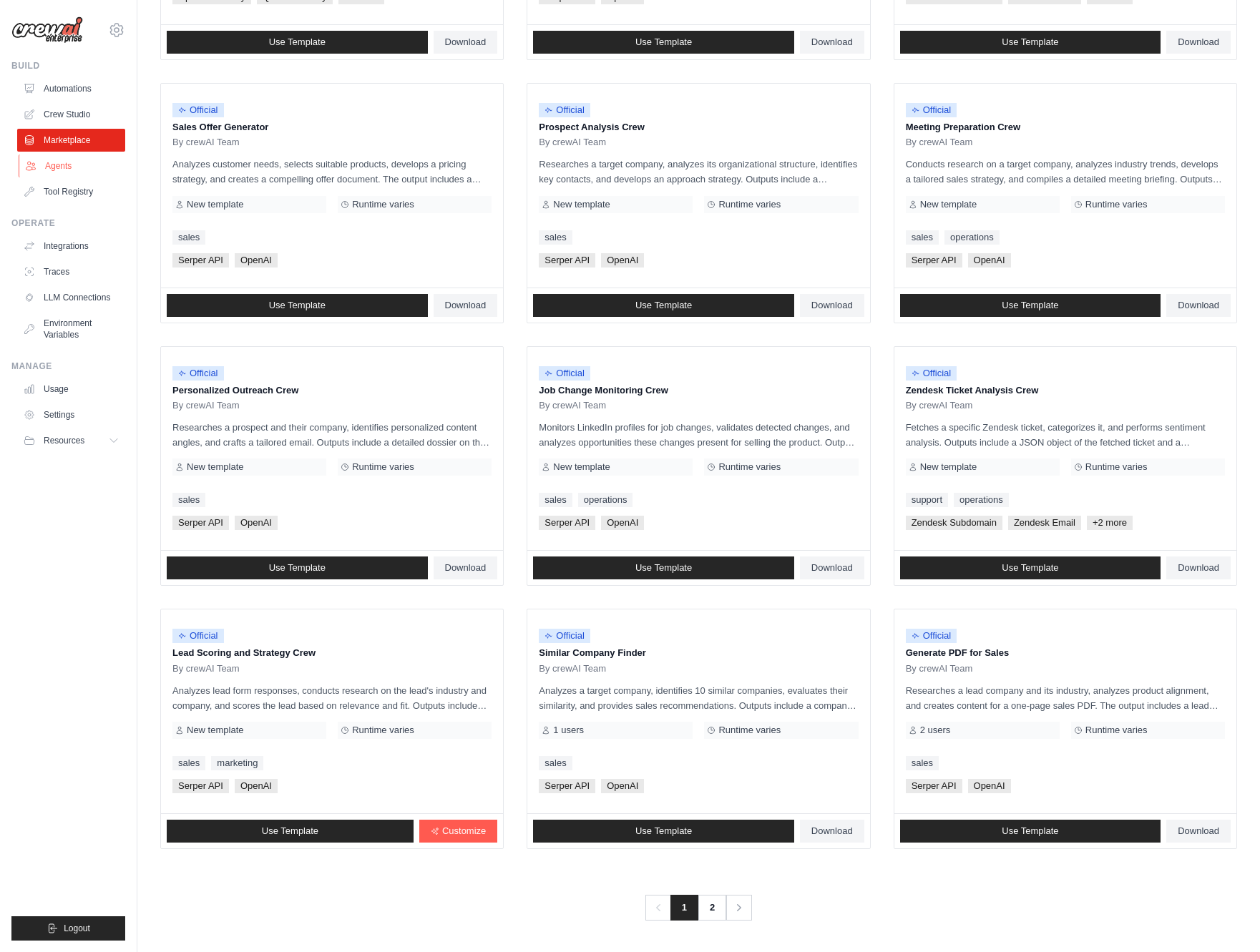
click at [62, 163] on link "Agents" at bounding box center [72, 166] width 108 height 23
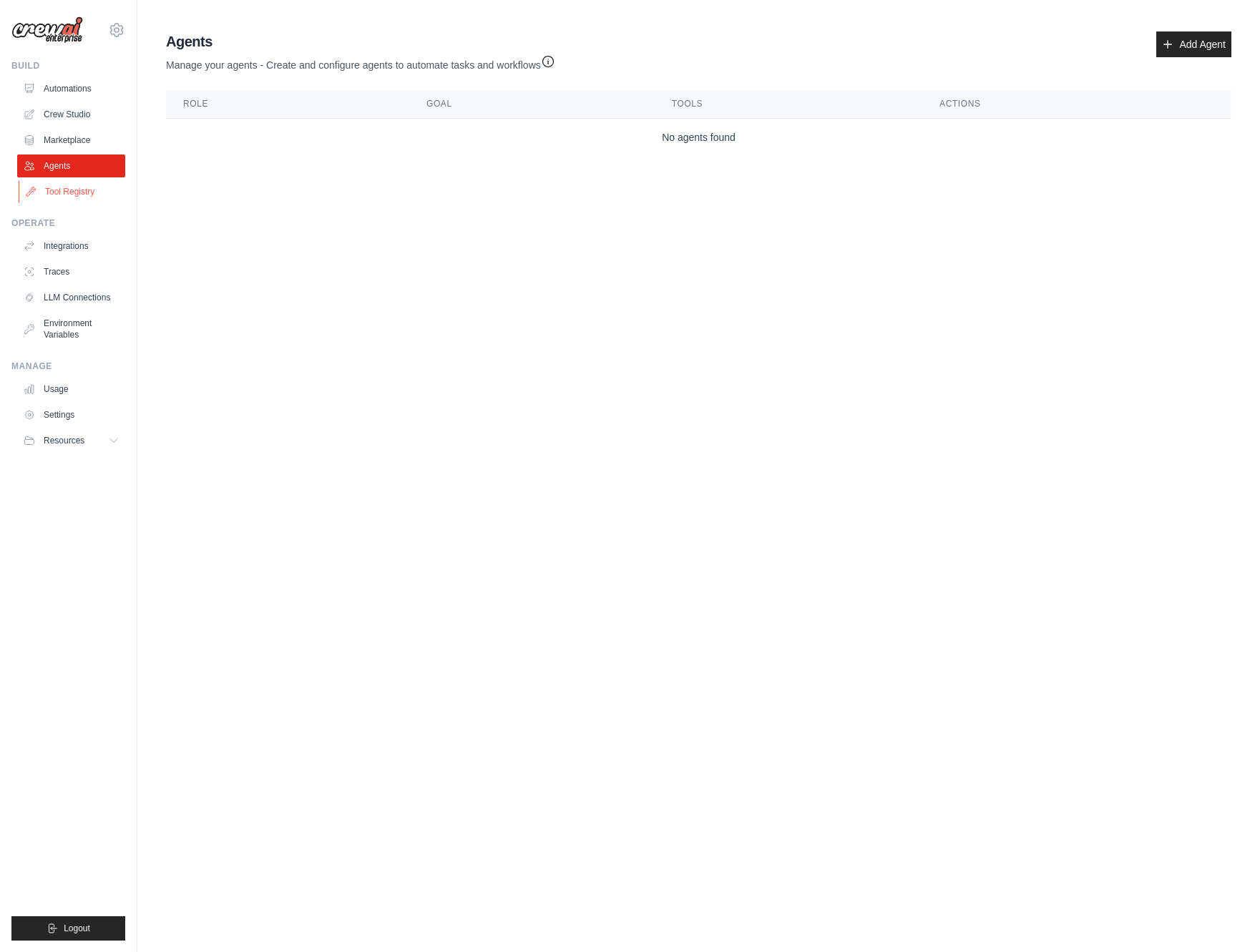
click at [79, 199] on link "Tool Registry" at bounding box center [72, 192] width 108 height 23
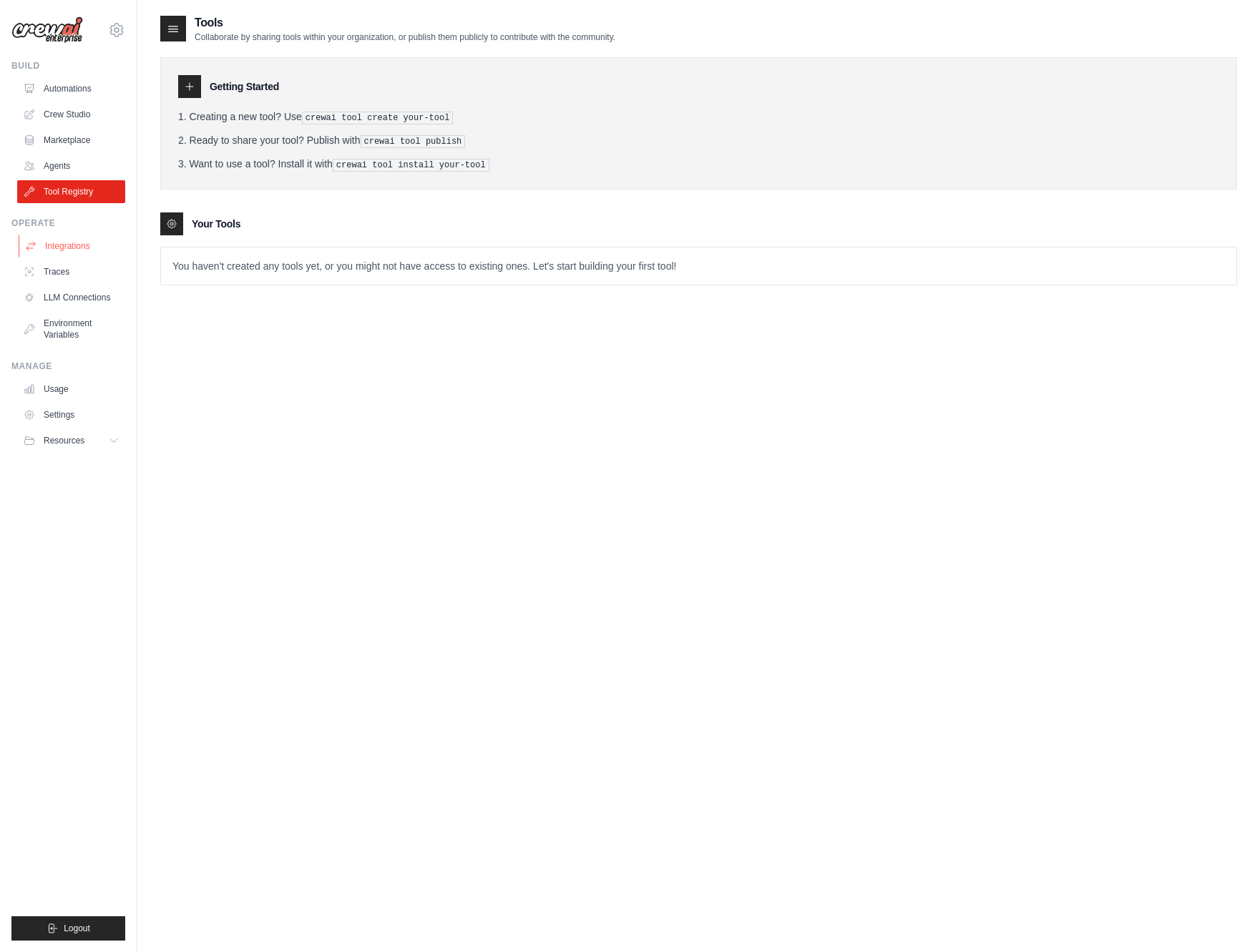
click at [80, 249] on link "Integrations" at bounding box center [72, 246] width 108 height 23
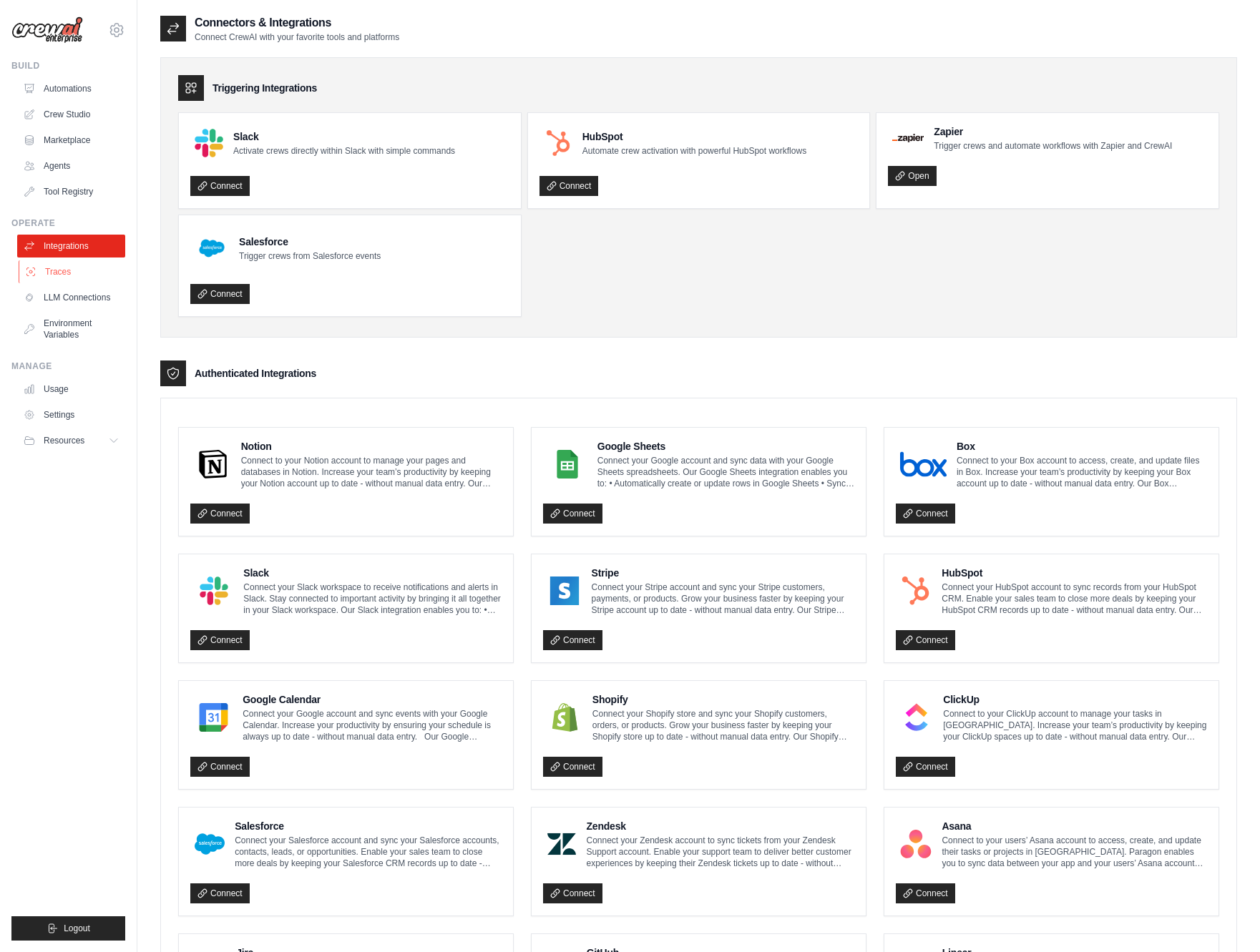
click at [53, 275] on link "Traces" at bounding box center [72, 272] width 108 height 23
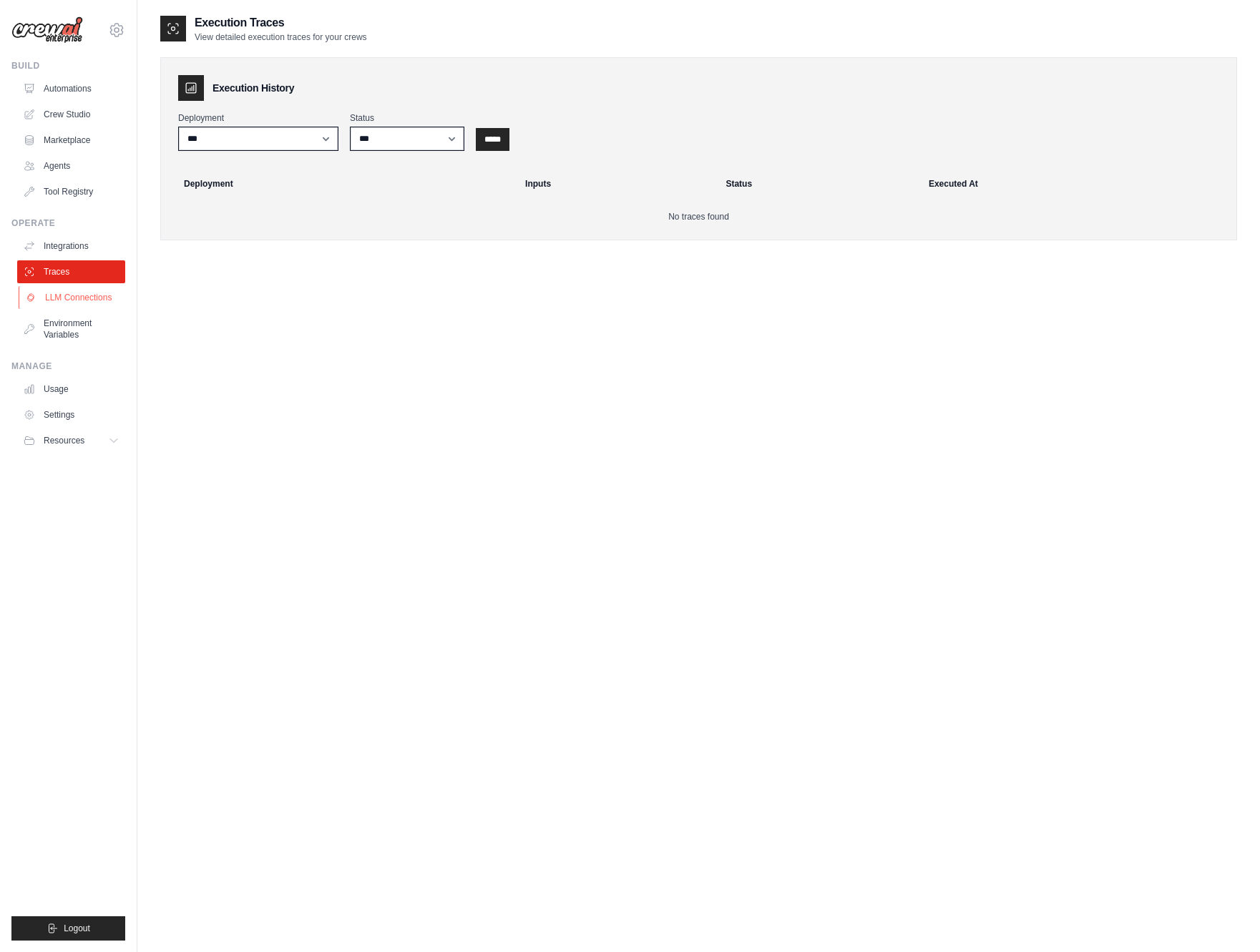
click at [73, 288] on link "LLM Connections" at bounding box center [72, 297] width 108 height 23
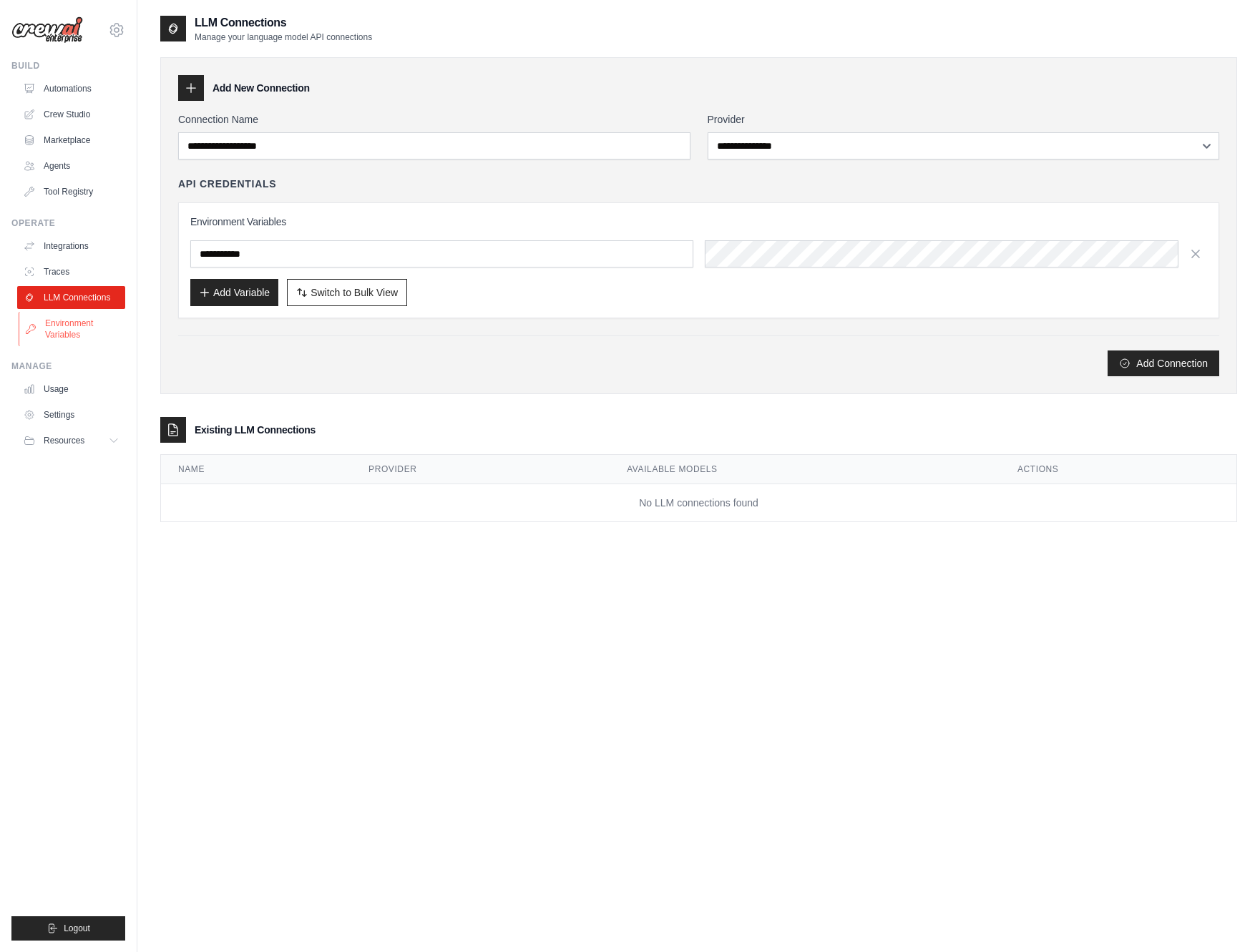
click at [89, 335] on link "Environment Variables" at bounding box center [72, 329] width 108 height 34
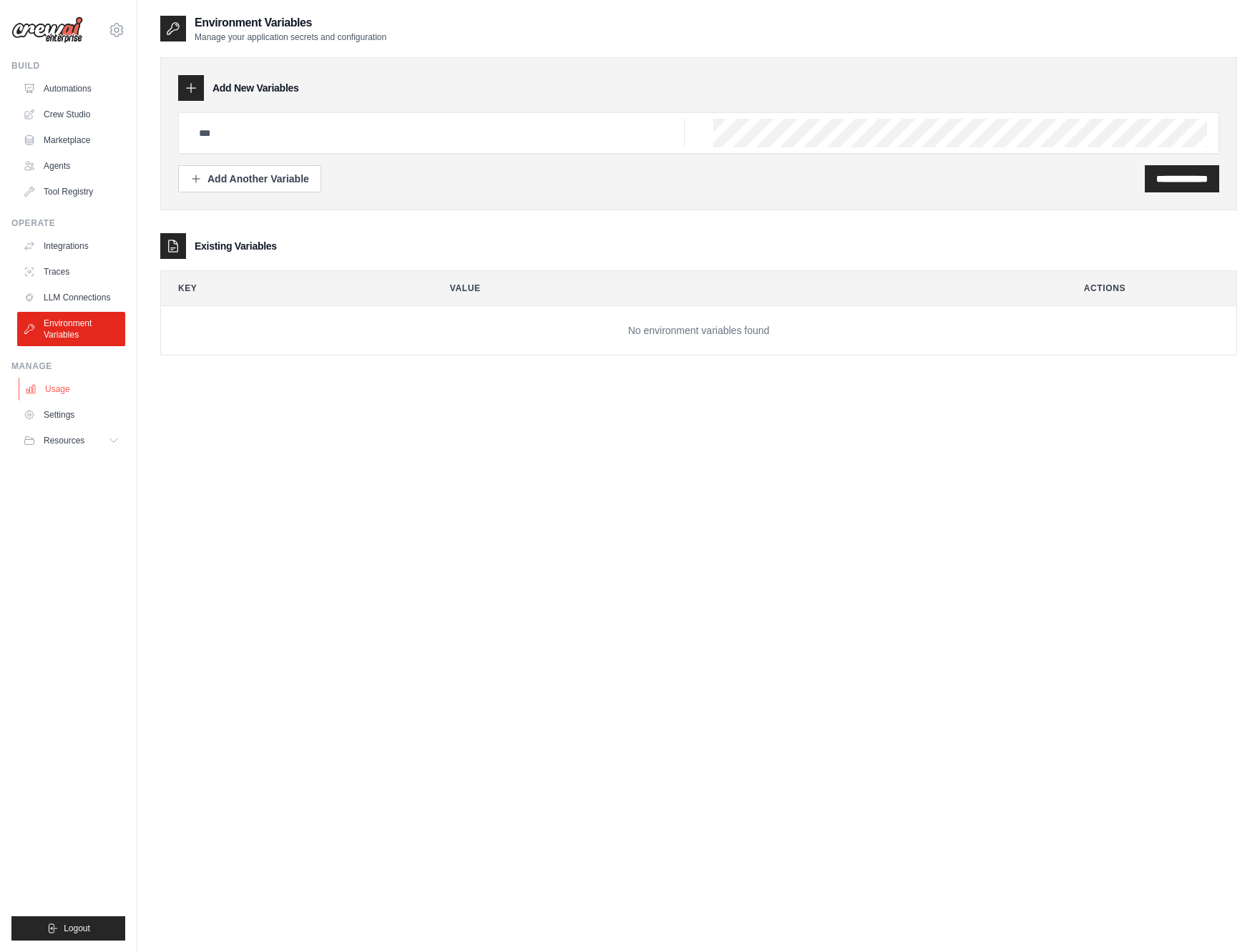
click at [90, 388] on link "Usage" at bounding box center [72, 389] width 108 height 23
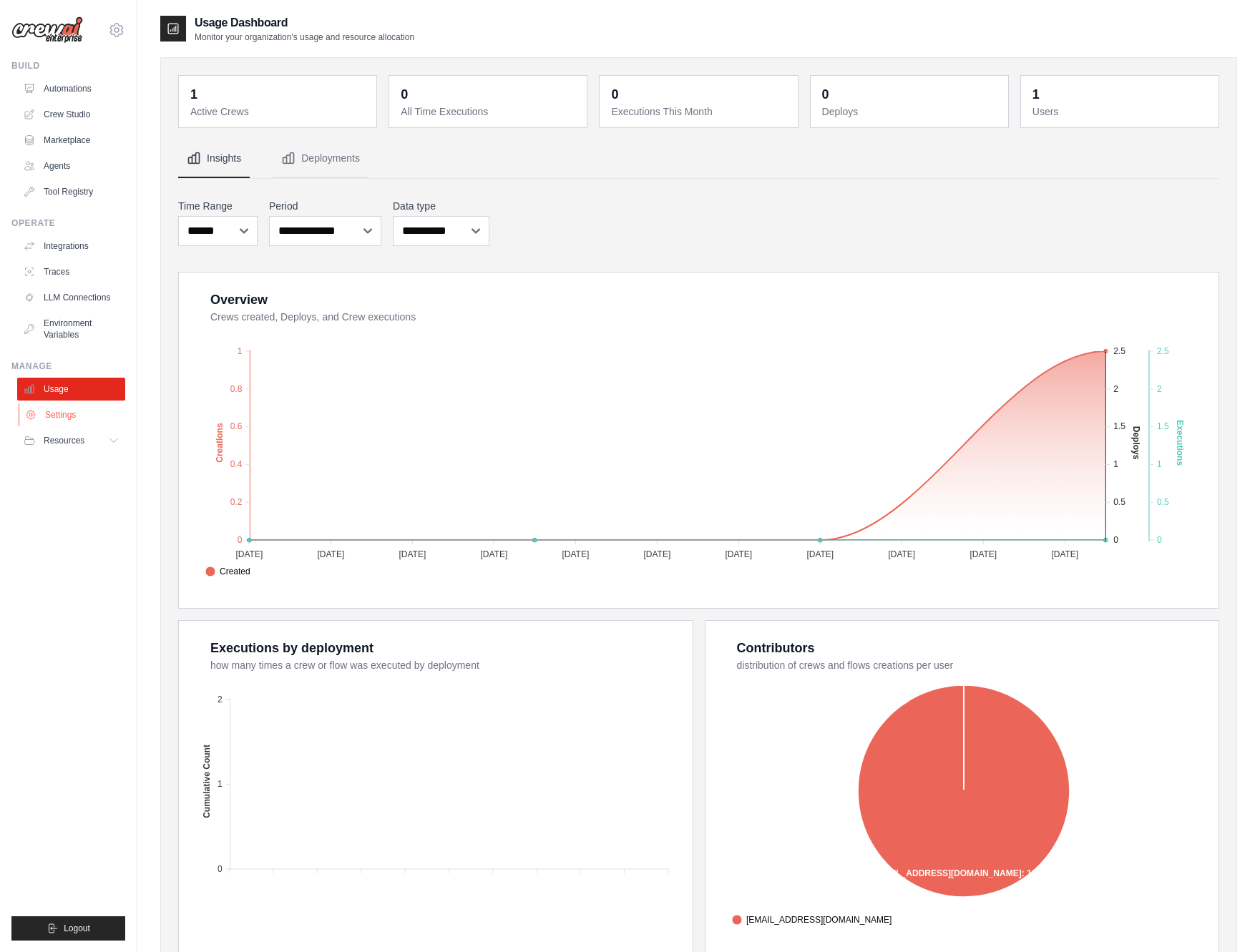
click at [65, 415] on link "Settings" at bounding box center [72, 415] width 108 height 23
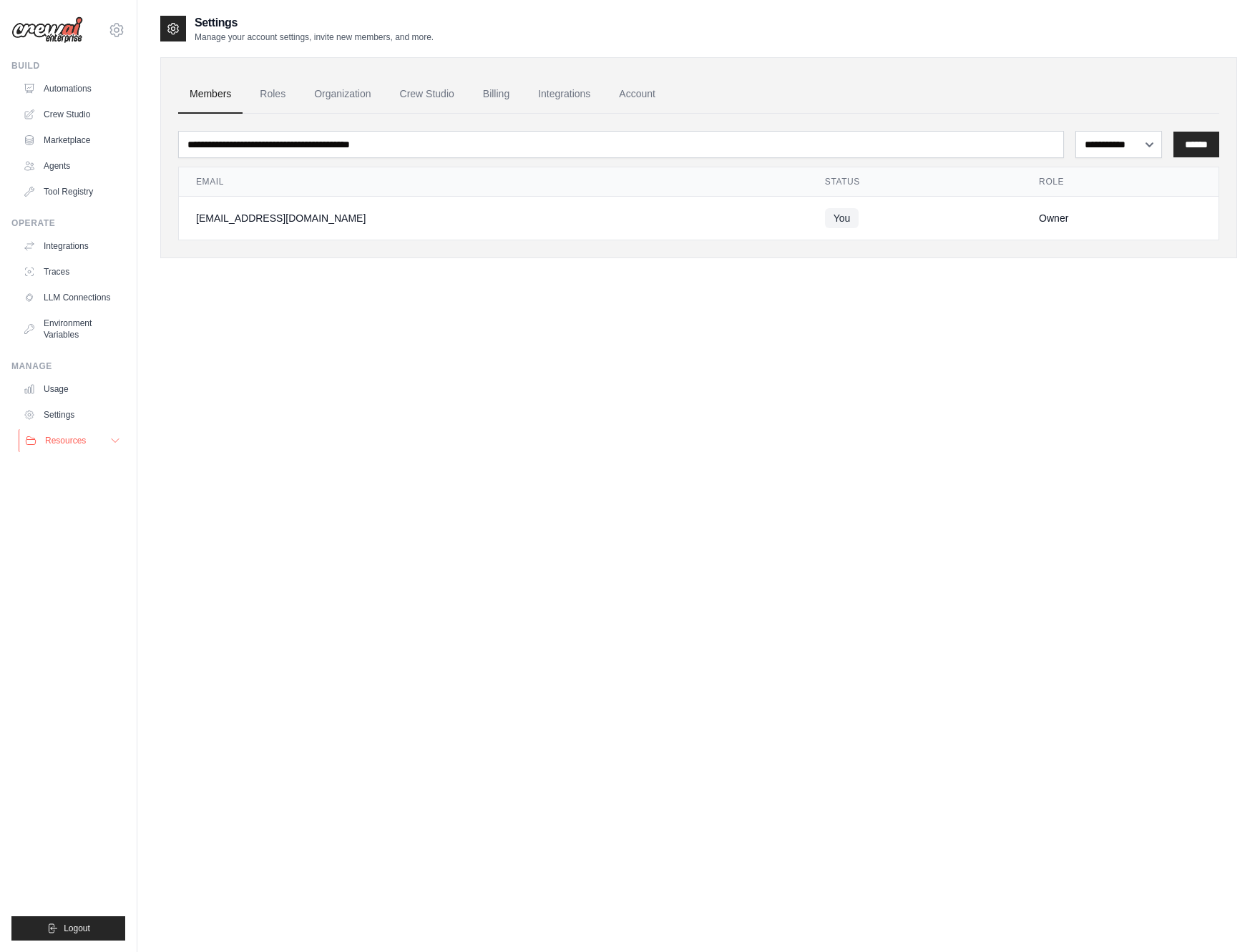
click at [56, 437] on span "Resources" at bounding box center [65, 440] width 41 height 11
click at [881, 589] on div "**********" at bounding box center [699, 490] width 1077 height 952
click at [629, 96] on link "Account" at bounding box center [637, 94] width 59 height 39
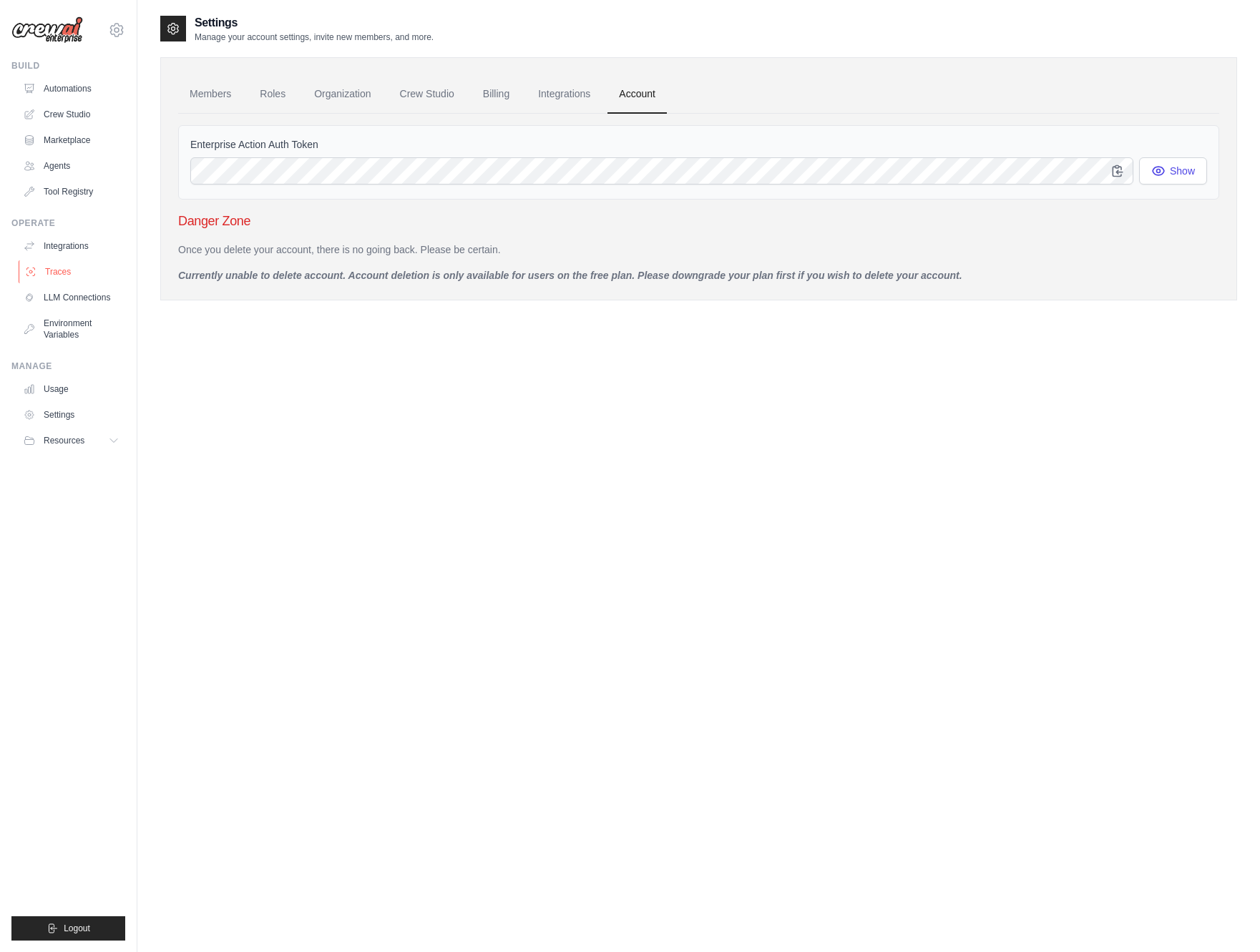
click at [42, 268] on link "Traces" at bounding box center [72, 272] width 108 height 23
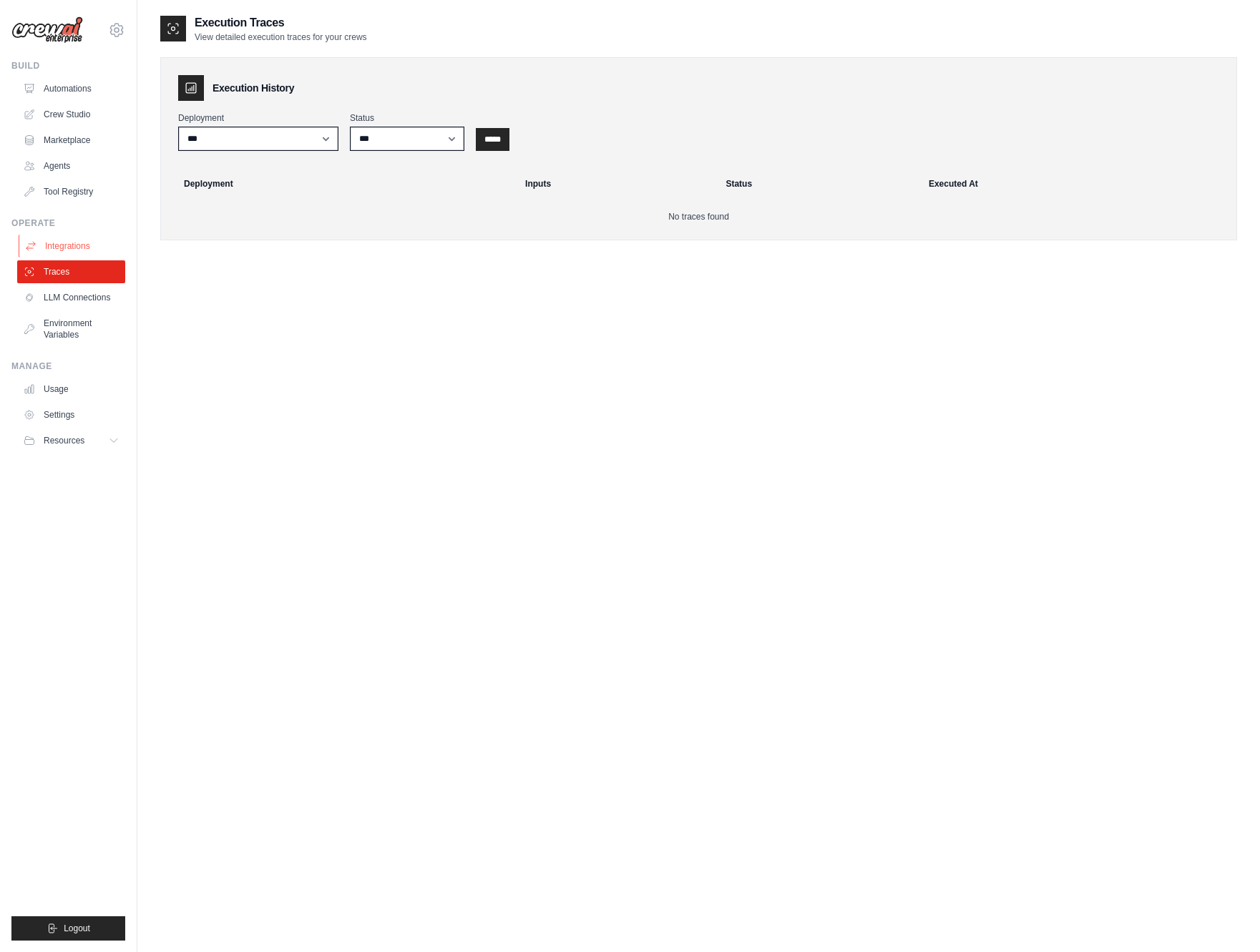
click at [70, 251] on link "Integrations" at bounding box center [72, 246] width 108 height 23
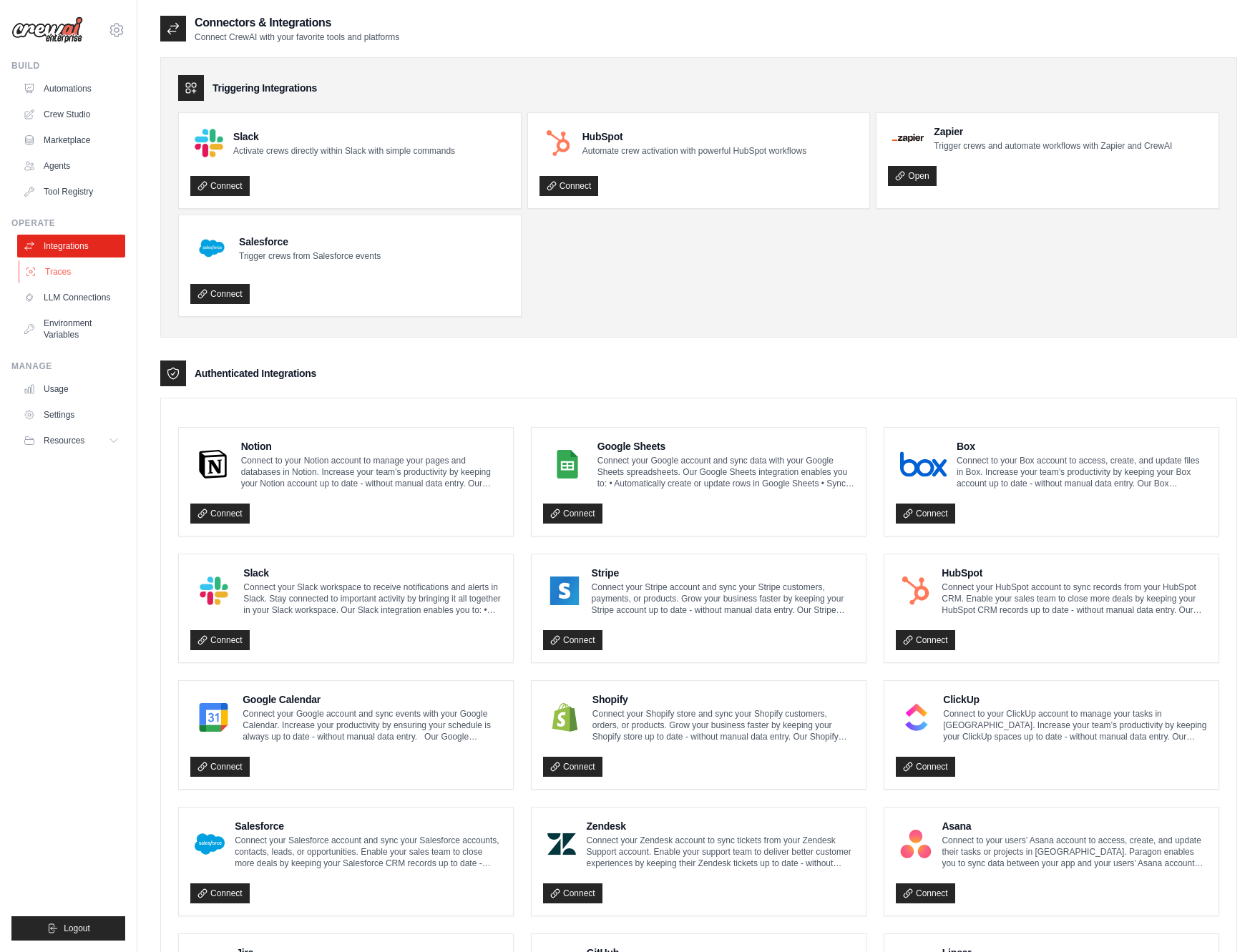
click at [60, 268] on link "Traces" at bounding box center [72, 272] width 108 height 23
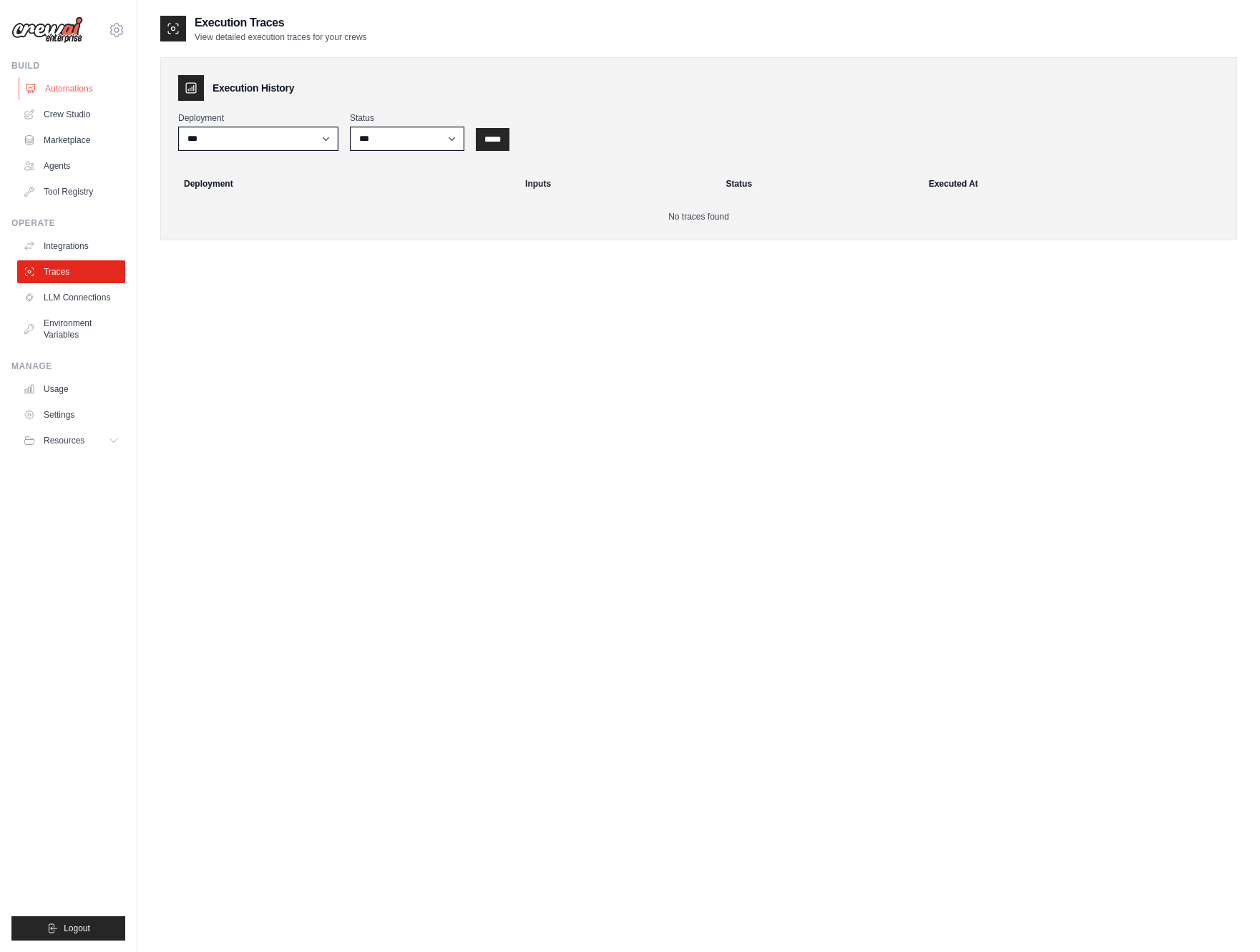
click at [82, 93] on link "Automations" at bounding box center [72, 89] width 108 height 23
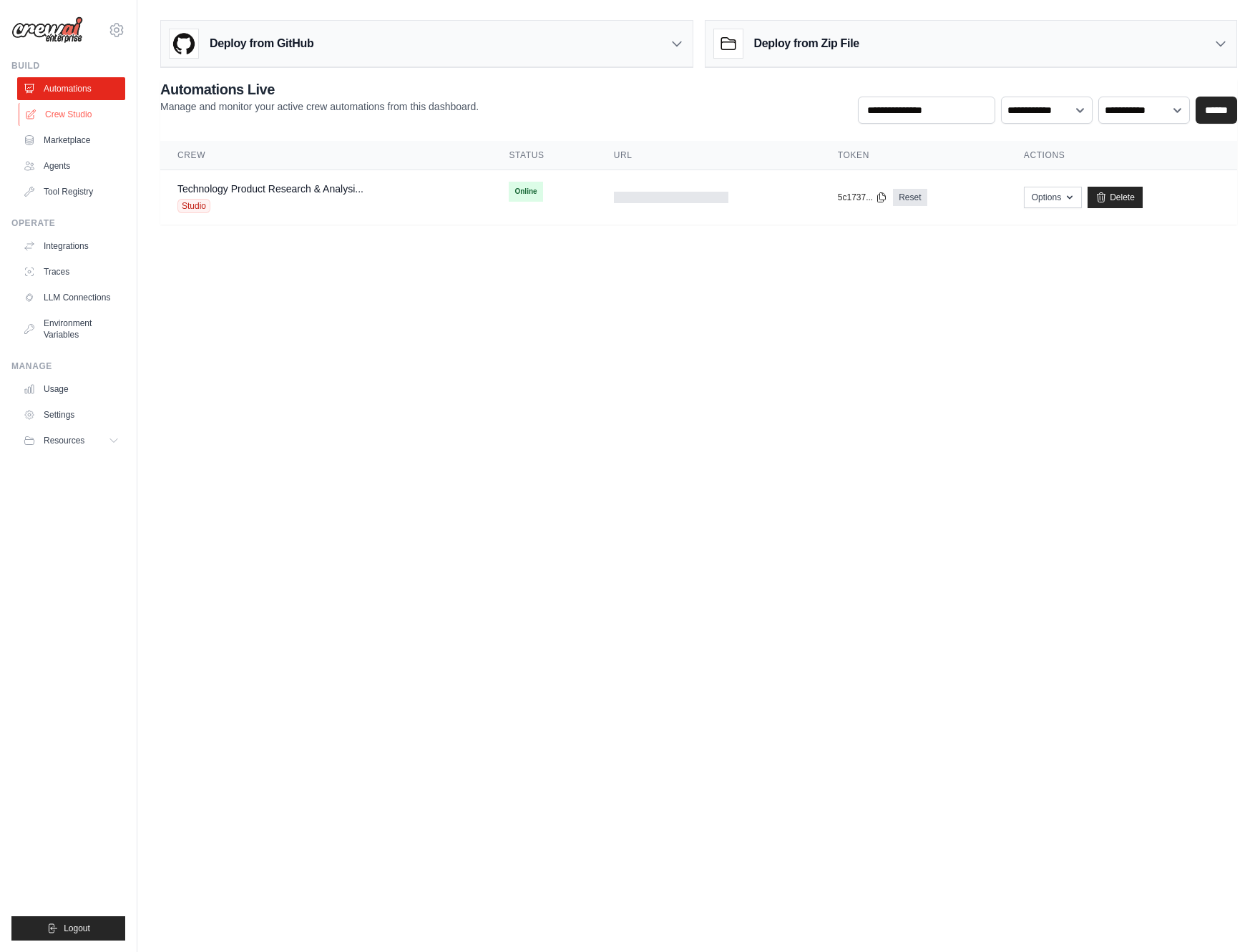
click at [74, 113] on link "Crew Studio" at bounding box center [72, 114] width 108 height 23
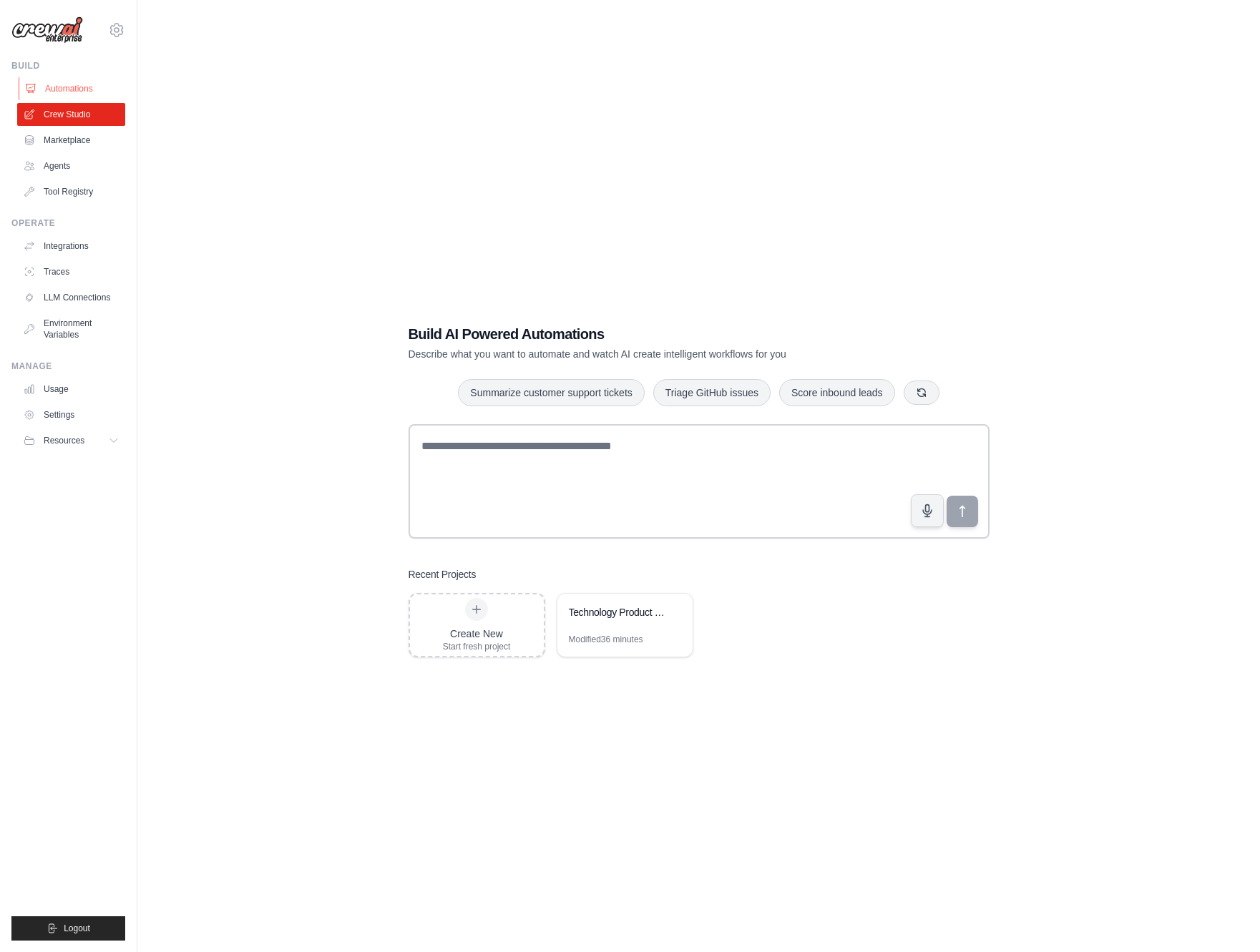
click at [73, 89] on link "Automations" at bounding box center [72, 89] width 108 height 23
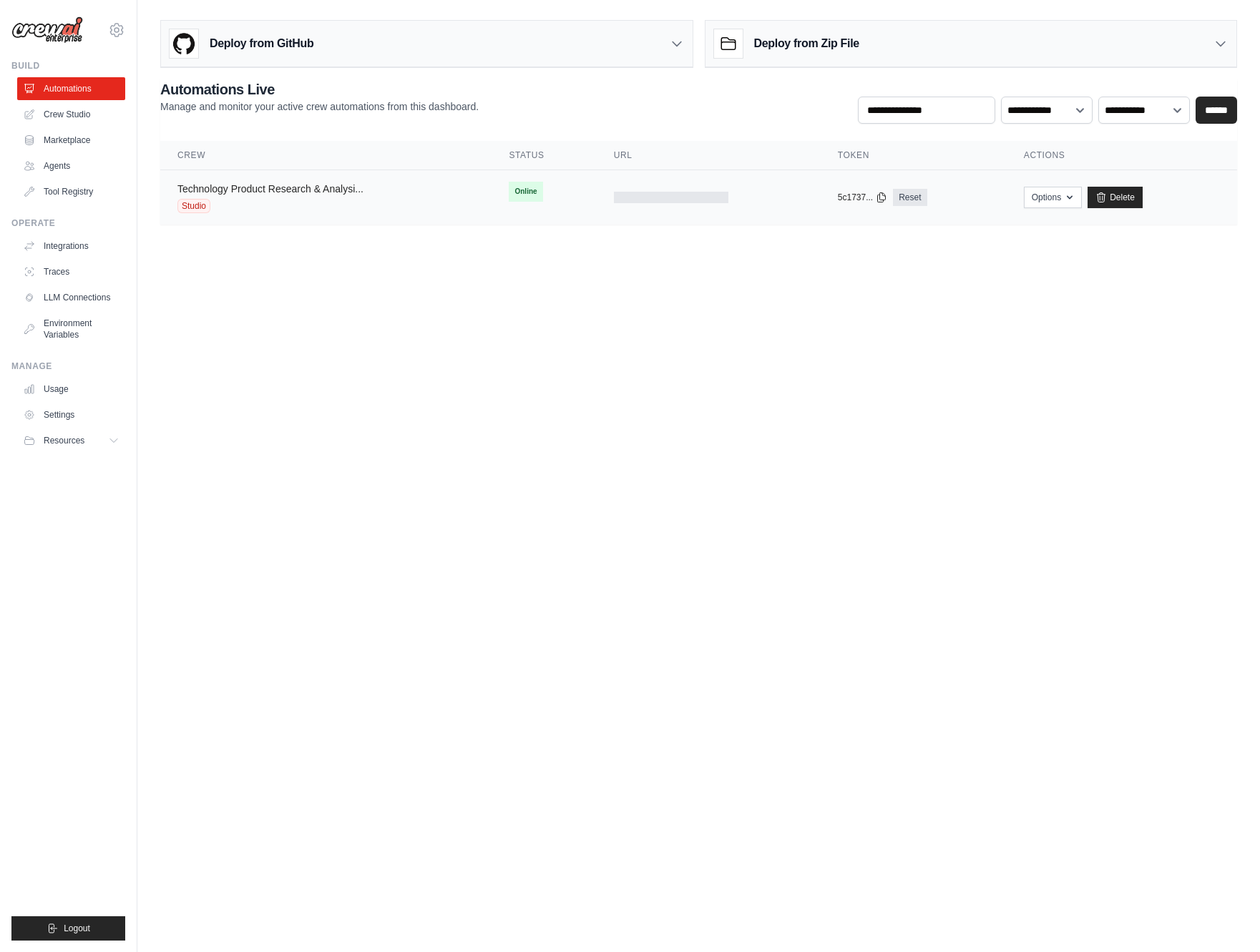
click at [332, 192] on link "Technology Product Research & Analysi..." at bounding box center [270, 189] width 186 height 11
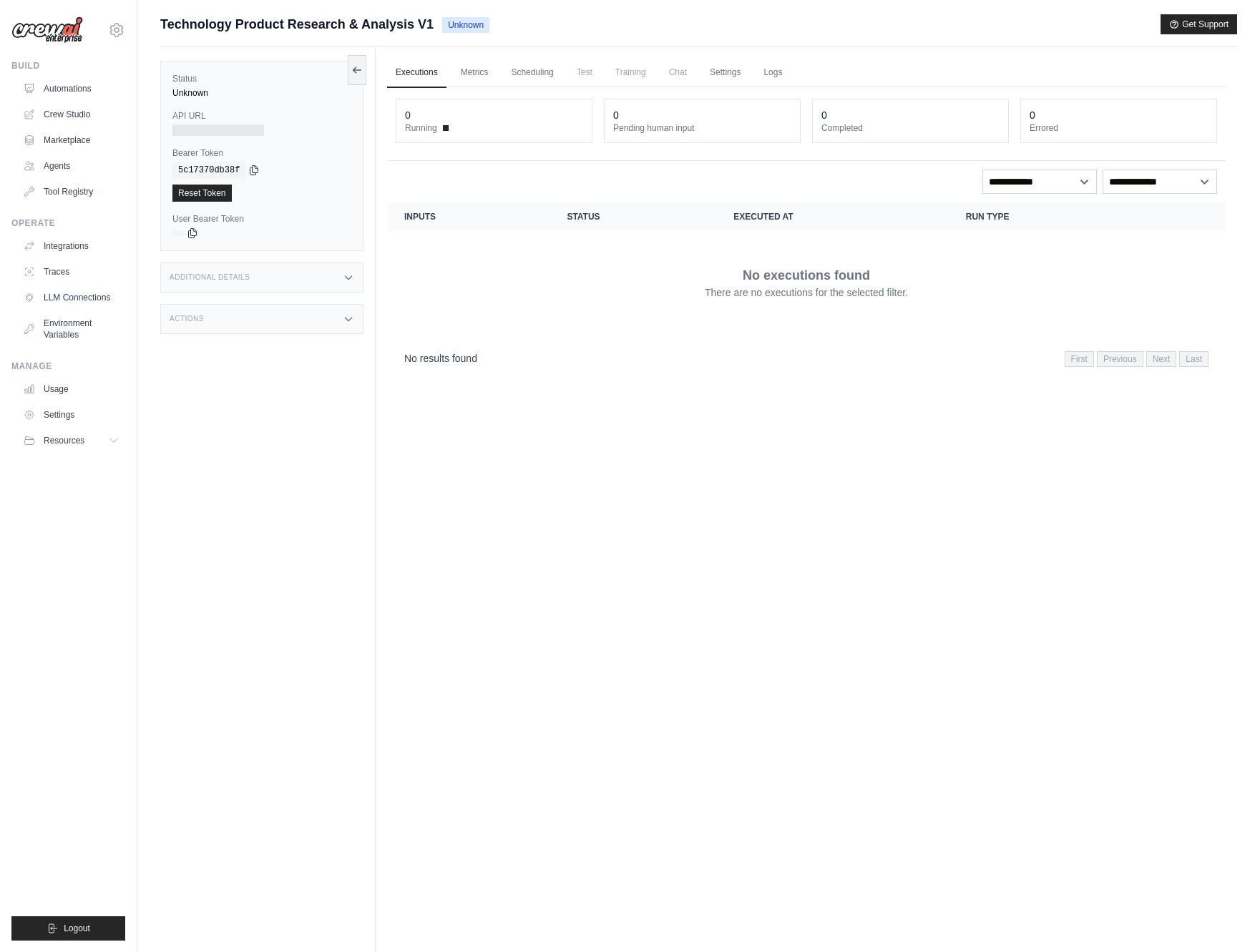
drag, startPoint x: 660, startPoint y: 417, endPoint x: 641, endPoint y: 383, distance: 38.9
click at [659, 416] on div "Executions Metrics Scheduling Test Training Chat Settings Logs 0 Running 0 Pend…" at bounding box center [806, 522] width 862 height 952
click at [483, 76] on link "Metrics" at bounding box center [474, 73] width 45 height 30
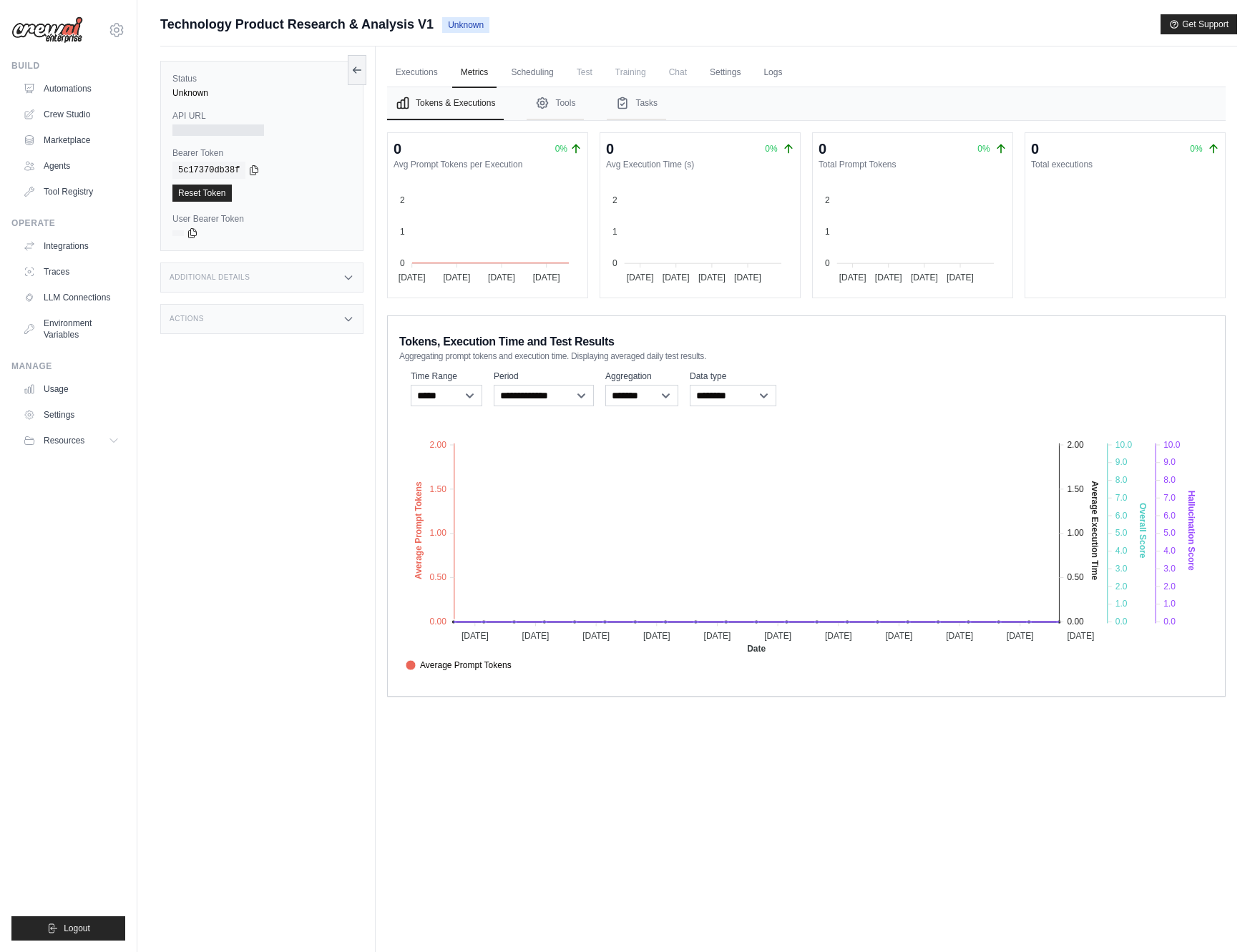
scroll to position [1, 0]
click at [542, 70] on link "Scheduling" at bounding box center [532, 72] width 59 height 30
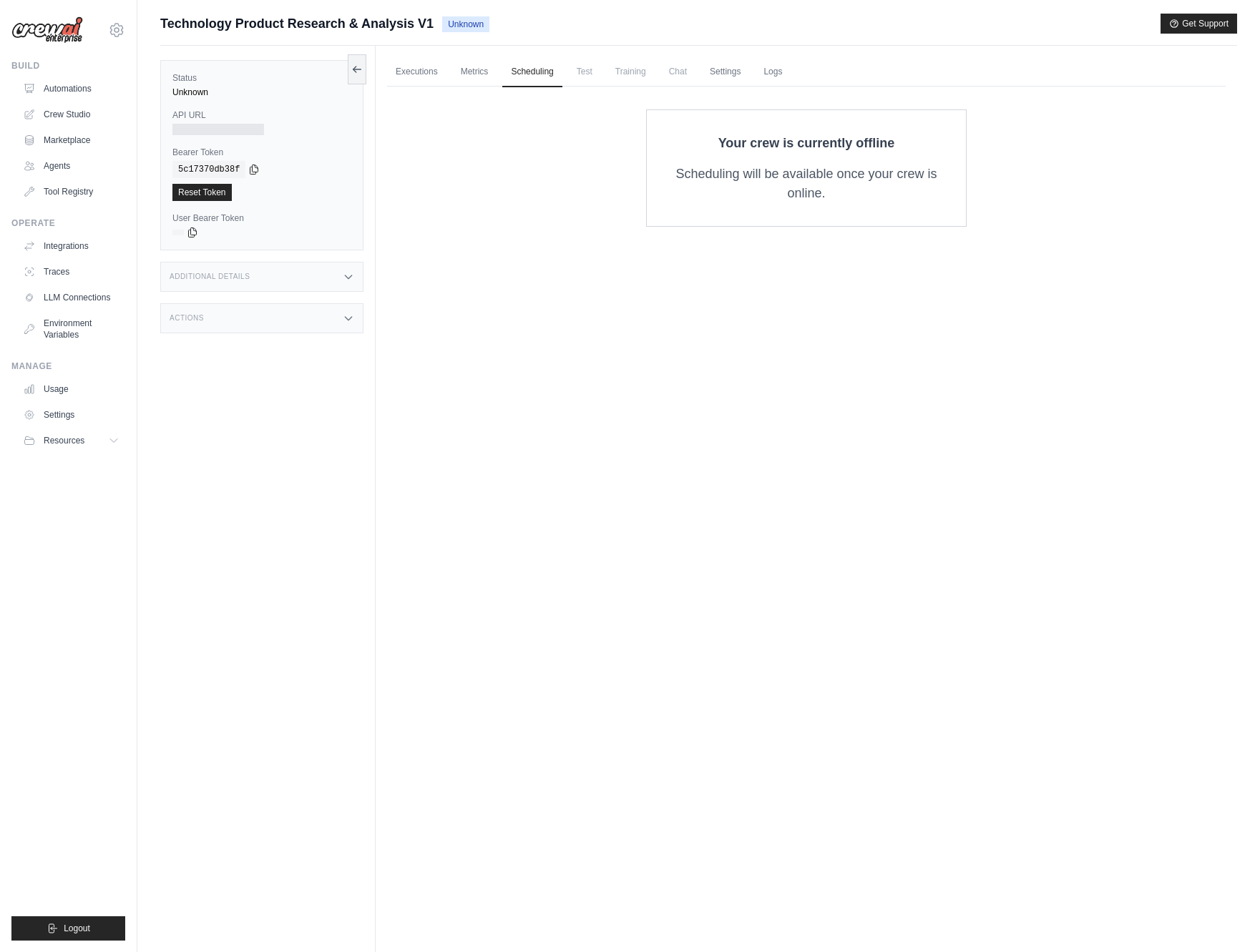
click at [589, 73] on span "Test" at bounding box center [584, 71] width 33 height 29
click at [733, 78] on link "Settings" at bounding box center [725, 72] width 48 height 30
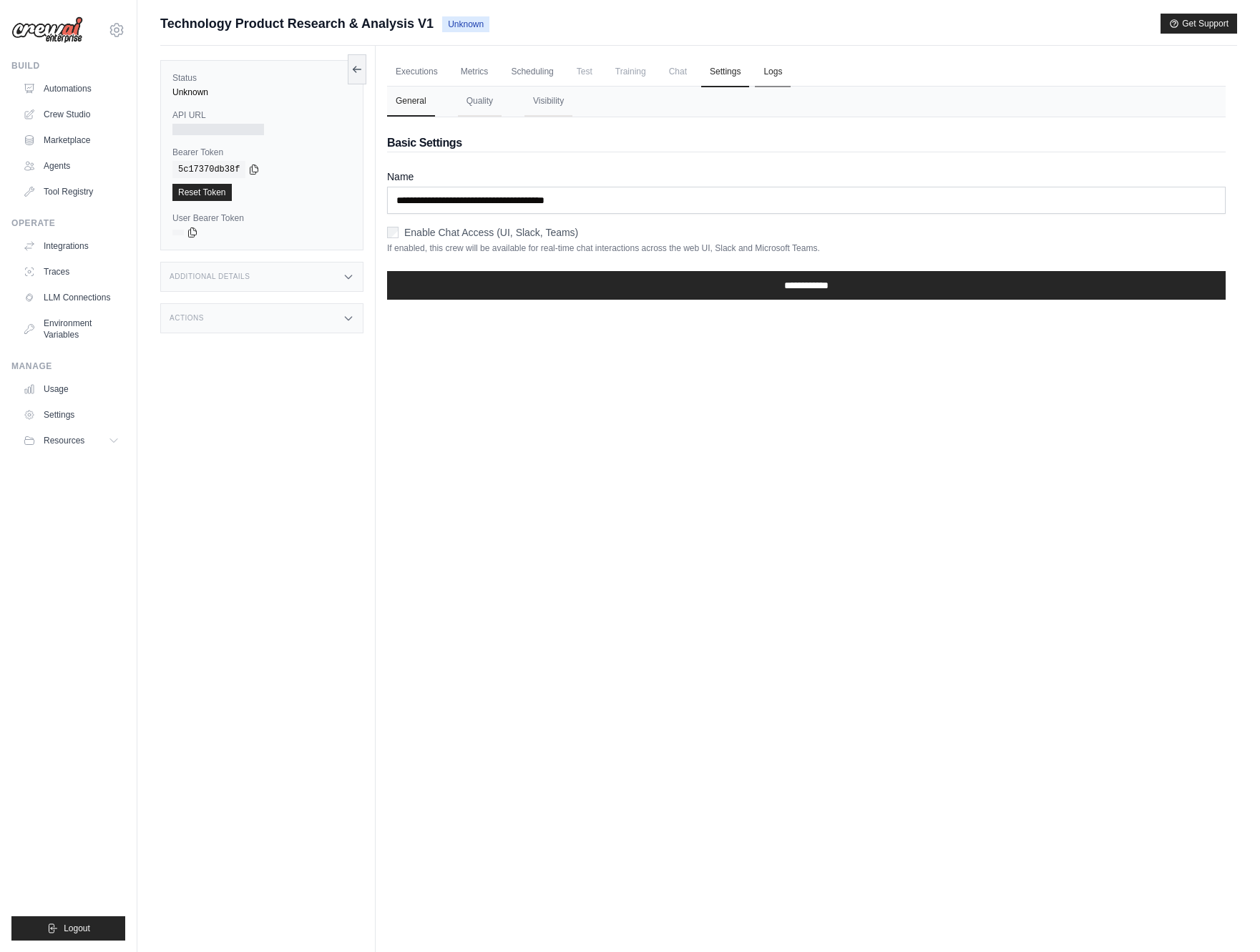
click at [782, 83] on link "Logs" at bounding box center [773, 72] width 36 height 30
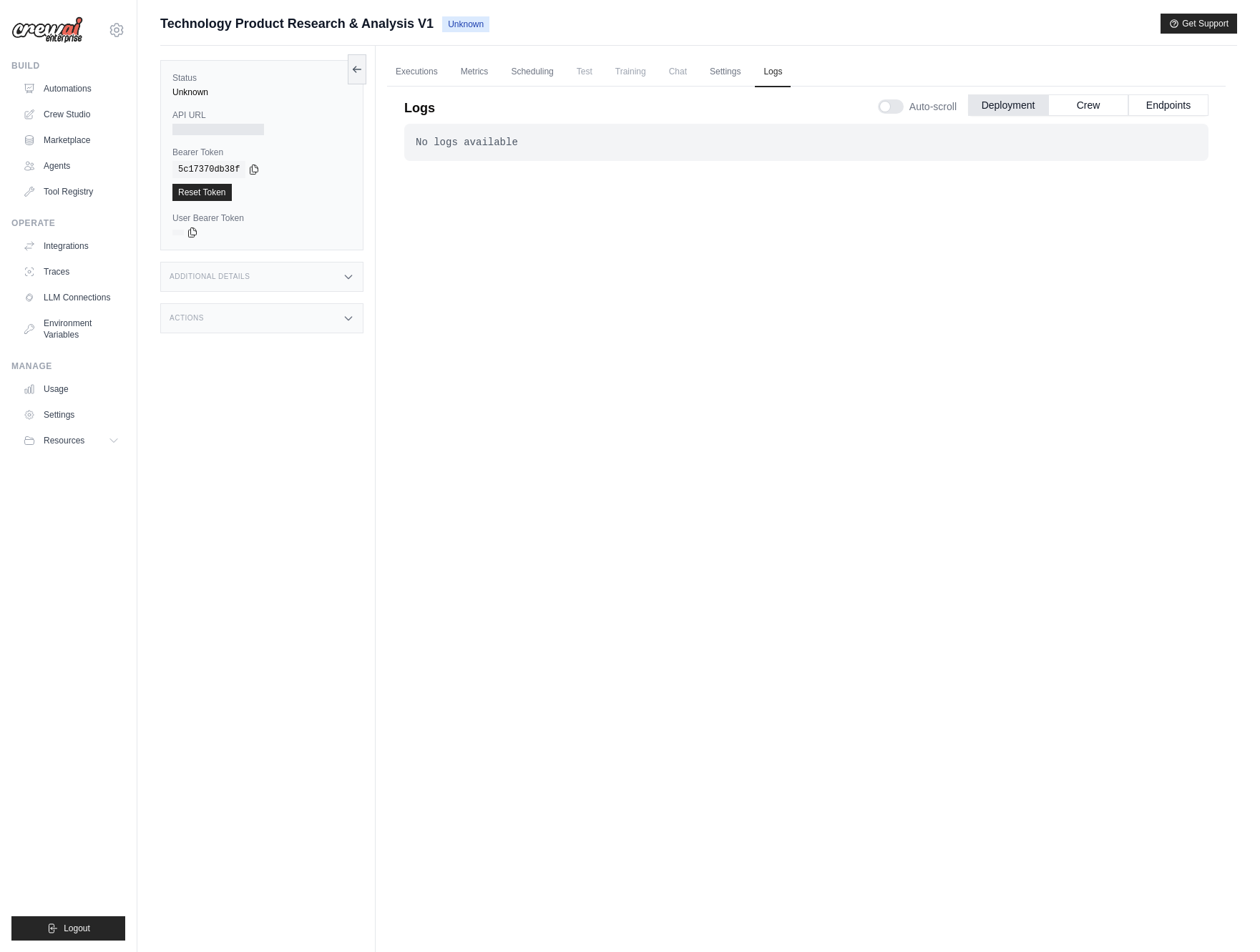
drag, startPoint x: 435, startPoint y: 76, endPoint x: 450, endPoint y: 76, distance: 15.0
click at [435, 76] on link "Executions" at bounding box center [417, 72] width 59 height 30
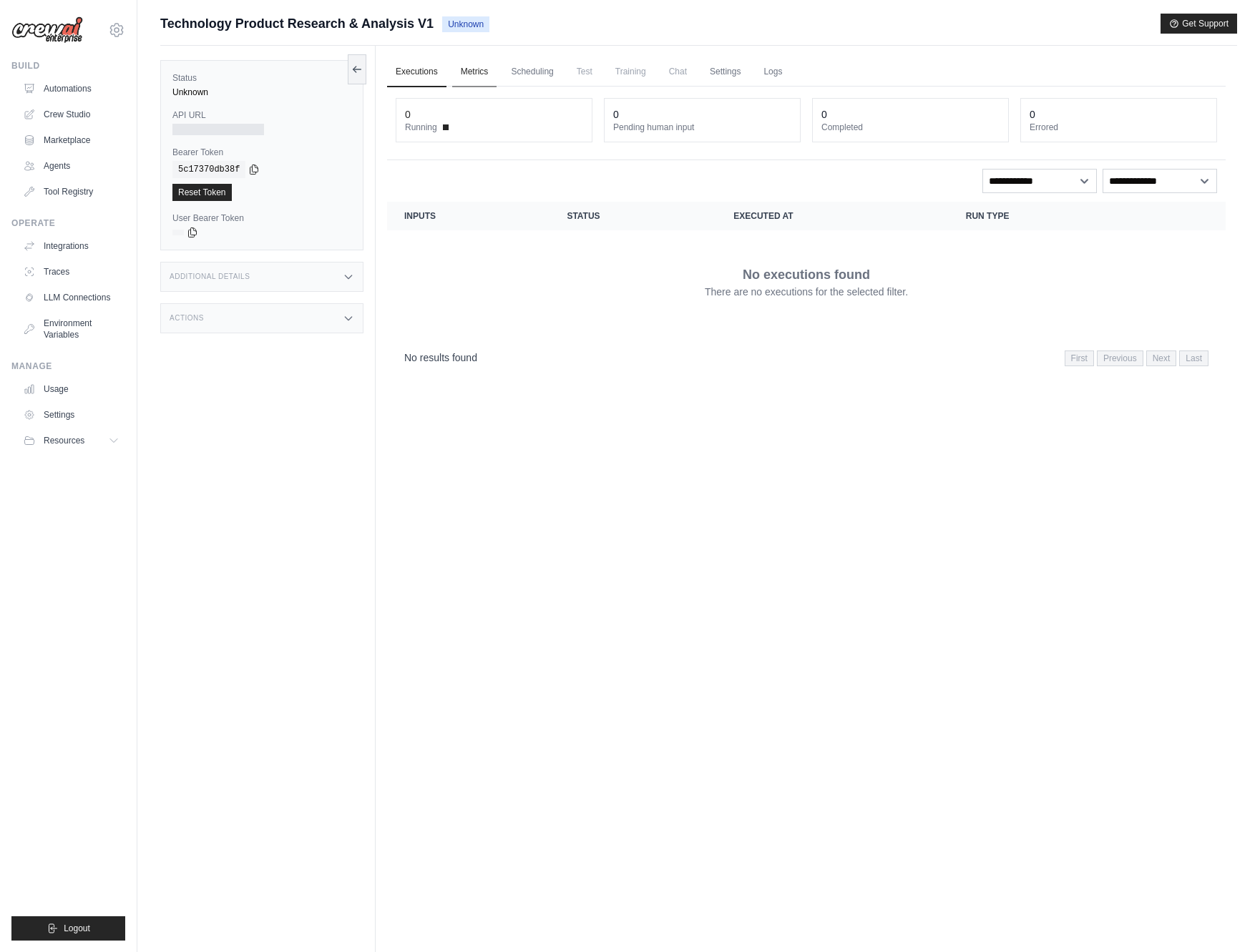
click at [478, 72] on link "Metrics" at bounding box center [474, 72] width 45 height 30
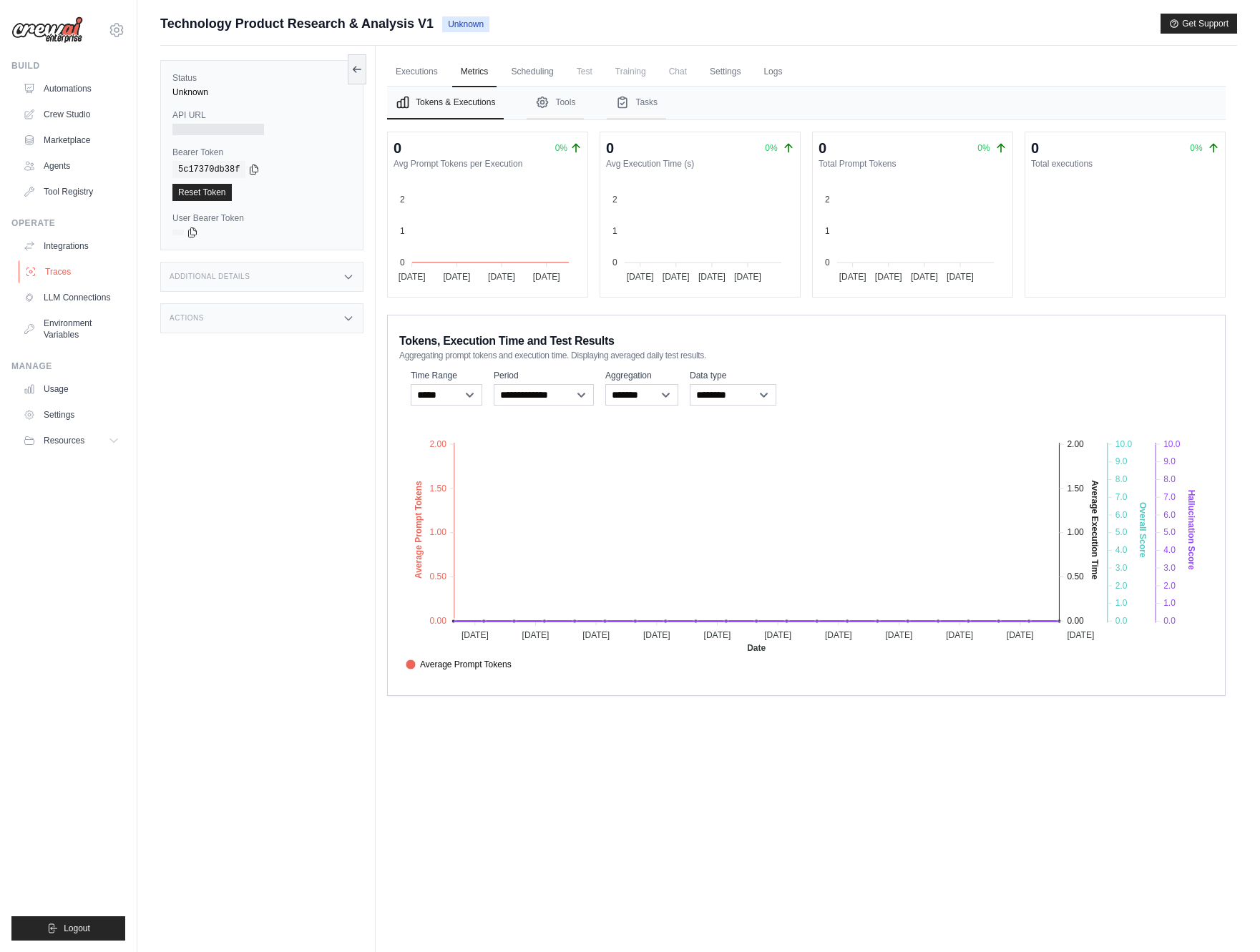
click at [65, 272] on link "Traces" at bounding box center [72, 272] width 108 height 23
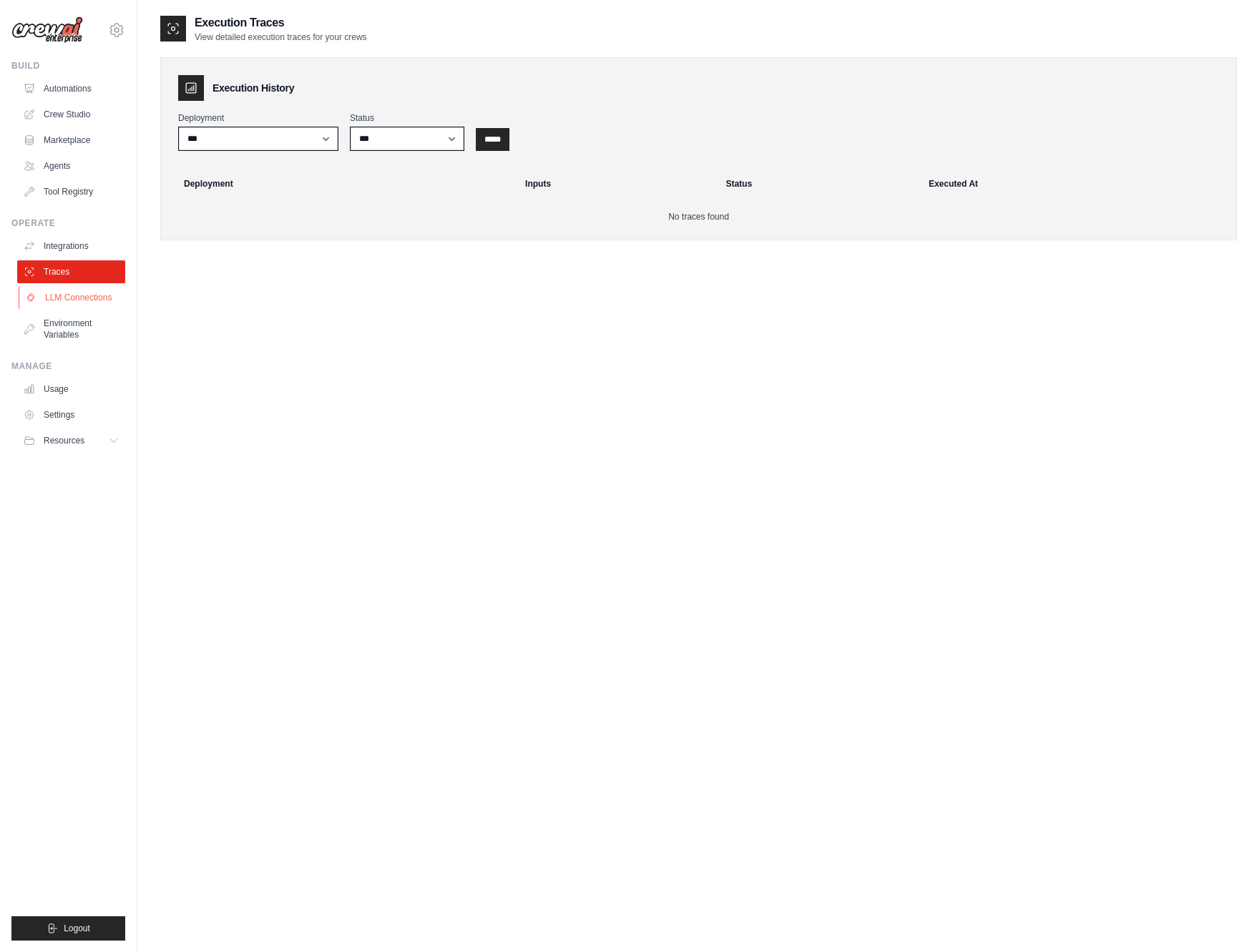
click at [90, 297] on link "LLM Connections" at bounding box center [72, 297] width 108 height 23
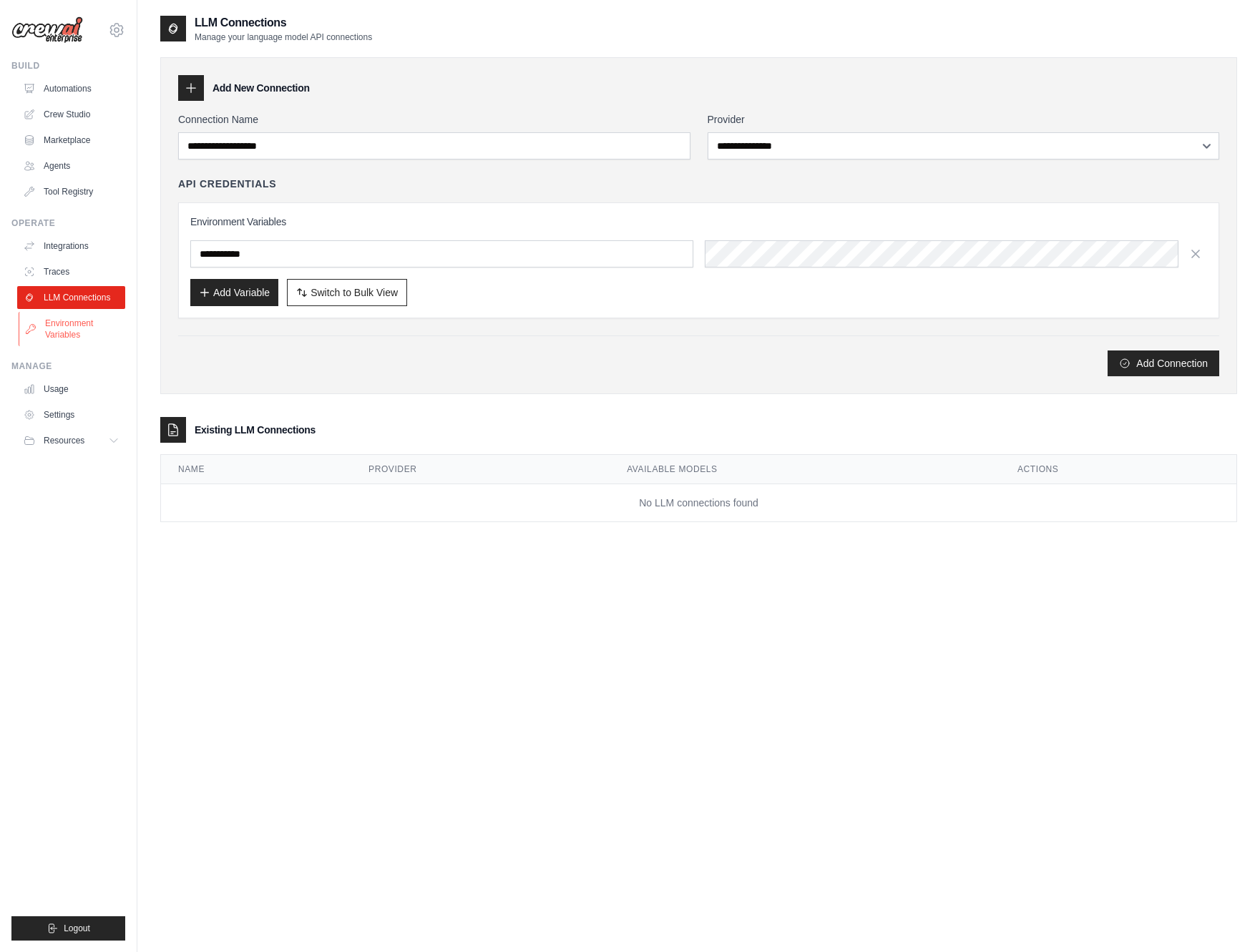
click at [62, 323] on link "Environment Variables" at bounding box center [72, 329] width 108 height 34
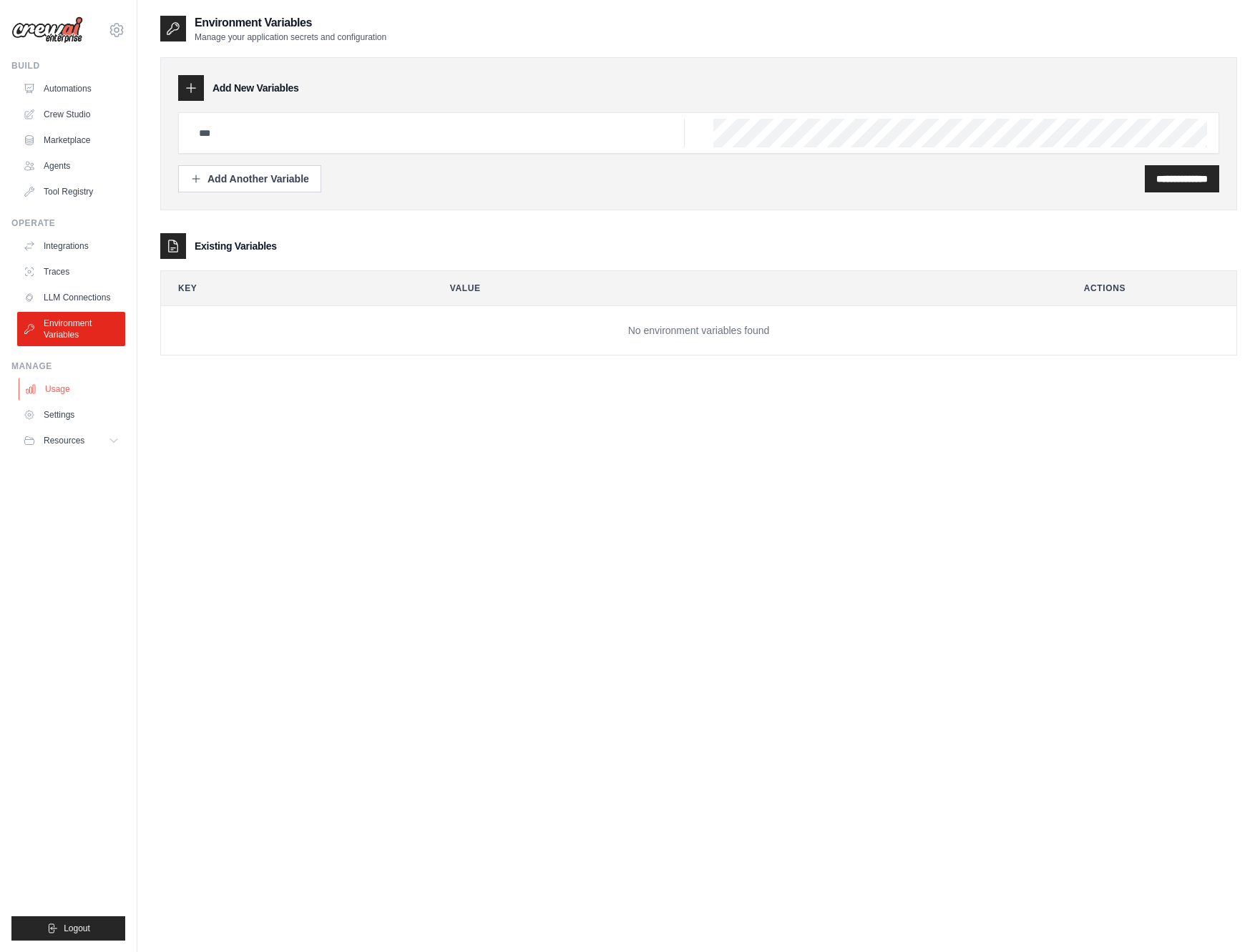
click at [71, 390] on link "Usage" at bounding box center [72, 389] width 108 height 23
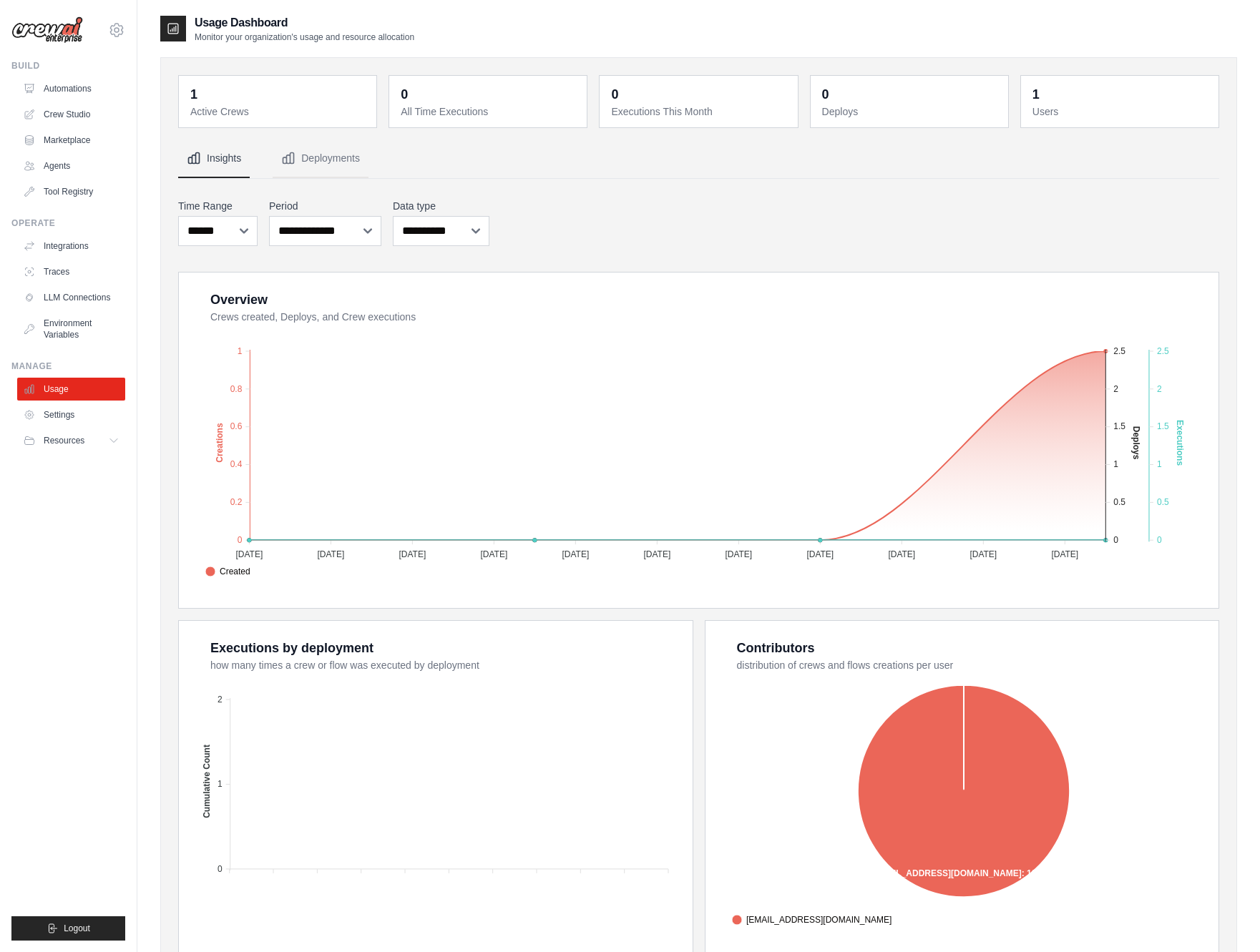
click at [1040, 109] on dt "Users" at bounding box center [1121, 111] width 177 height 14
click at [224, 111] on dt "Active Crews" at bounding box center [279, 111] width 177 height 14
click at [82, 87] on link "Automations" at bounding box center [72, 89] width 108 height 23
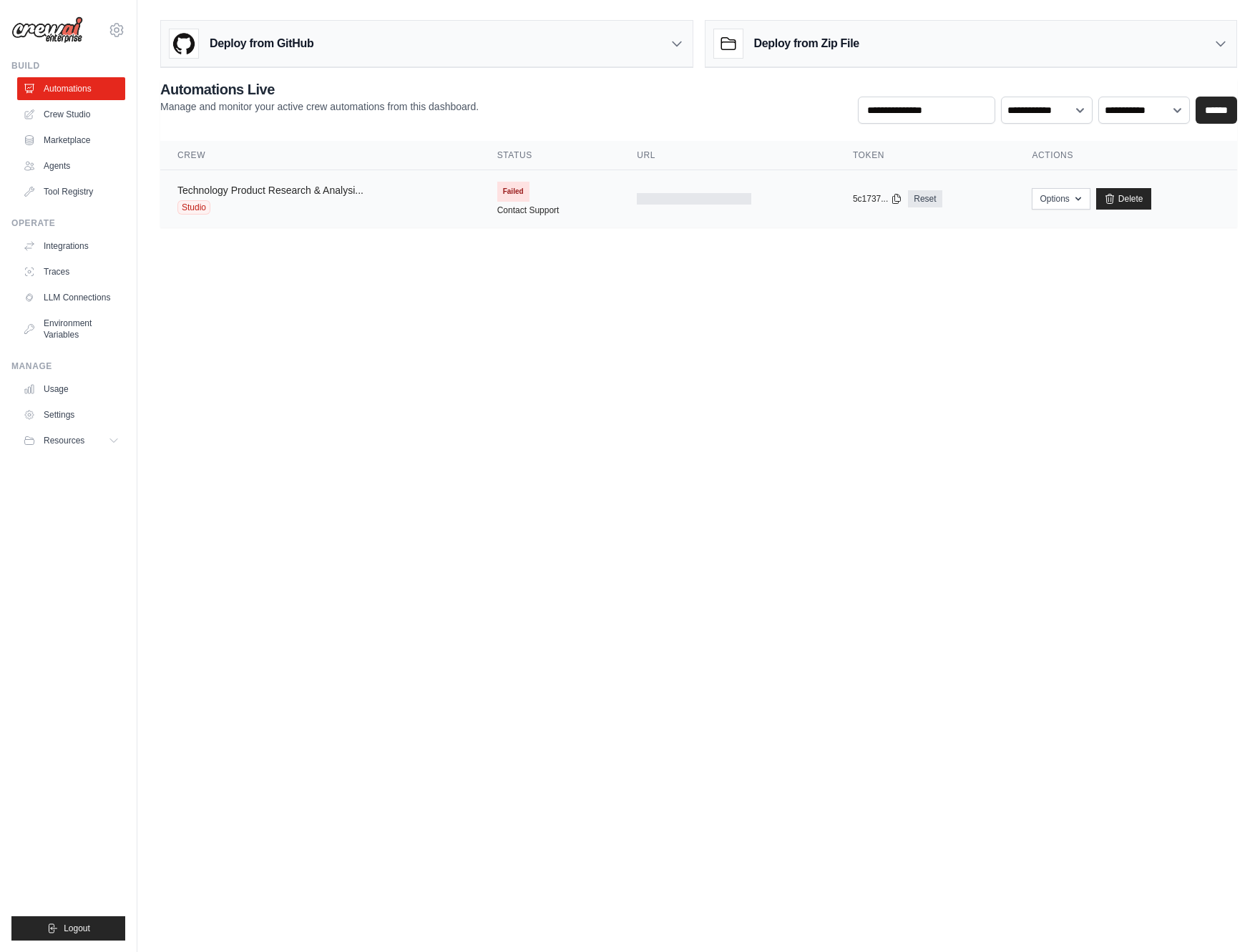
click at [343, 195] on link "Technology Product Research & Analysi..." at bounding box center [270, 191] width 186 height 11
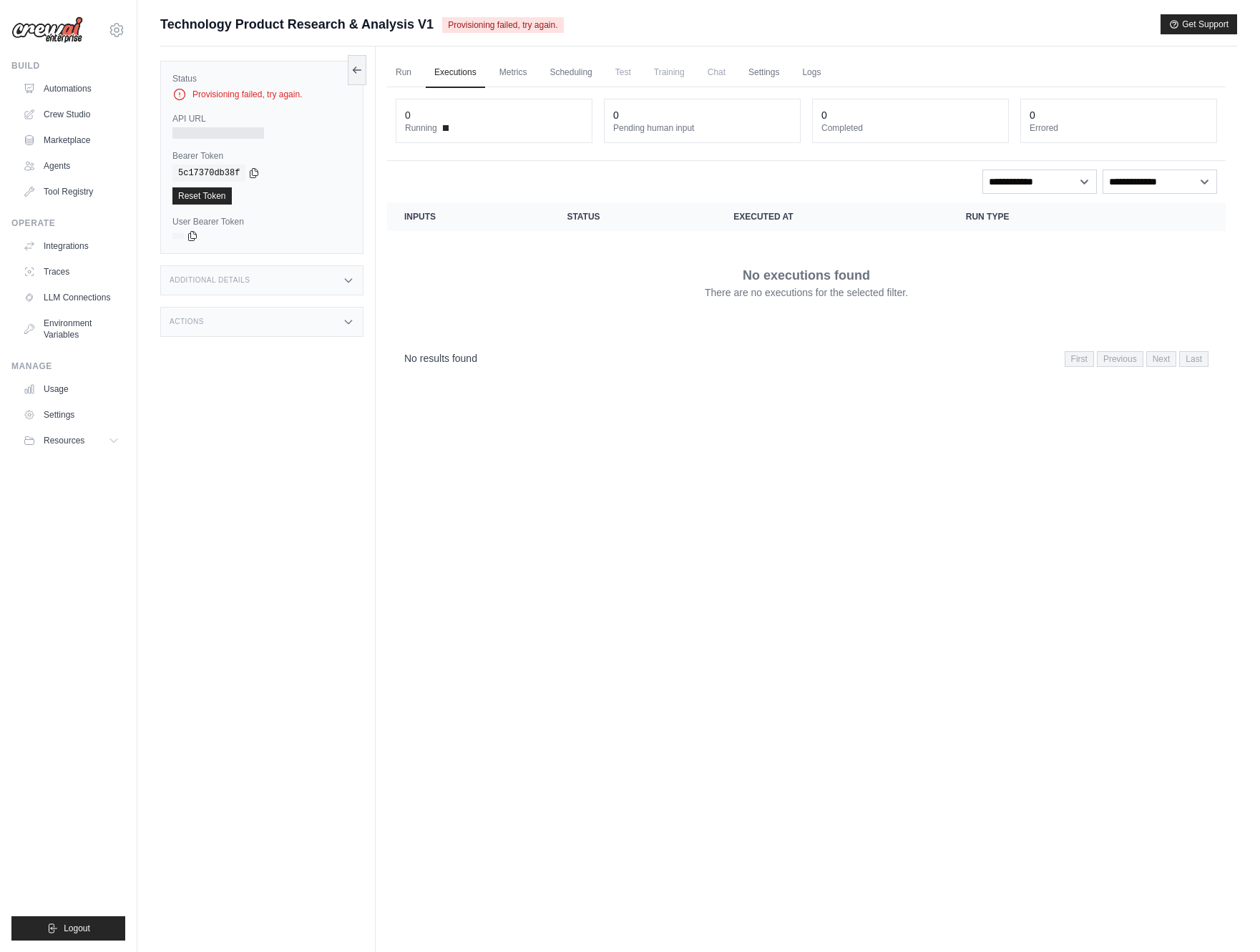
click at [550, 334] on td "No executions found There are no executions for the selected filter." at bounding box center [806, 282] width 839 height 103
click at [302, 96] on div "Provisioning failed, try again." at bounding box center [262, 94] width 179 height 14
drag, startPoint x: 198, startPoint y: 94, endPoint x: 301, endPoint y: 97, distance: 103.0
click at [301, 97] on div "Provisioning failed, try again." at bounding box center [262, 94] width 179 height 14
copy div "Provisioning failed, try again."
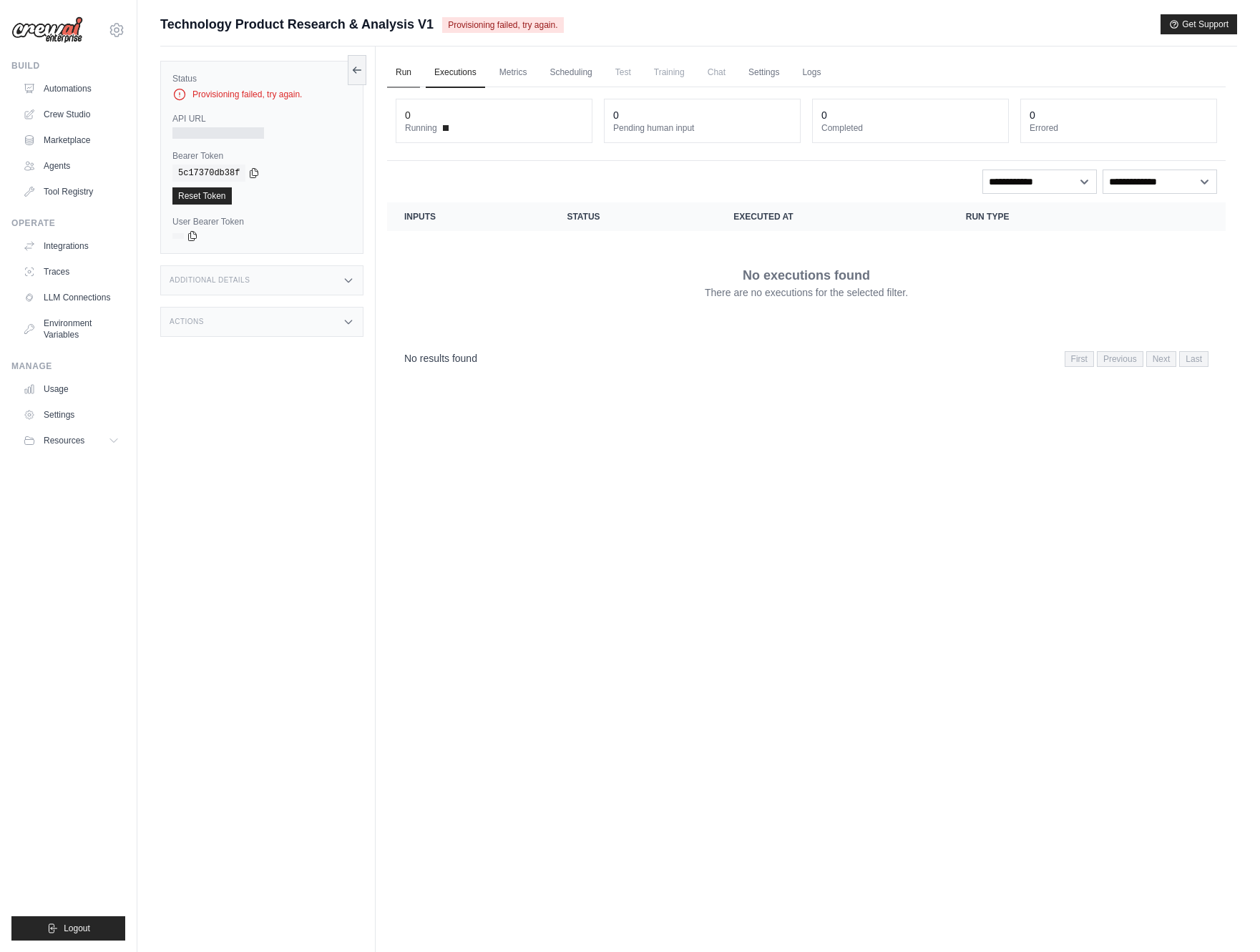
click at [403, 70] on link "Run" at bounding box center [403, 73] width 33 height 30
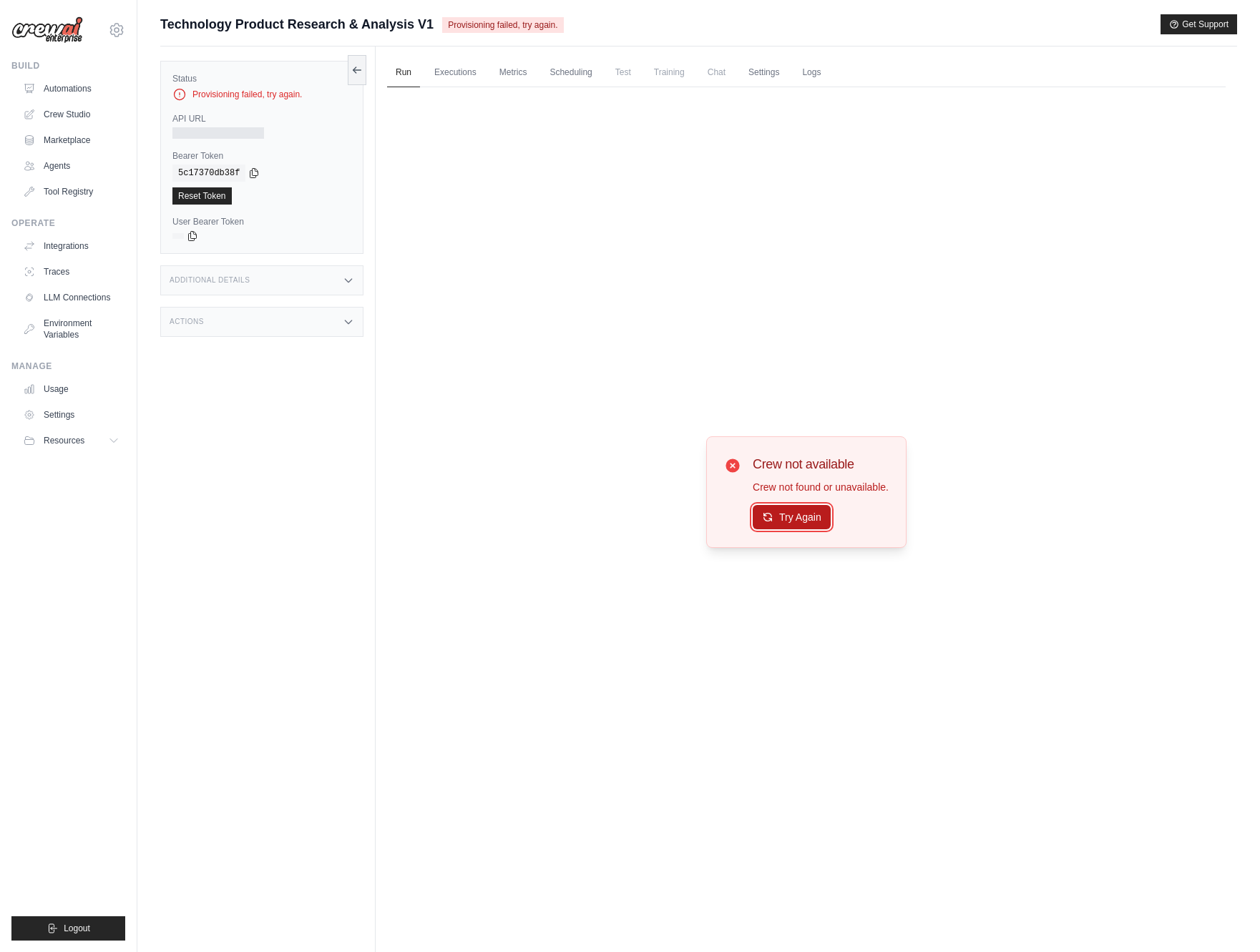
click at [780, 507] on button "Try Again" at bounding box center [792, 517] width 78 height 25
click at [816, 525] on button "Try Again" at bounding box center [792, 517] width 78 height 25
click at [816, 525] on button "Try Again" at bounding box center [792, 518] width 78 height 25
click at [460, 76] on link "Executions" at bounding box center [456, 73] width 59 height 30
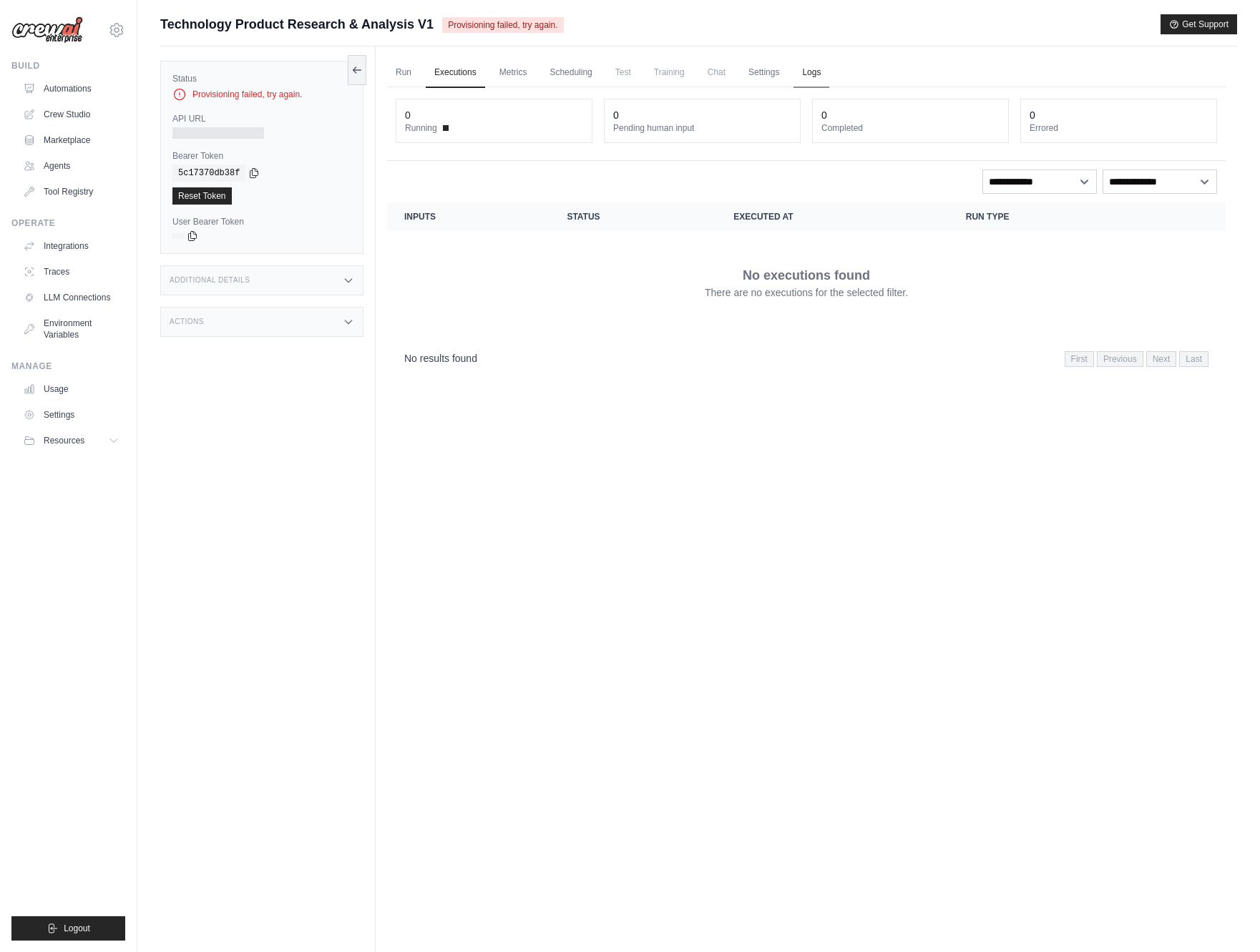
click at [819, 69] on link "Logs" at bounding box center [811, 73] width 36 height 30
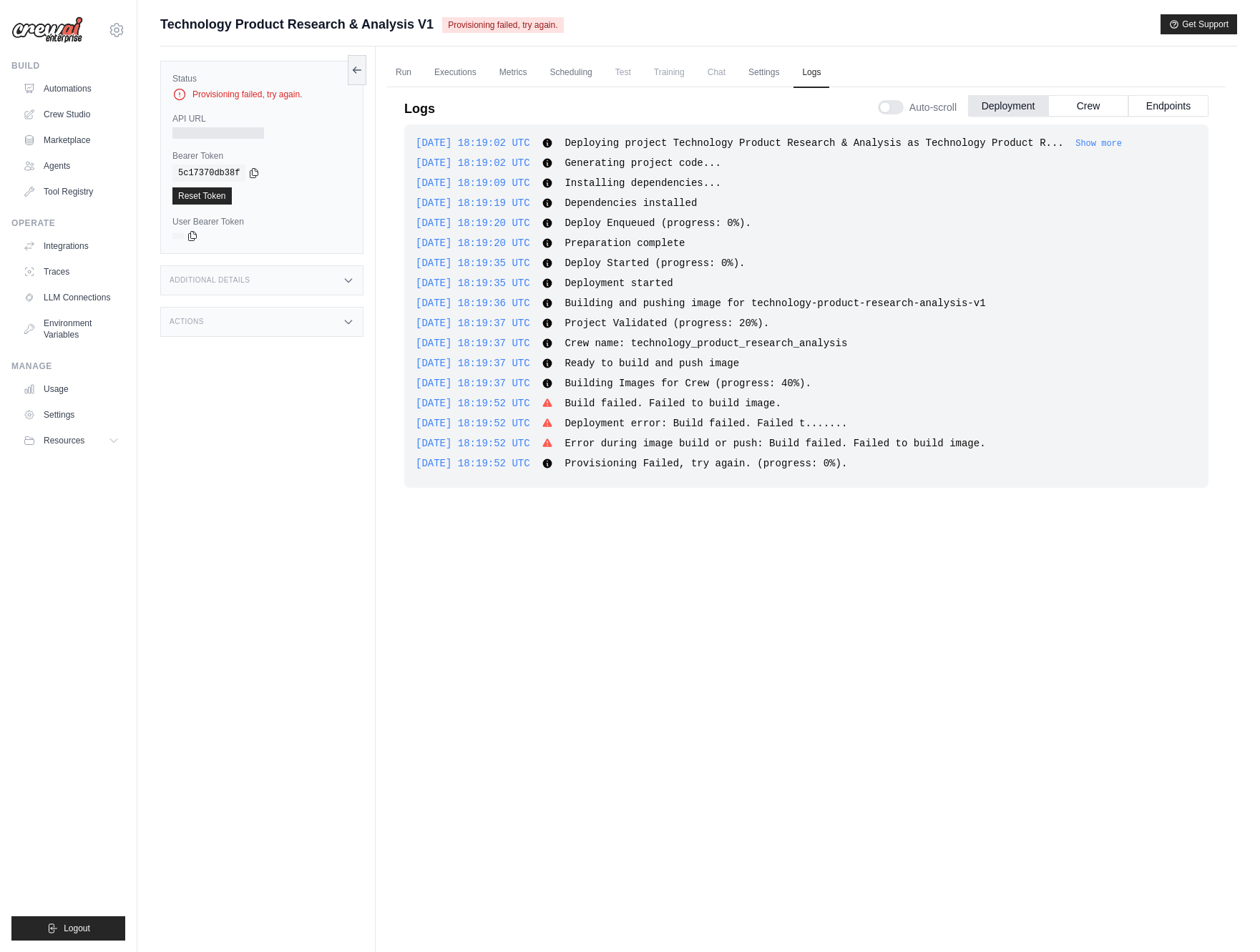
click at [882, 182] on div "[DATE] 18:19:09 UTC Installing dependencies... Show more Show less" at bounding box center [806, 183] width 782 height 14
click at [403, 71] on link "Run" at bounding box center [403, 73] width 33 height 30
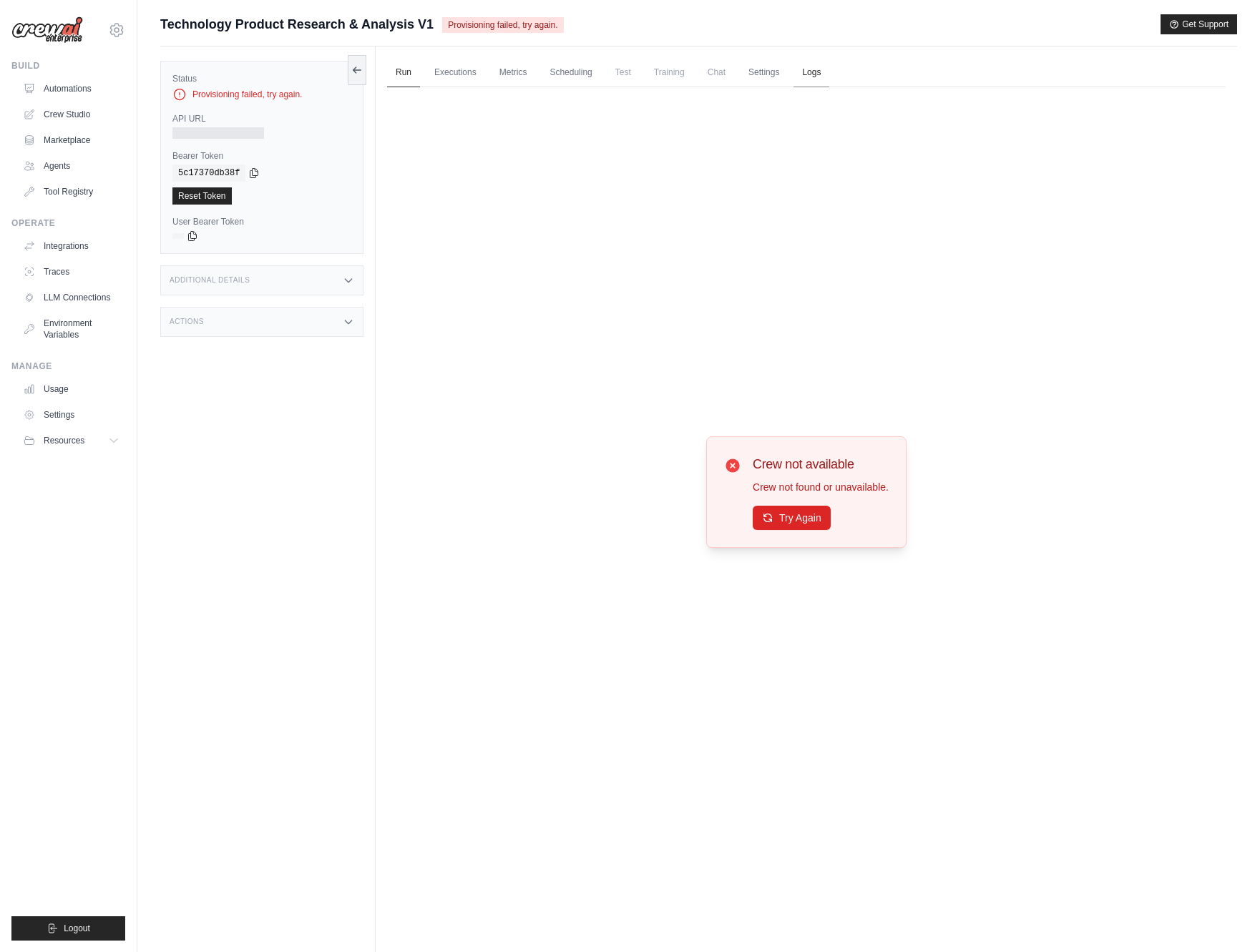
click at [817, 82] on link "Logs" at bounding box center [811, 73] width 36 height 30
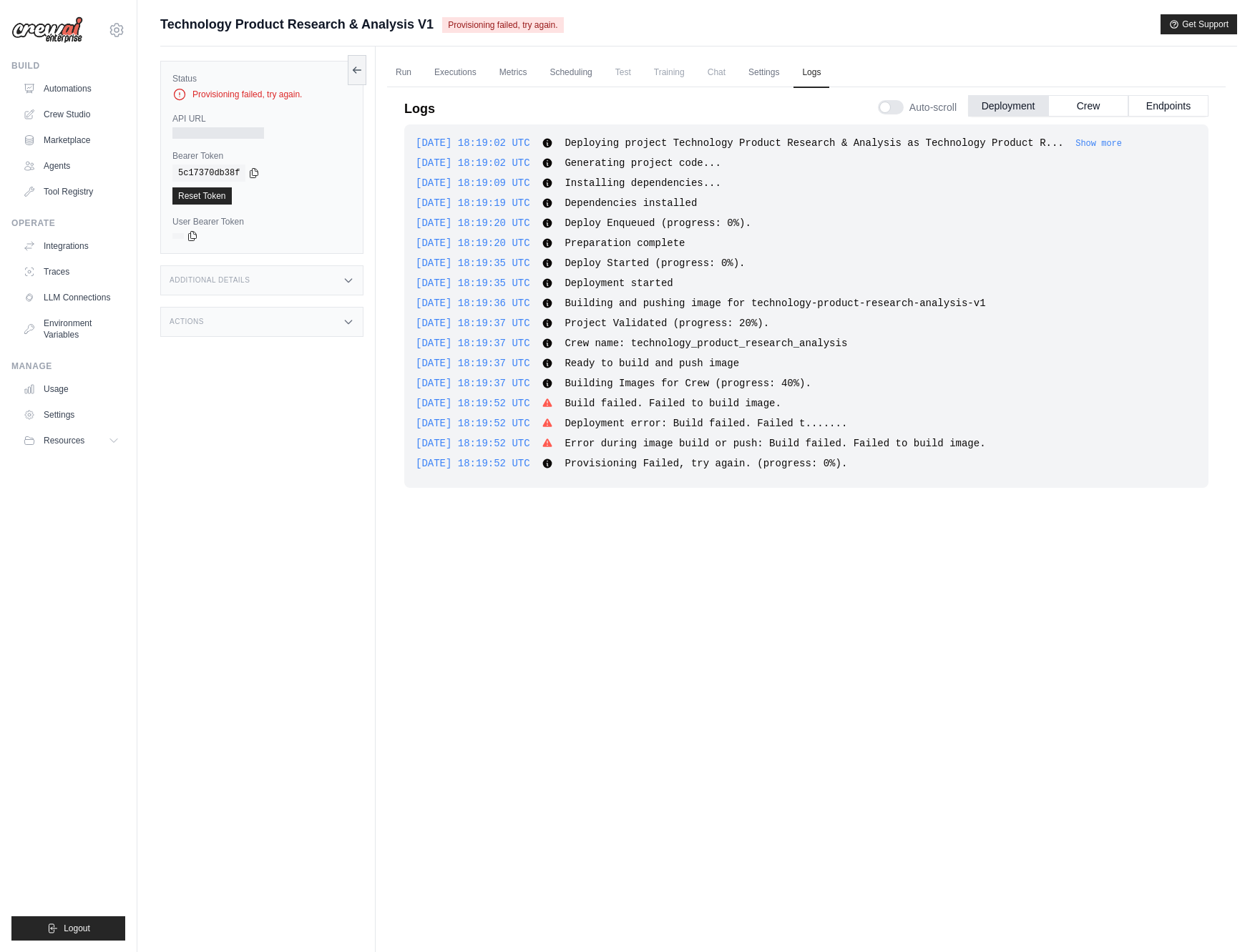
click at [800, 196] on div "[DATE] 18:19:19 UTC Dependencies installed Show more Show less" at bounding box center [806, 203] width 782 height 14
click at [1076, 104] on button "Crew" at bounding box center [1088, 105] width 80 height 22
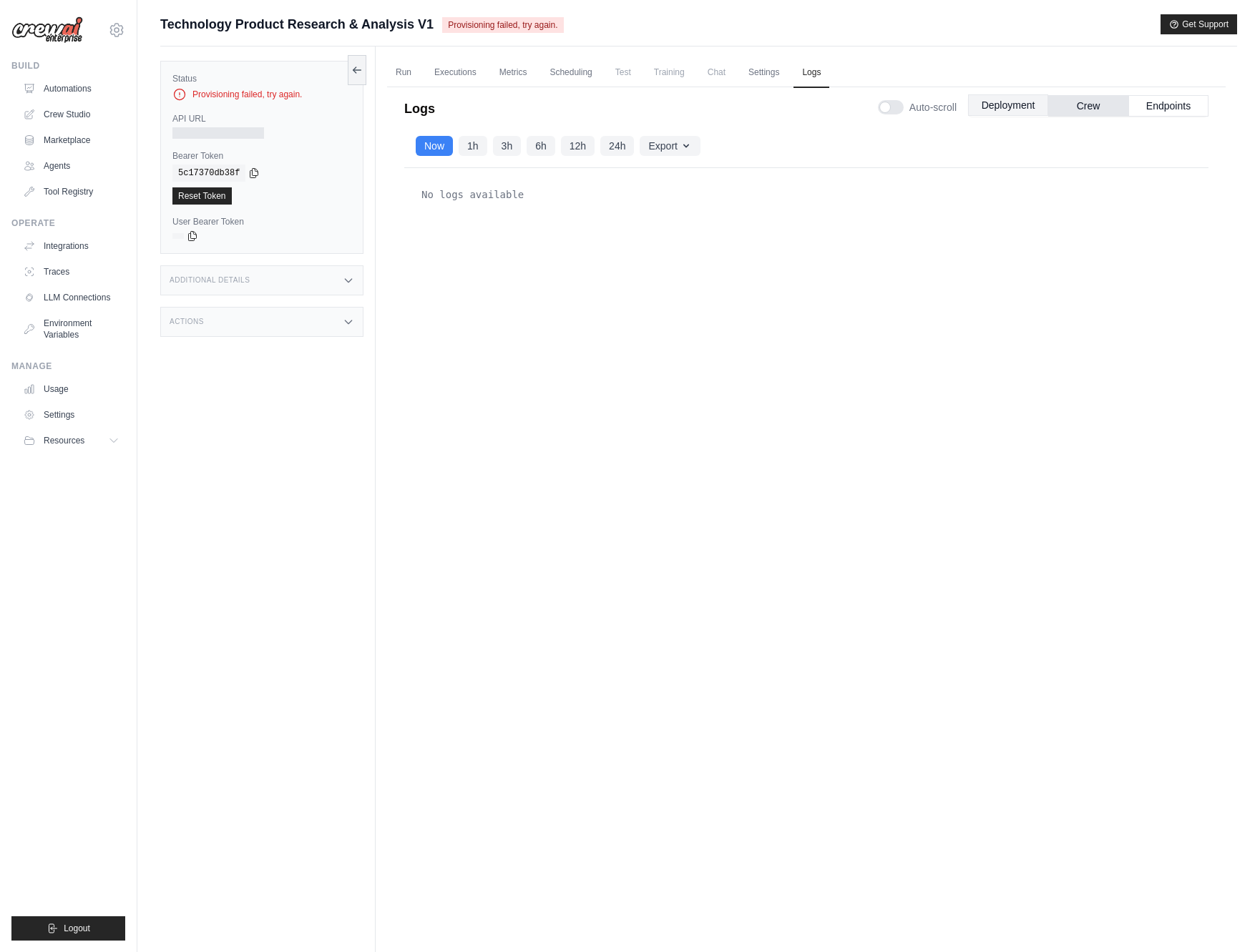
click at [1006, 108] on button "Deployment" at bounding box center [1008, 105] width 80 height 22
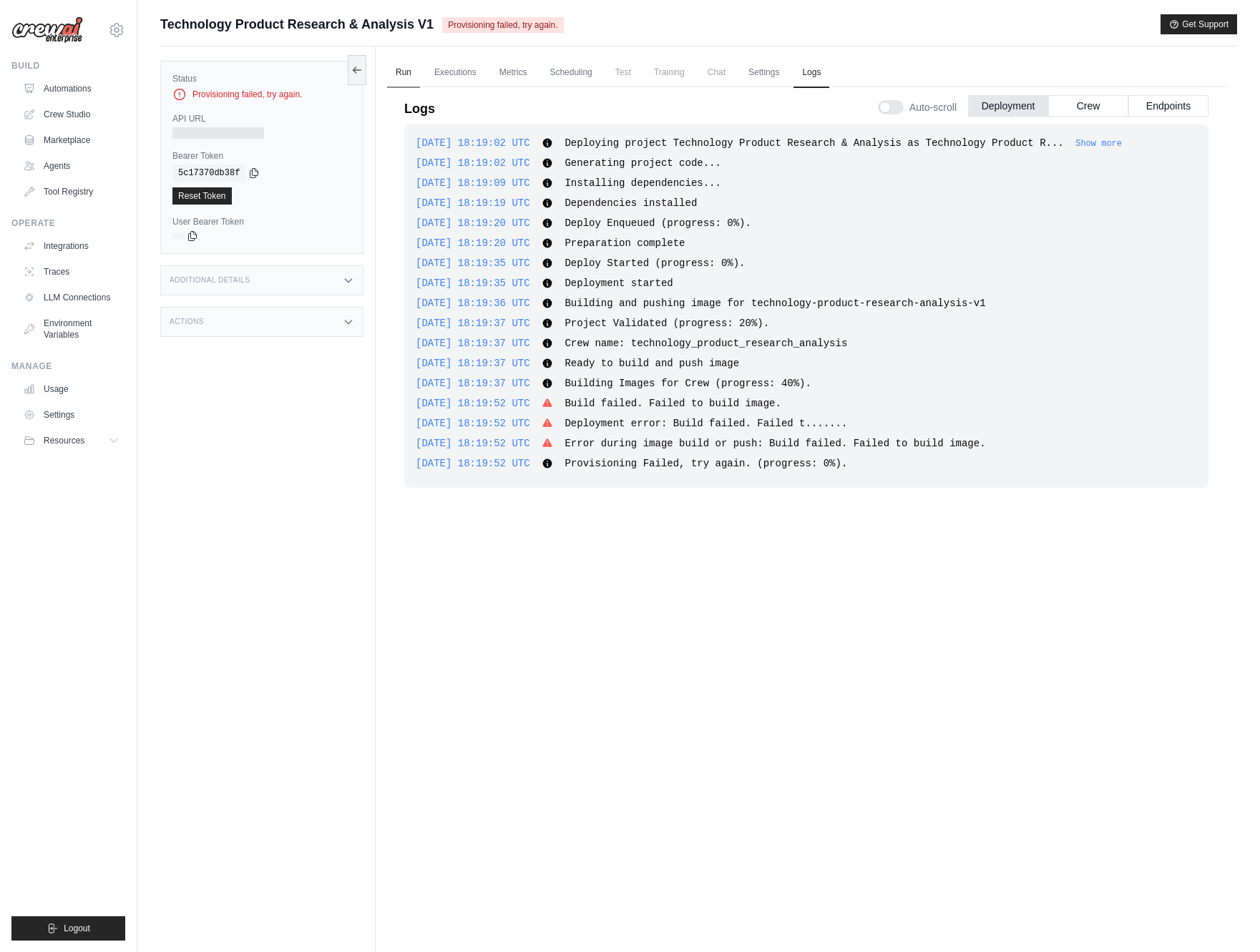
click at [405, 79] on link "Run" at bounding box center [403, 73] width 33 height 30
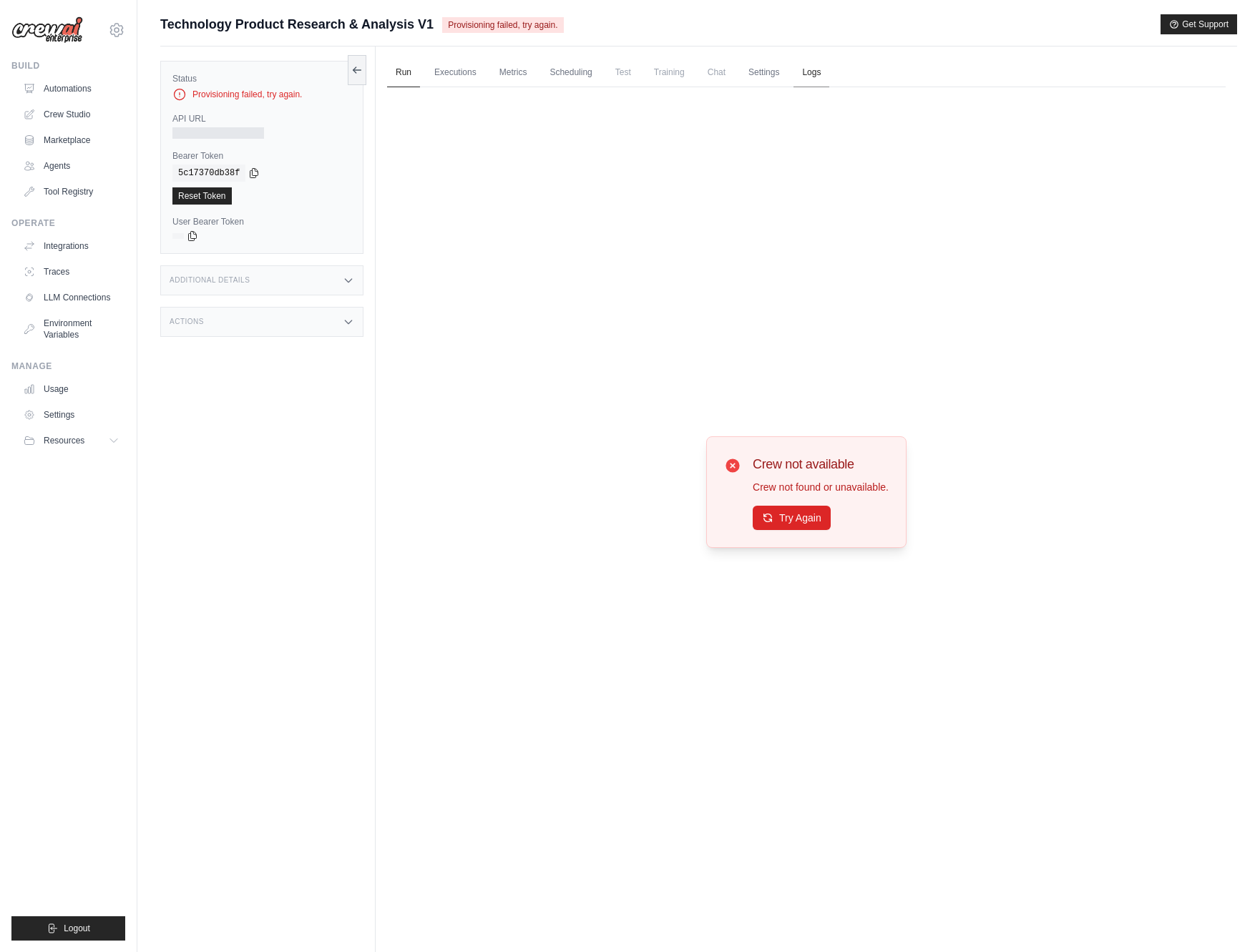
click at [811, 76] on link "Logs" at bounding box center [811, 73] width 36 height 30
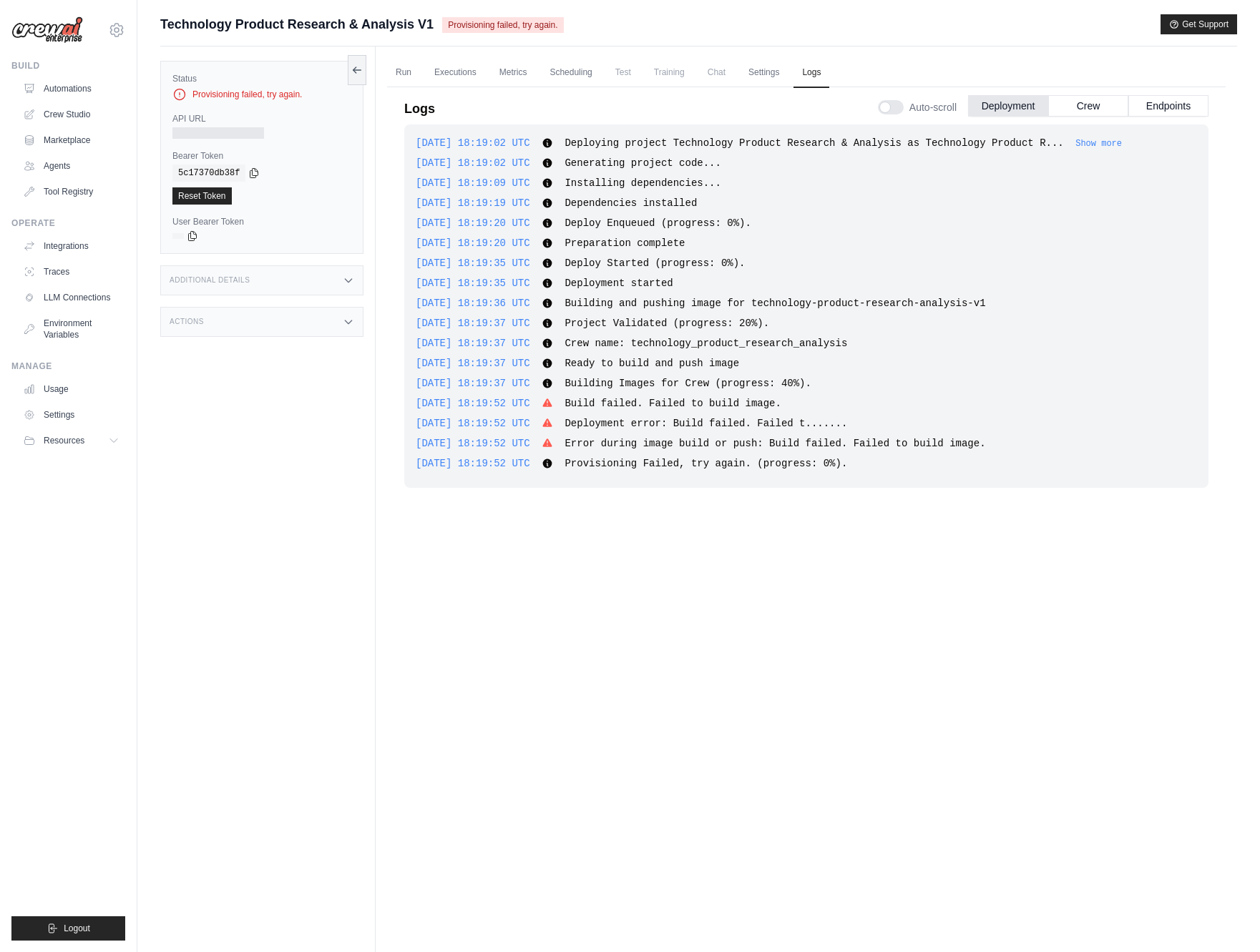
click at [660, 403] on span "Build failed. Failed to build image." at bounding box center [672, 403] width 216 height 11
click at [624, 427] on span "Deployment error: Build failed. Failed t......." at bounding box center [705, 423] width 282 height 11
click at [603, 443] on span "Error during image build or push: Build failed. Failed to build image." at bounding box center [774, 443] width 420 height 11
click at [1122, 145] on button "Show more" at bounding box center [1098, 143] width 47 height 11
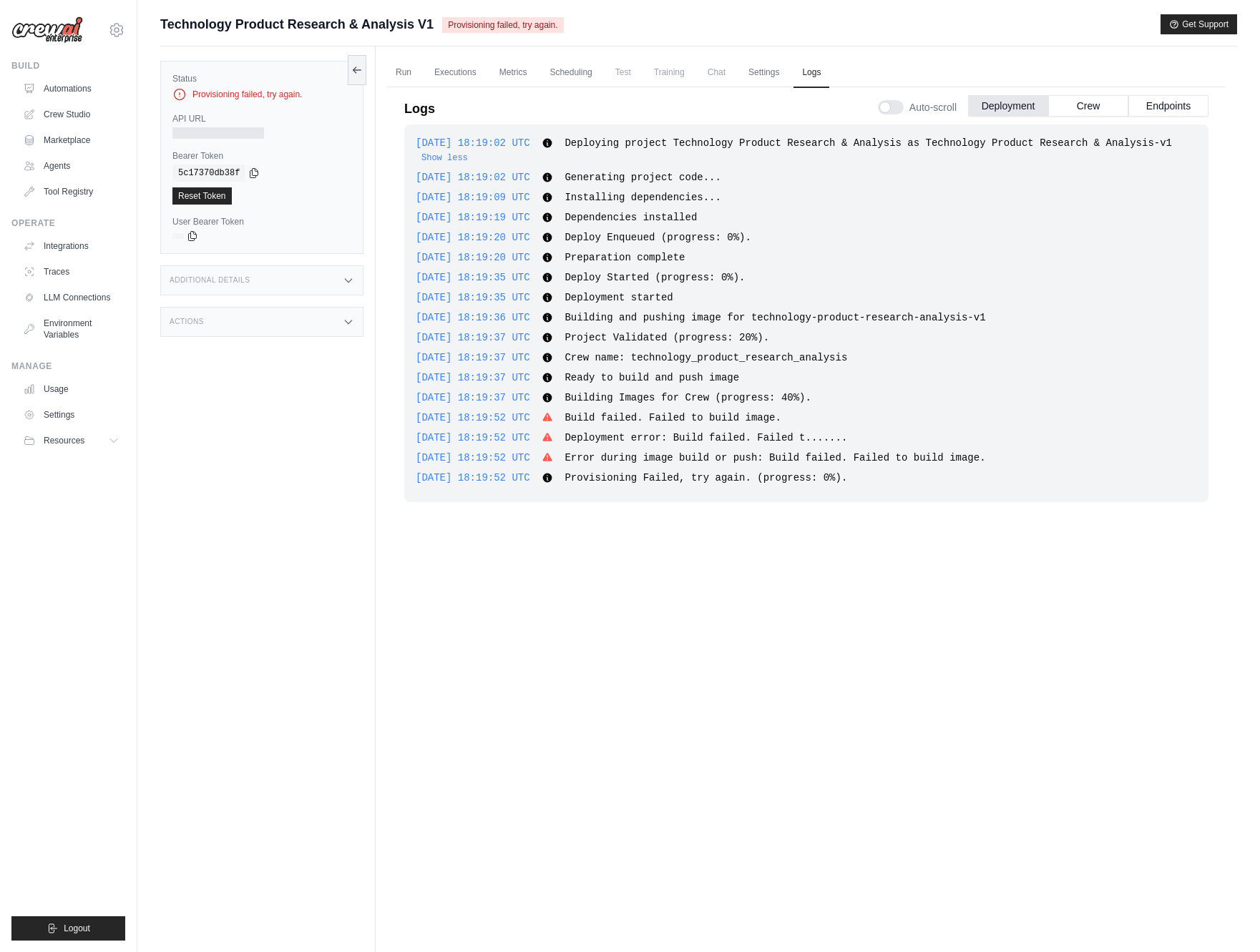
click at [1024, 207] on div "[DATE] 18:19:02 UTC Deploying project Technology Product Research & Analysis as…" at bounding box center [806, 314] width 804 height 377
